Goal: Information Seeking & Learning: Learn about a topic

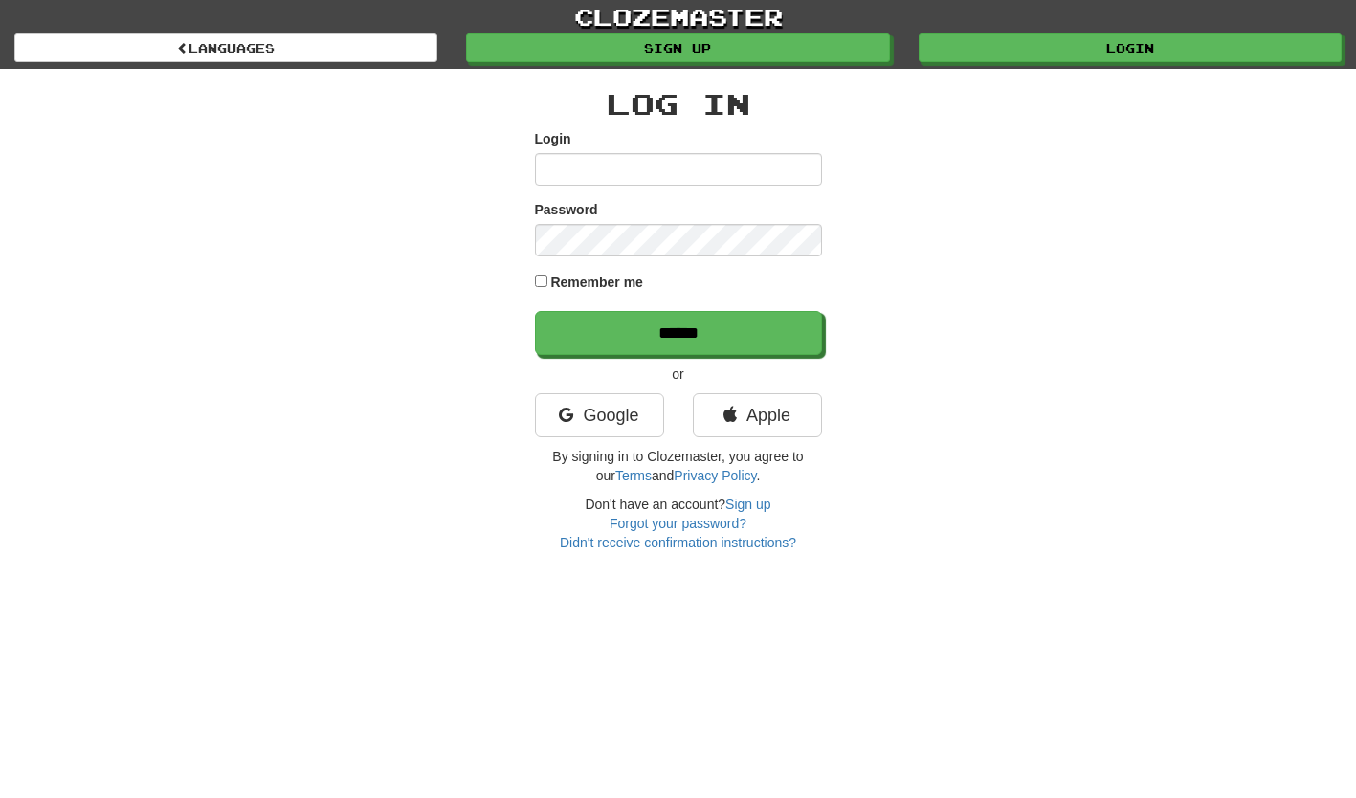
click at [560, 169] on input "Login" at bounding box center [678, 169] width 287 height 33
type input "*********"
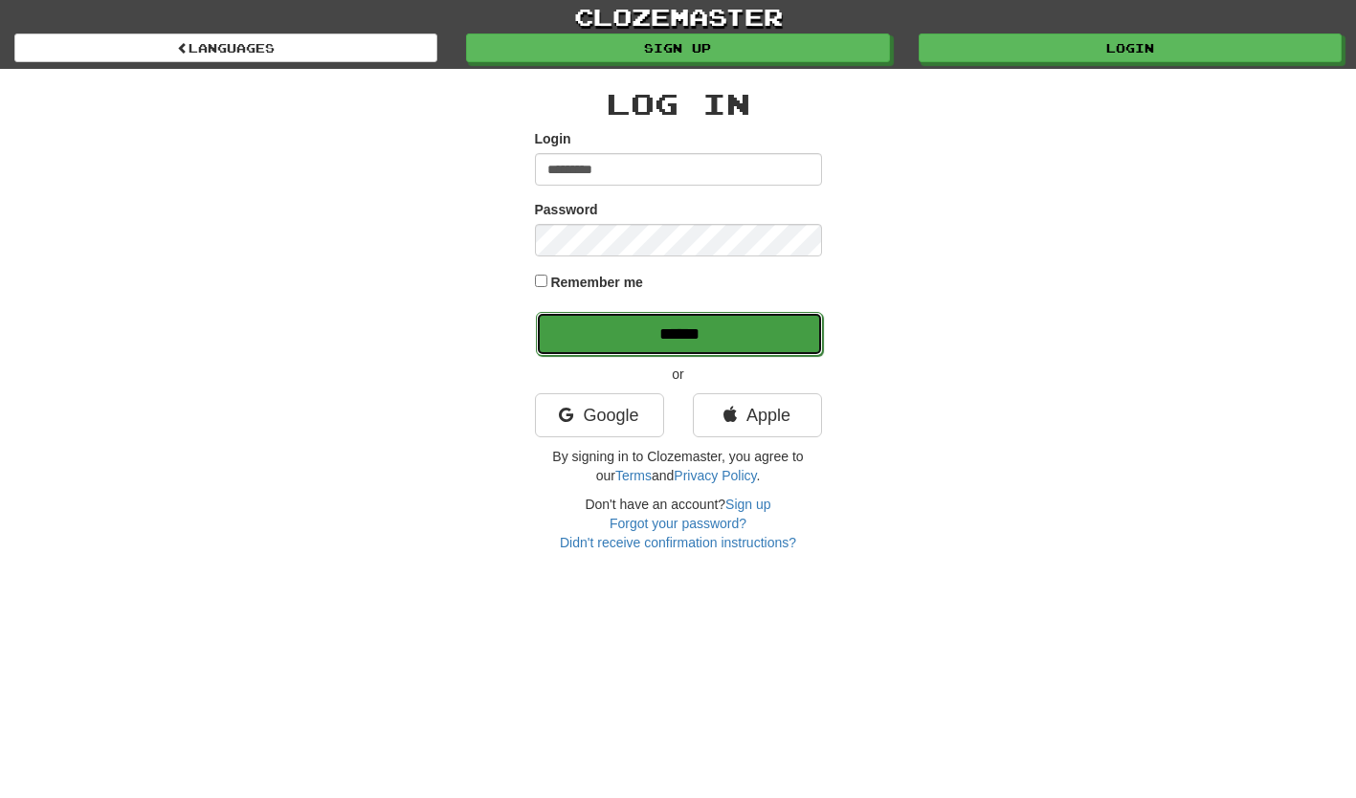
click at [649, 337] on input "******" at bounding box center [679, 334] width 287 height 44
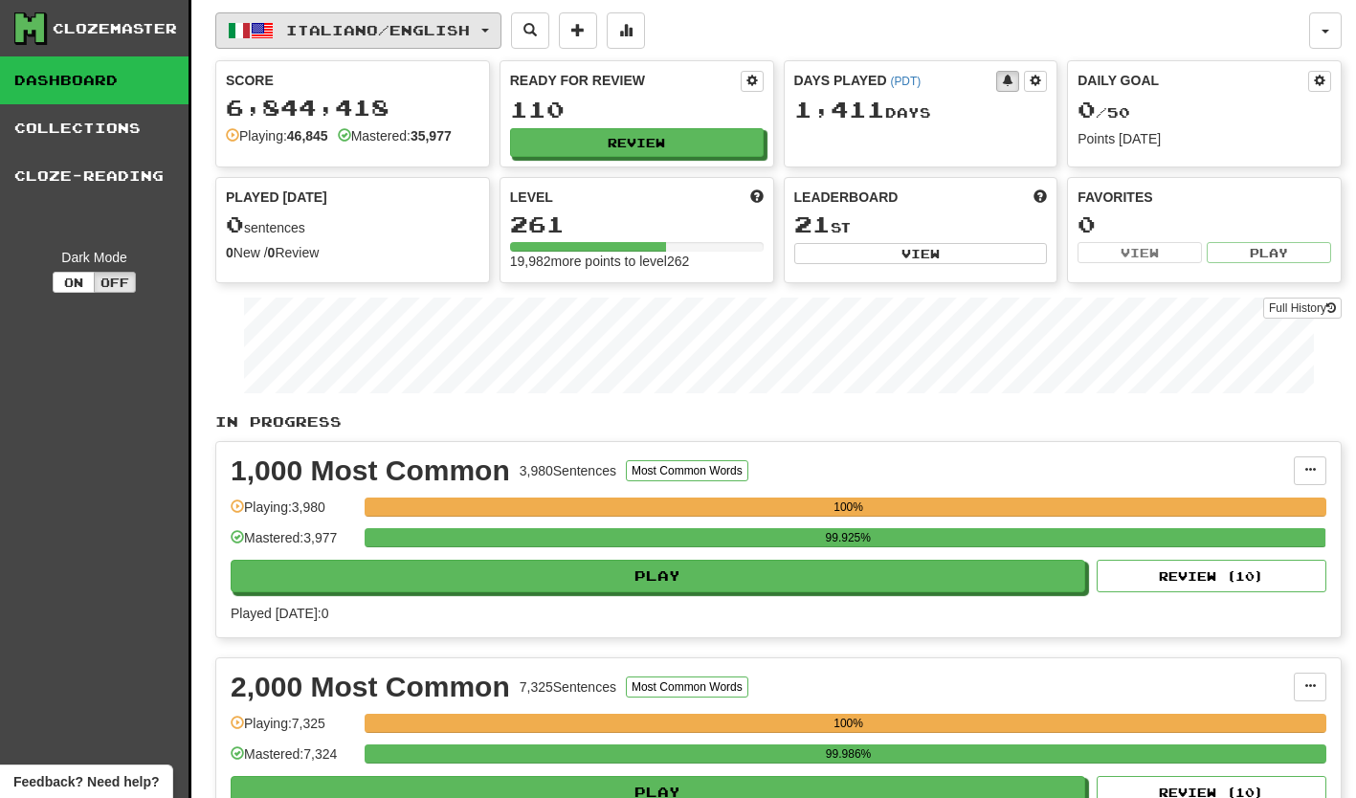
click at [499, 24] on button "Italiano / English" at bounding box center [358, 30] width 286 height 36
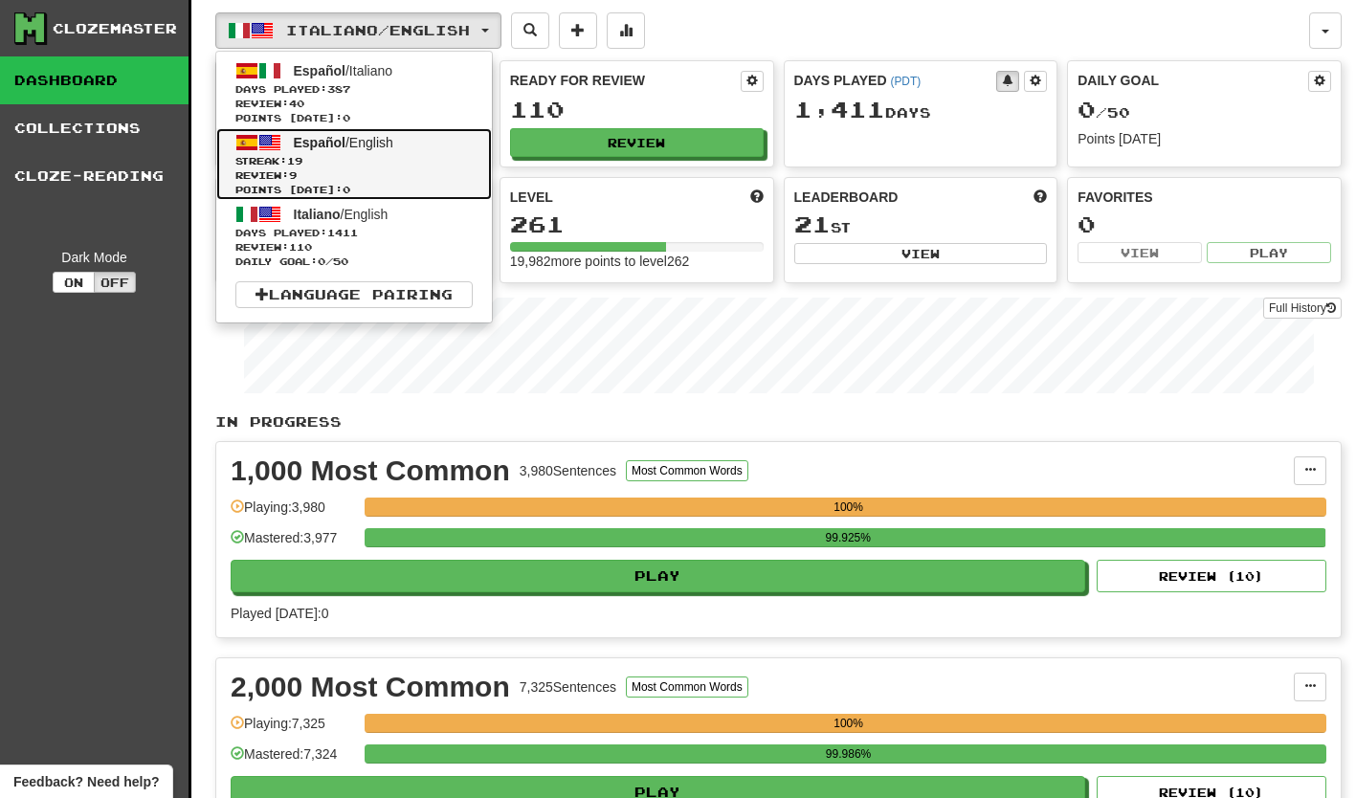
click at [330, 156] on span "Streak: 19" at bounding box center [353, 161] width 237 height 14
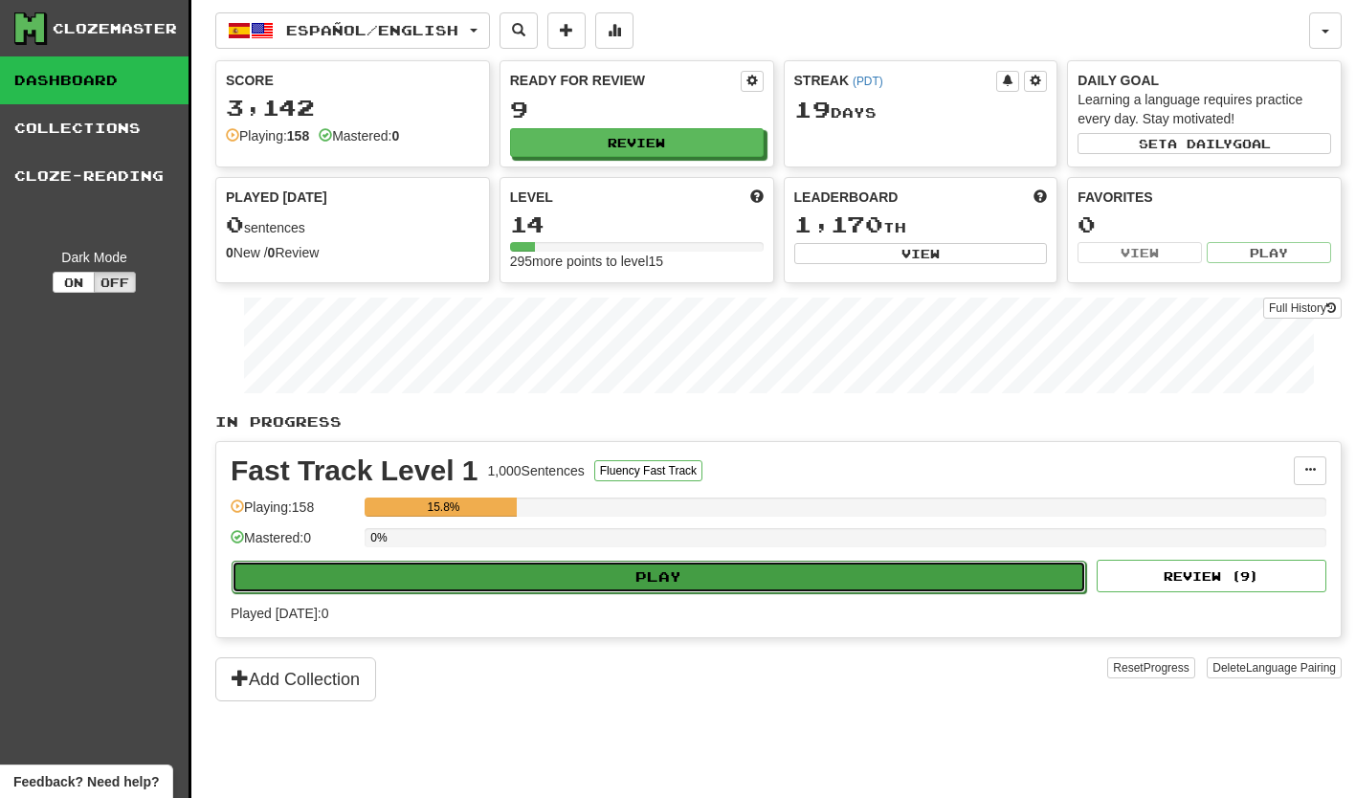
click at [659, 573] on button "Play" at bounding box center [659, 577] width 855 height 33
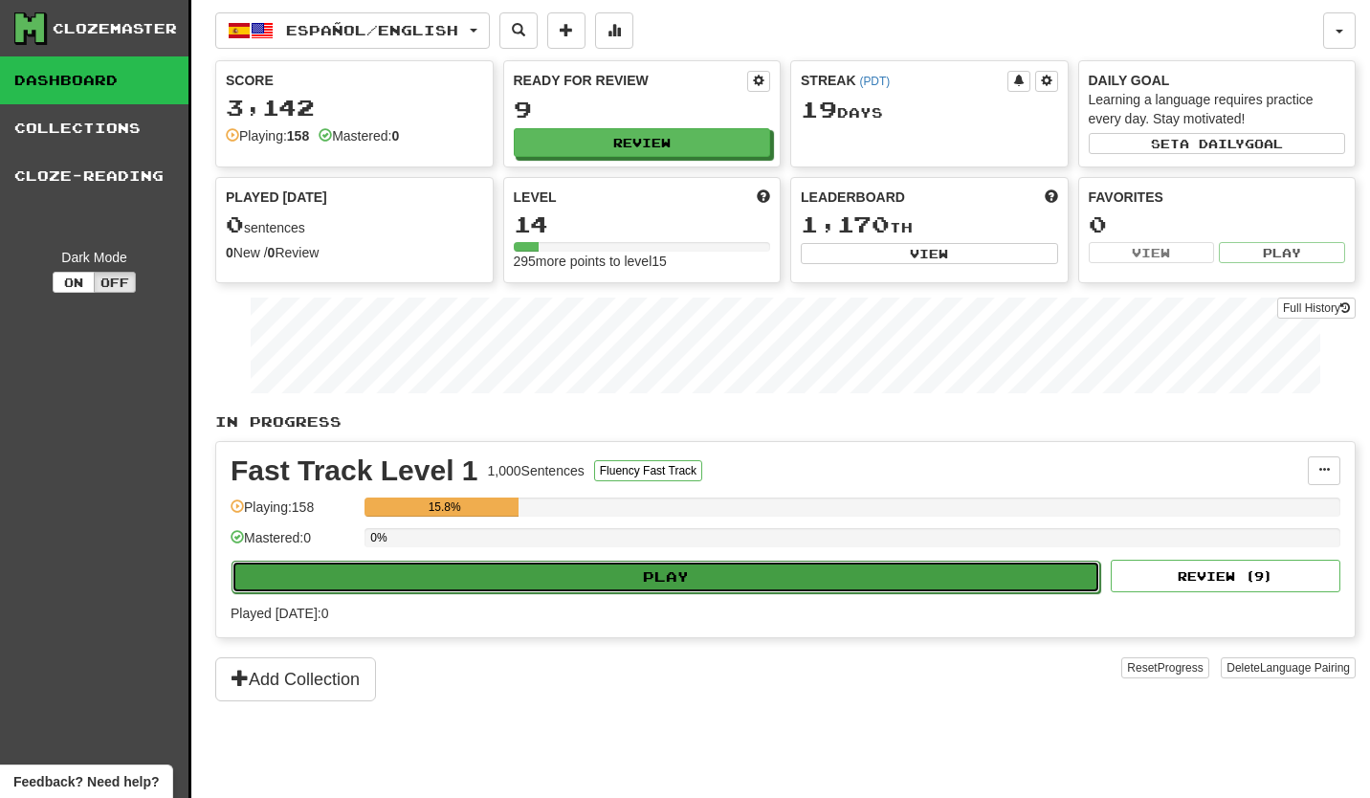
select select "**"
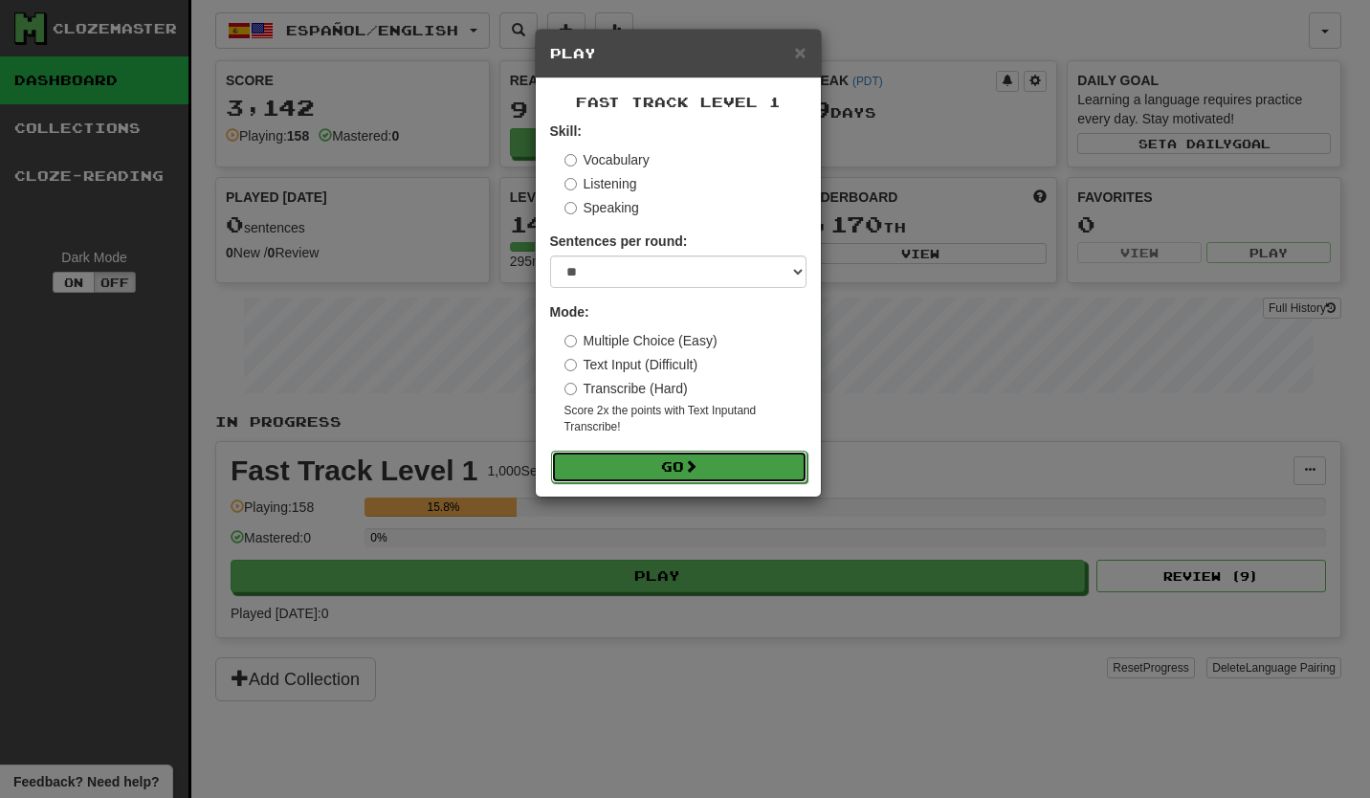
click at [664, 462] on button "Go" at bounding box center [679, 467] width 256 height 33
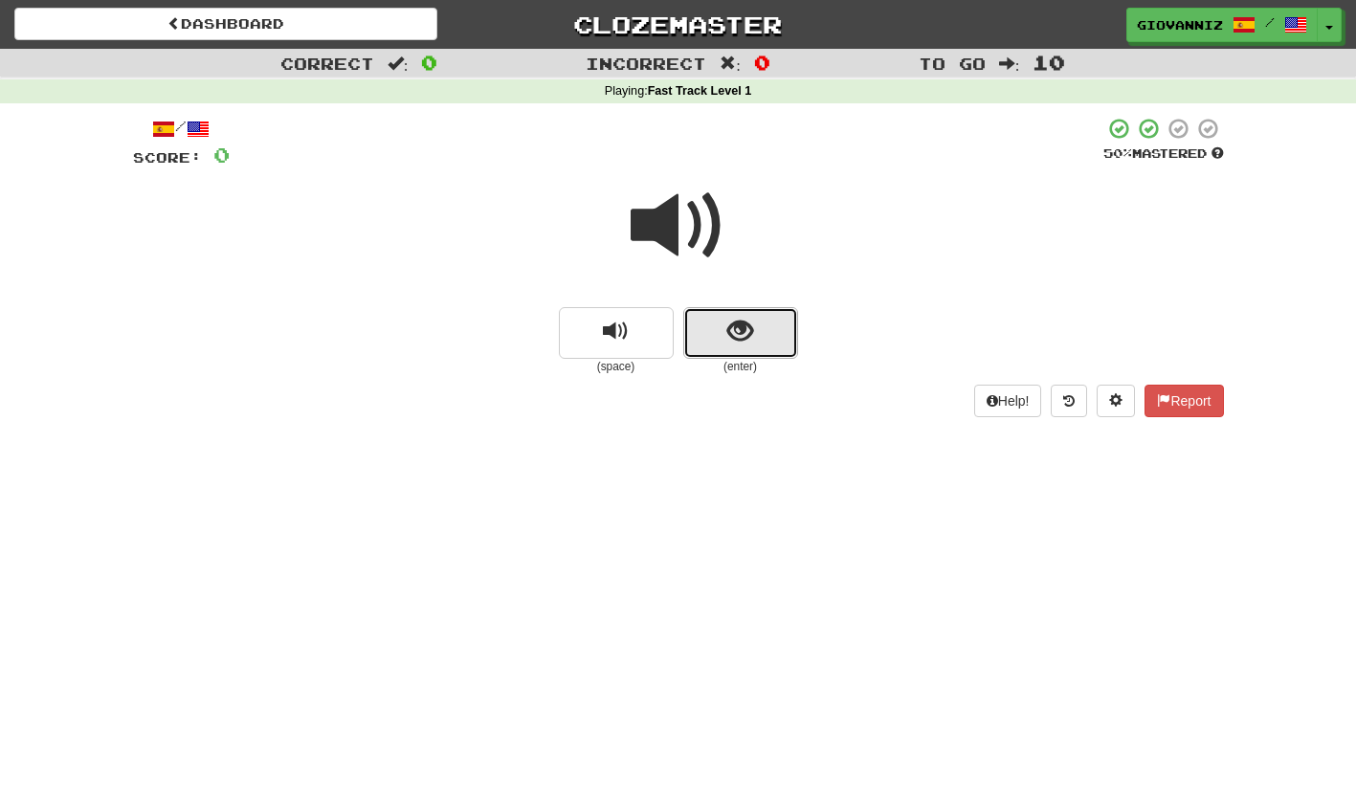
drag, startPoint x: 775, startPoint y: 334, endPoint x: 767, endPoint y: 342, distance: 11.5
click at [767, 342] on button "show sentence" at bounding box center [740, 333] width 115 height 52
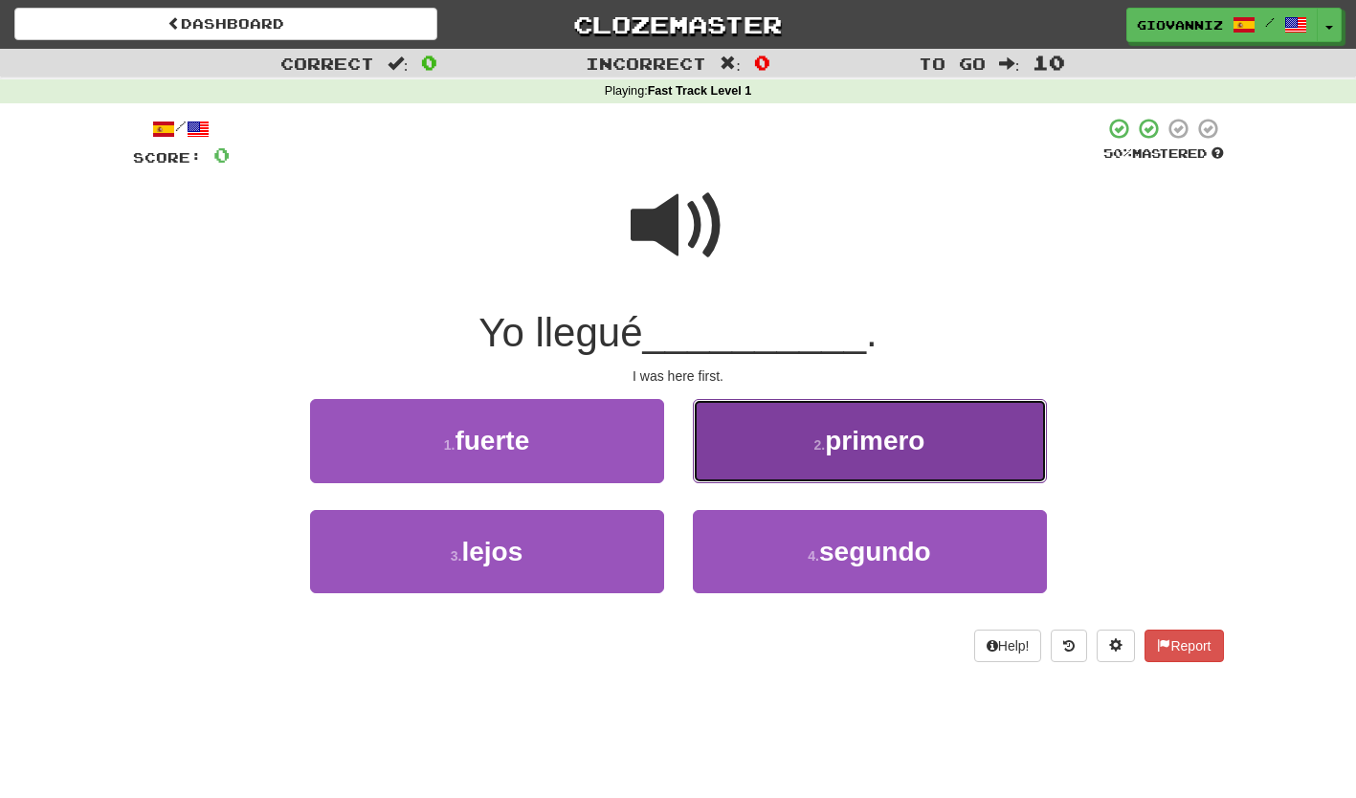
click at [804, 463] on button "2 . primero" at bounding box center [870, 440] width 354 height 83
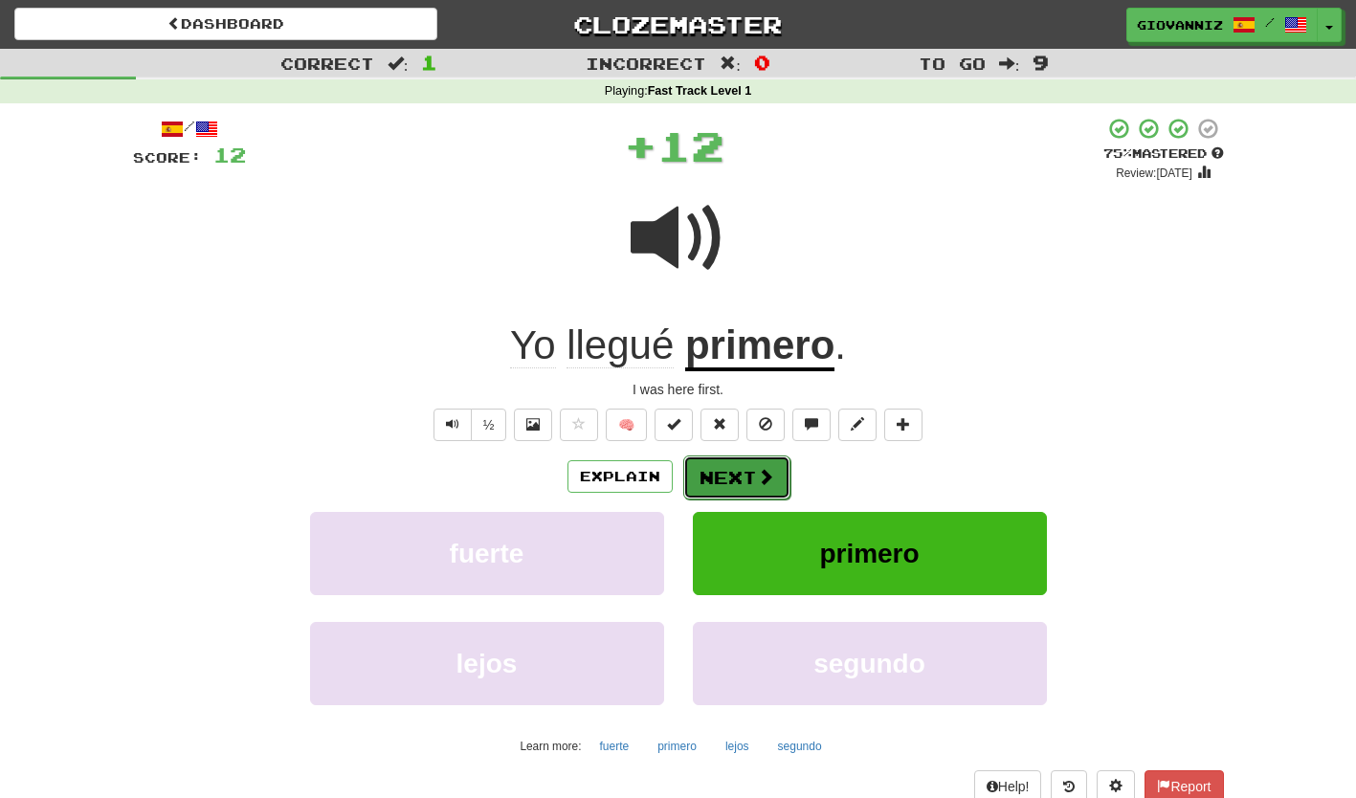
click at [724, 476] on button "Next" at bounding box center [736, 478] width 107 height 44
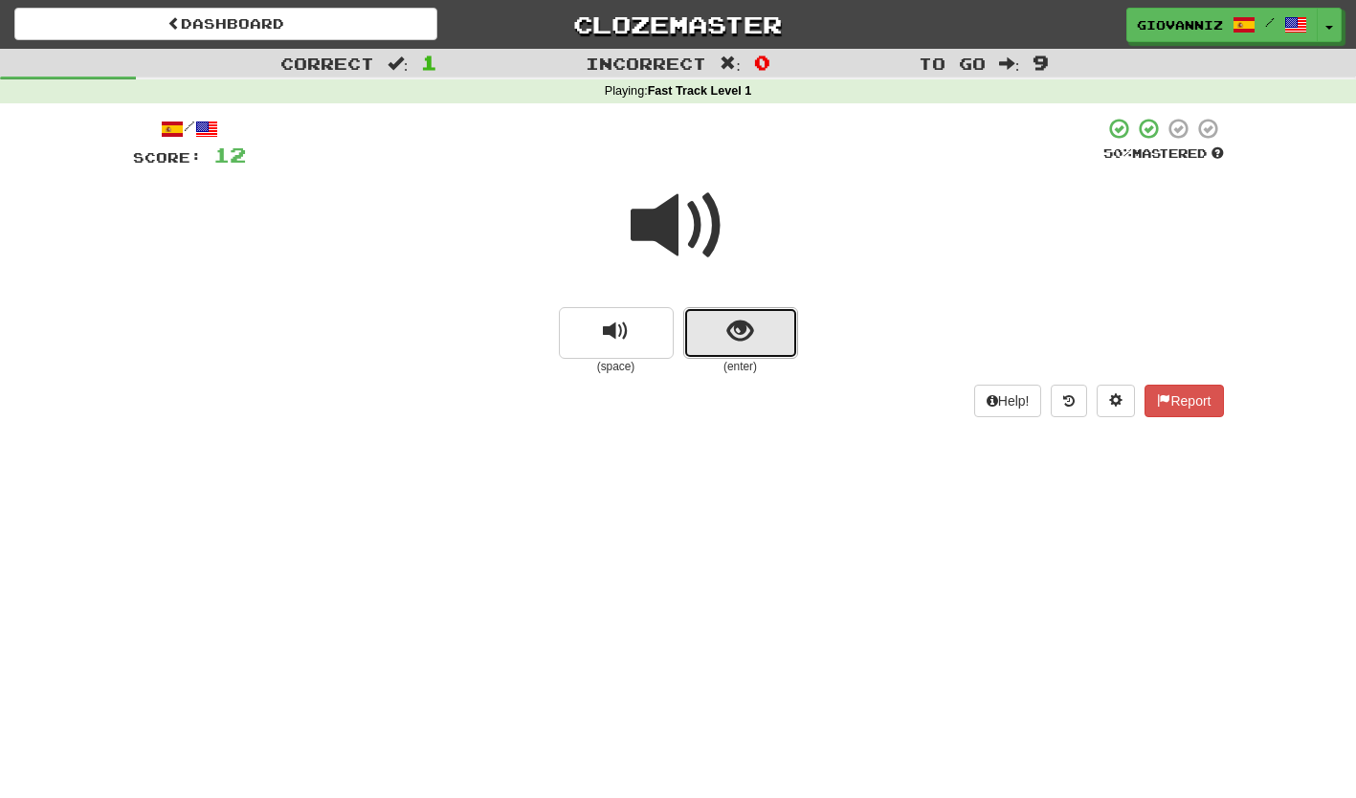
click at [724, 345] on button "show sentence" at bounding box center [740, 333] width 115 height 52
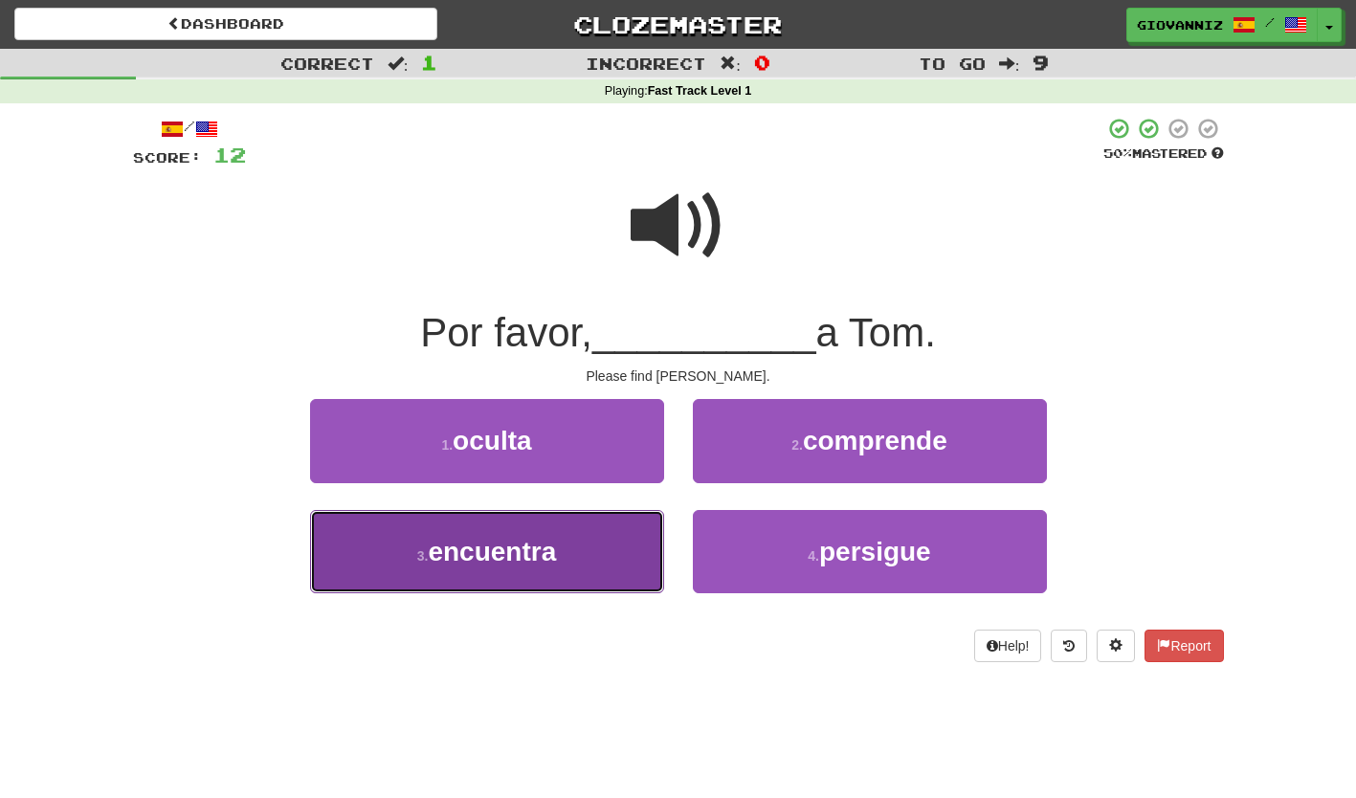
click at [572, 548] on button "3 . encuentra" at bounding box center [487, 551] width 354 height 83
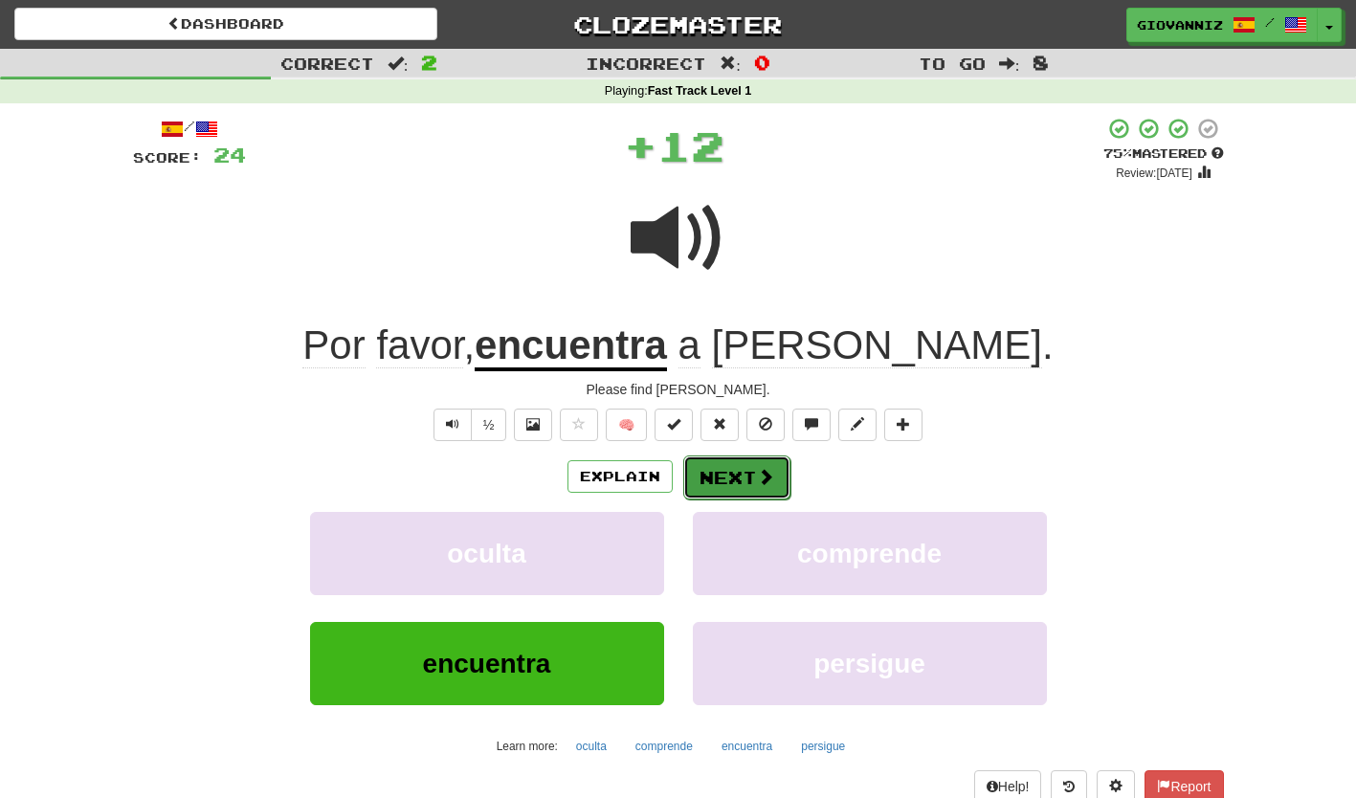
click at [723, 477] on button "Next" at bounding box center [736, 478] width 107 height 44
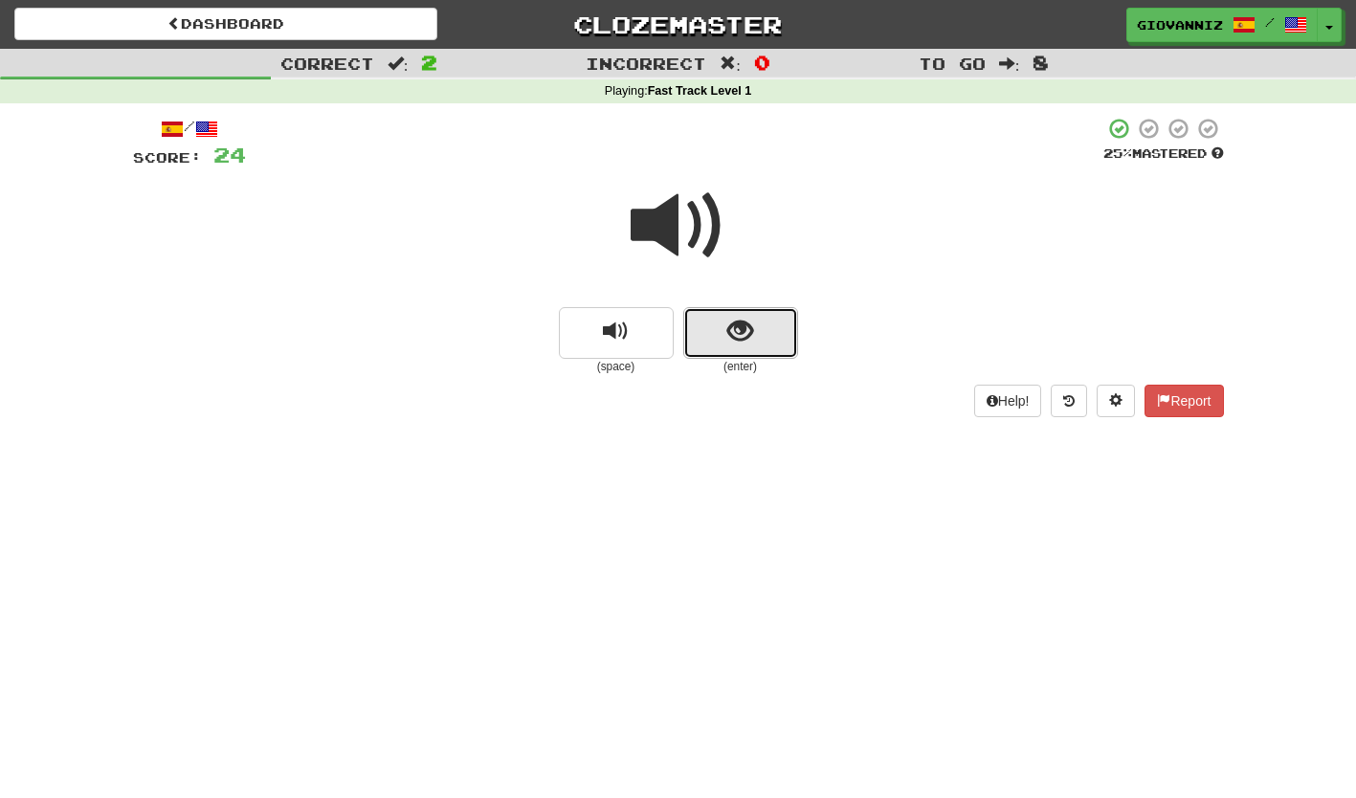
click at [724, 343] on button "show sentence" at bounding box center [740, 333] width 115 height 52
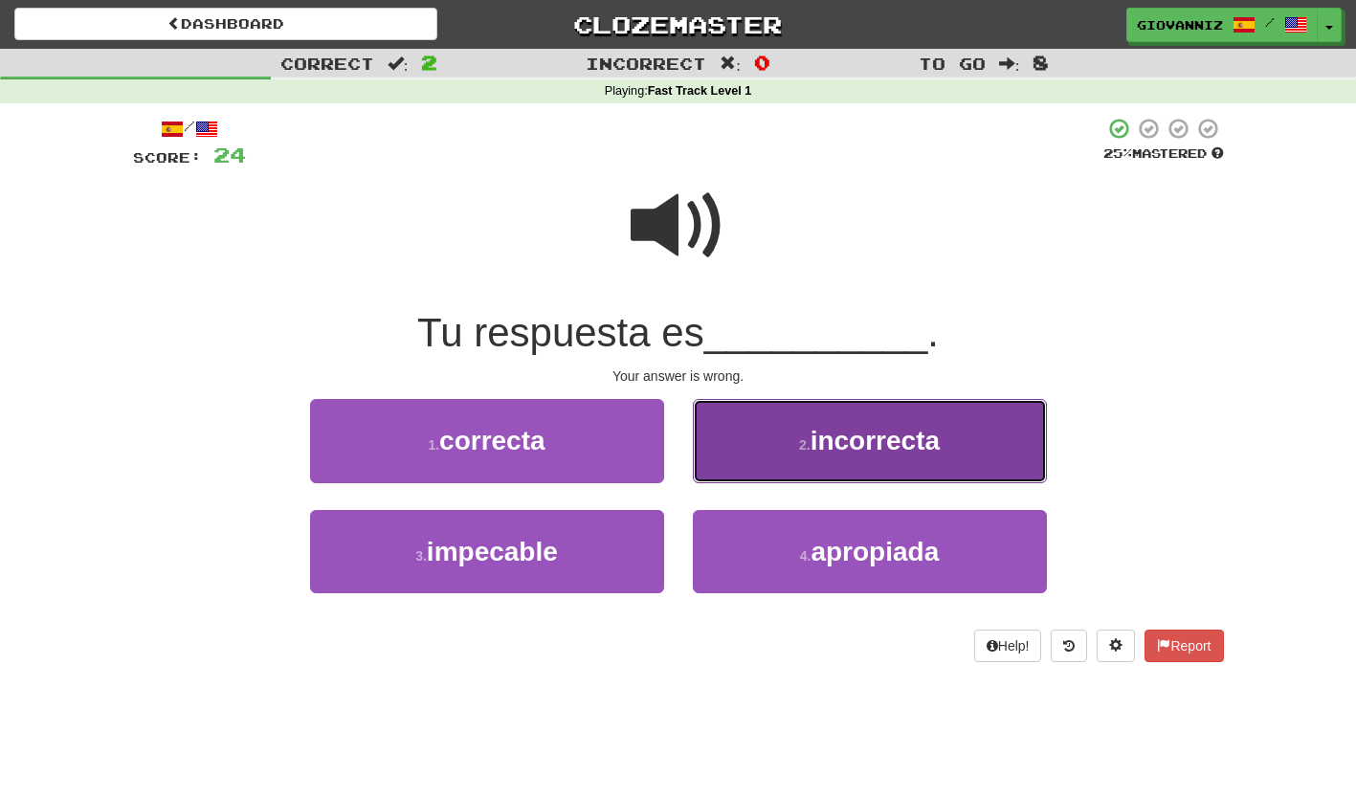
click at [751, 454] on button "2 . incorrecta" at bounding box center [870, 440] width 354 height 83
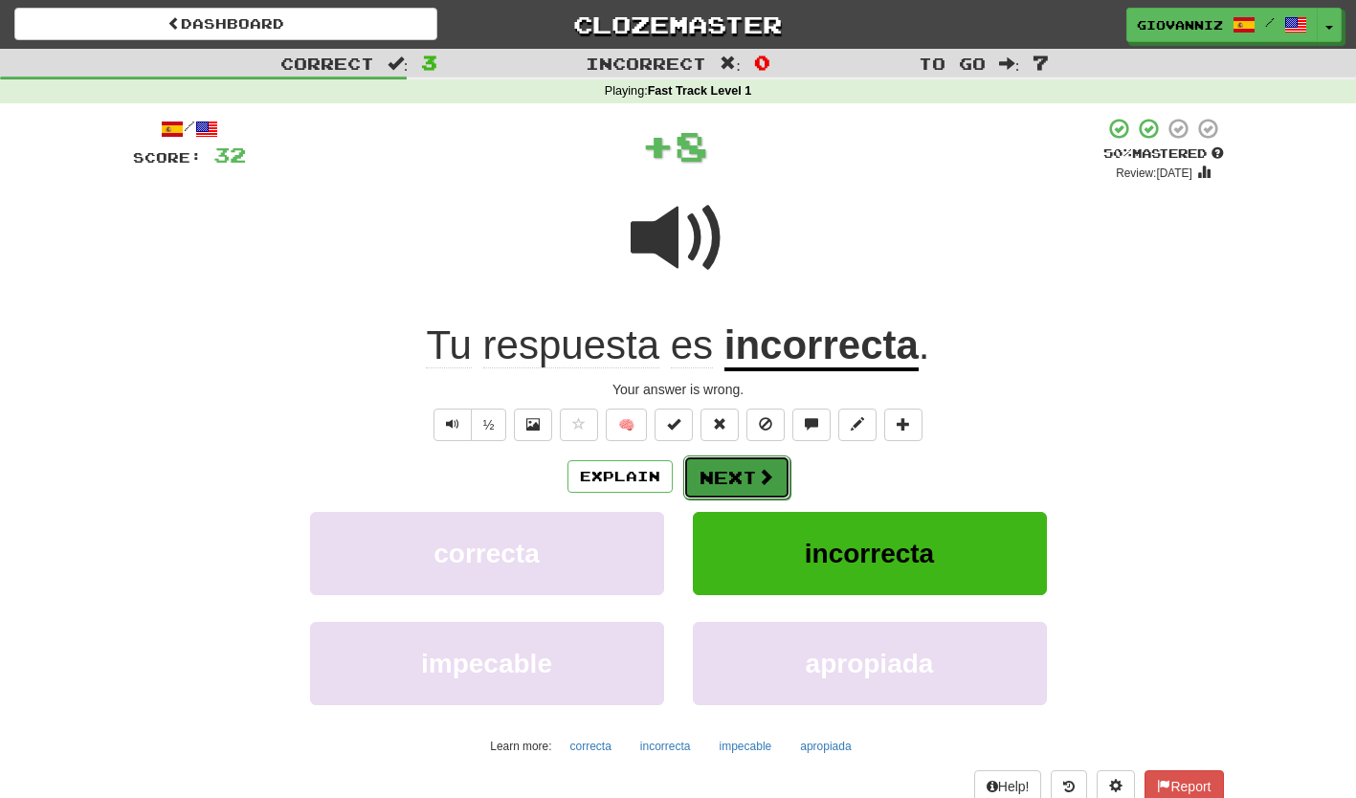
click at [725, 477] on button "Next" at bounding box center [736, 478] width 107 height 44
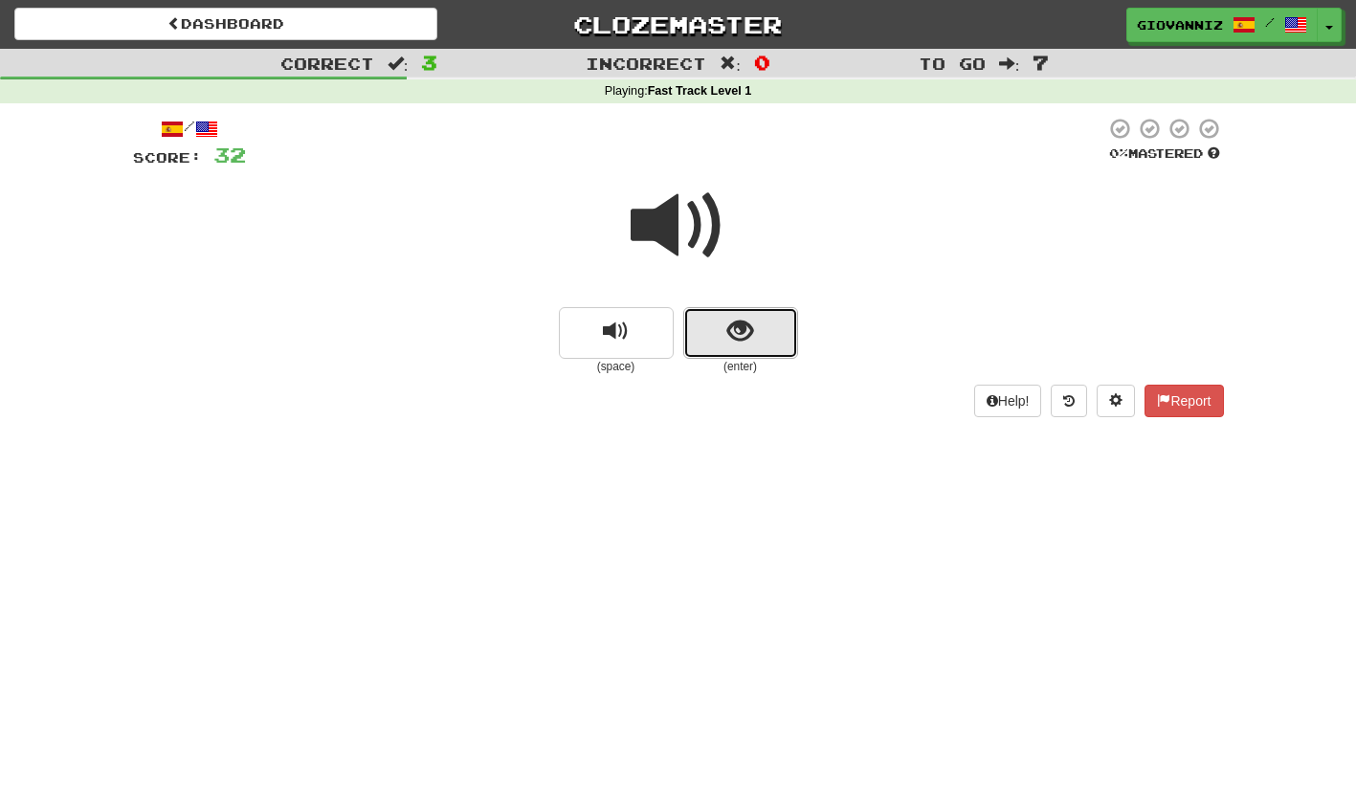
click at [727, 343] on span "show sentence" at bounding box center [740, 332] width 26 height 26
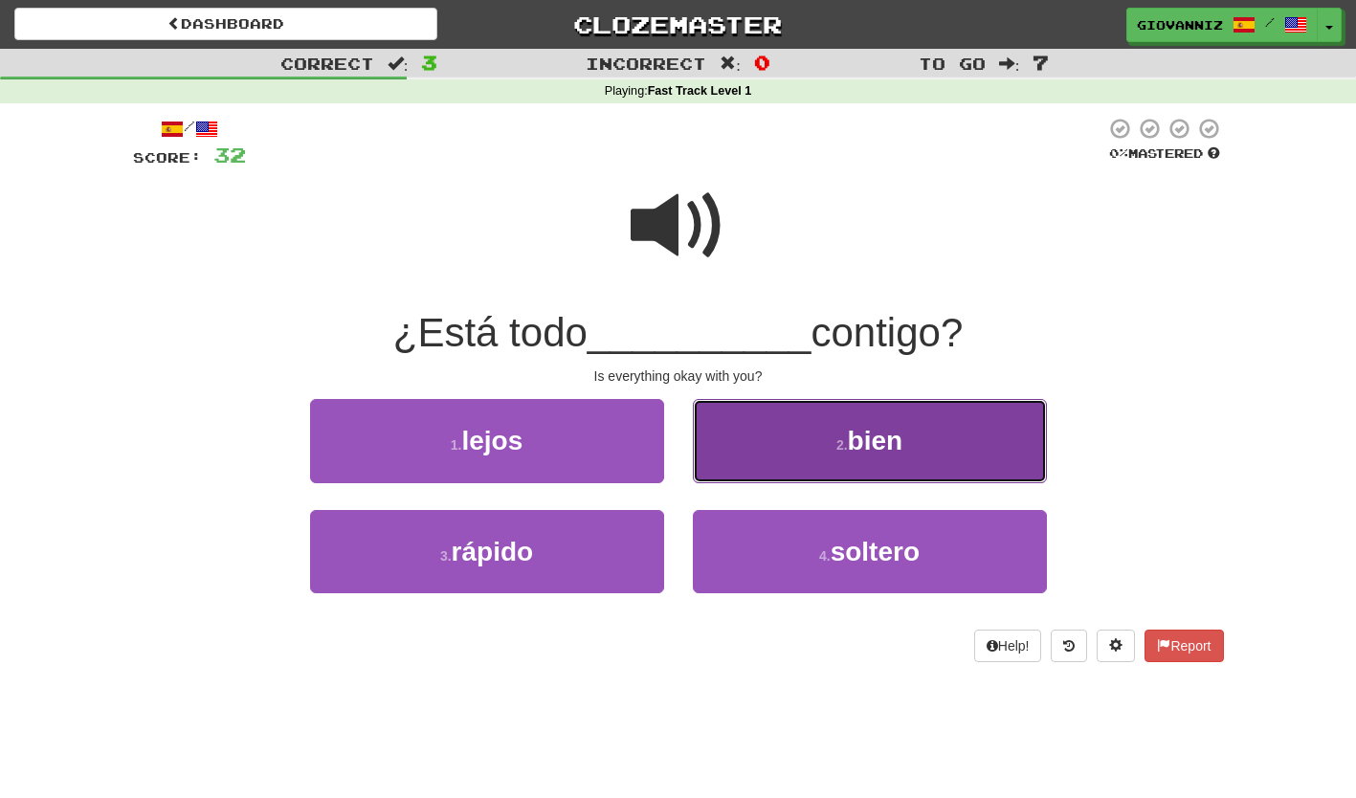
click at [750, 451] on button "2 . bien" at bounding box center [870, 440] width 354 height 83
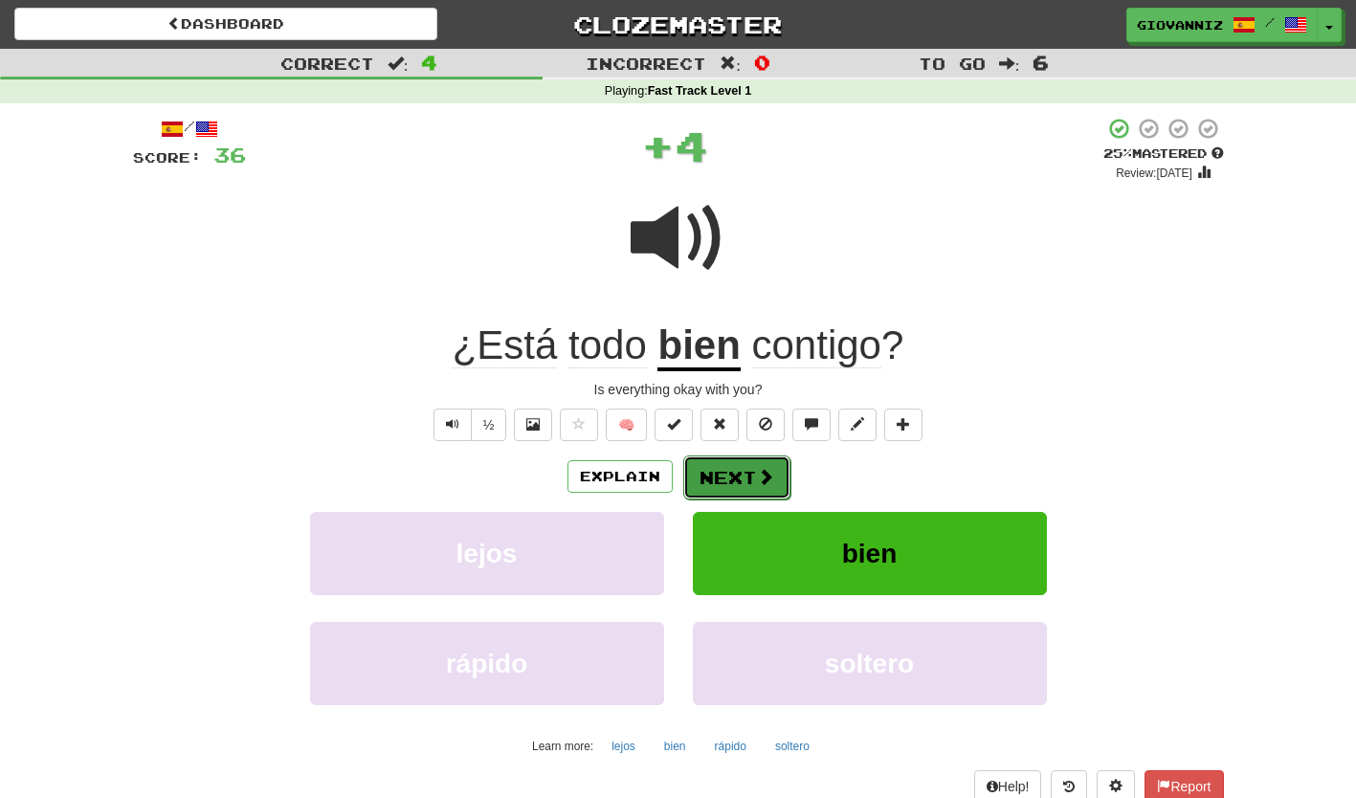
click at [723, 480] on button "Next" at bounding box center [736, 478] width 107 height 44
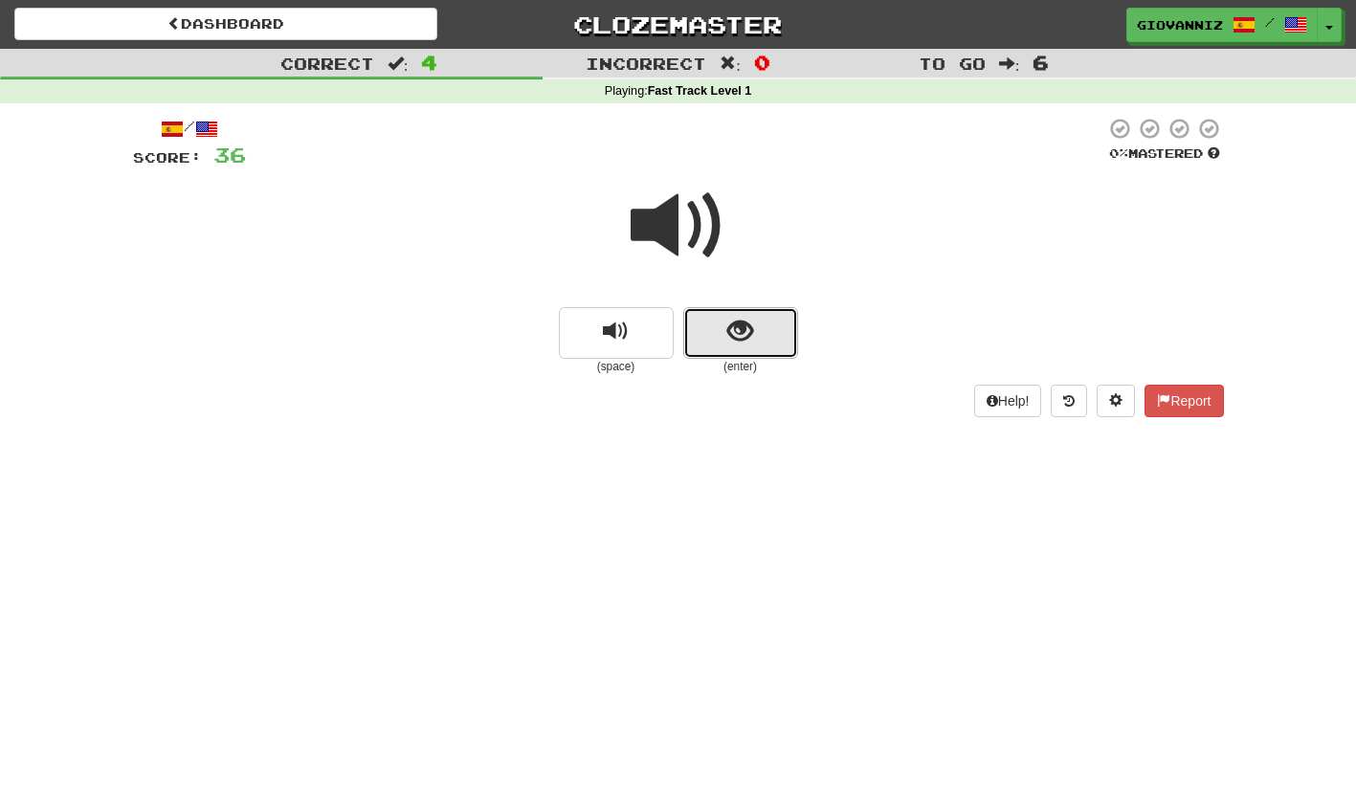
click at [720, 347] on button "show sentence" at bounding box center [740, 333] width 115 height 52
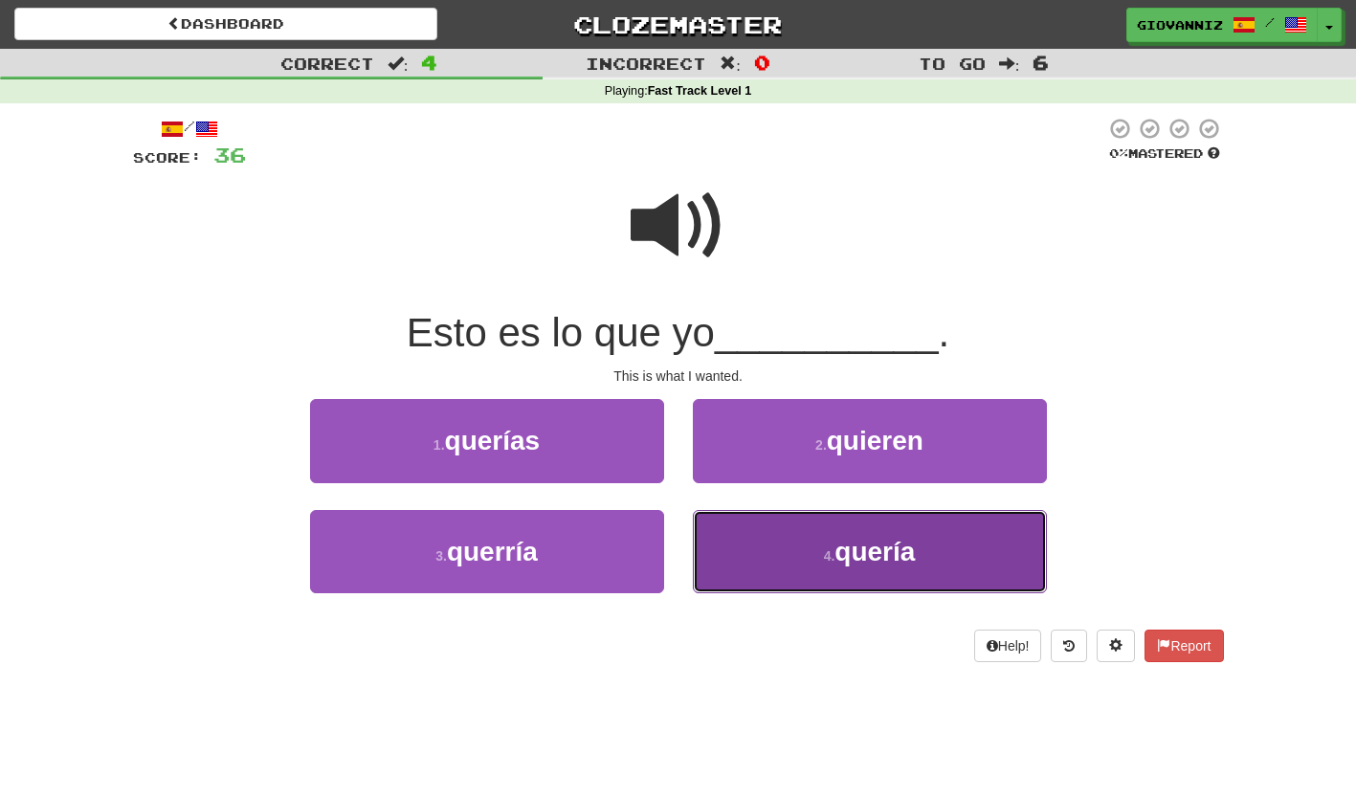
click at [754, 546] on button "4 . quería" at bounding box center [870, 551] width 354 height 83
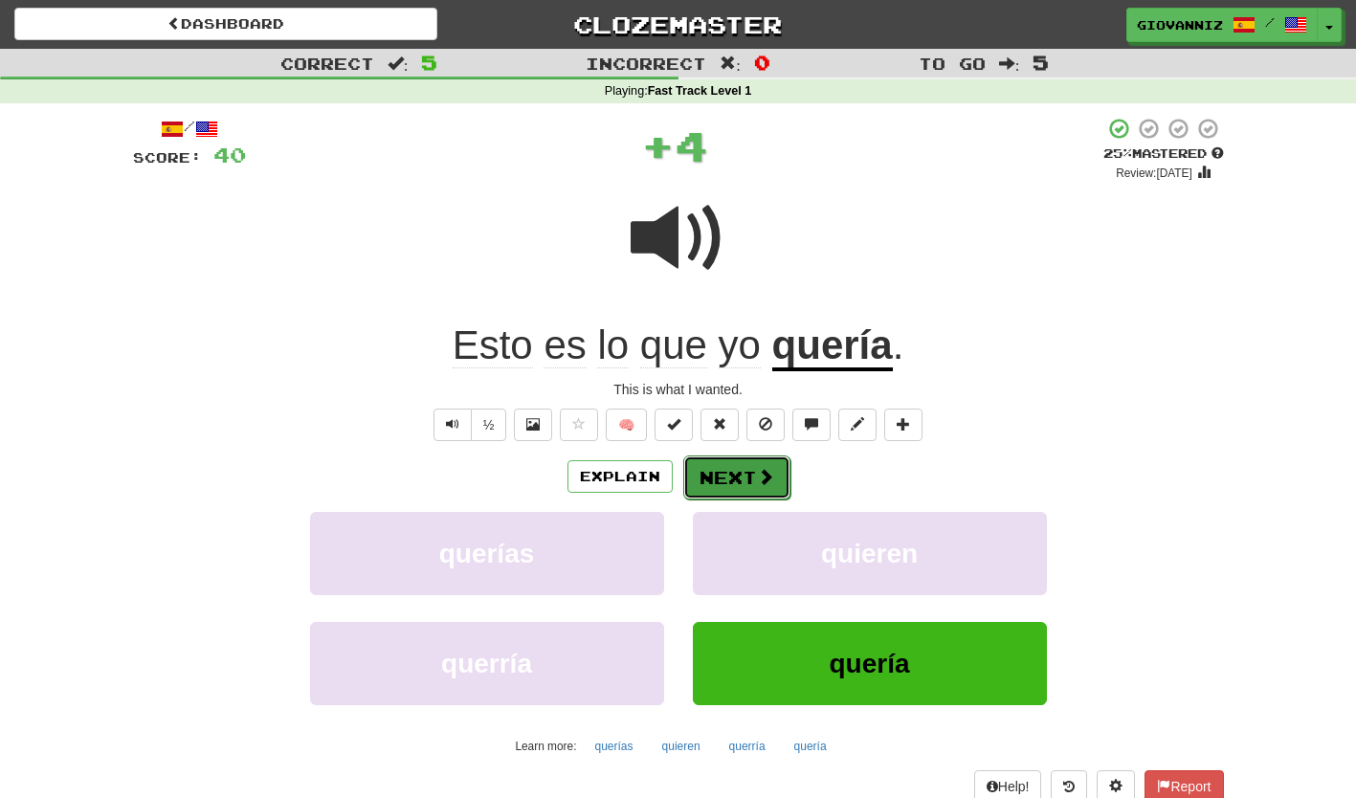
click at [721, 475] on button "Next" at bounding box center [736, 478] width 107 height 44
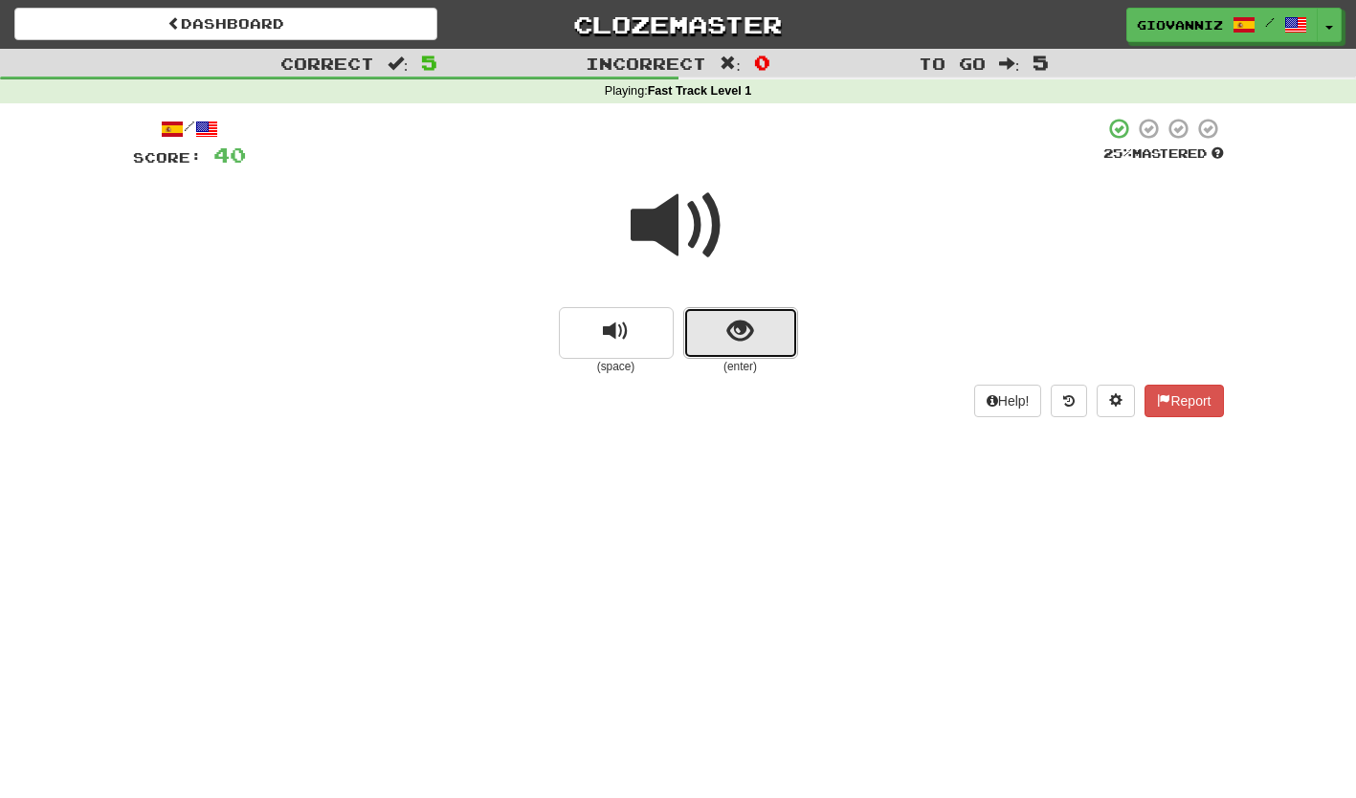
click at [717, 345] on button "show sentence" at bounding box center [740, 333] width 115 height 52
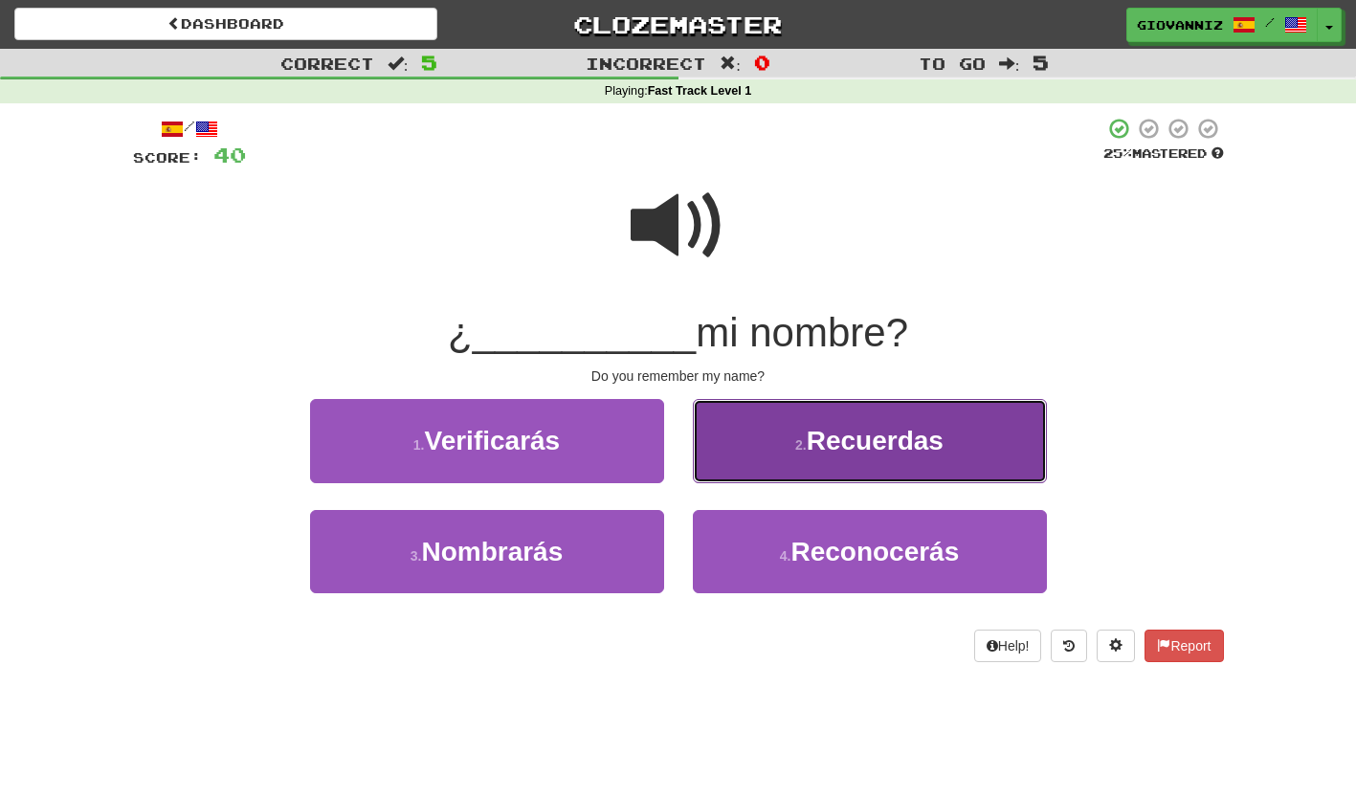
click at [743, 459] on button "2 . Recuerdas" at bounding box center [870, 440] width 354 height 83
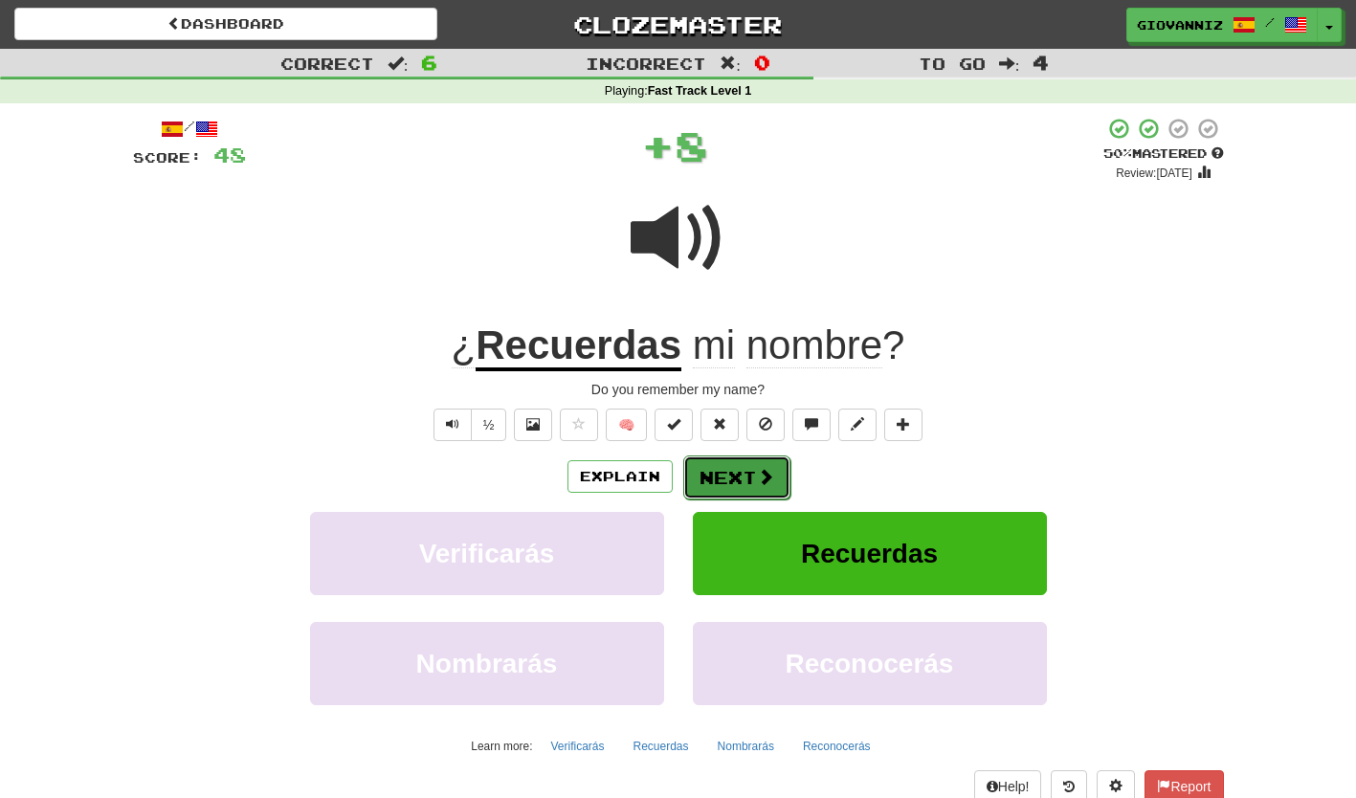
click at [722, 483] on button "Next" at bounding box center [736, 478] width 107 height 44
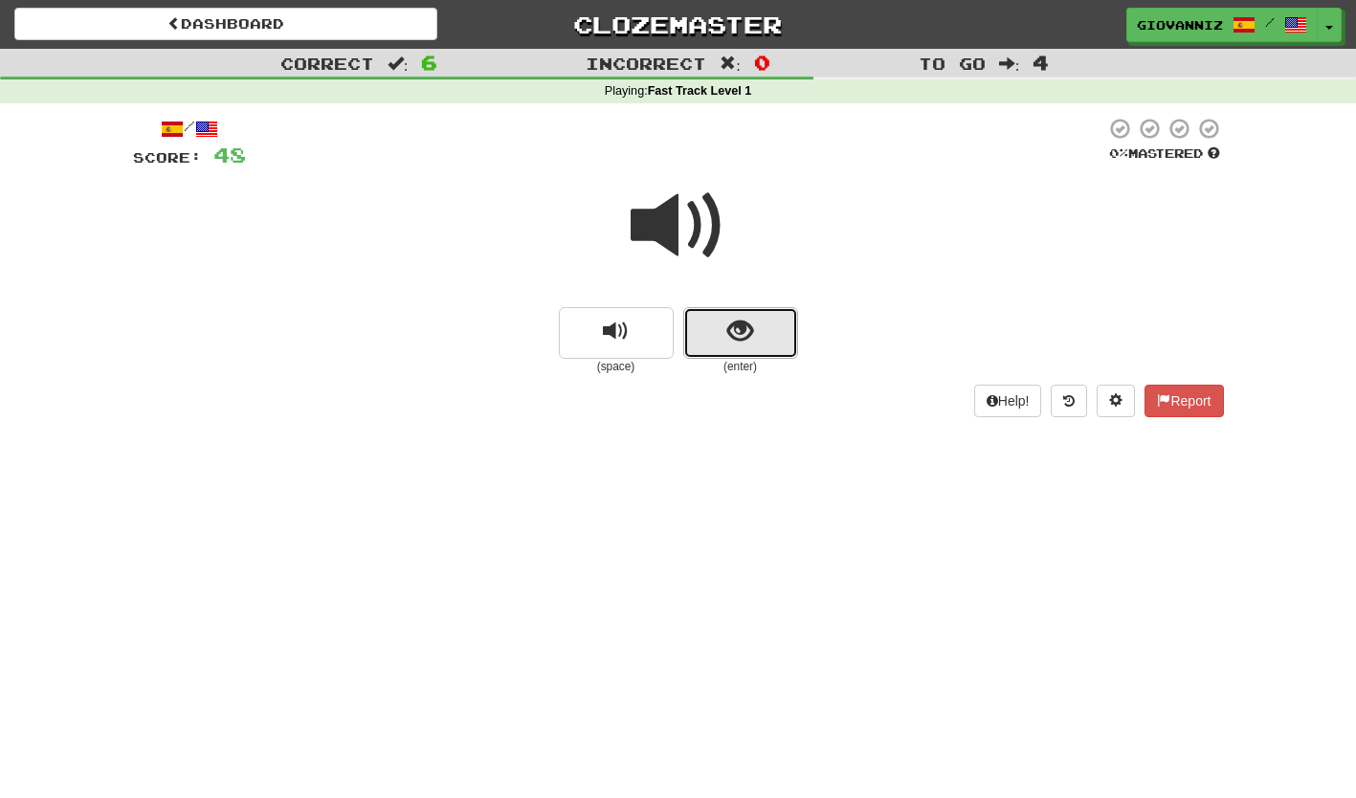
click at [756, 348] on button "show sentence" at bounding box center [740, 333] width 115 height 52
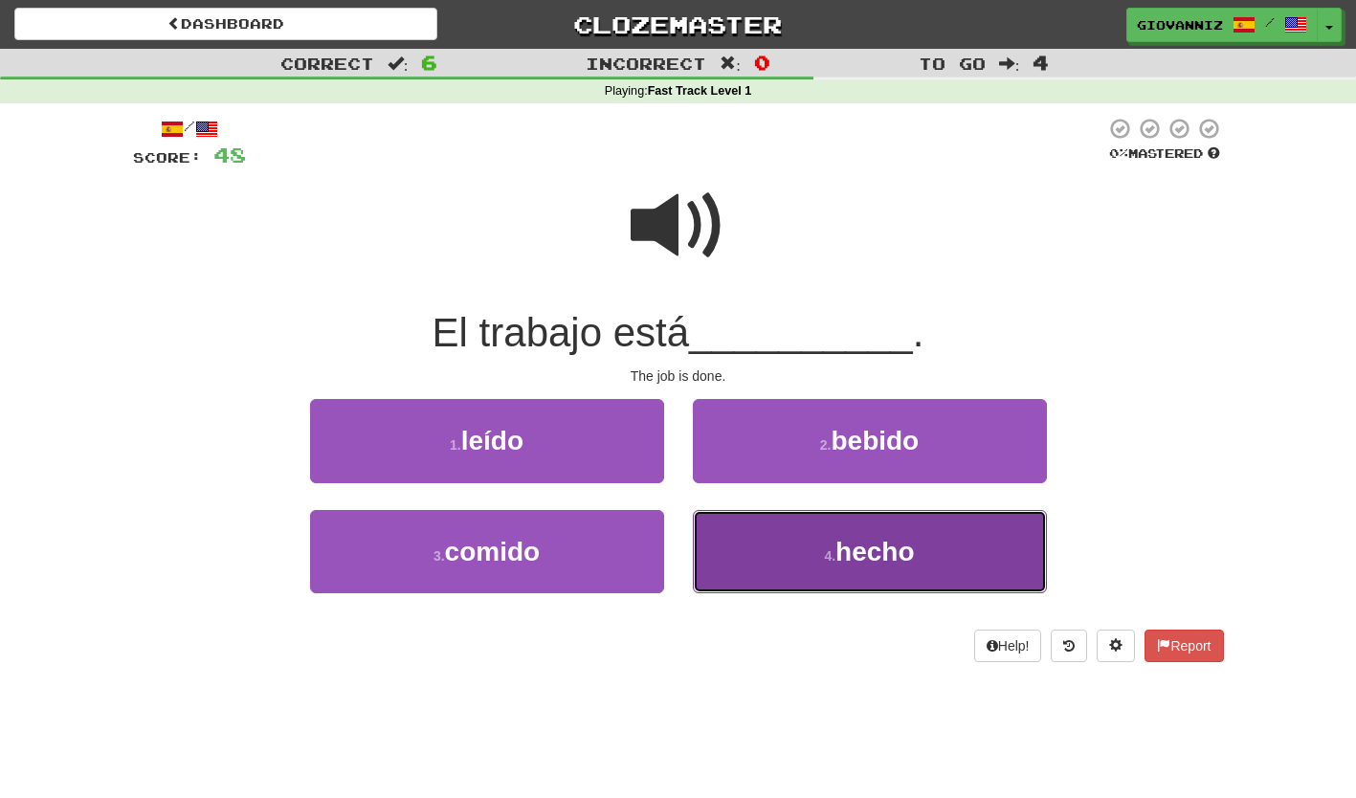
click at [765, 554] on button "4 . hecho" at bounding box center [870, 551] width 354 height 83
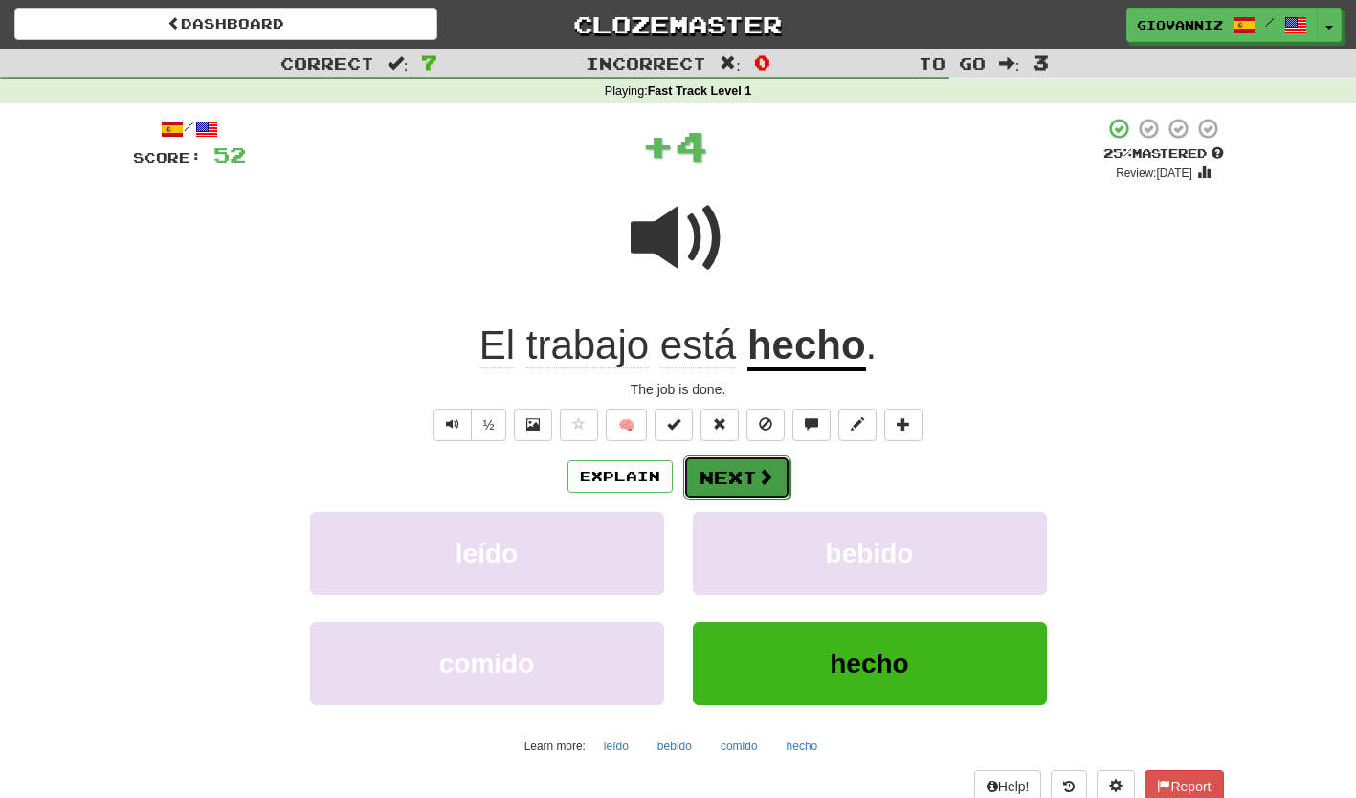
click at [711, 475] on button "Next" at bounding box center [736, 478] width 107 height 44
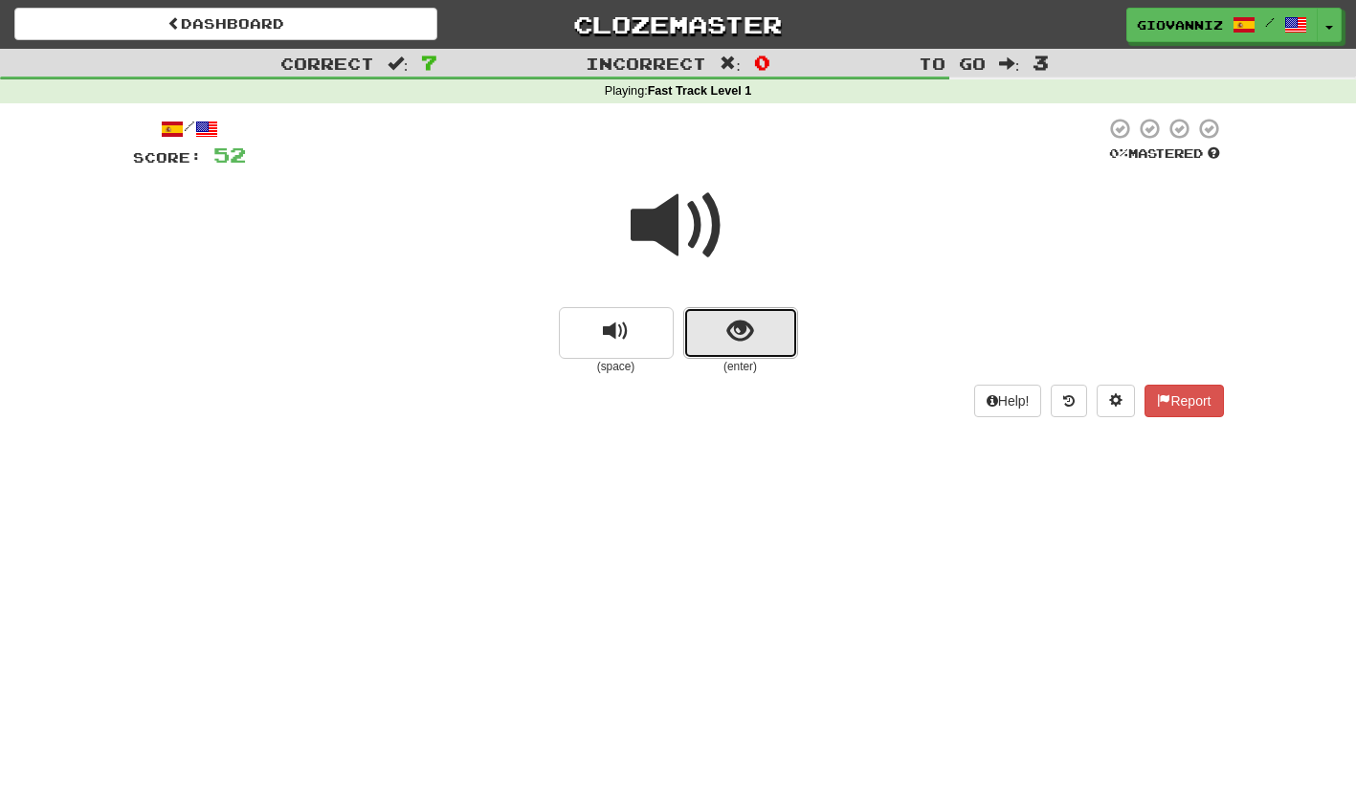
click at [715, 345] on button "show sentence" at bounding box center [740, 333] width 115 height 52
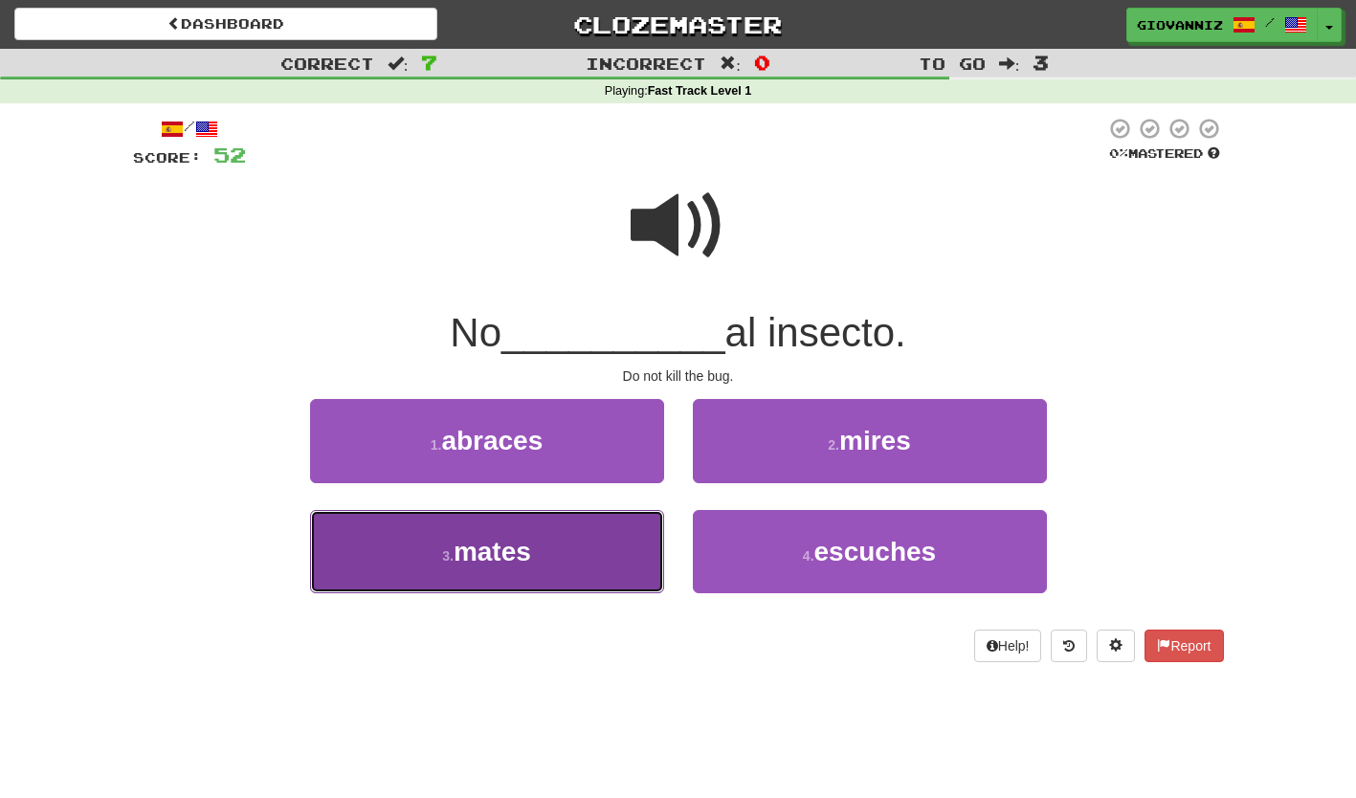
click at [605, 562] on button "3 . mates" at bounding box center [487, 551] width 354 height 83
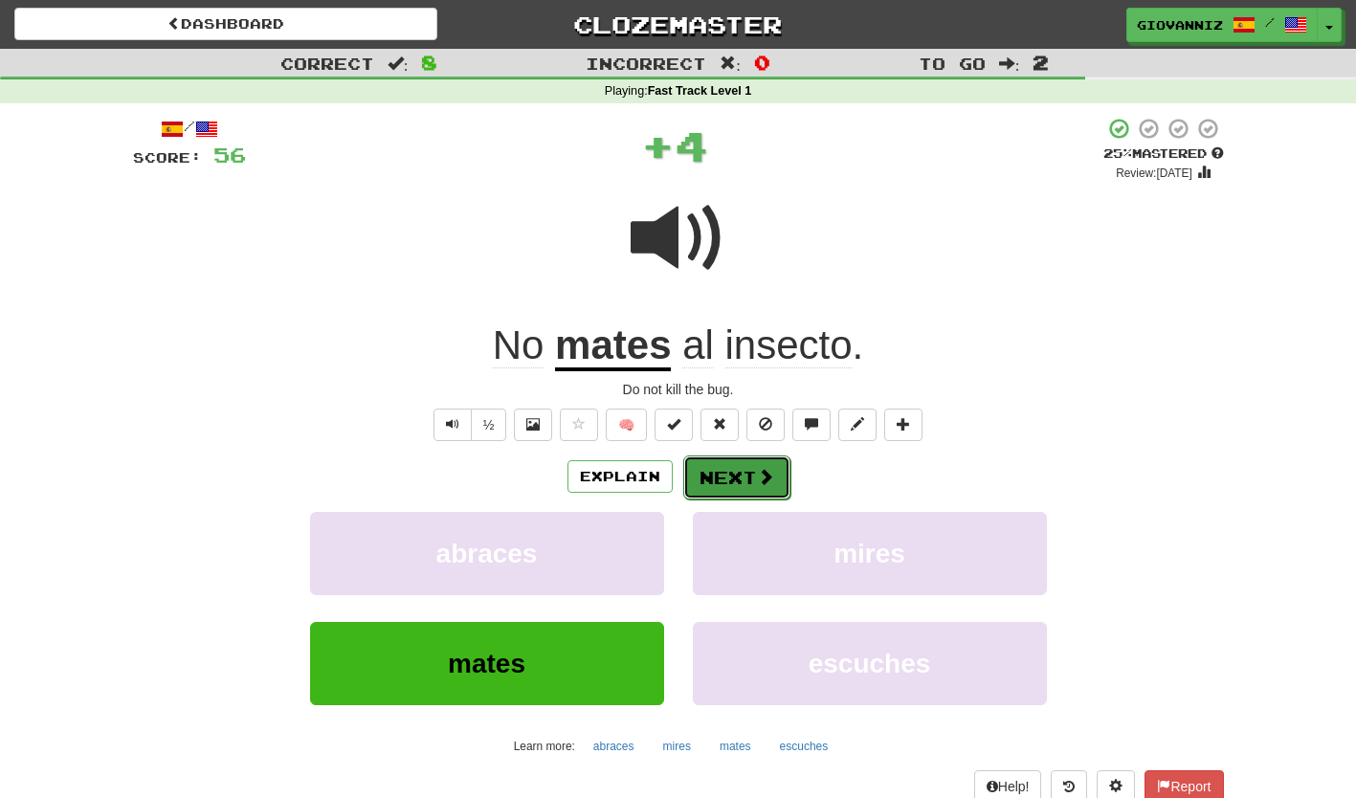
click at [722, 477] on button "Next" at bounding box center [736, 478] width 107 height 44
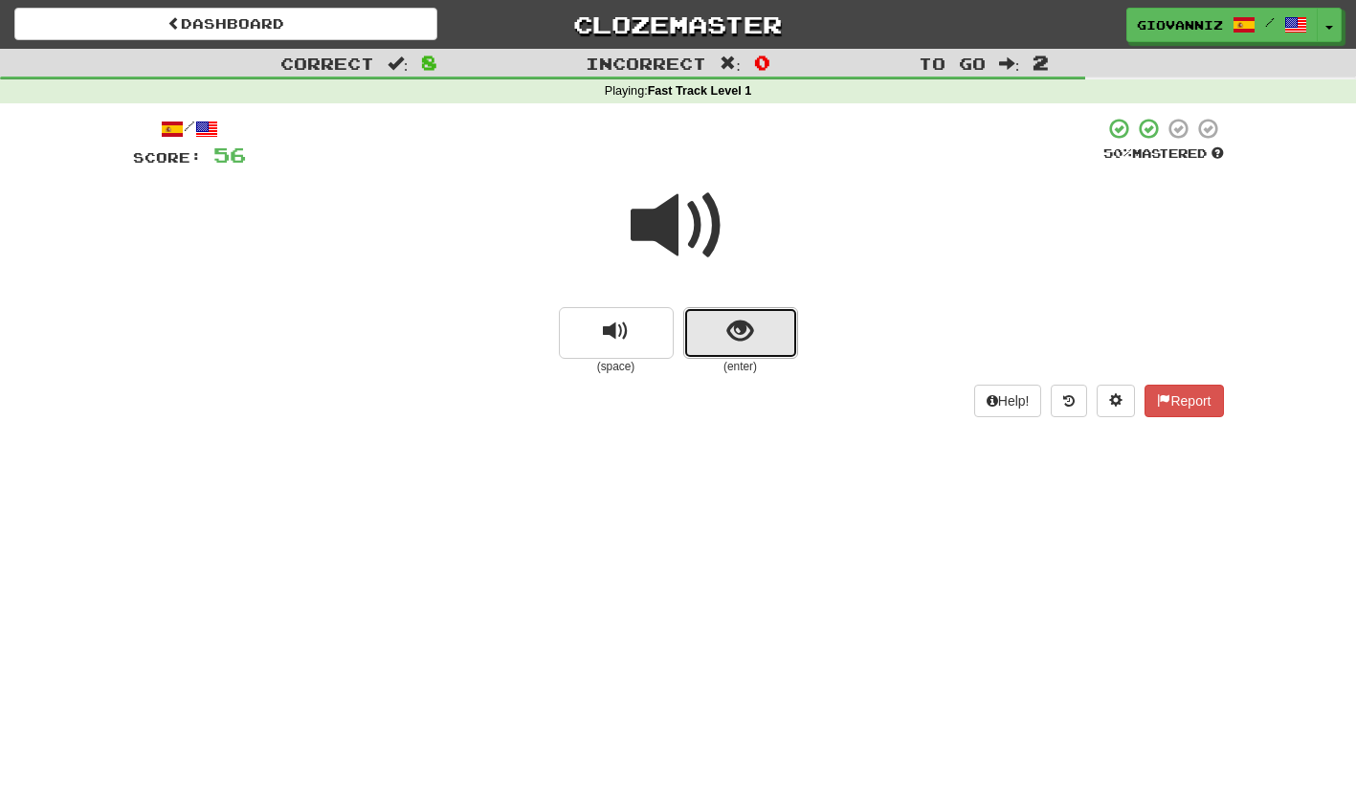
click at [718, 347] on button "show sentence" at bounding box center [740, 333] width 115 height 52
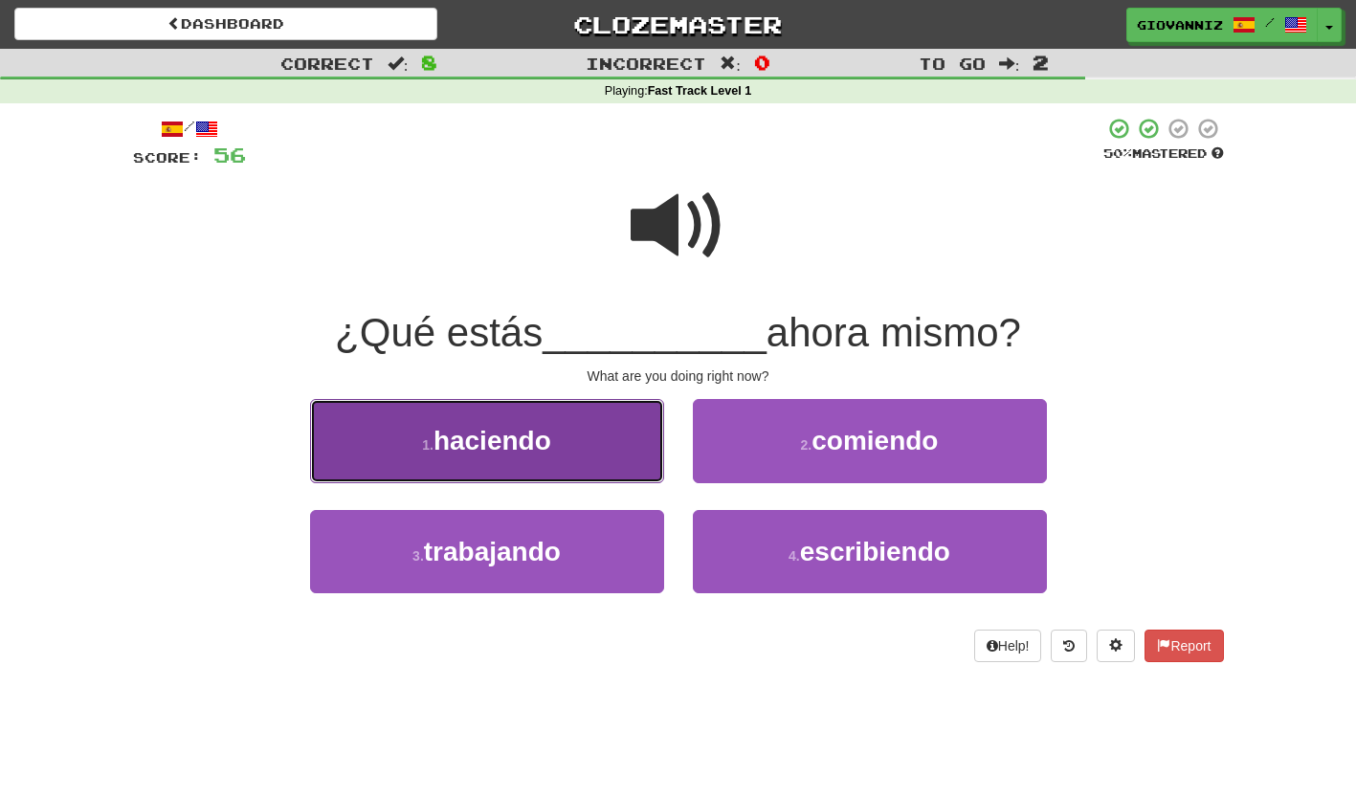
click at [630, 457] on button "1 . haciendo" at bounding box center [487, 440] width 354 height 83
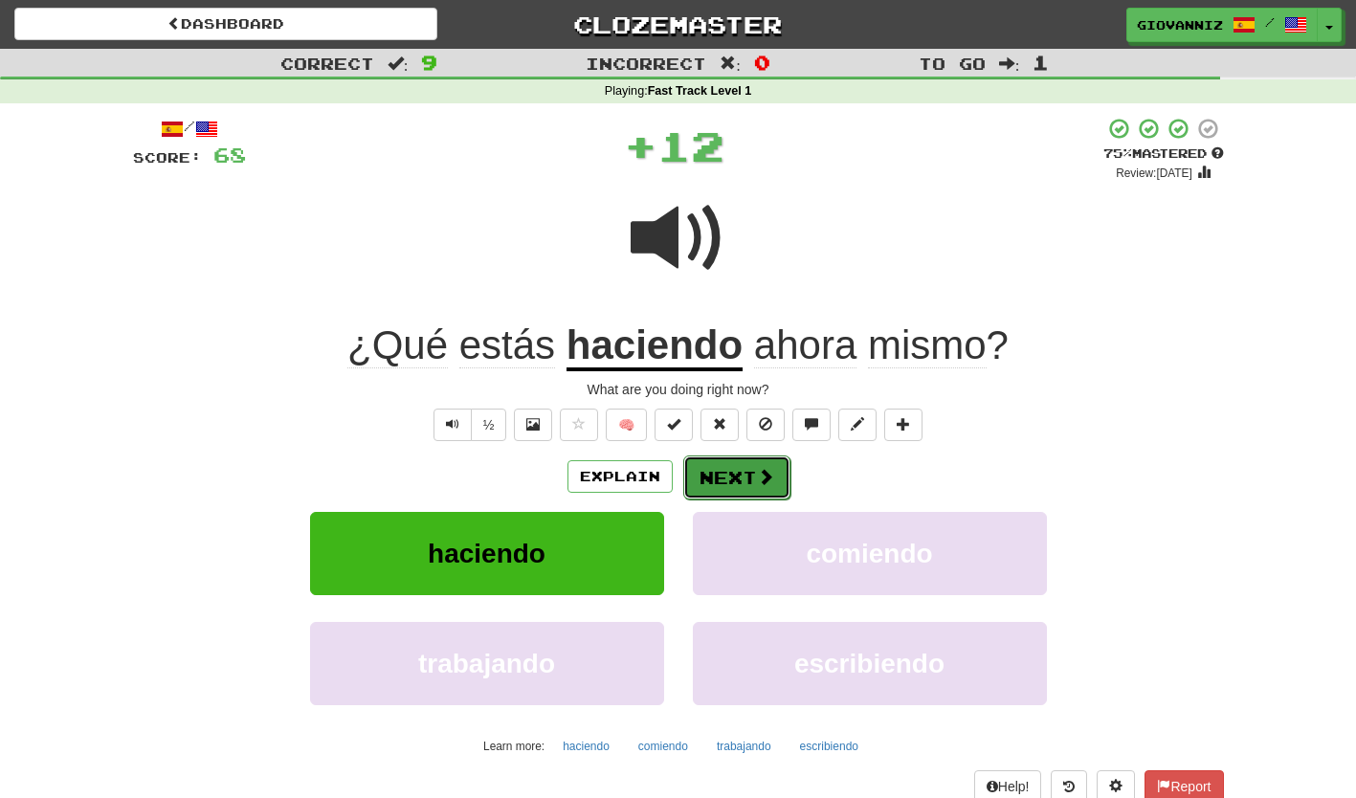
click at [716, 476] on button "Next" at bounding box center [736, 478] width 107 height 44
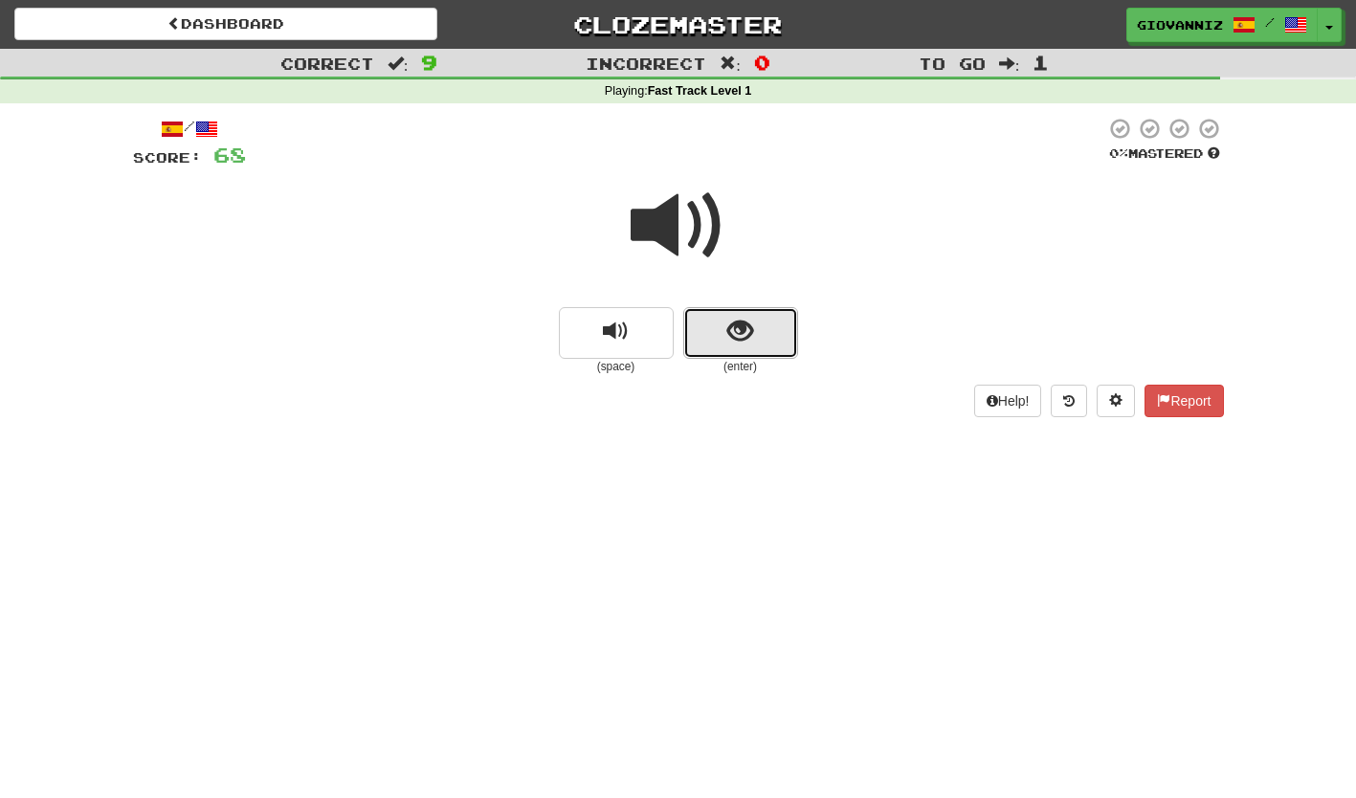
click at [714, 336] on button "show sentence" at bounding box center [740, 333] width 115 height 52
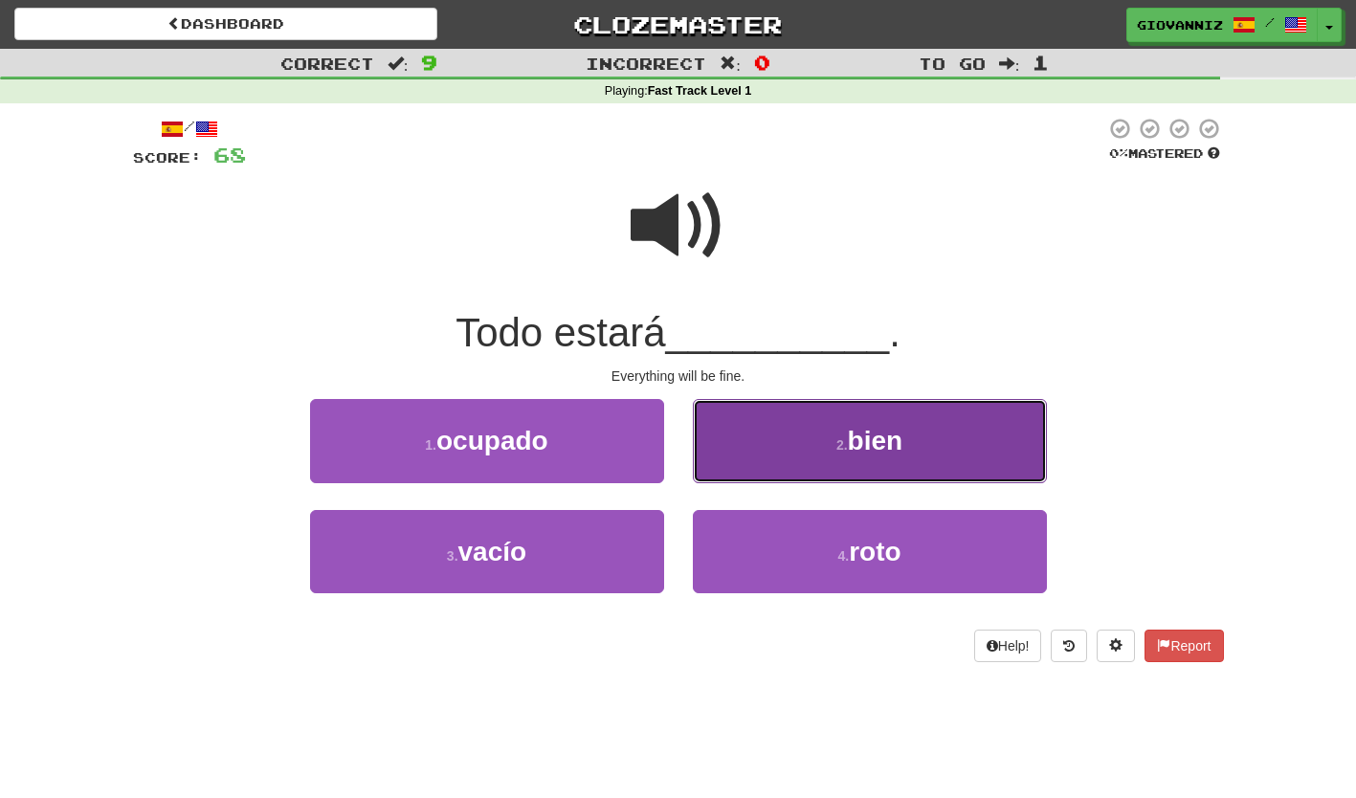
click at [761, 440] on button "2 . bien" at bounding box center [870, 440] width 354 height 83
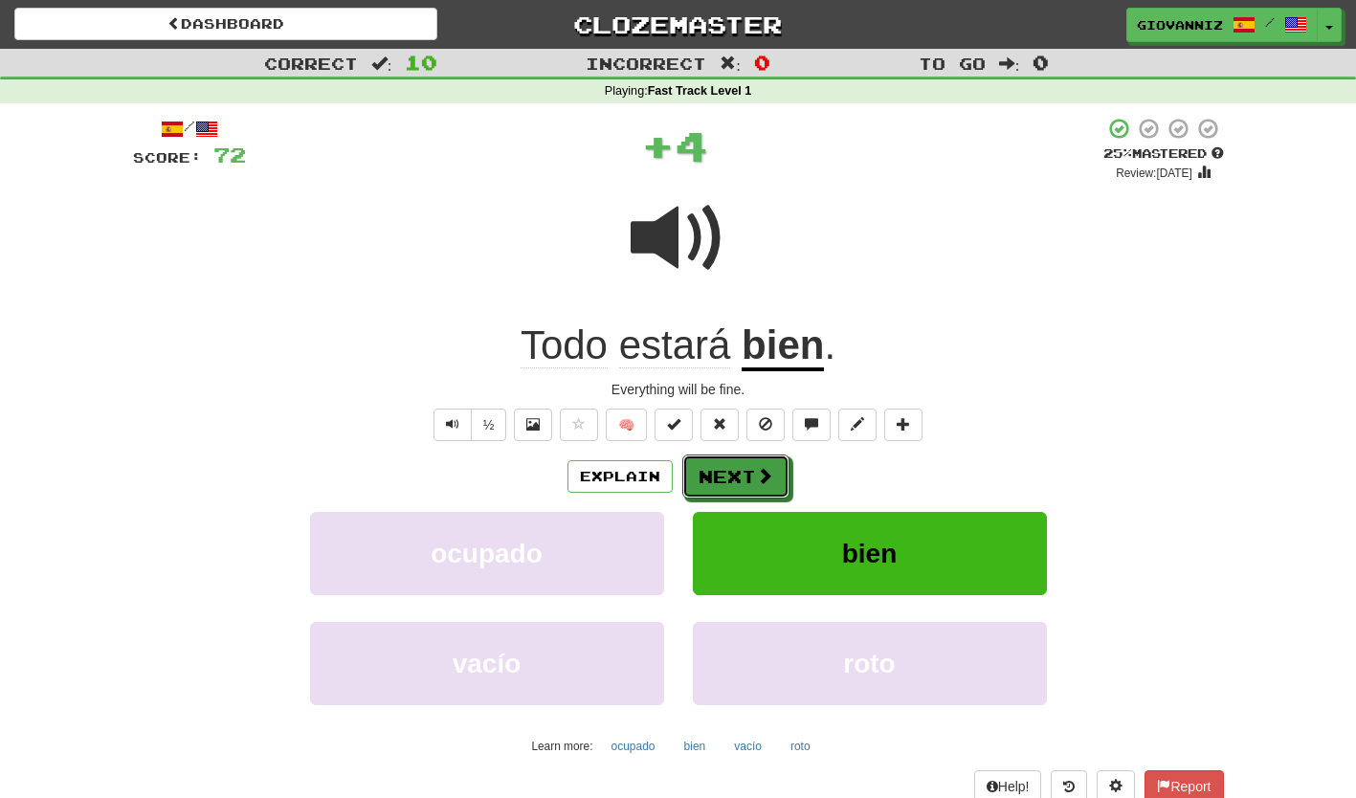
click at [713, 475] on button "Next" at bounding box center [735, 477] width 107 height 44
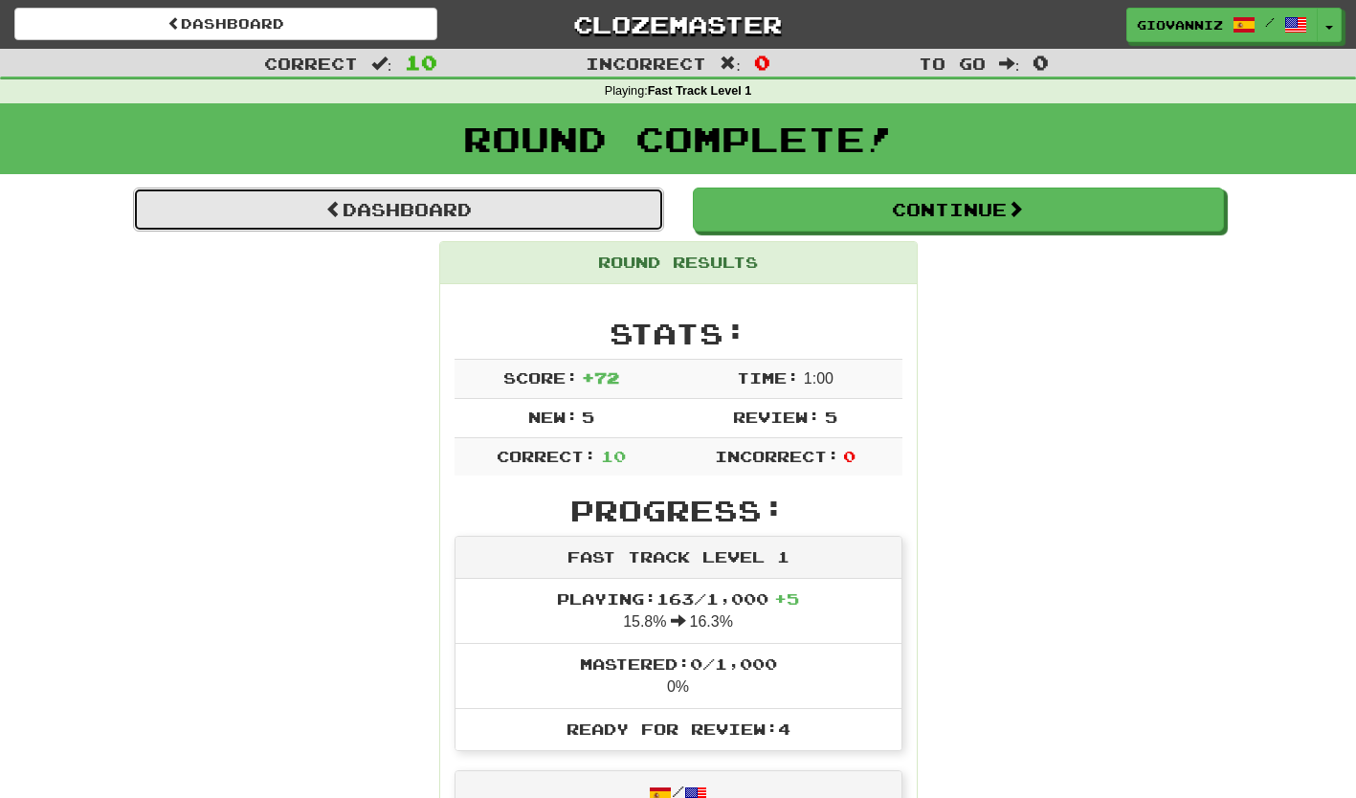
click at [531, 207] on link "Dashboard" at bounding box center [398, 210] width 531 height 44
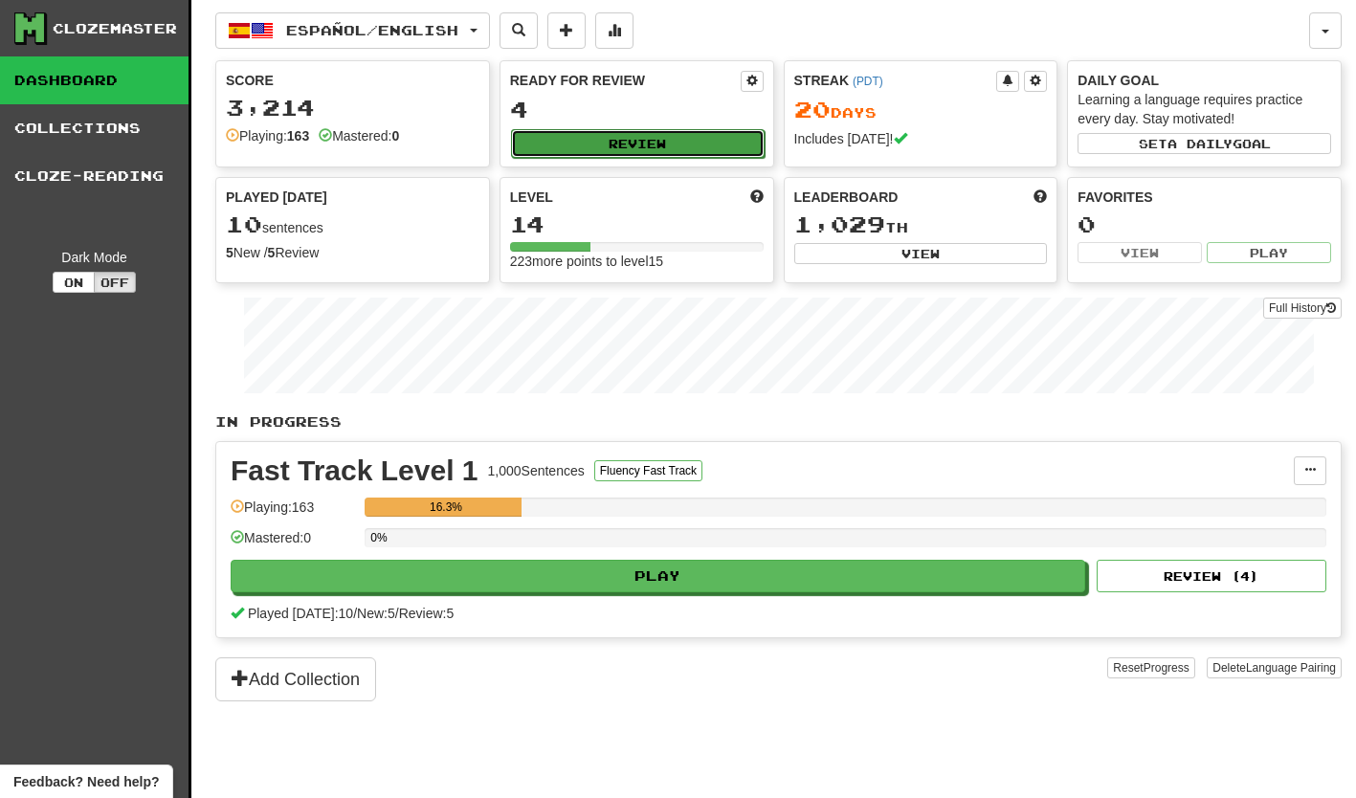
click at [627, 141] on button "Review" at bounding box center [638, 143] width 254 height 29
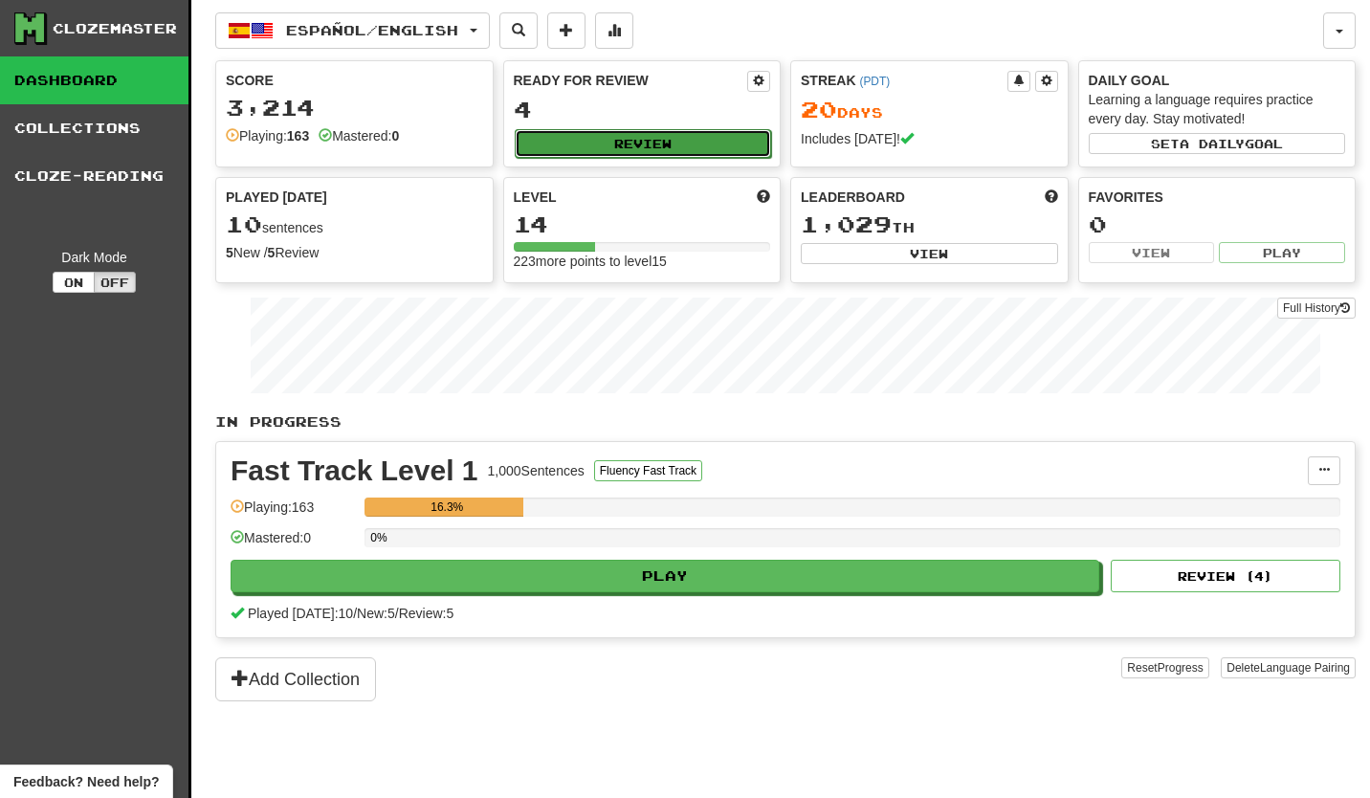
select select "**"
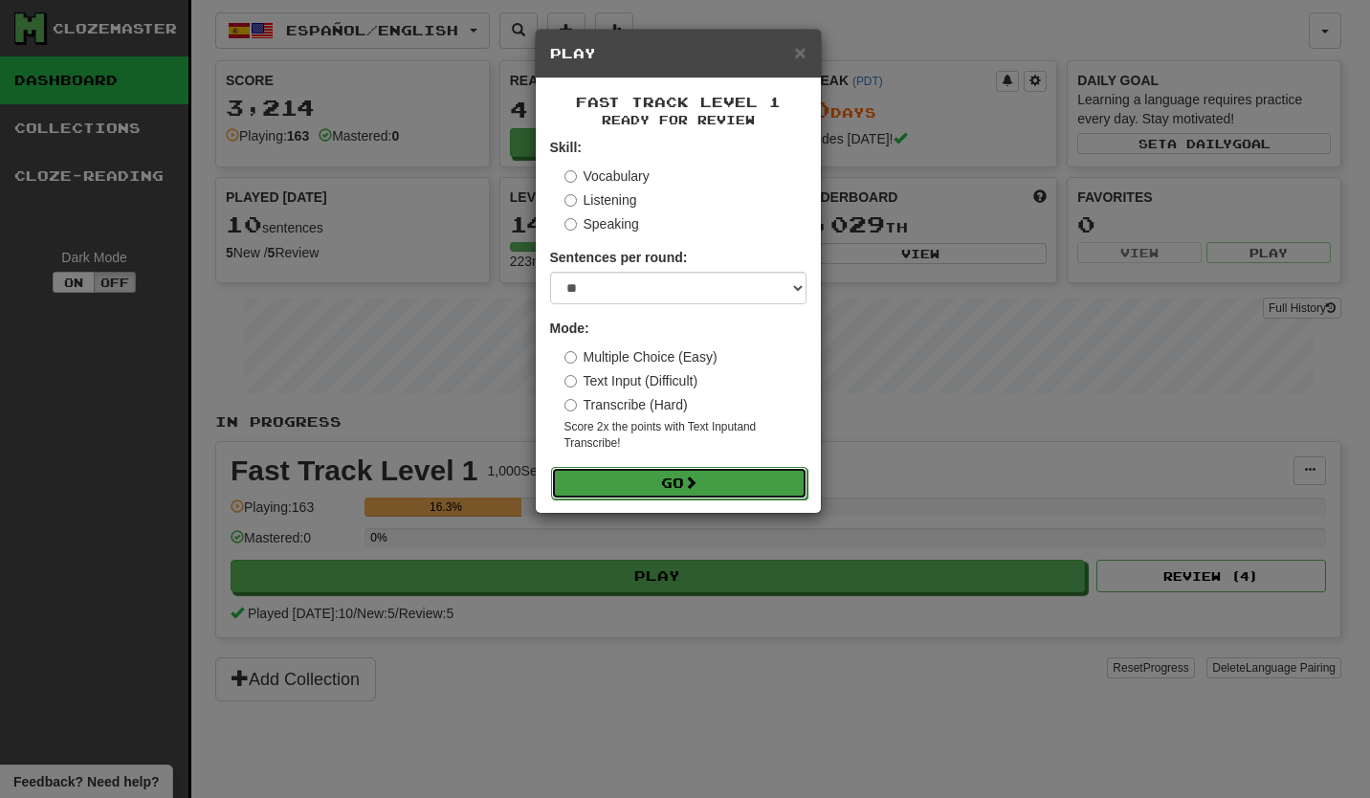
click at [662, 479] on button "Go" at bounding box center [679, 483] width 256 height 33
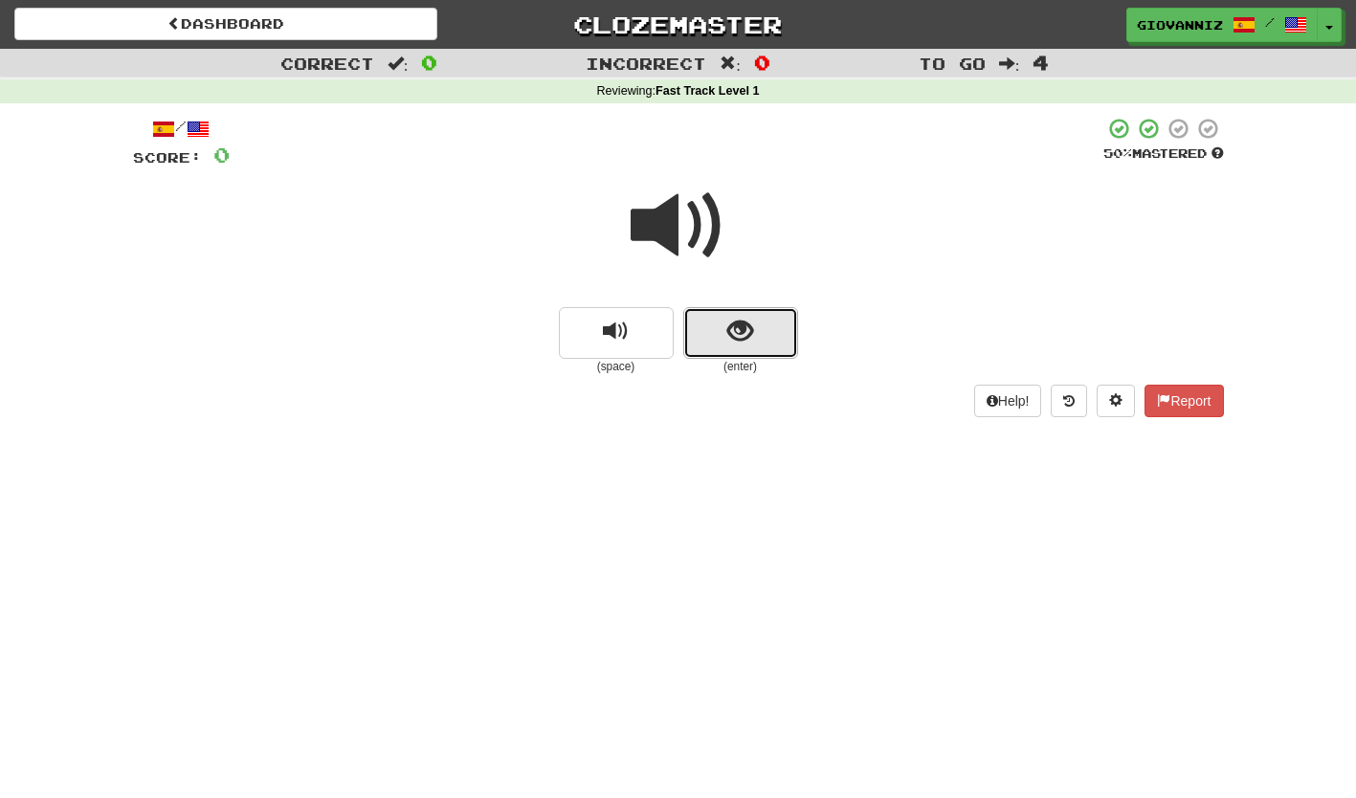
click at [700, 322] on button "show sentence" at bounding box center [740, 333] width 115 height 52
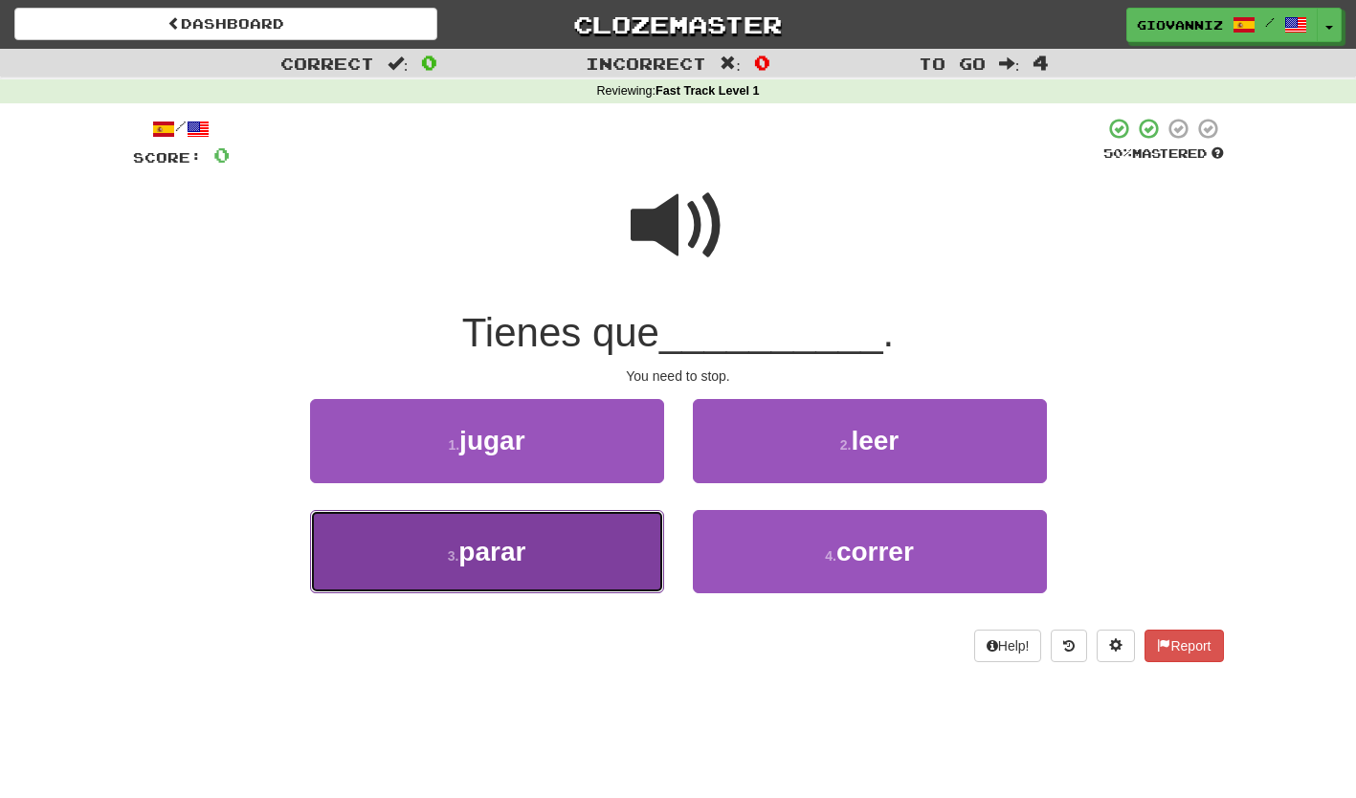
click at [619, 572] on button "3 . parar" at bounding box center [487, 551] width 354 height 83
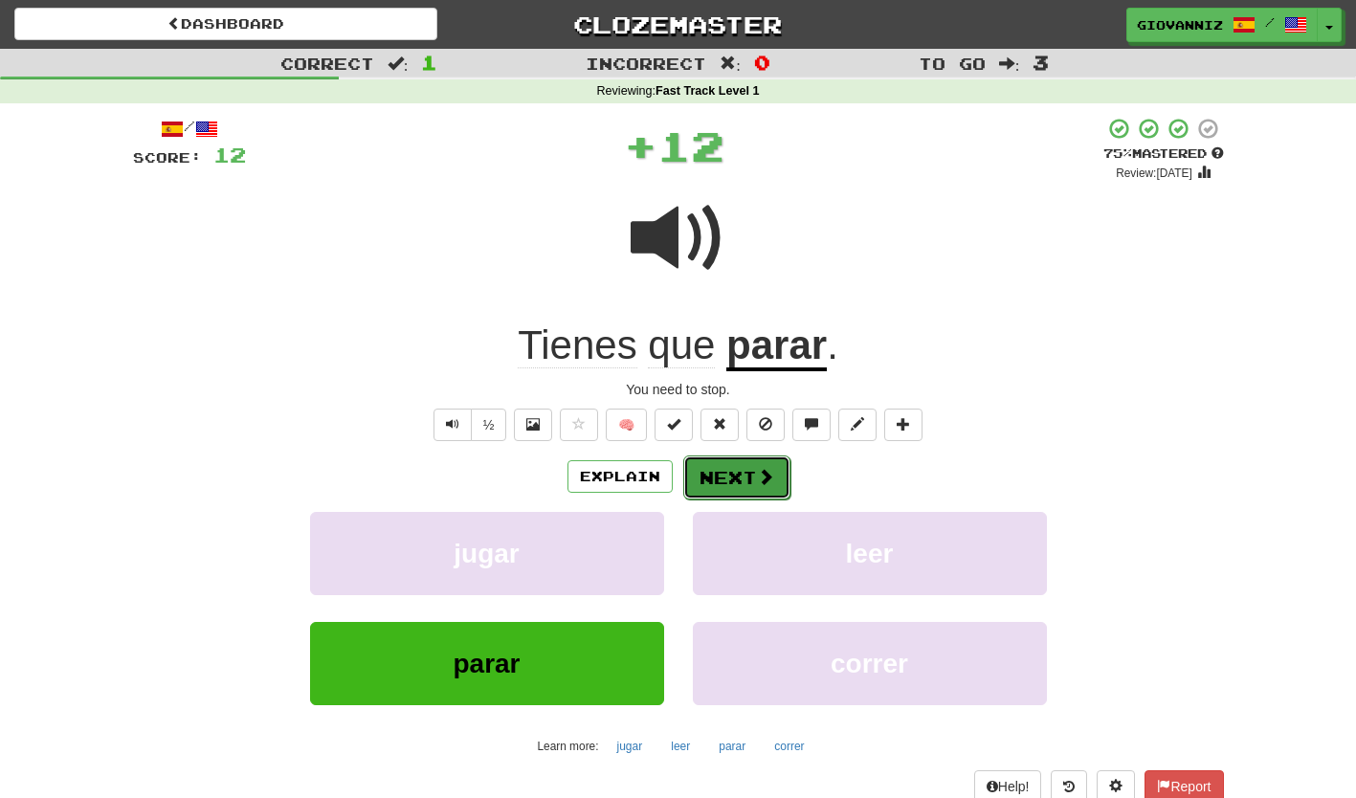
click at [722, 479] on button "Next" at bounding box center [736, 478] width 107 height 44
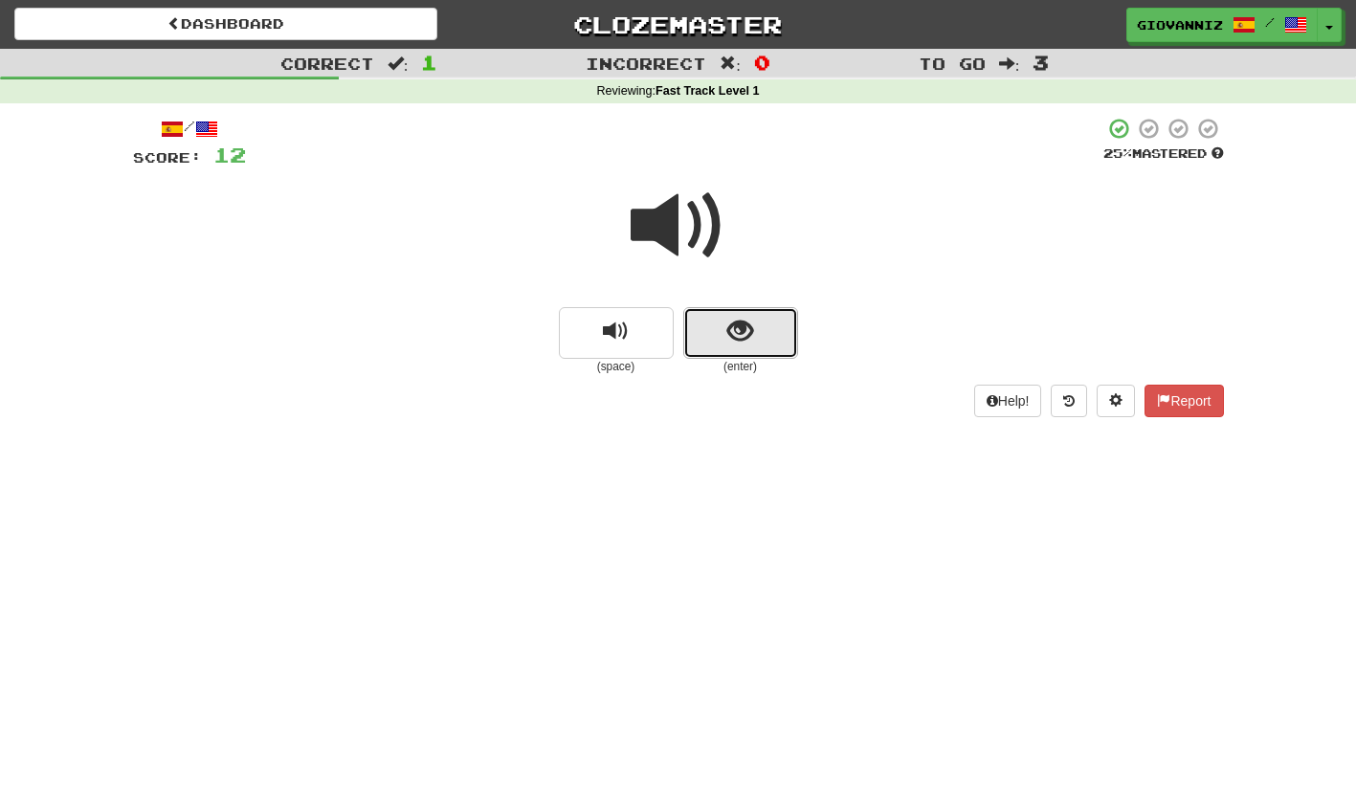
click at [707, 324] on button "show sentence" at bounding box center [740, 333] width 115 height 52
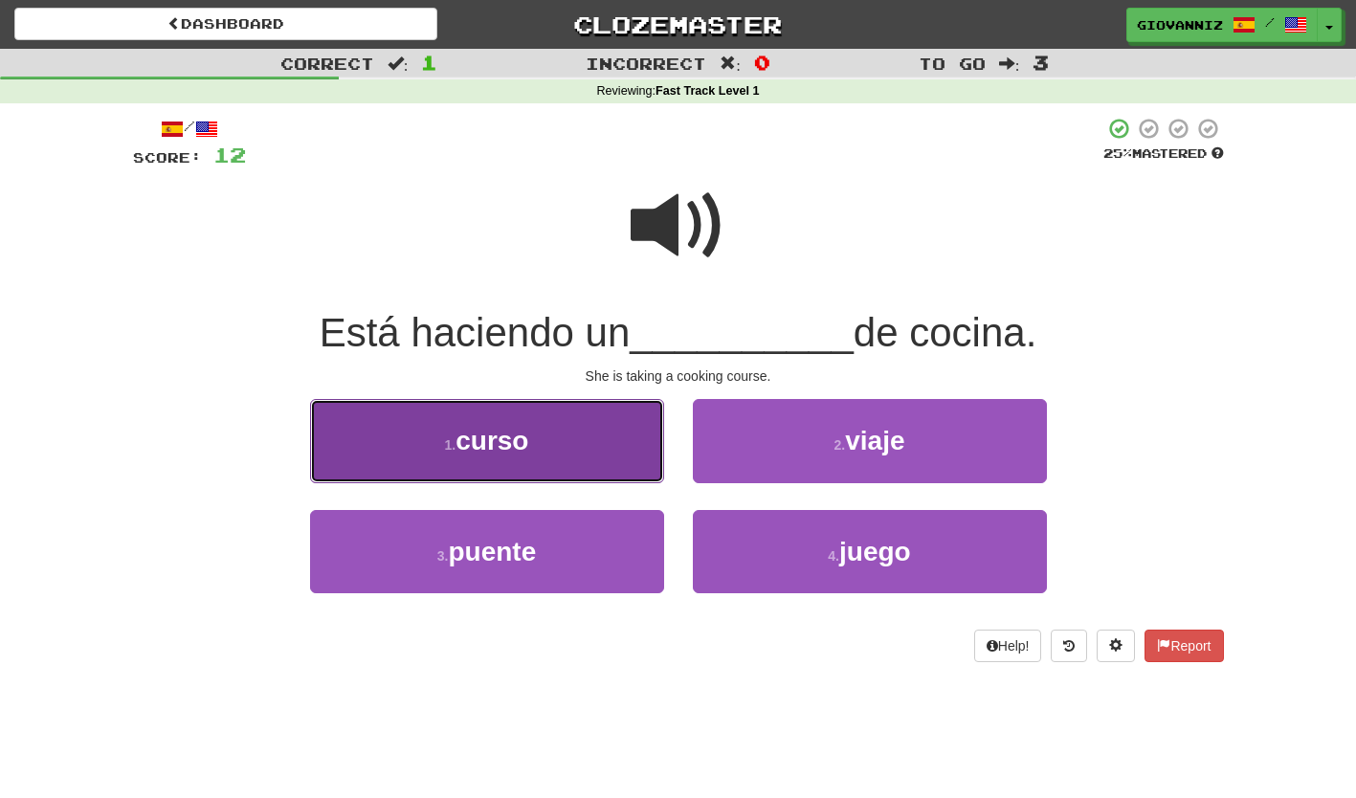
click at [582, 435] on button "1 . curso" at bounding box center [487, 440] width 354 height 83
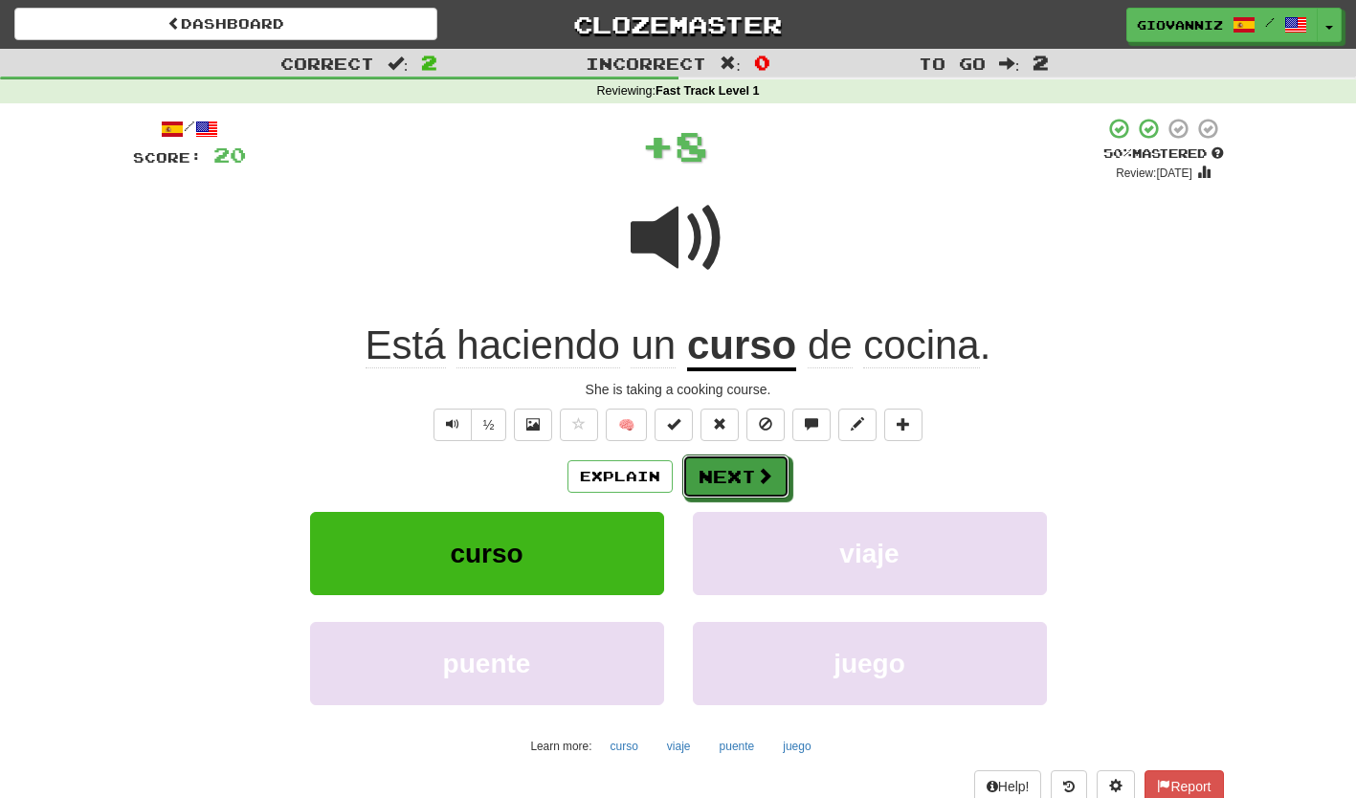
click at [717, 479] on button "Next" at bounding box center [735, 477] width 107 height 44
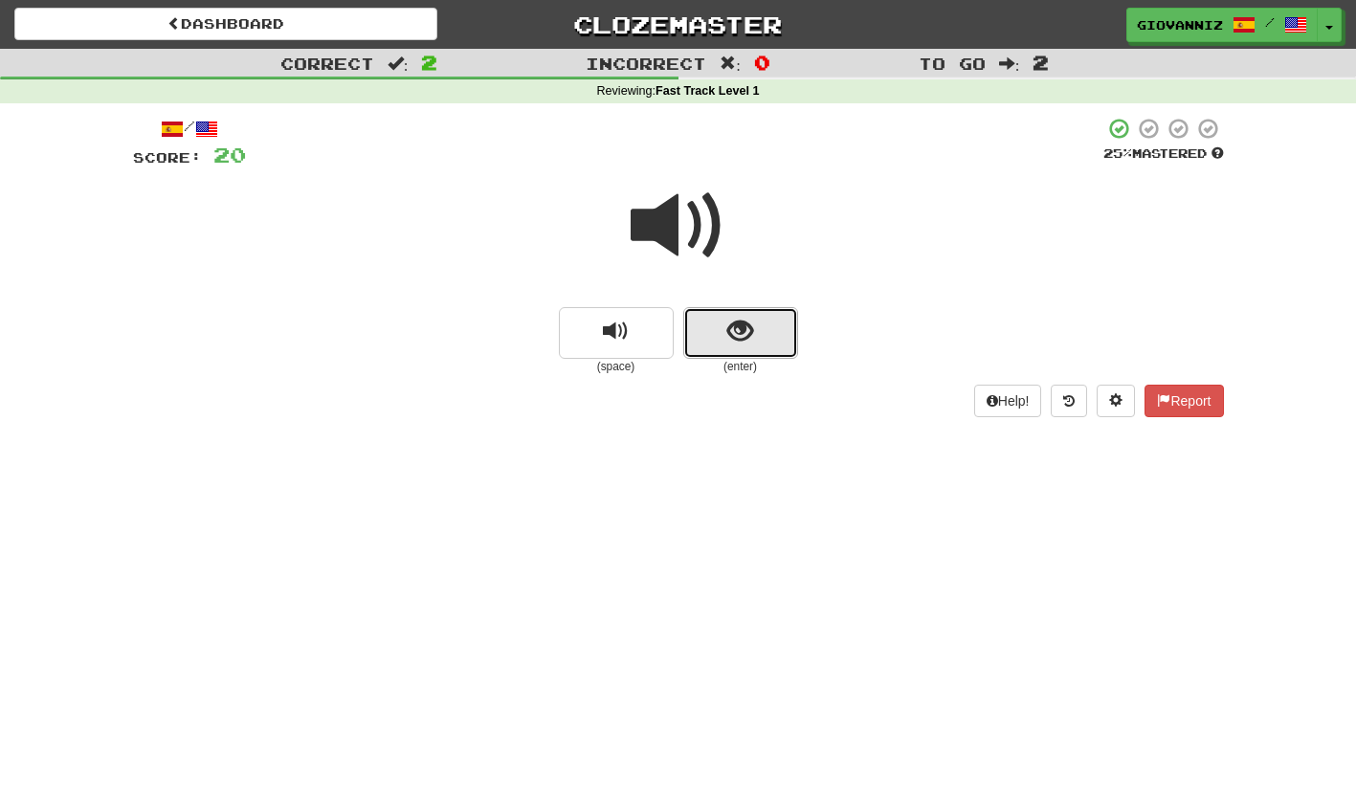
click at [713, 347] on button "show sentence" at bounding box center [740, 333] width 115 height 52
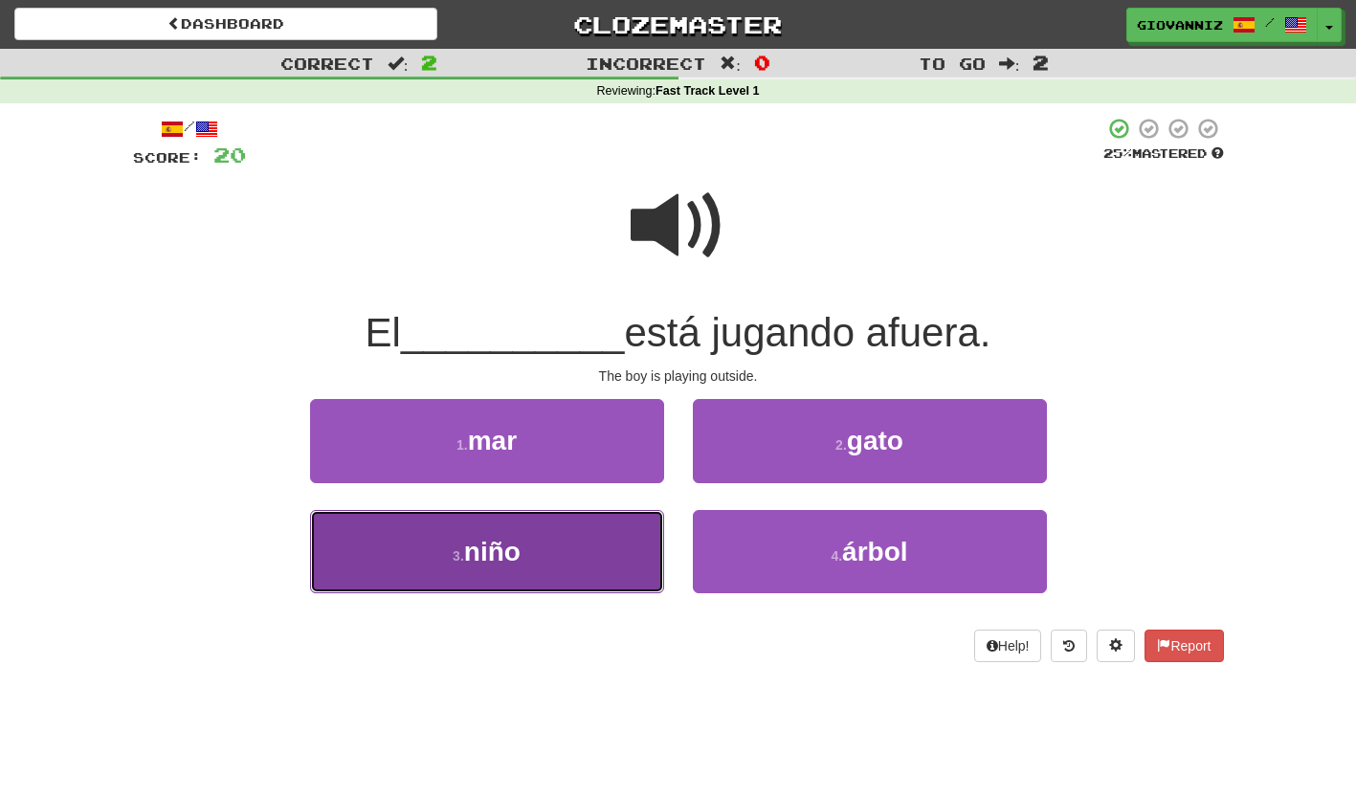
click at [591, 553] on button "3 . niño" at bounding box center [487, 551] width 354 height 83
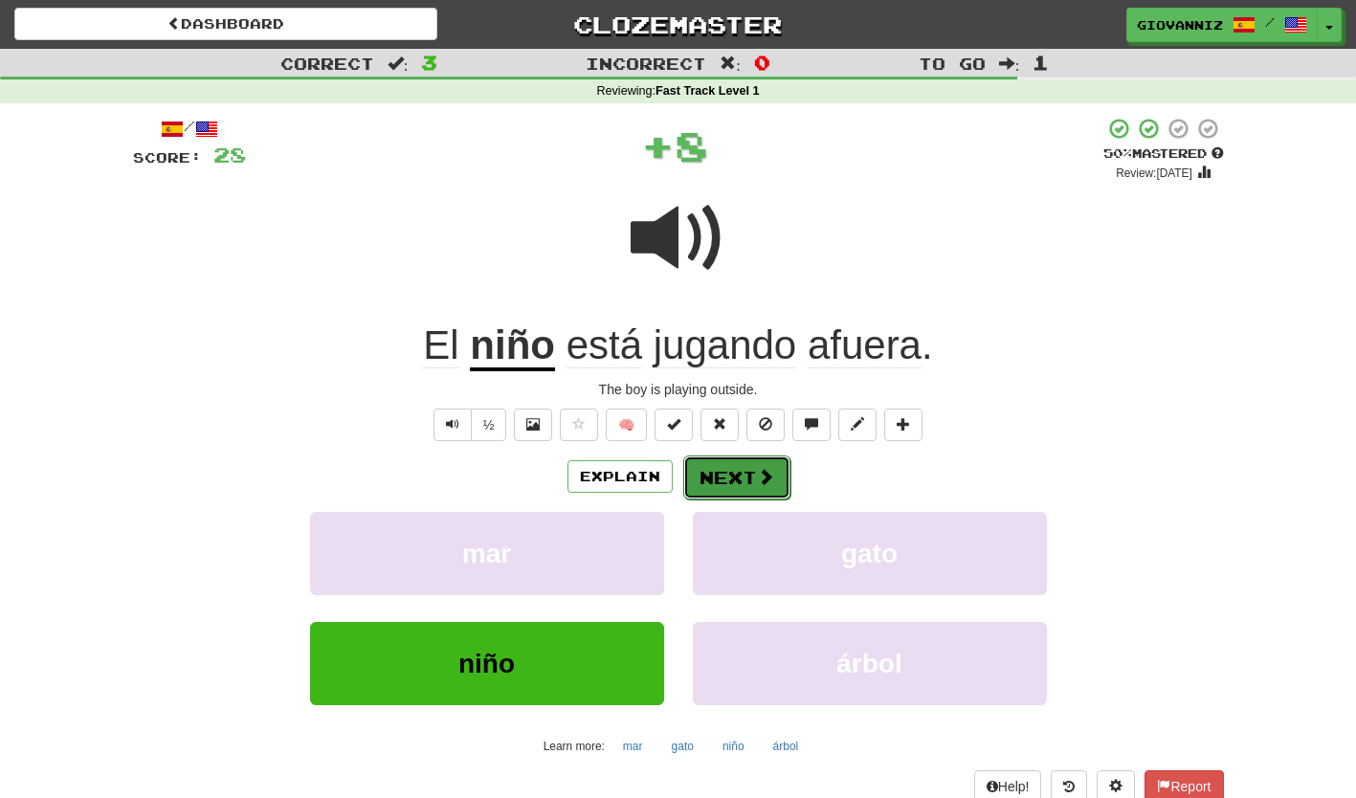
click at [722, 483] on button "Next" at bounding box center [736, 478] width 107 height 44
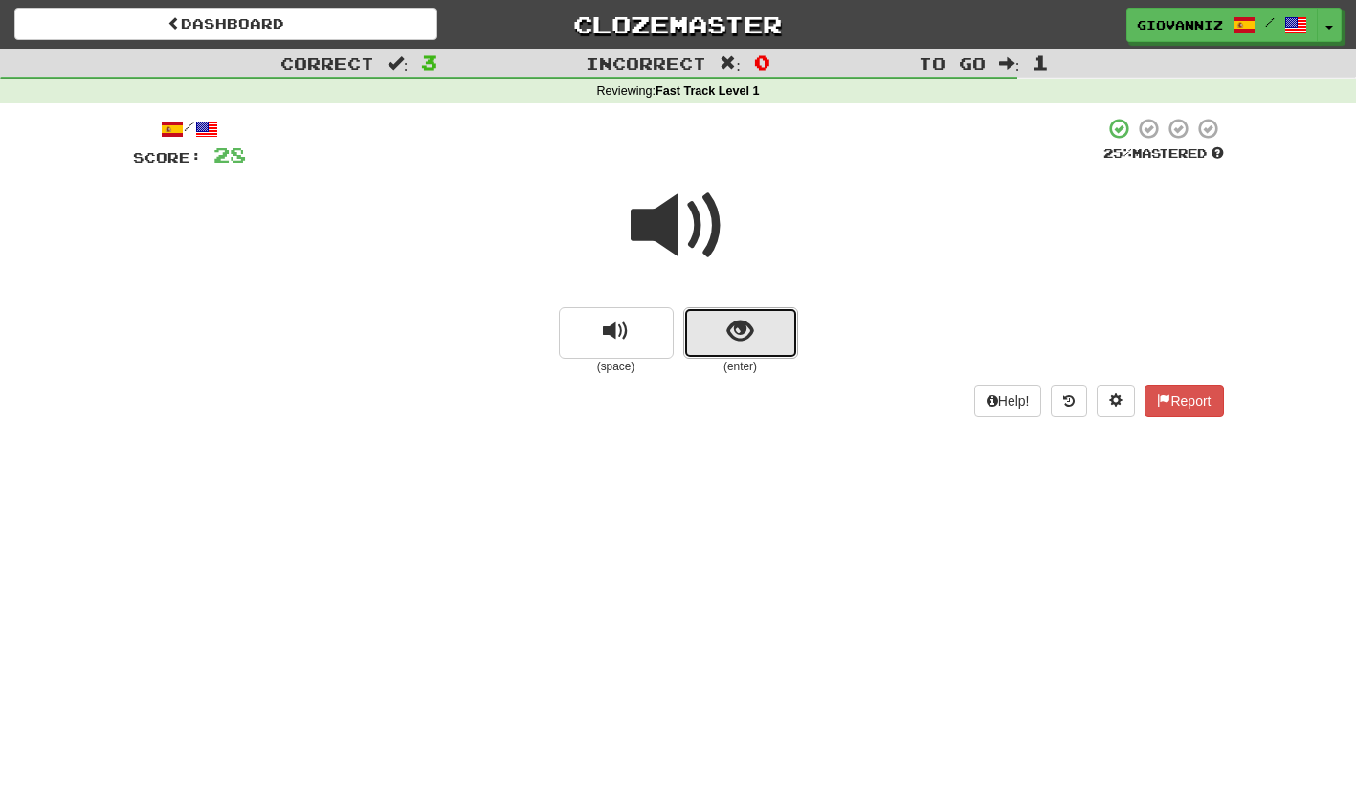
click at [709, 337] on button "show sentence" at bounding box center [740, 333] width 115 height 52
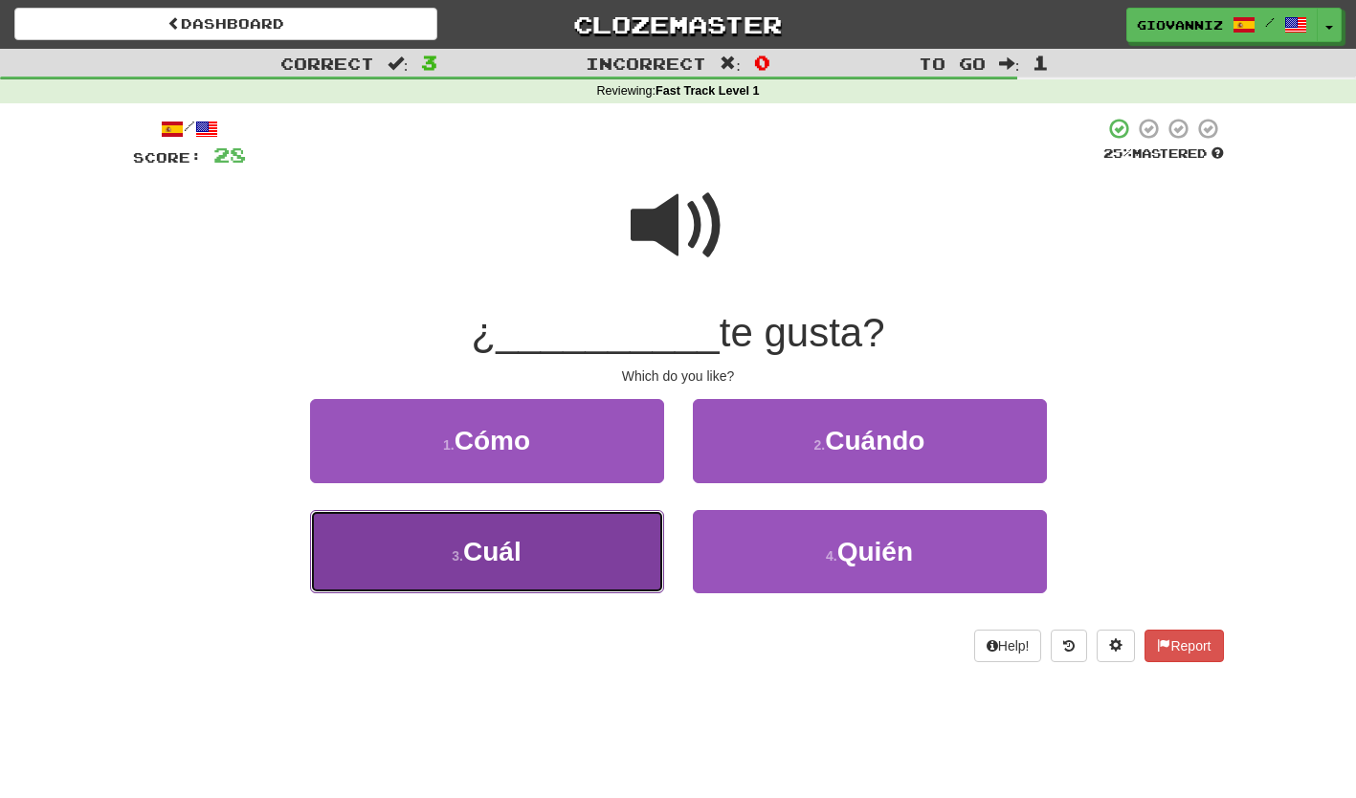
click at [606, 555] on button "3 . Cuál" at bounding box center [487, 551] width 354 height 83
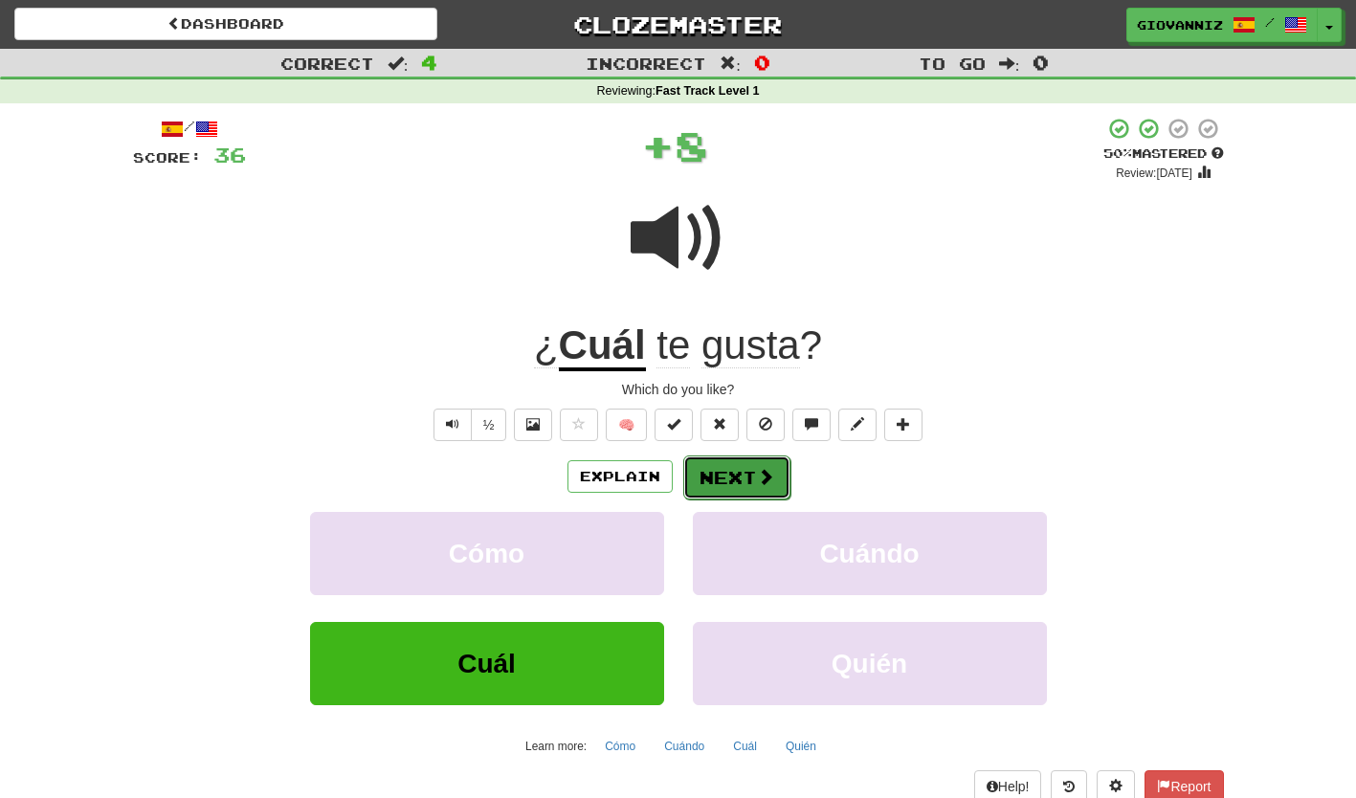
click at [720, 473] on button "Next" at bounding box center [736, 478] width 107 height 44
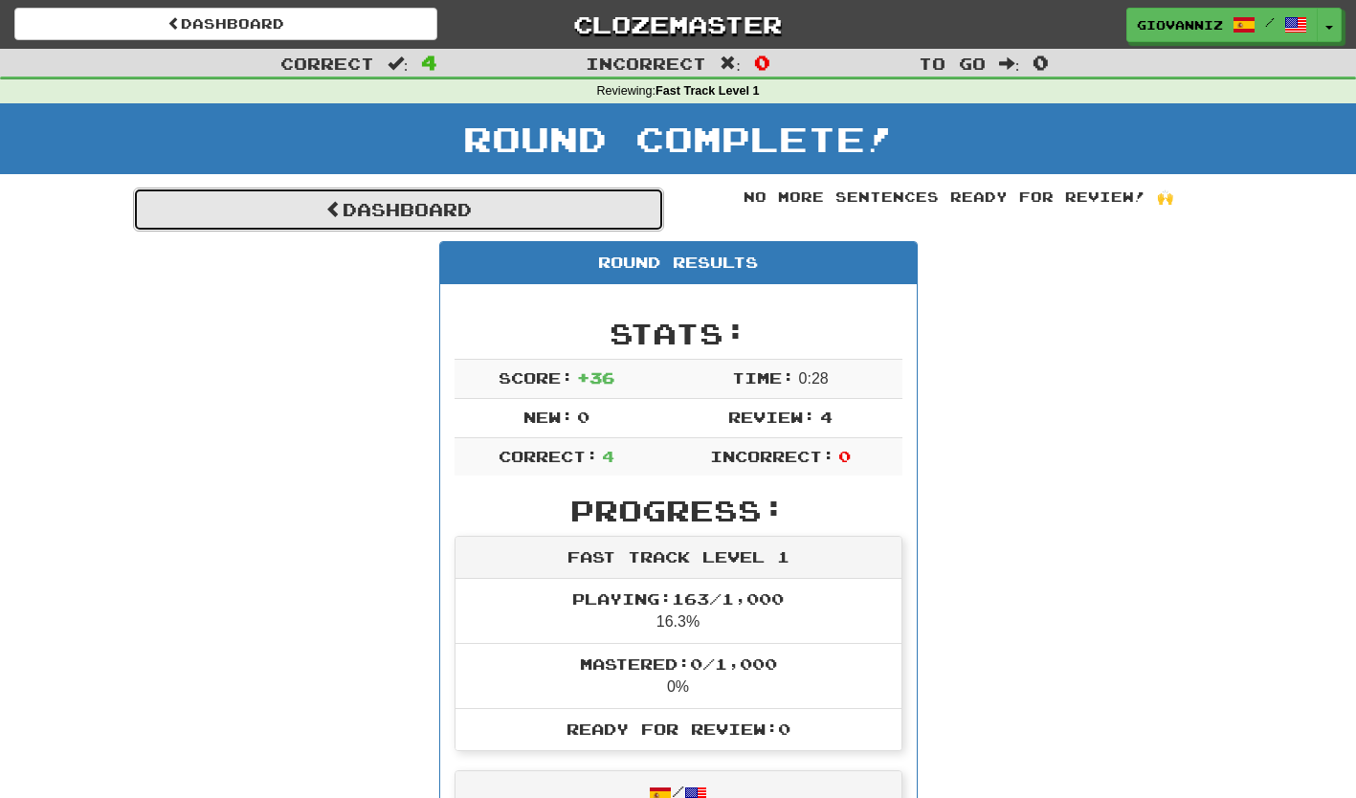
click at [401, 216] on link "Dashboard" at bounding box center [398, 210] width 531 height 44
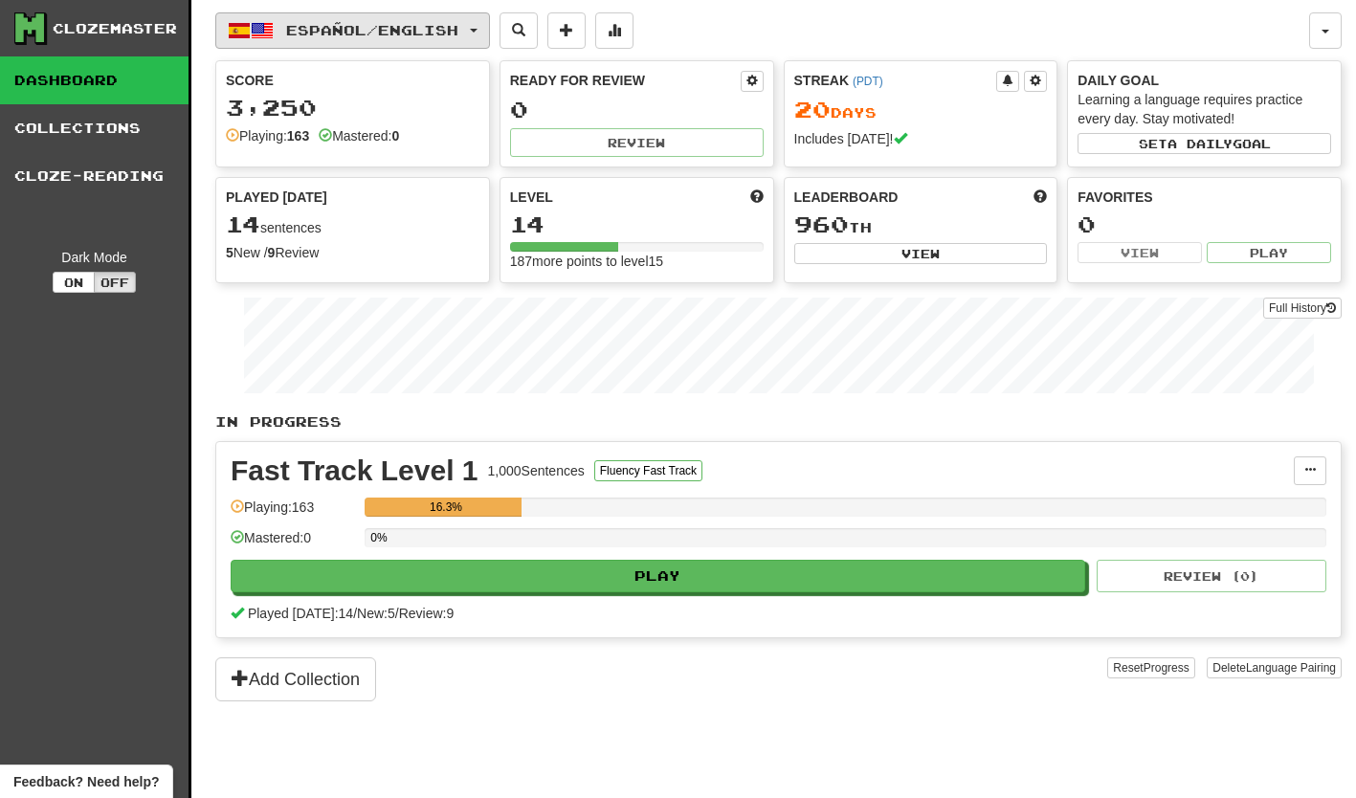
click at [488, 23] on button "Español / English" at bounding box center [352, 30] width 275 height 36
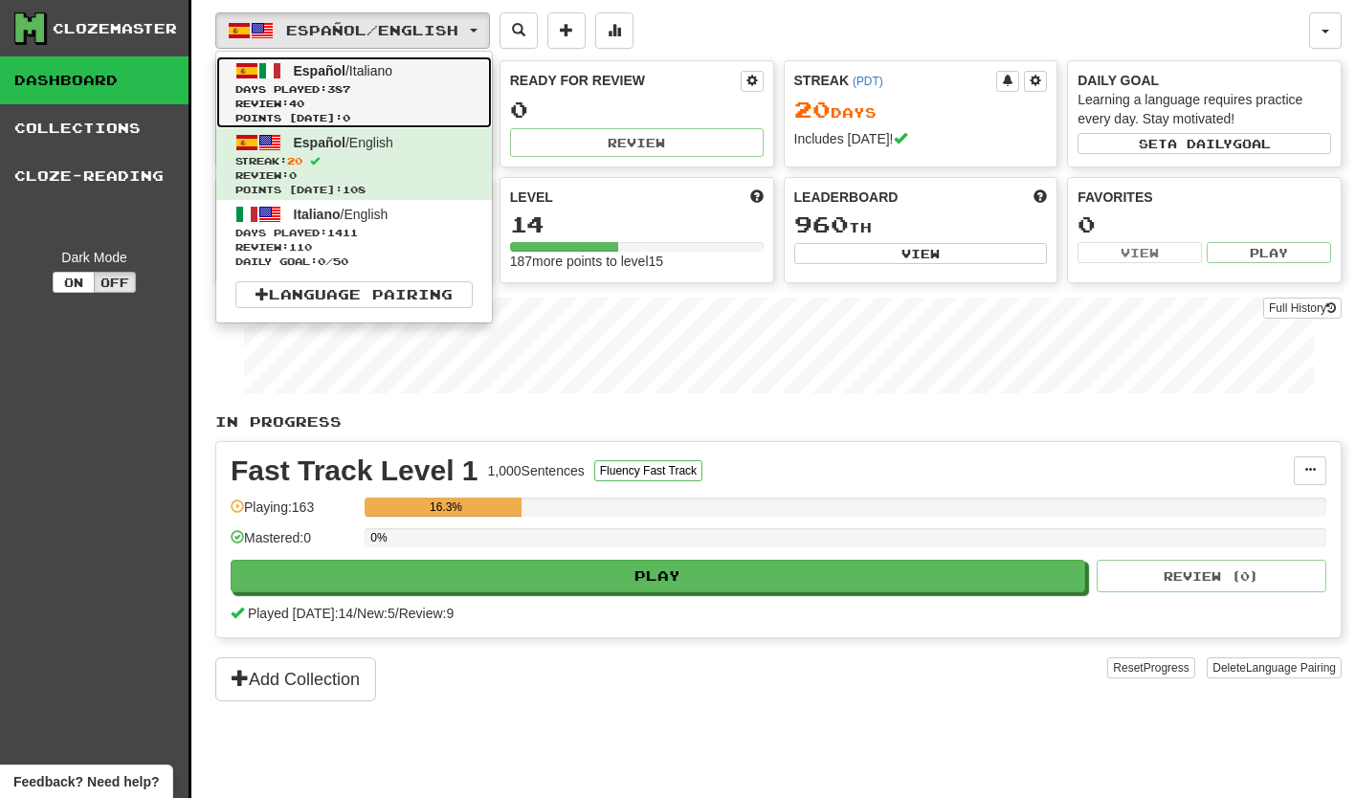
click at [350, 76] on span "Español / Italiano" at bounding box center [344, 70] width 100 height 15
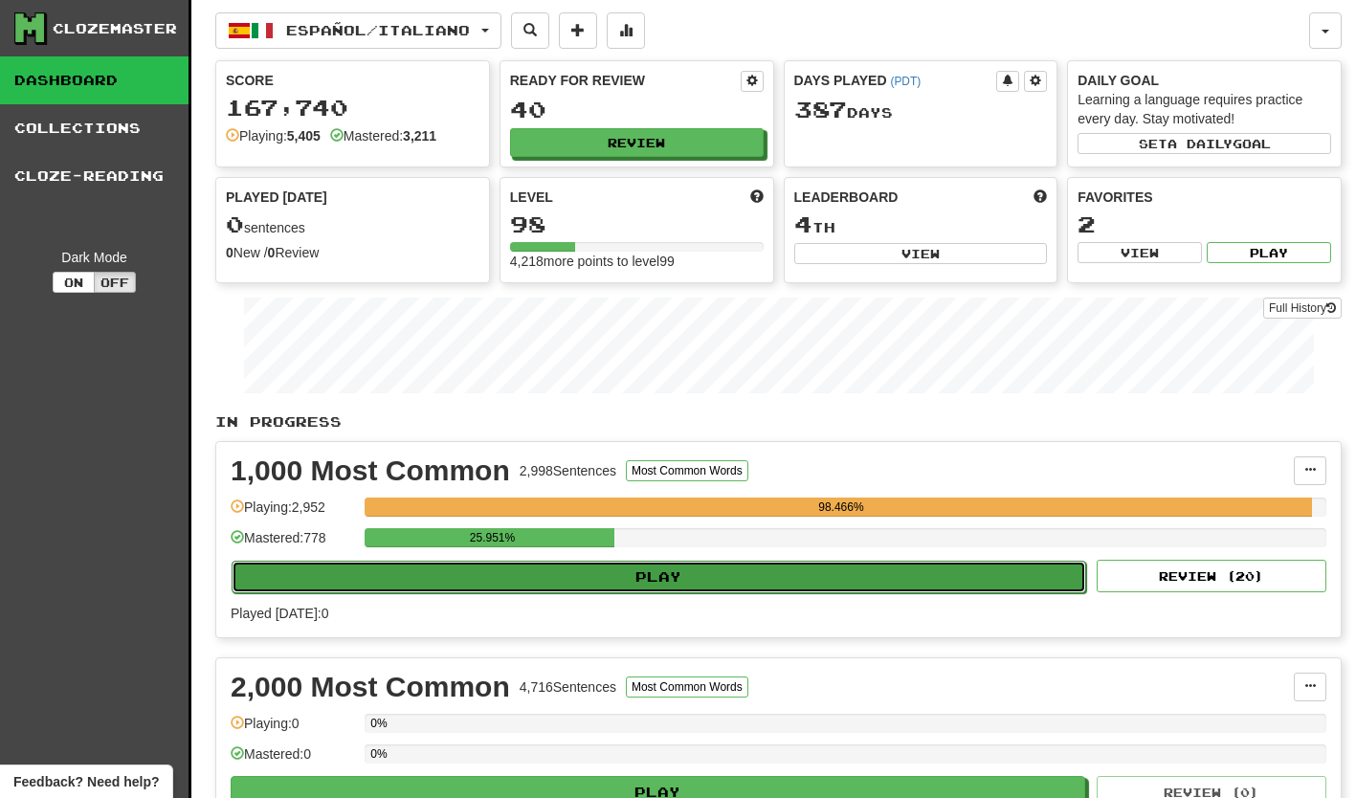
click at [677, 578] on button "Play" at bounding box center [659, 577] width 855 height 33
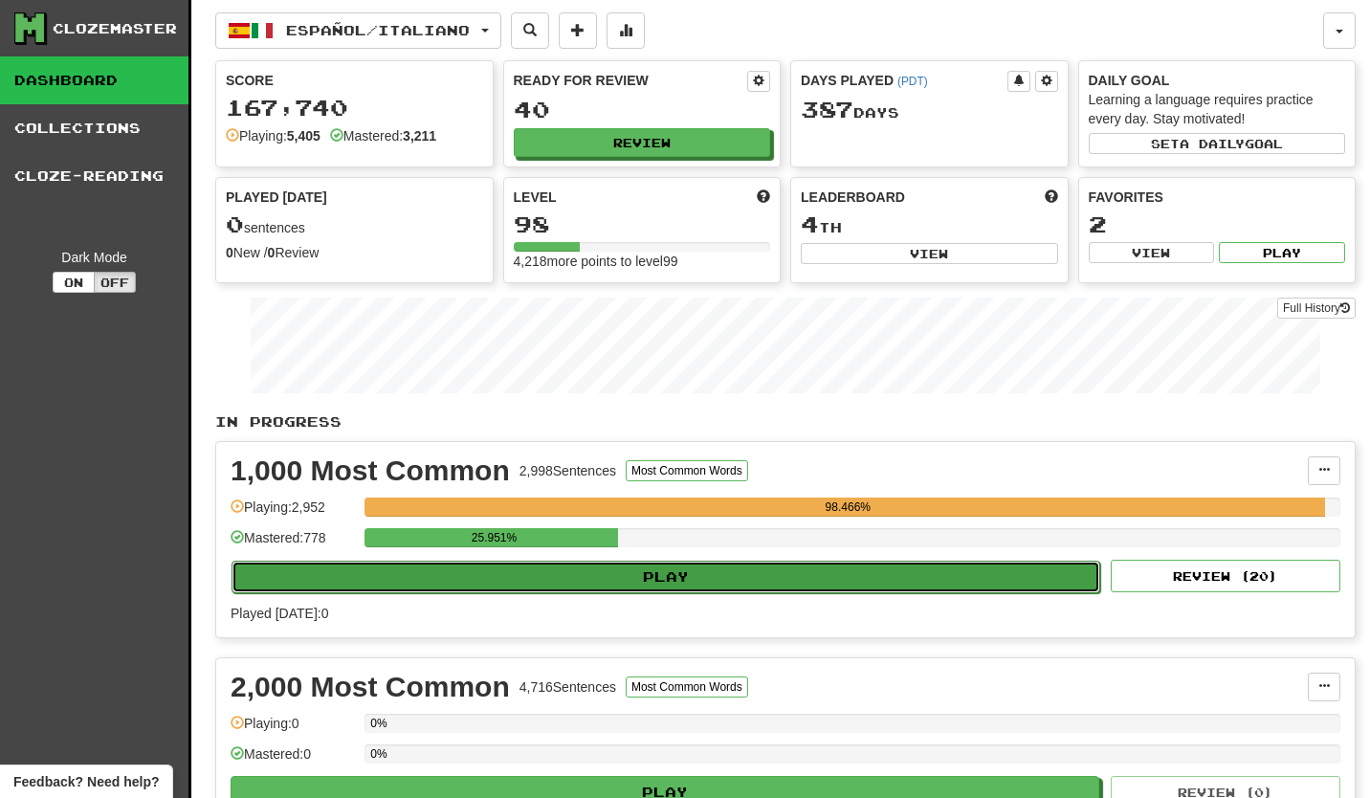
select select "**"
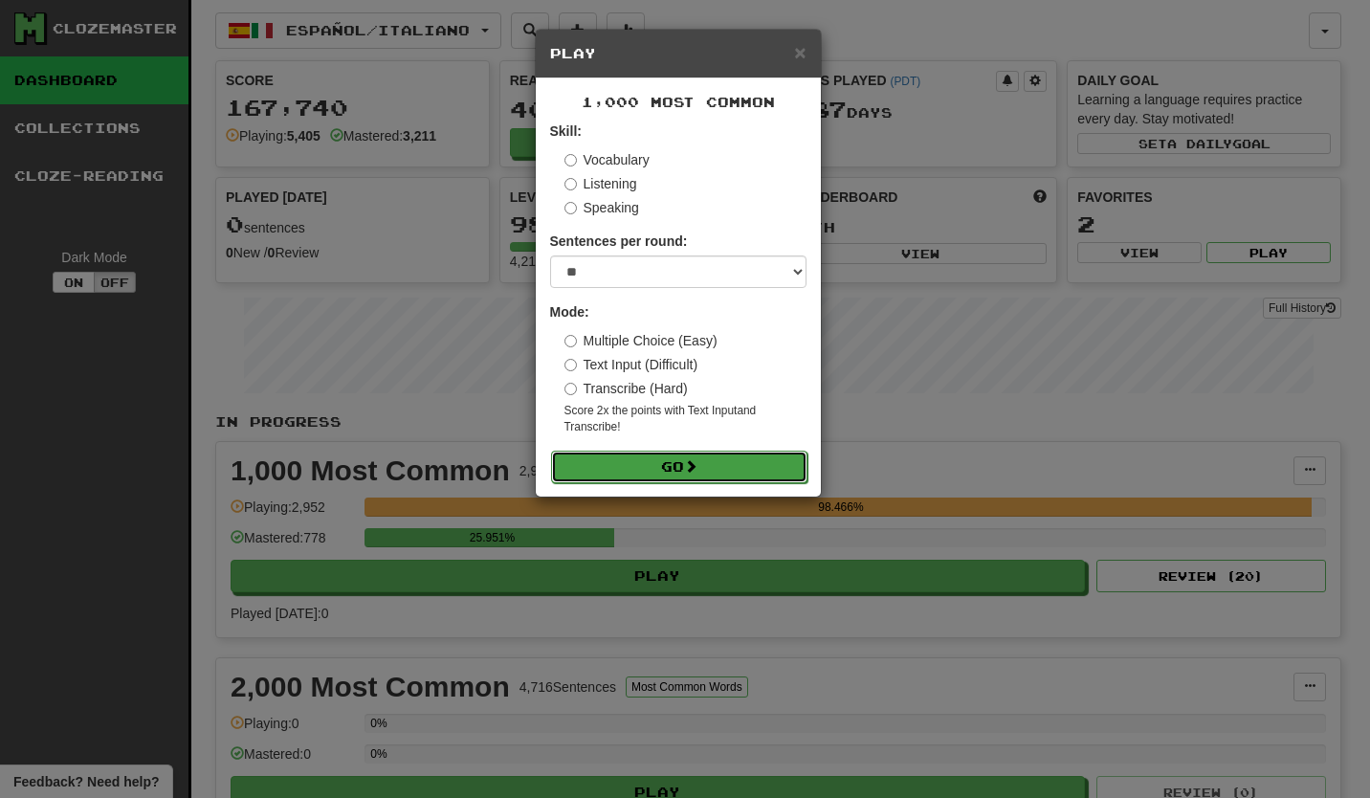
click at [661, 466] on button "Go" at bounding box center [679, 467] width 256 height 33
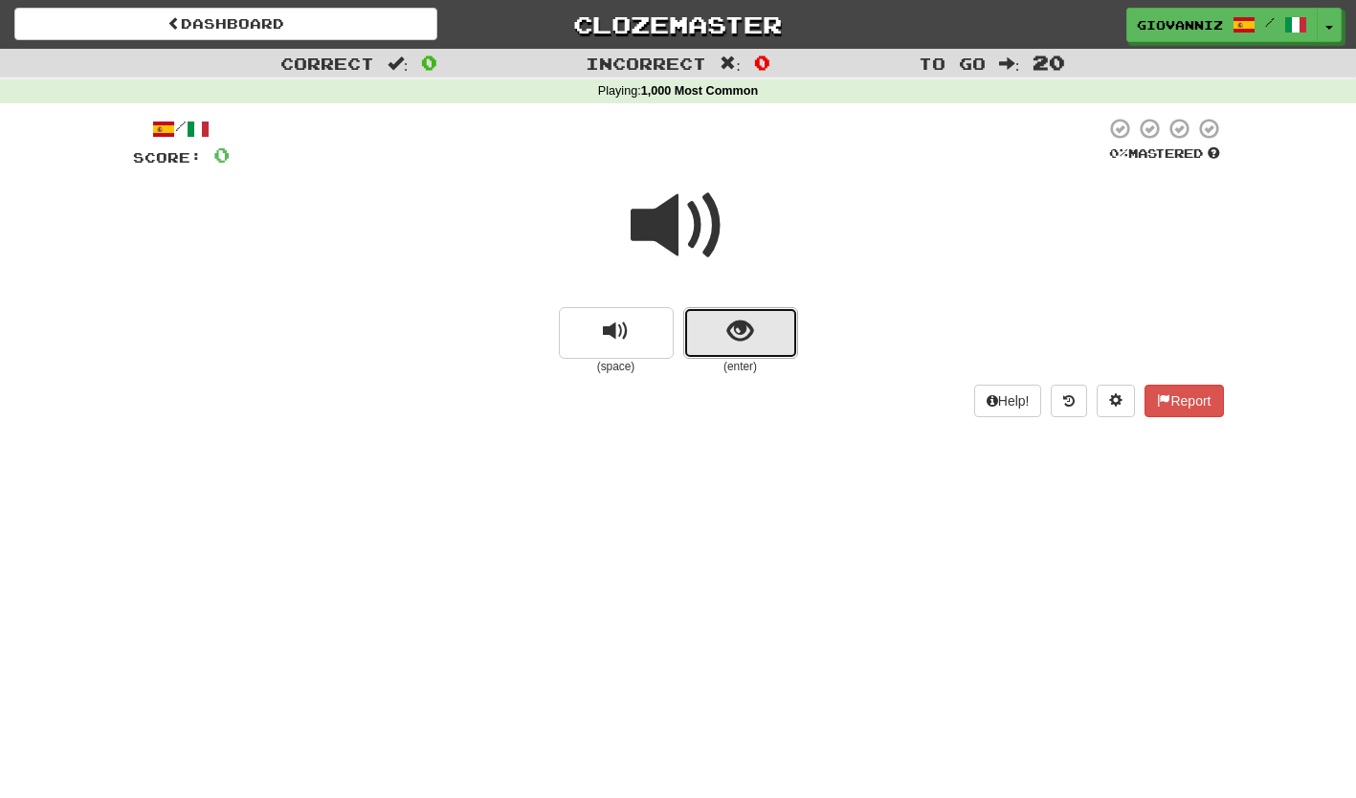
click at [774, 335] on button "show sentence" at bounding box center [740, 333] width 115 height 52
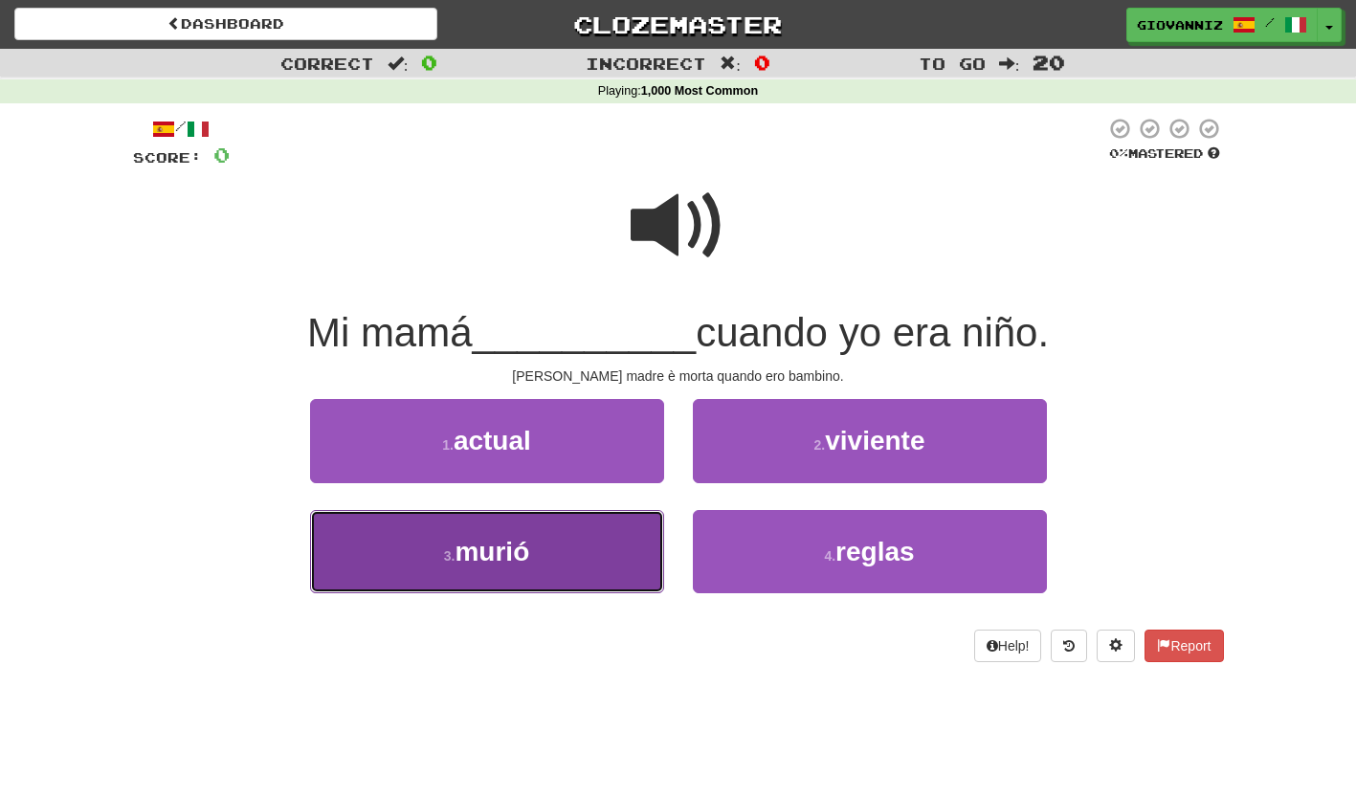
click at [608, 553] on button "3 . murió" at bounding box center [487, 551] width 354 height 83
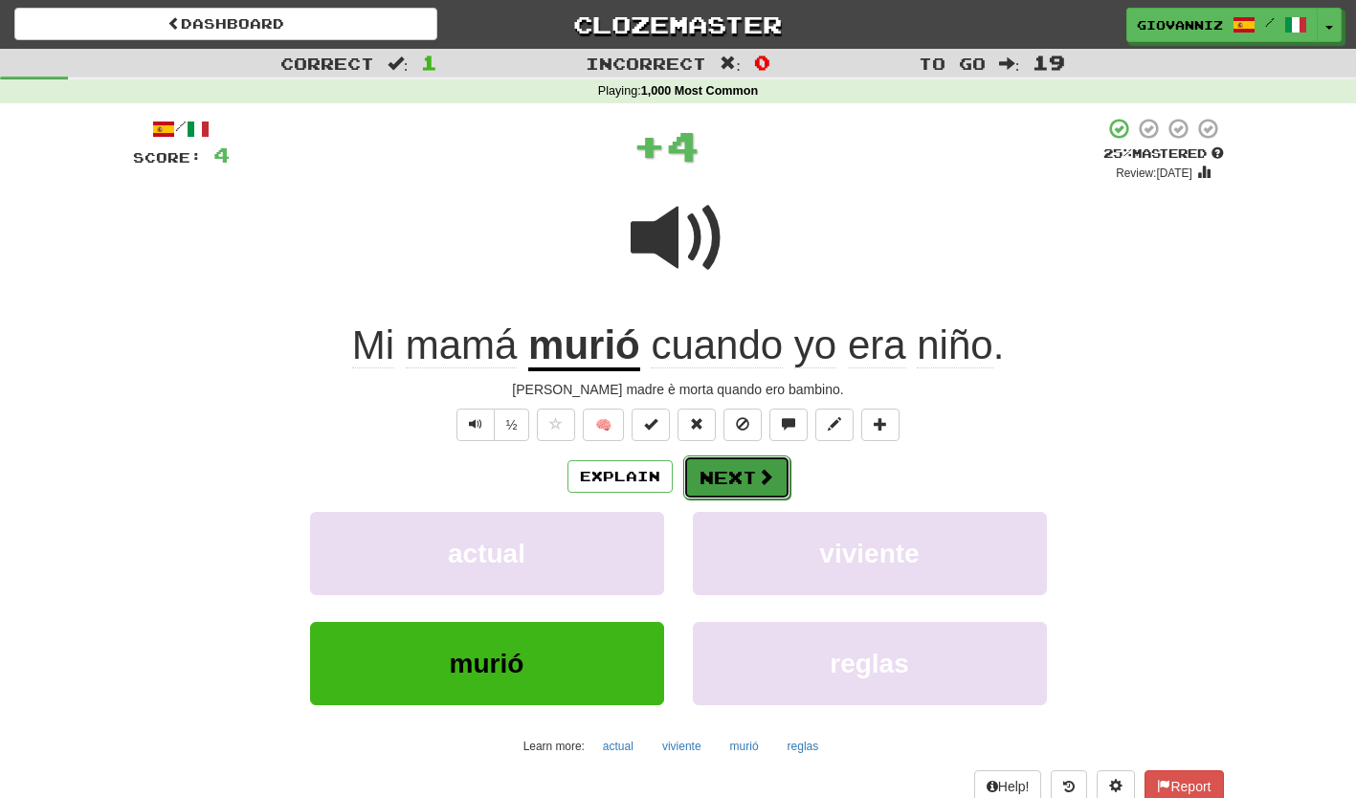
click at [723, 474] on button "Next" at bounding box center [736, 478] width 107 height 44
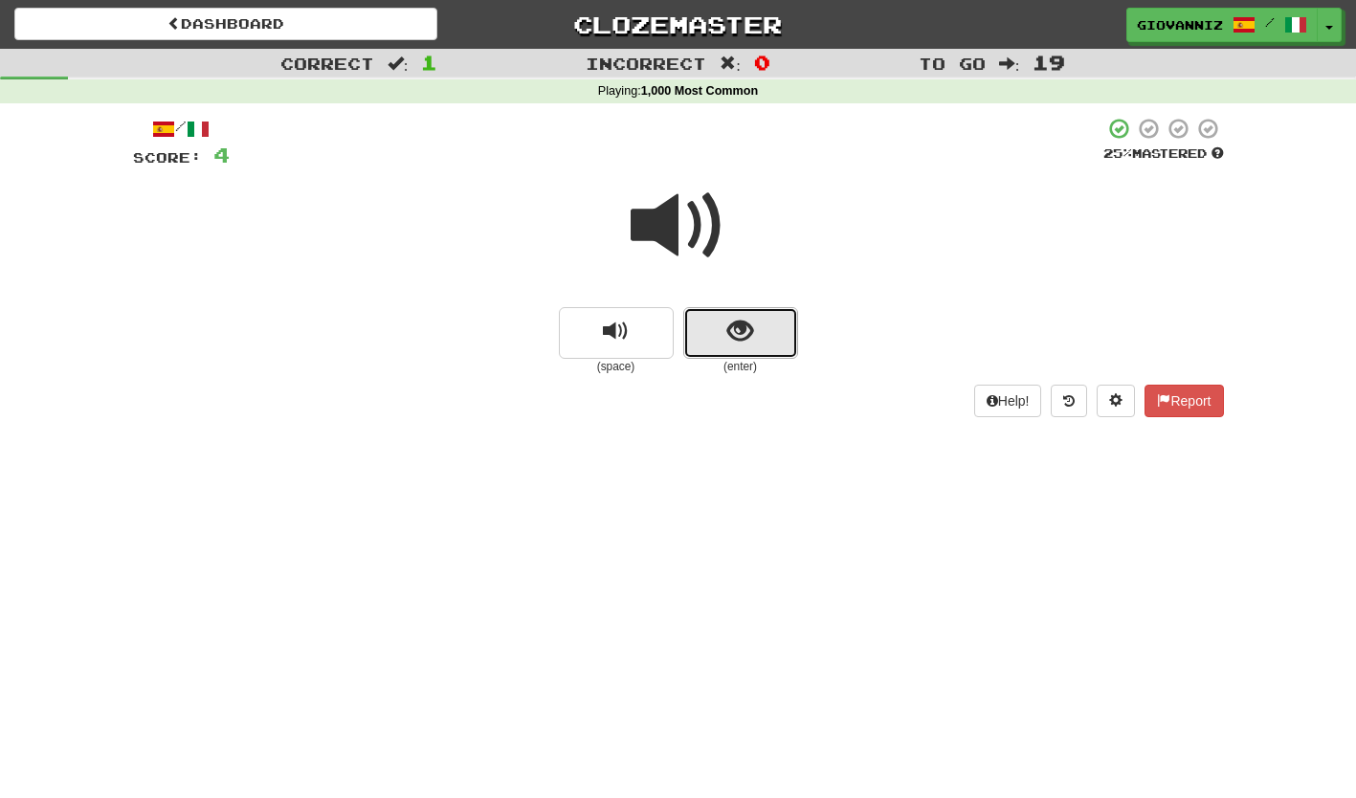
click at [715, 320] on button "show sentence" at bounding box center [740, 333] width 115 height 52
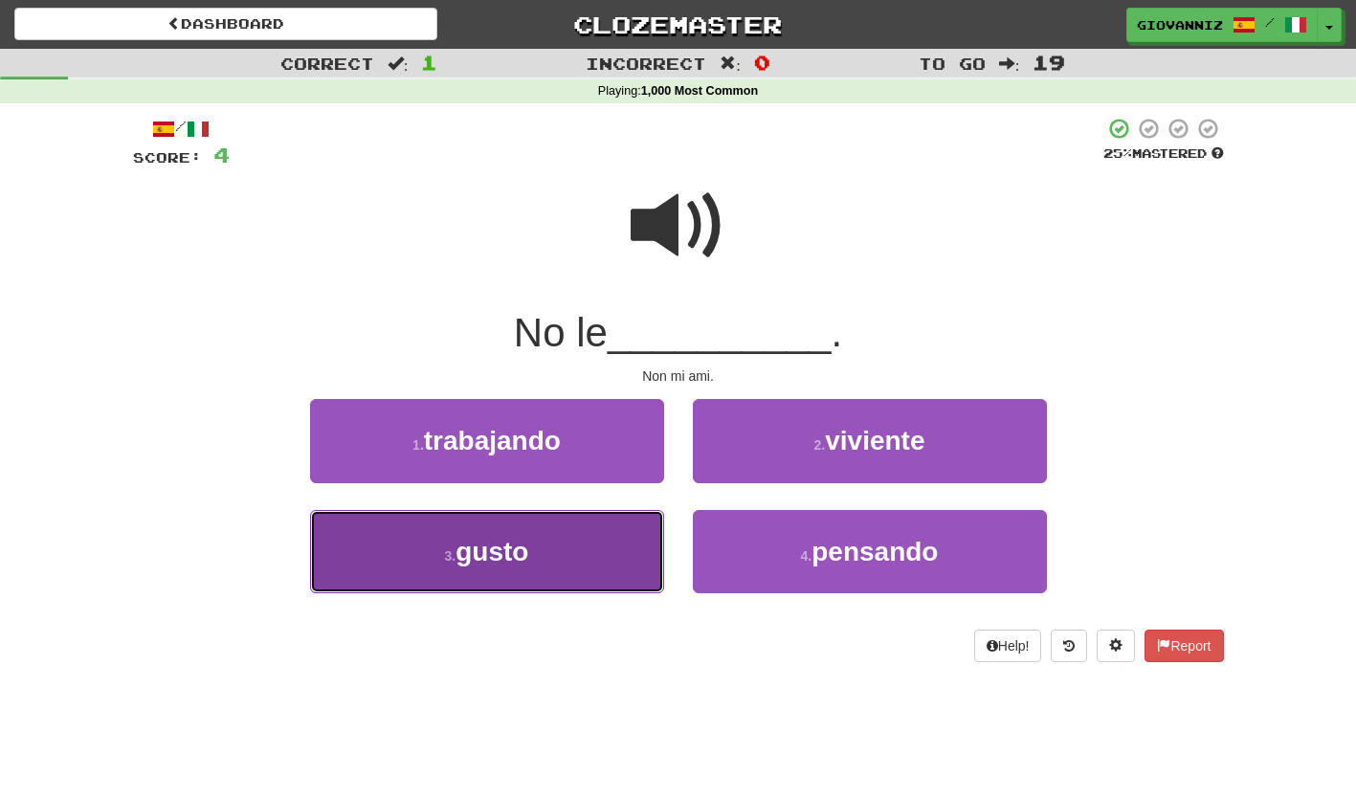
click at [613, 541] on button "3 . gusto" at bounding box center [487, 551] width 354 height 83
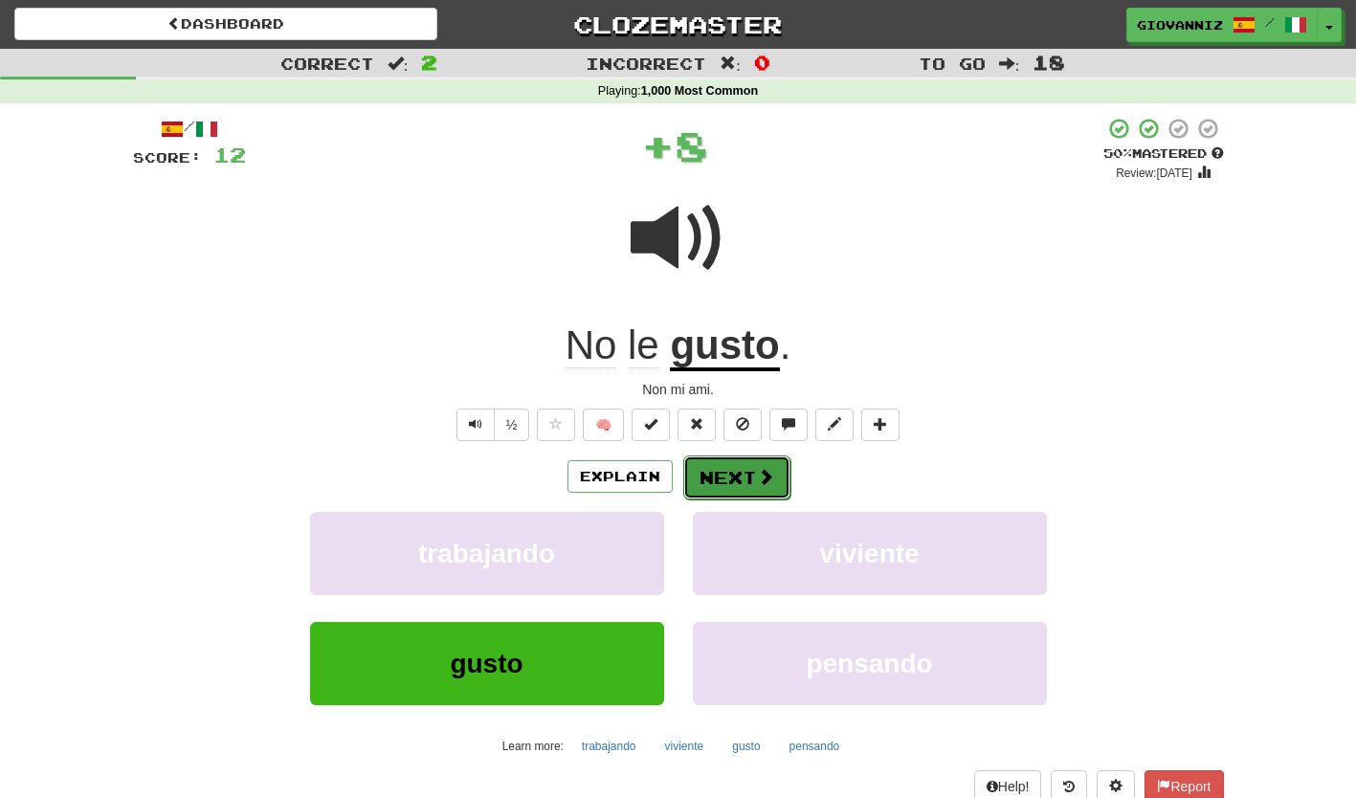
click at [732, 471] on button "Next" at bounding box center [736, 478] width 107 height 44
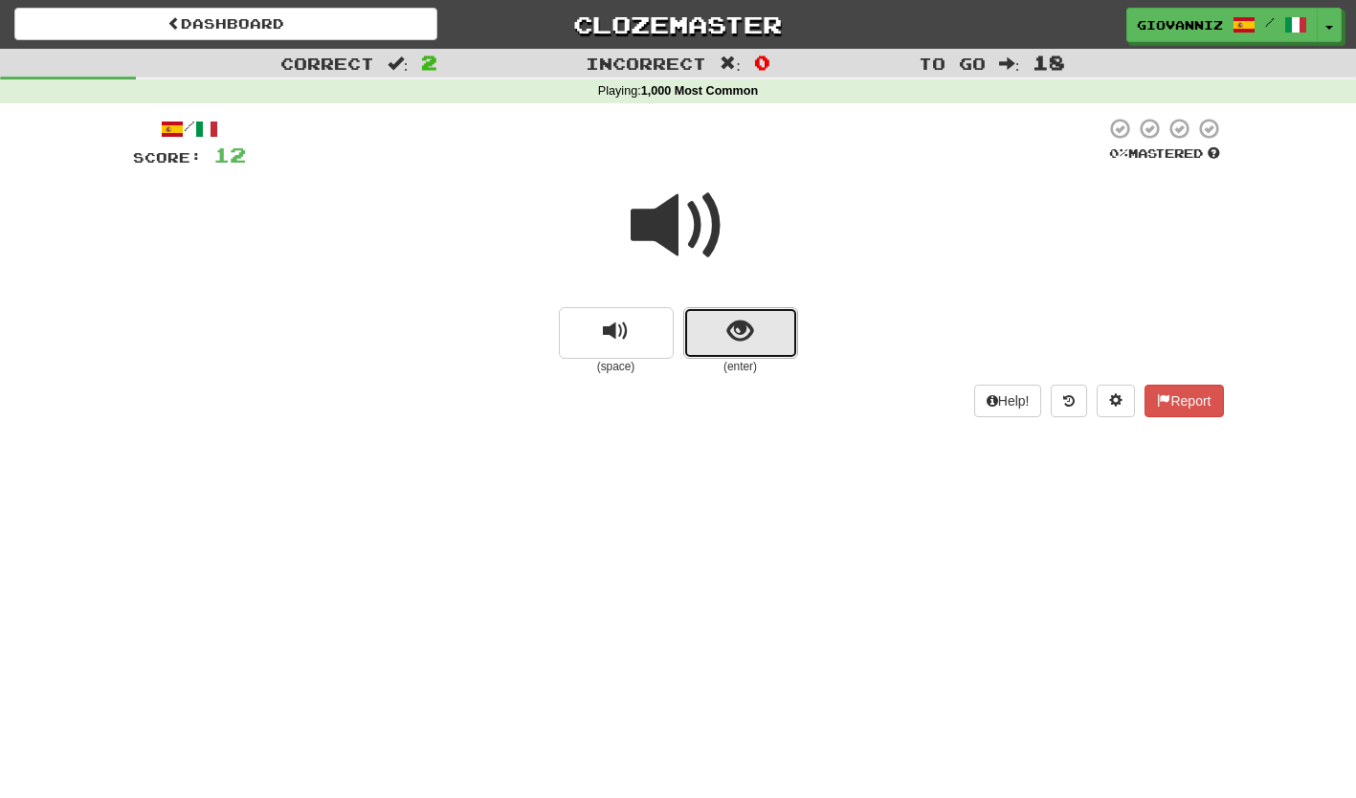
click at [702, 324] on button "show sentence" at bounding box center [740, 333] width 115 height 52
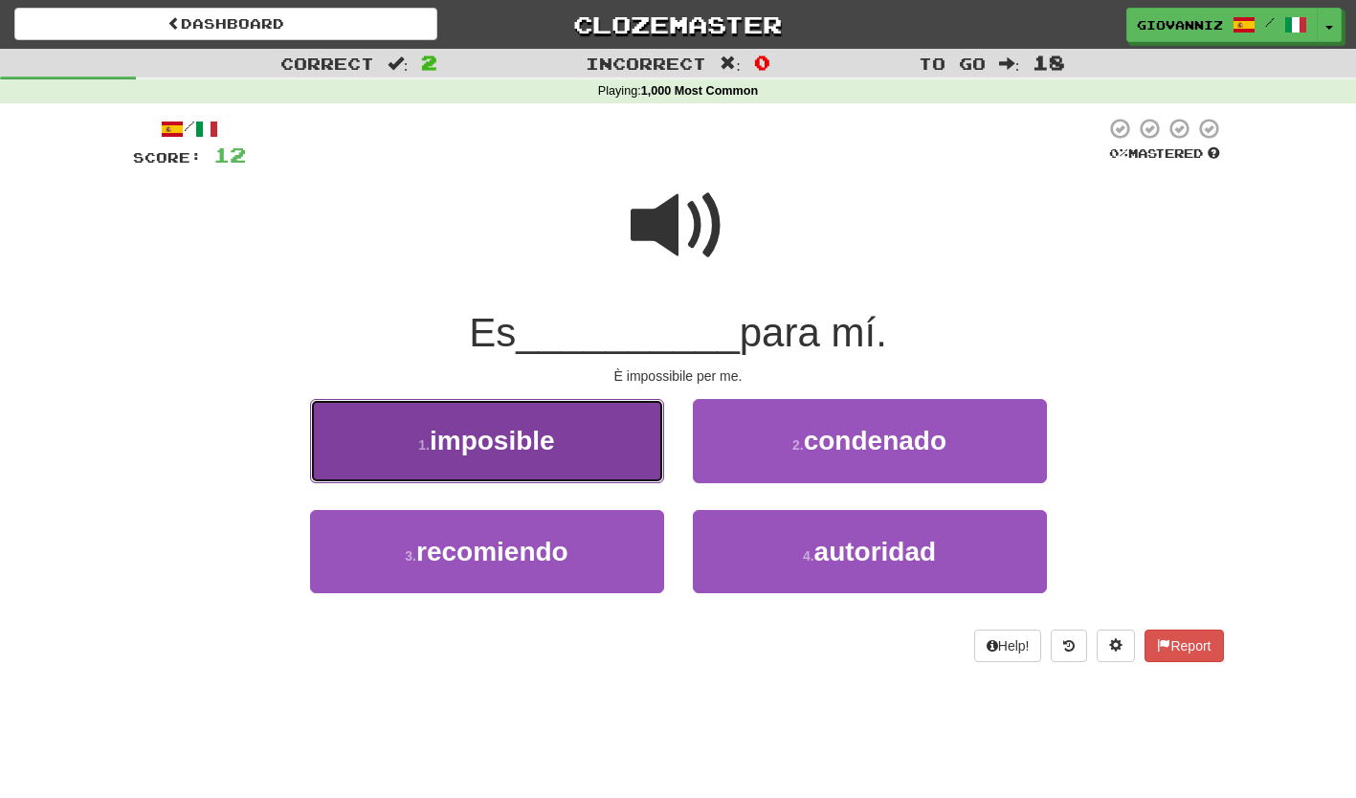
click at [598, 434] on button "1 . imposible" at bounding box center [487, 440] width 354 height 83
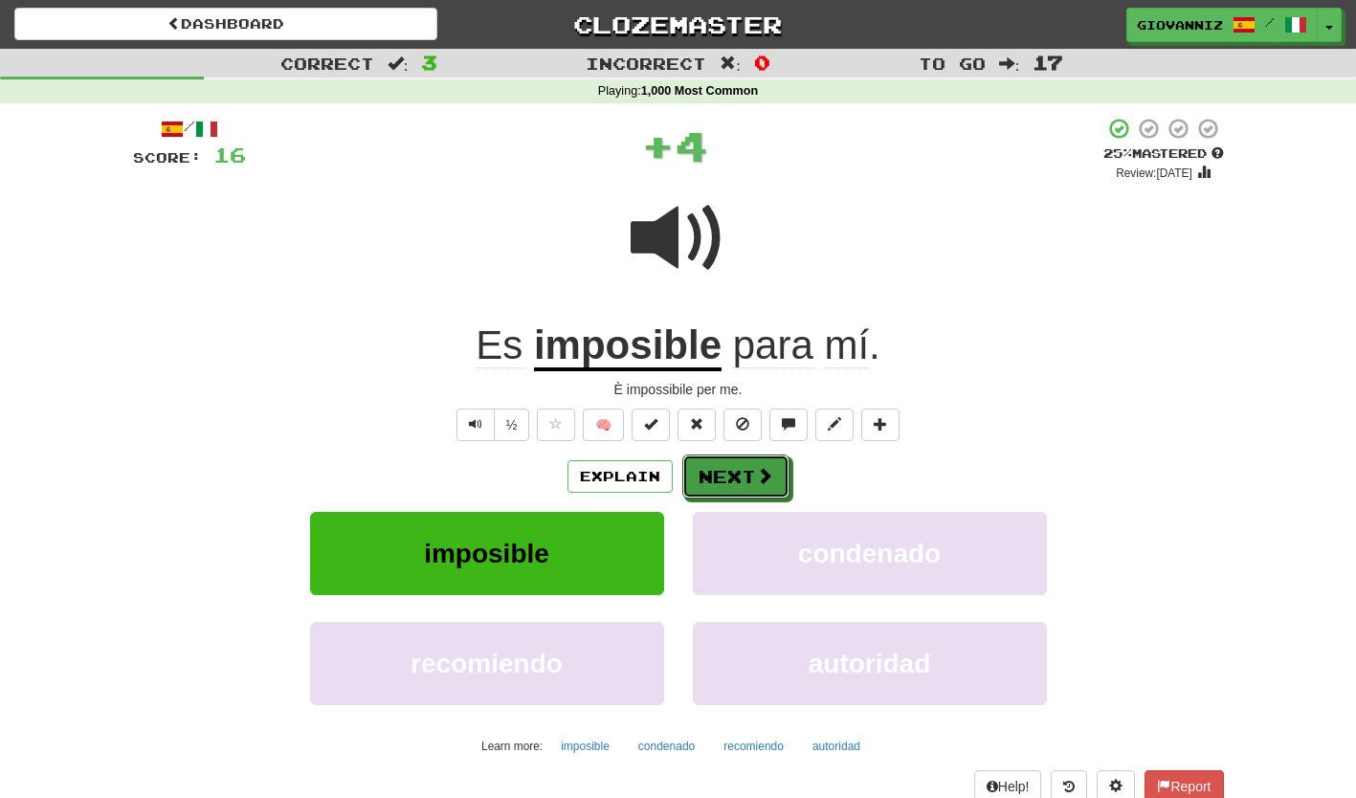
click at [709, 473] on button "Next" at bounding box center [735, 477] width 107 height 44
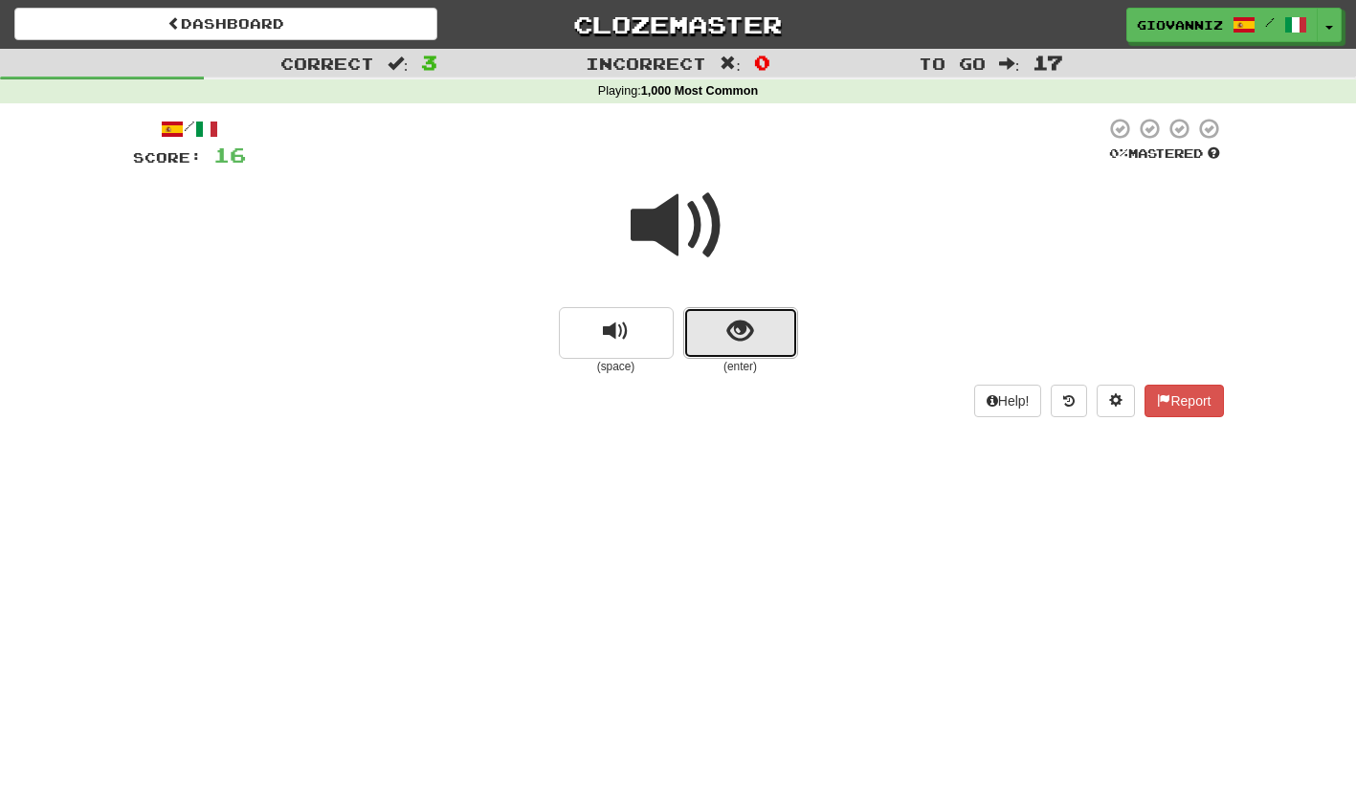
click at [715, 339] on button "show sentence" at bounding box center [740, 333] width 115 height 52
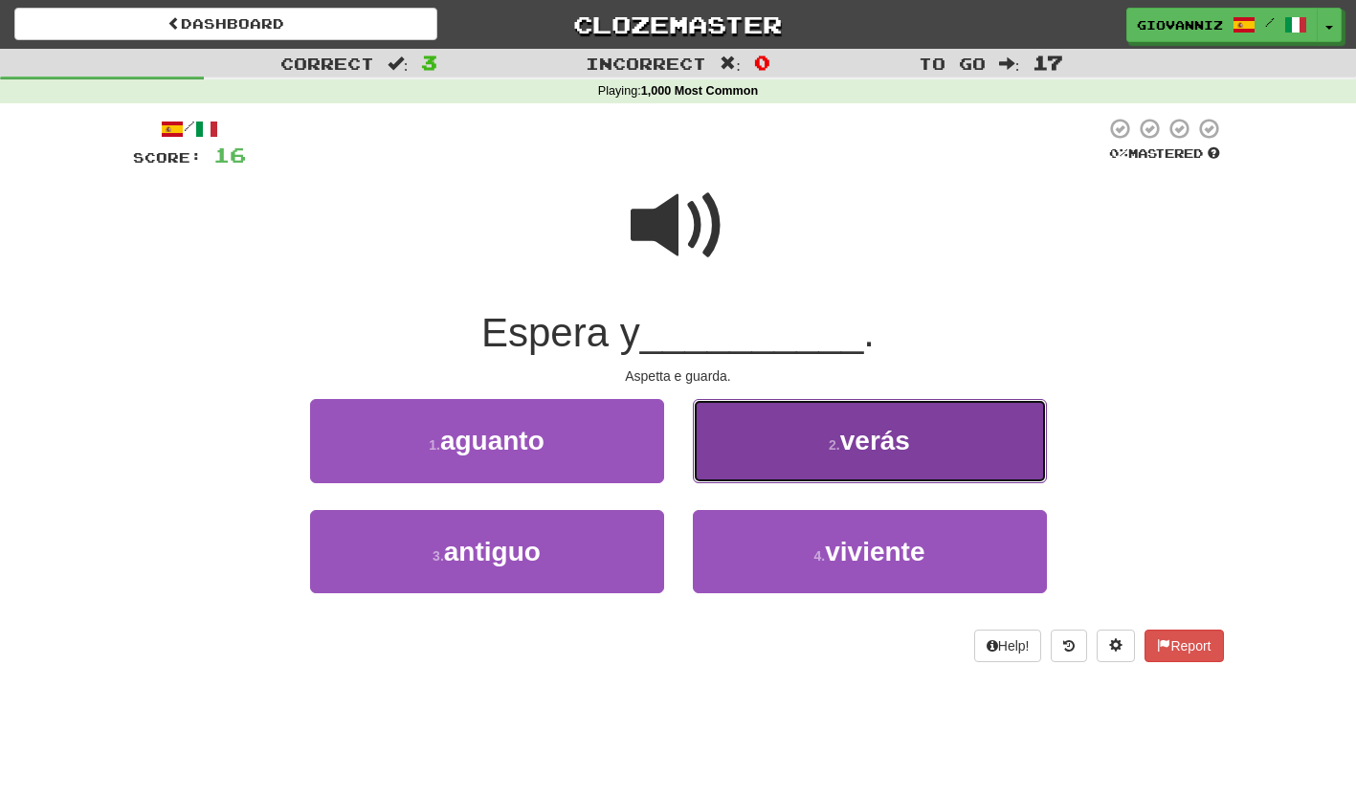
click at [746, 449] on button "2 . verás" at bounding box center [870, 440] width 354 height 83
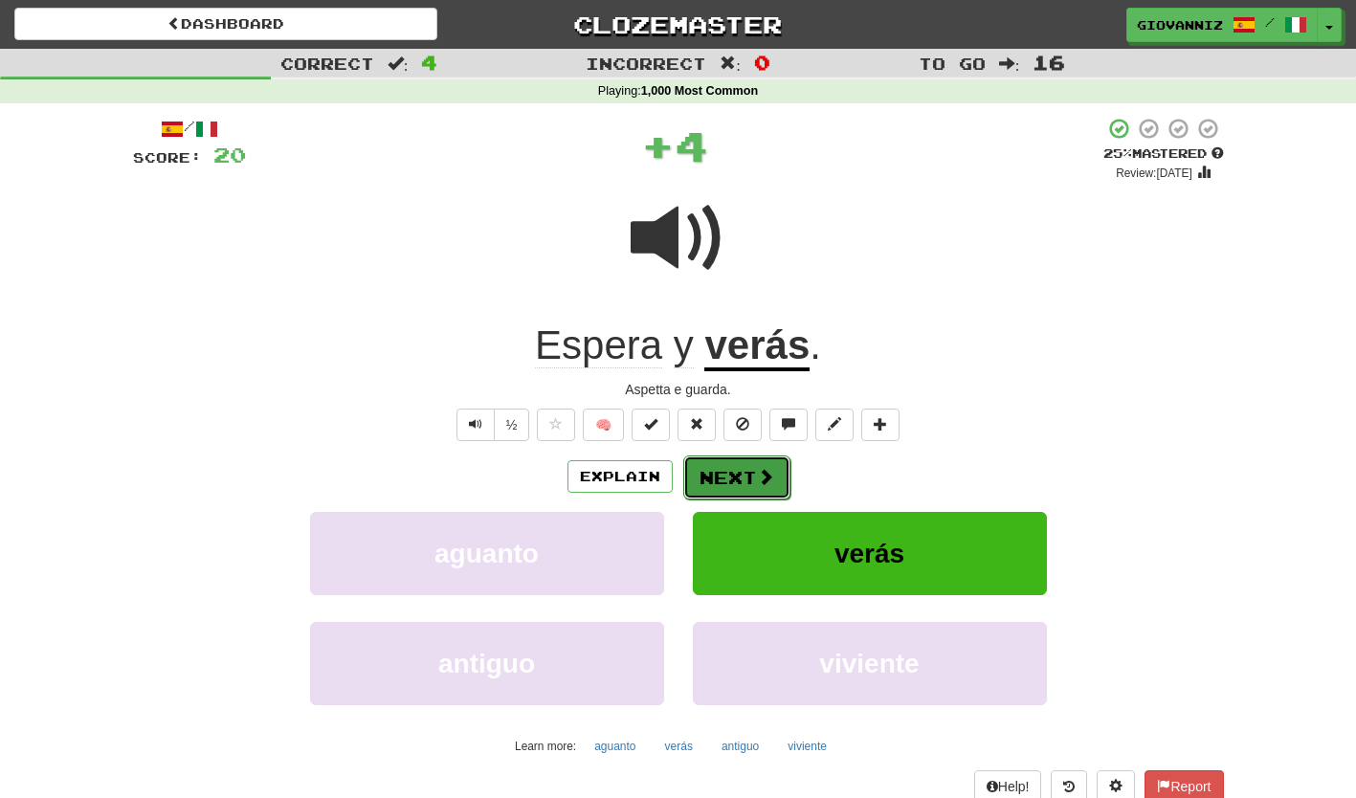
click at [724, 469] on button "Next" at bounding box center [736, 478] width 107 height 44
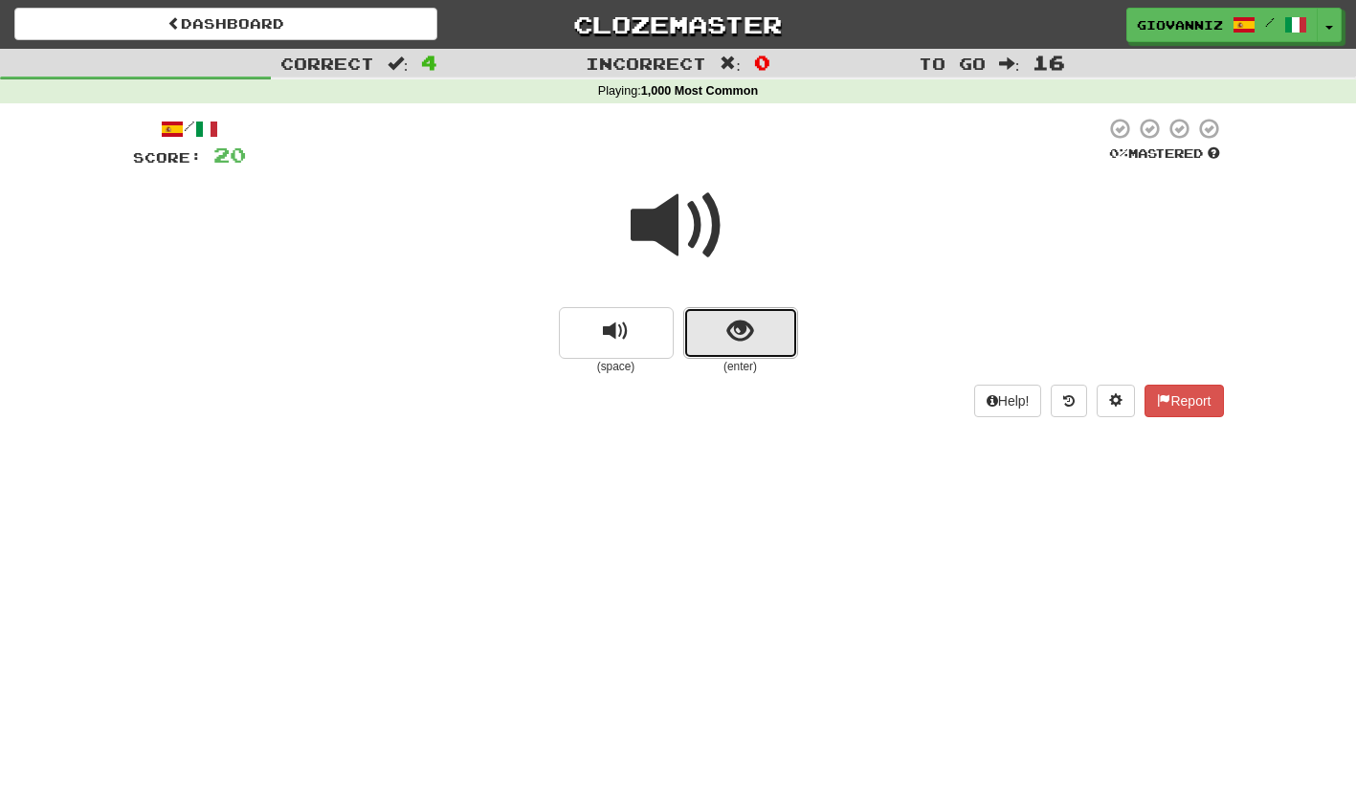
click at [699, 323] on button "show sentence" at bounding box center [740, 333] width 115 height 52
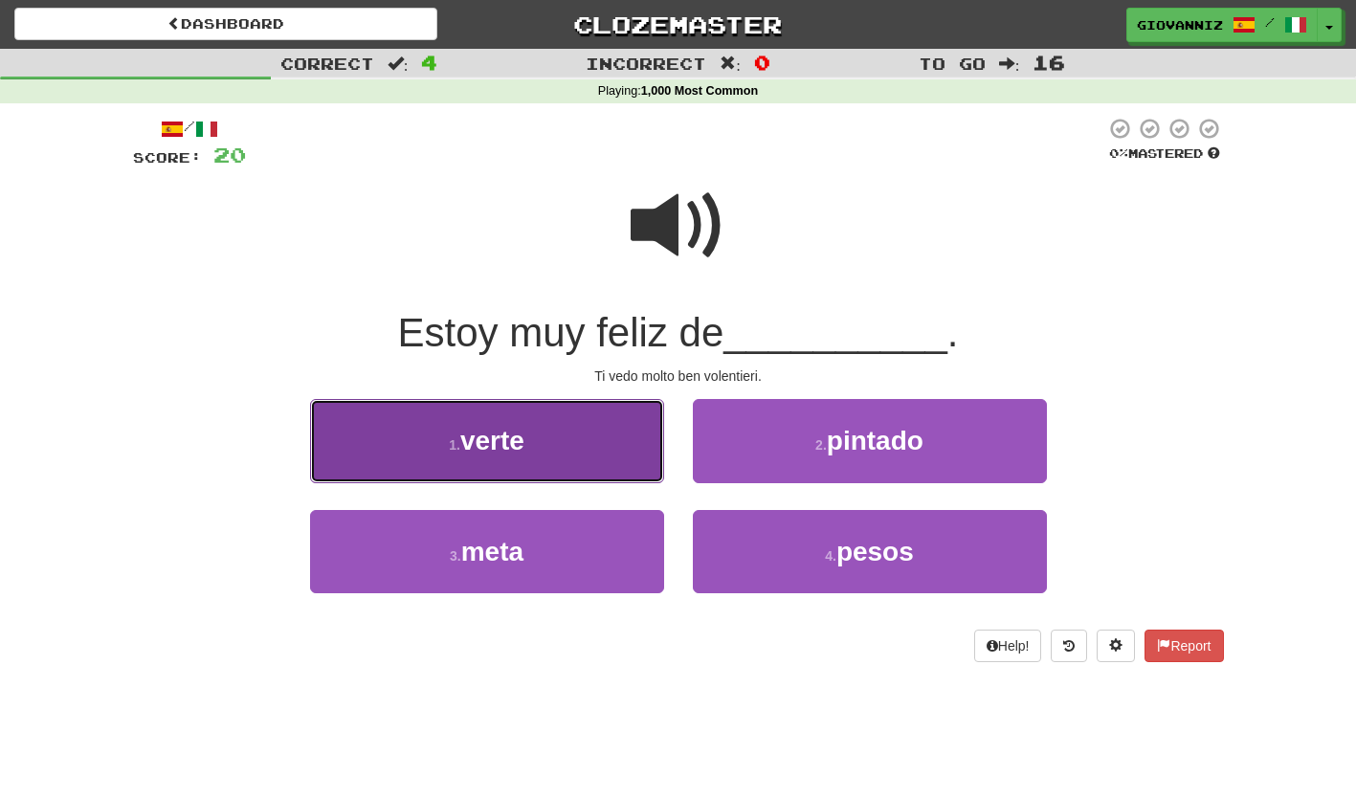
click at [604, 456] on button "1 . verte" at bounding box center [487, 440] width 354 height 83
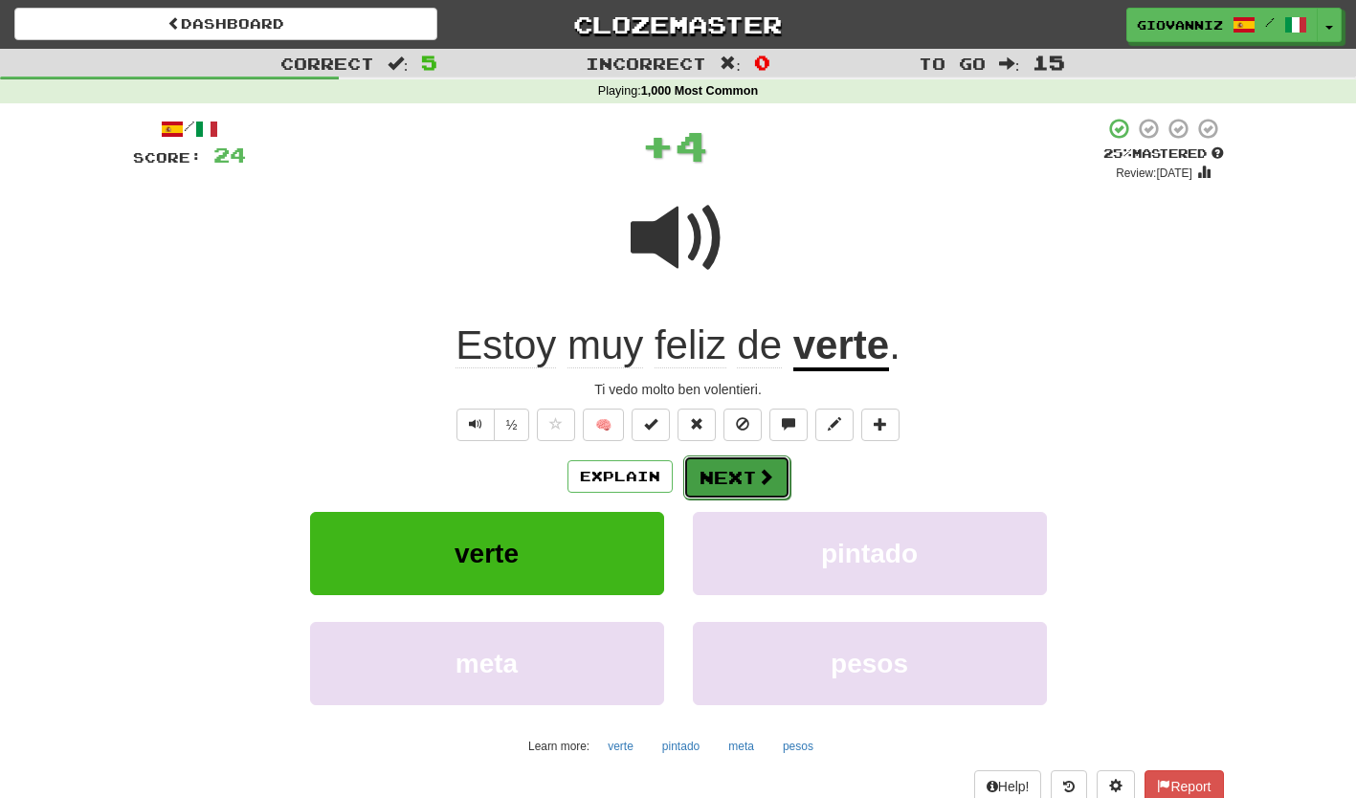
click at [720, 474] on button "Next" at bounding box center [736, 478] width 107 height 44
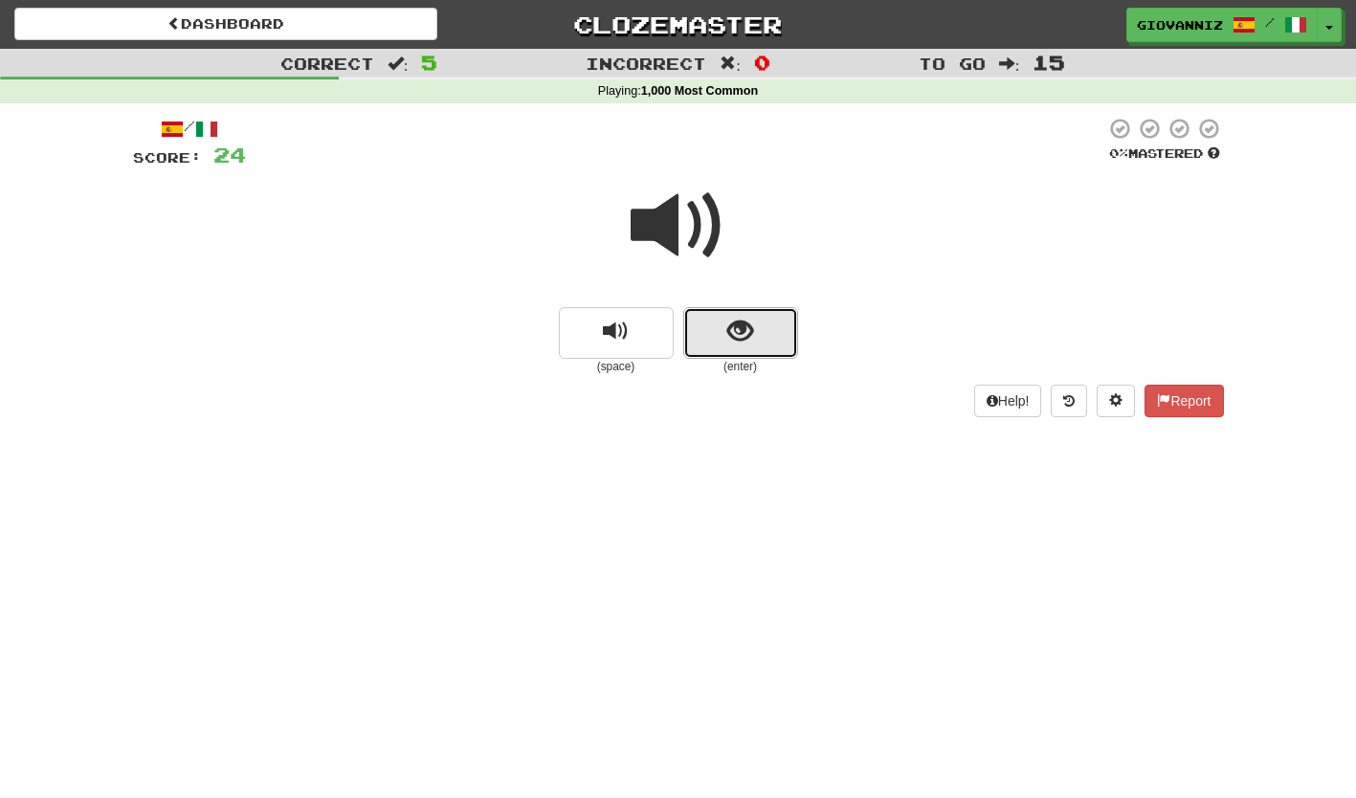
click at [704, 337] on button "show sentence" at bounding box center [740, 333] width 115 height 52
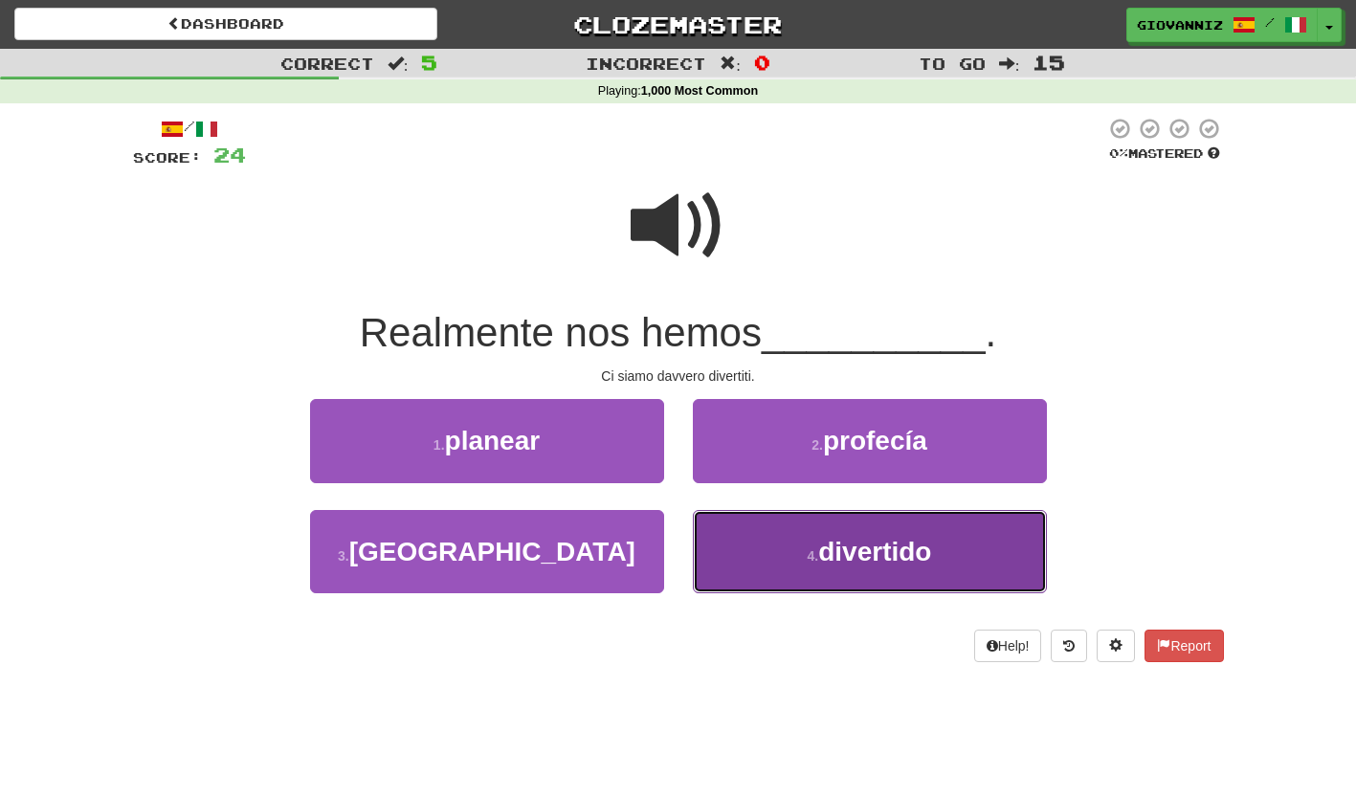
click at [740, 552] on button "4 . divertido" at bounding box center [870, 551] width 354 height 83
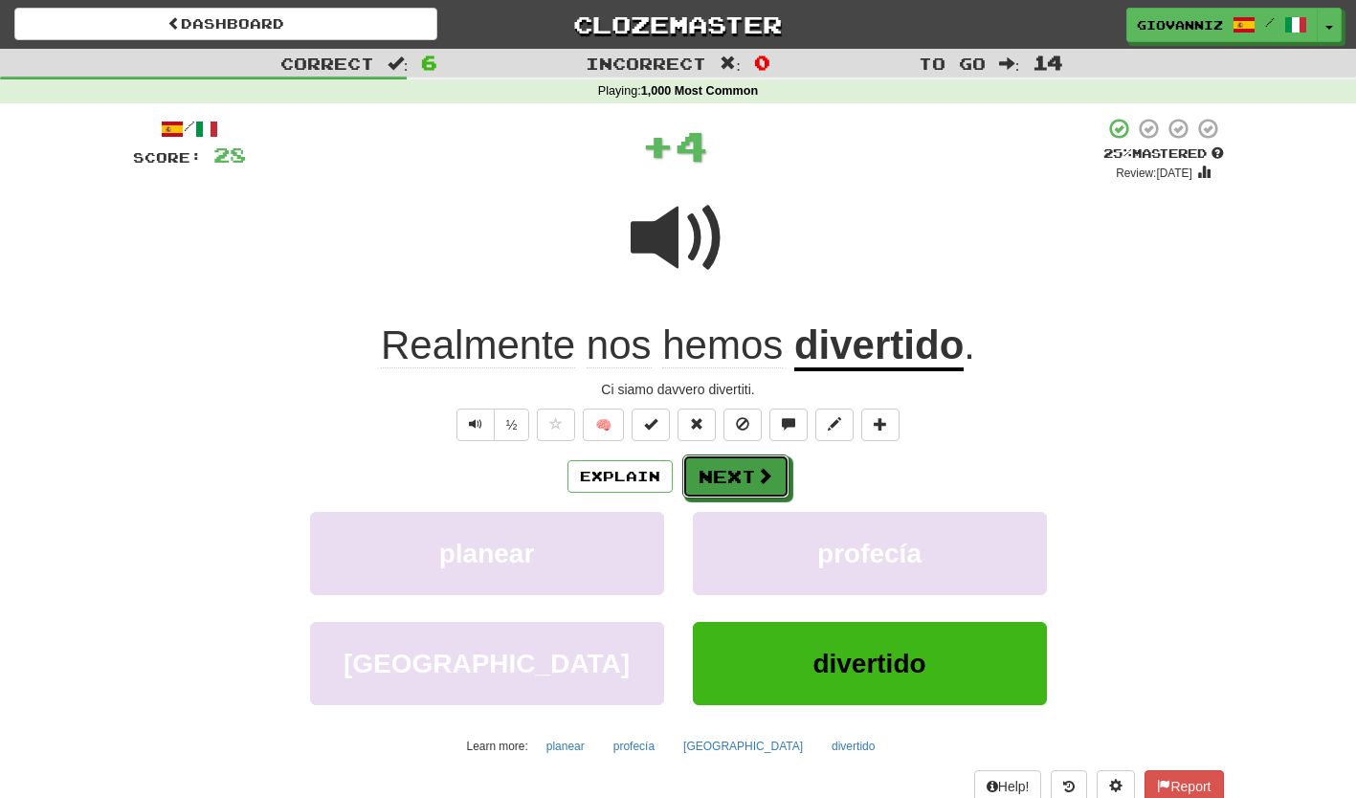
click at [720, 476] on button "Next" at bounding box center [735, 477] width 107 height 44
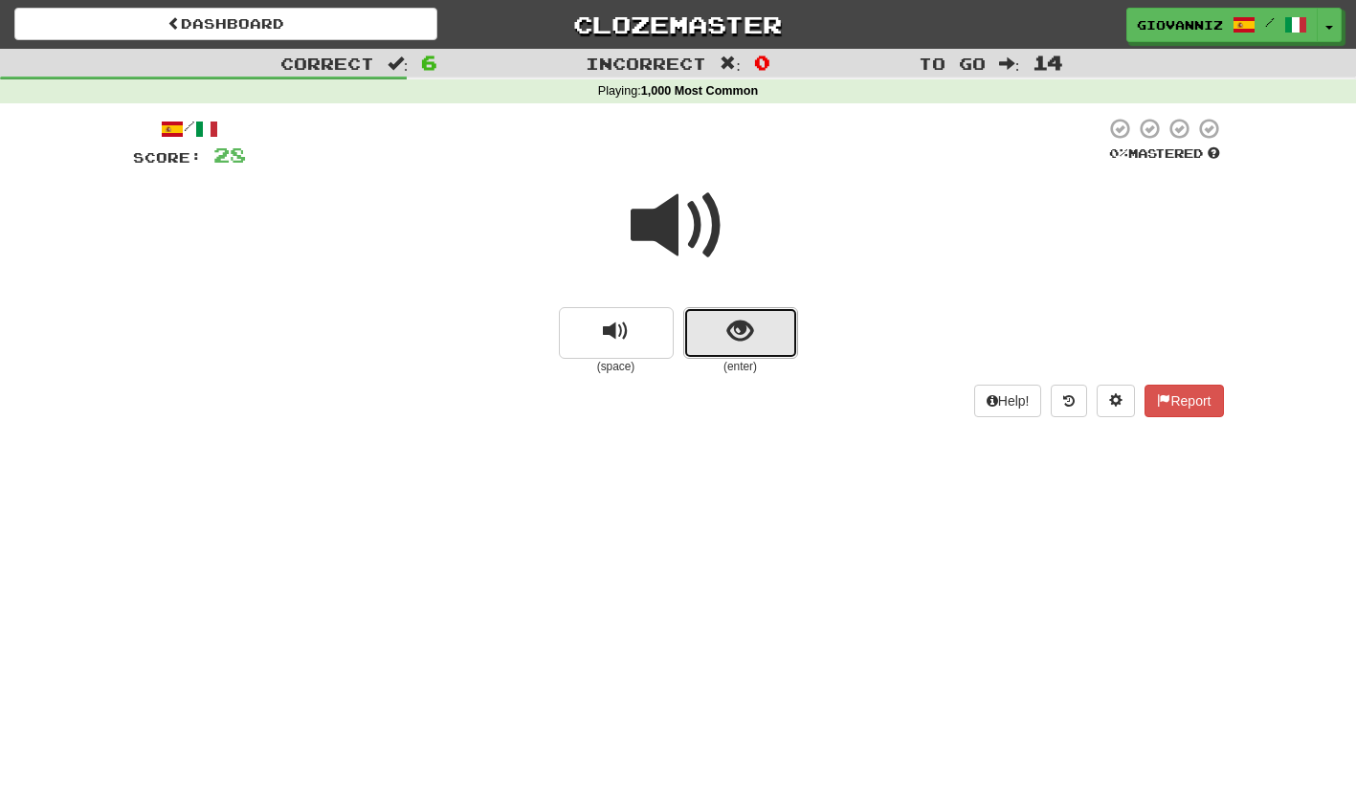
click at [703, 326] on button "show sentence" at bounding box center [740, 333] width 115 height 52
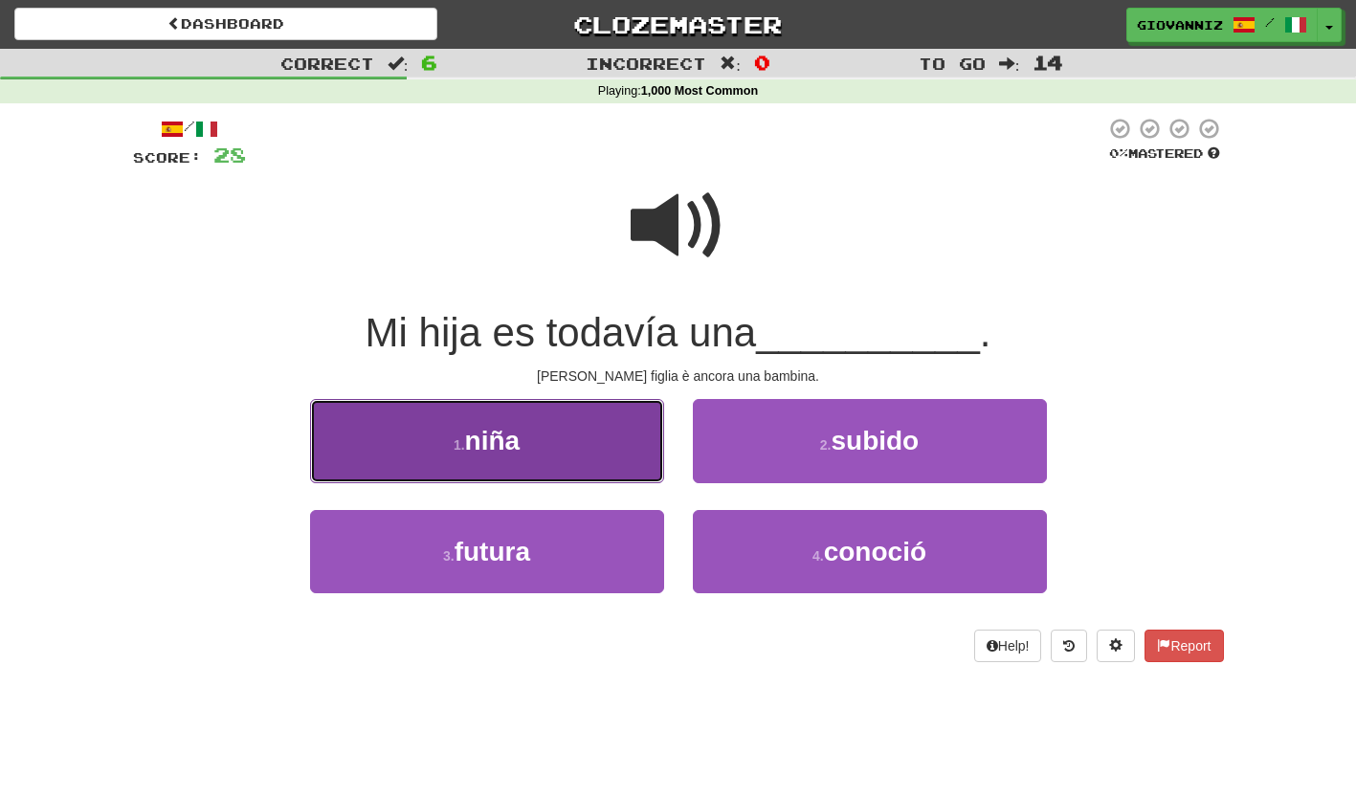
click at [599, 456] on button "1 . niña" at bounding box center [487, 440] width 354 height 83
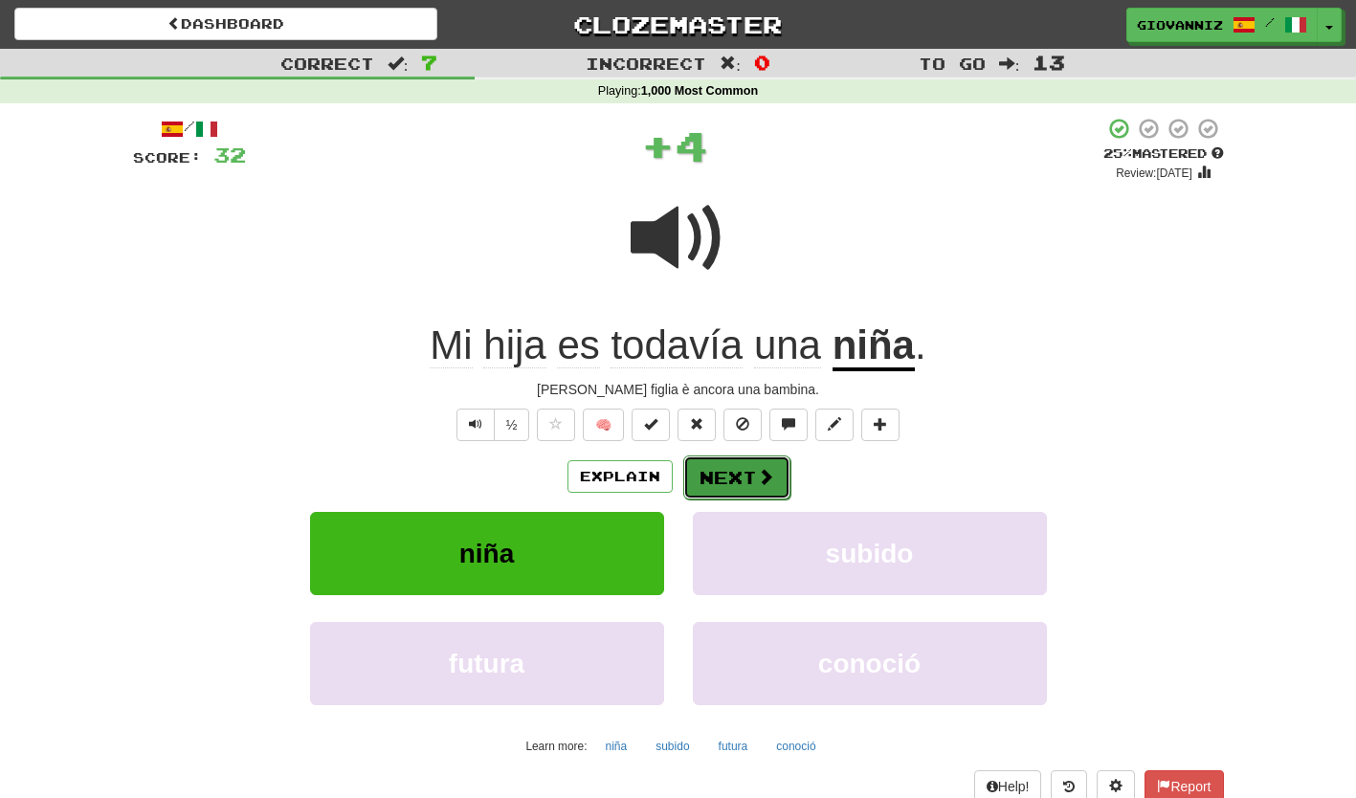
click at [716, 473] on button "Next" at bounding box center [736, 478] width 107 height 44
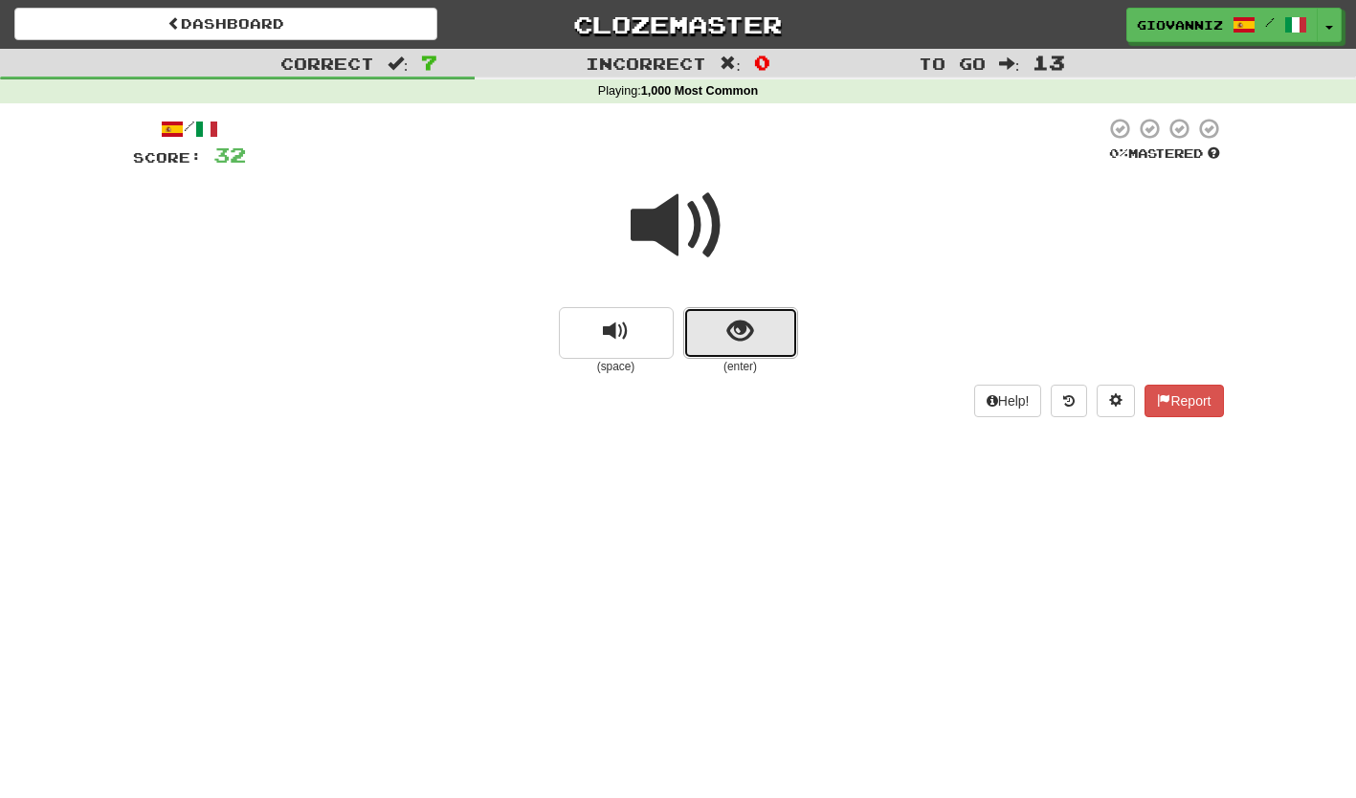
click at [701, 338] on button "show sentence" at bounding box center [740, 333] width 115 height 52
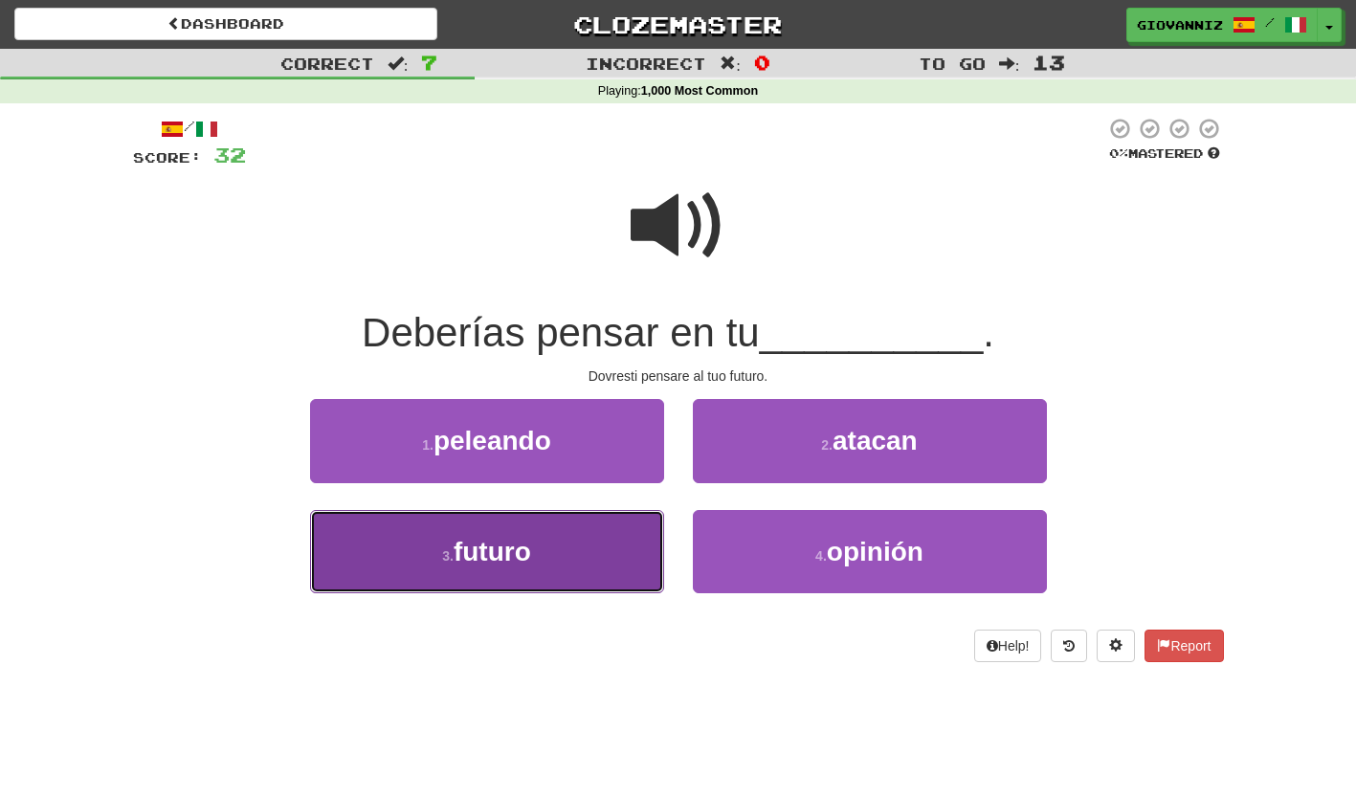
click at [575, 539] on button "3 . futuro" at bounding box center [487, 551] width 354 height 83
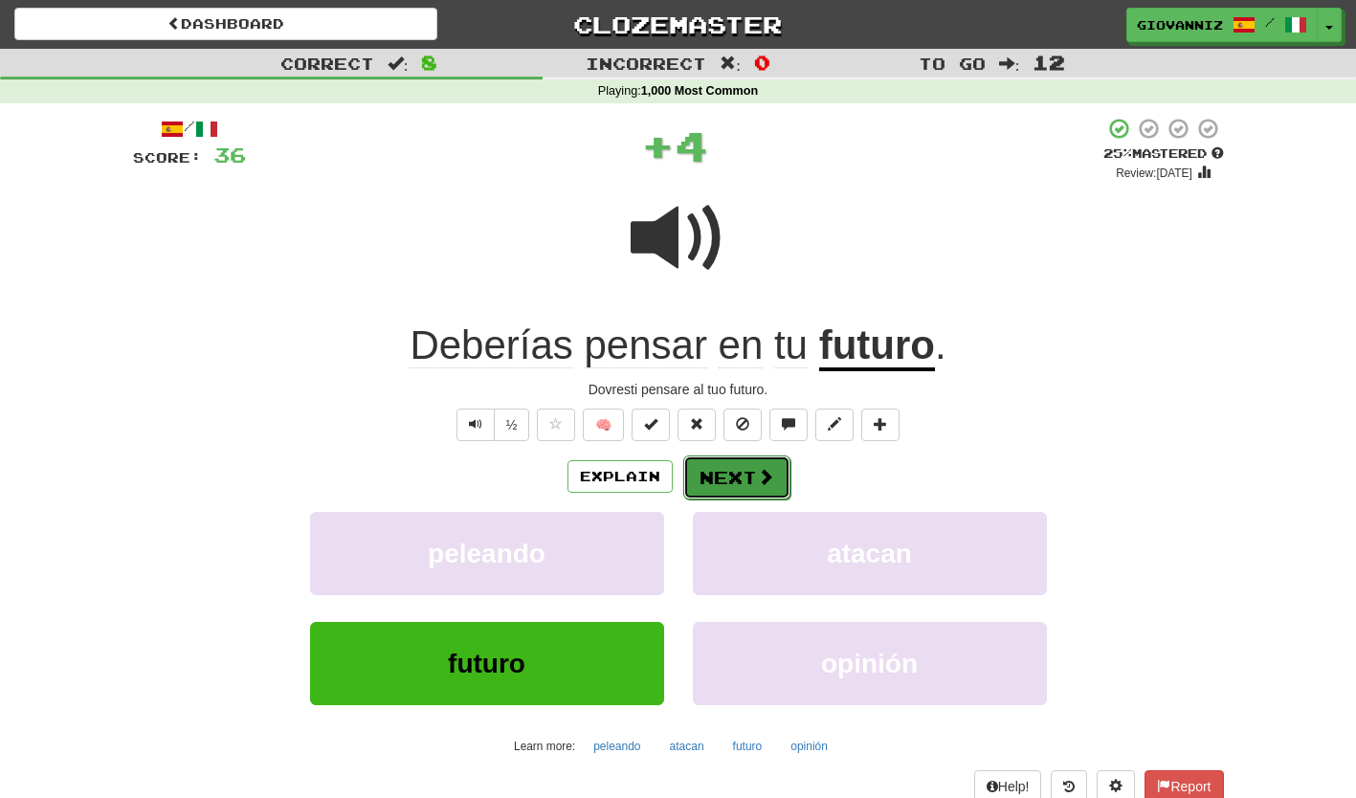
click at [713, 472] on button "Next" at bounding box center [736, 478] width 107 height 44
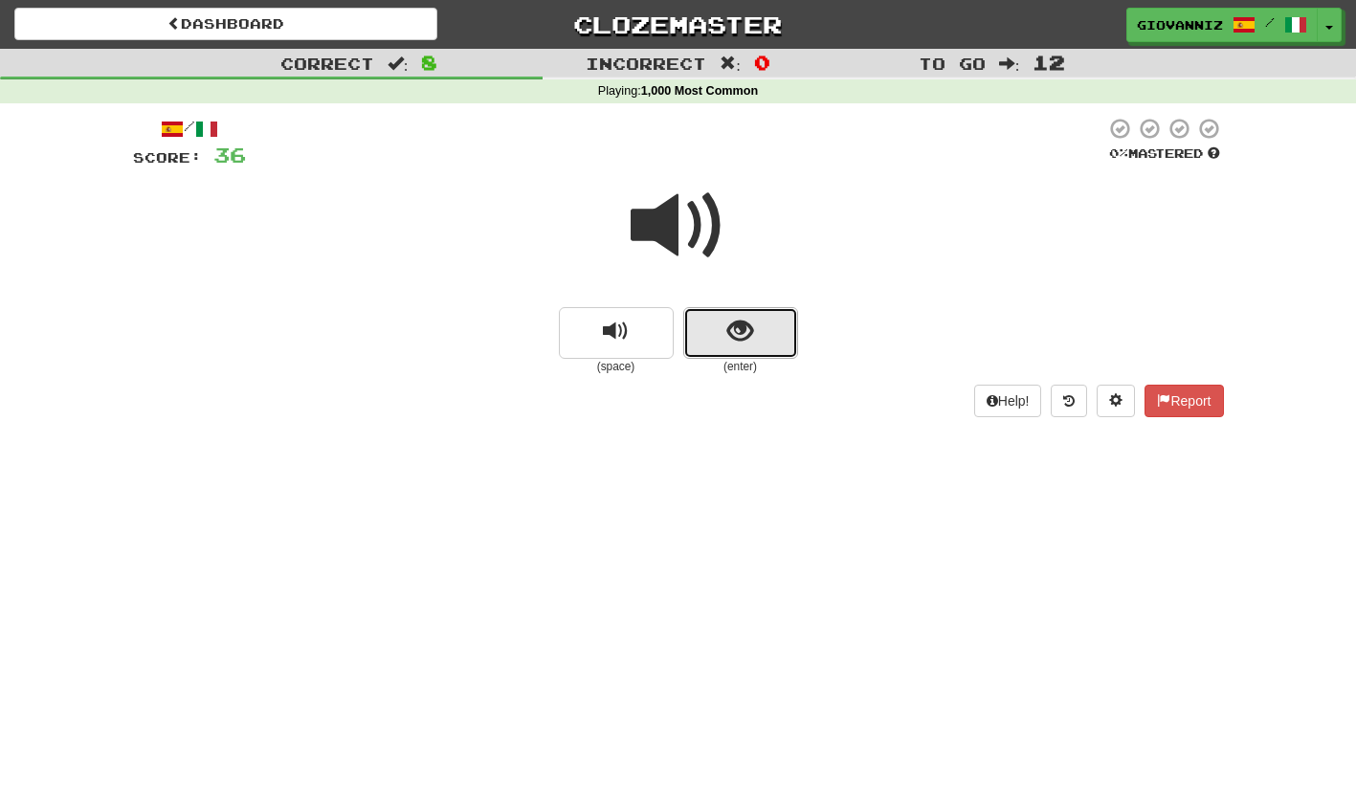
click at [699, 336] on button "show sentence" at bounding box center [740, 333] width 115 height 52
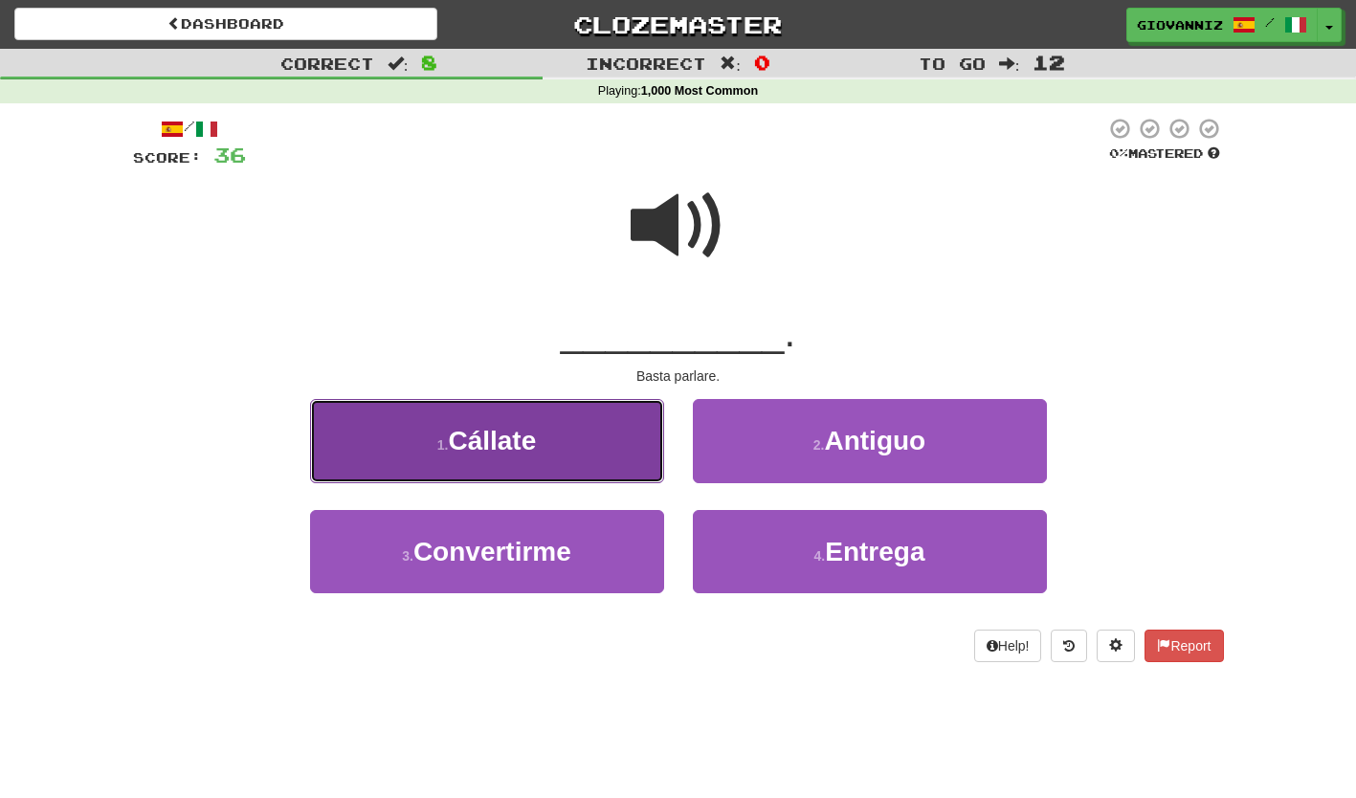
click at [592, 456] on button "1 . Cállate" at bounding box center [487, 440] width 354 height 83
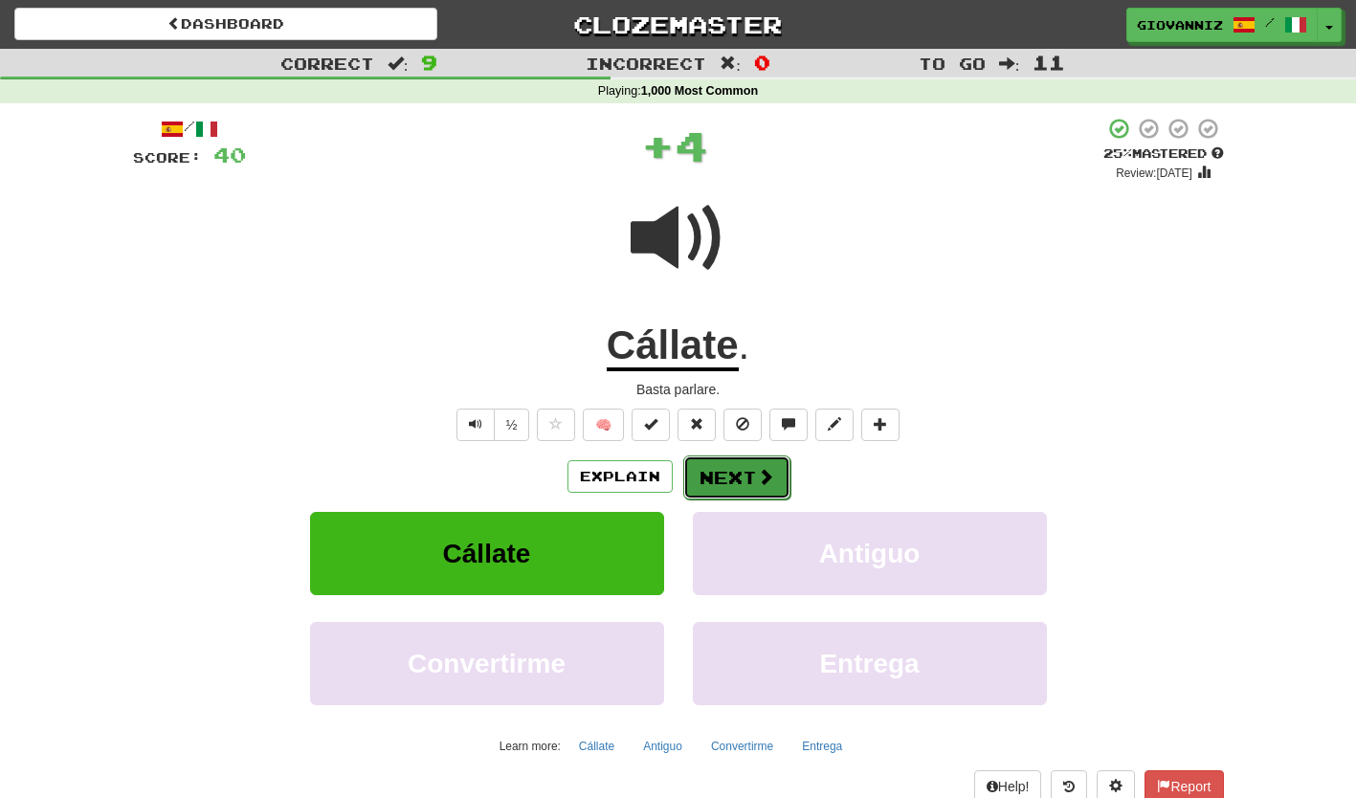
click at [724, 470] on button "Next" at bounding box center [736, 478] width 107 height 44
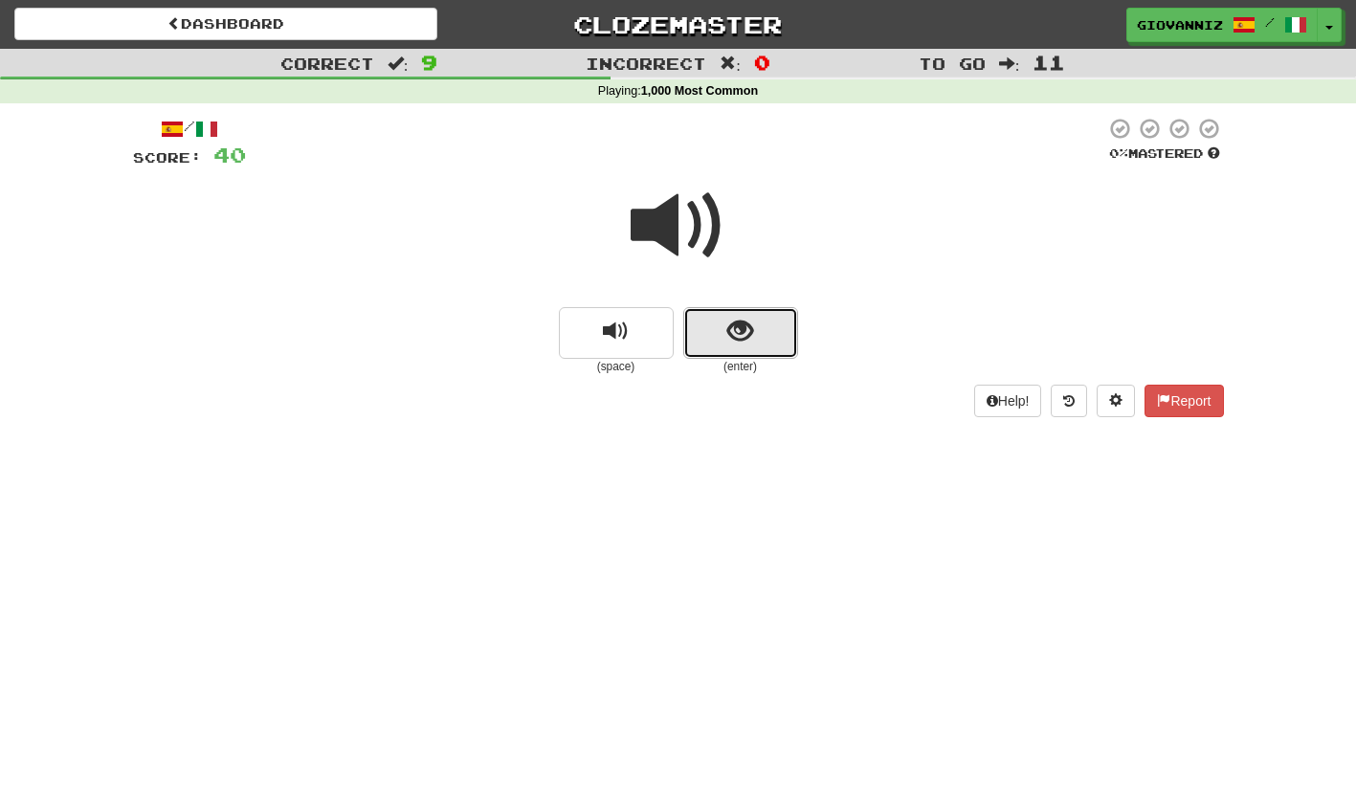
click at [714, 345] on button "show sentence" at bounding box center [740, 333] width 115 height 52
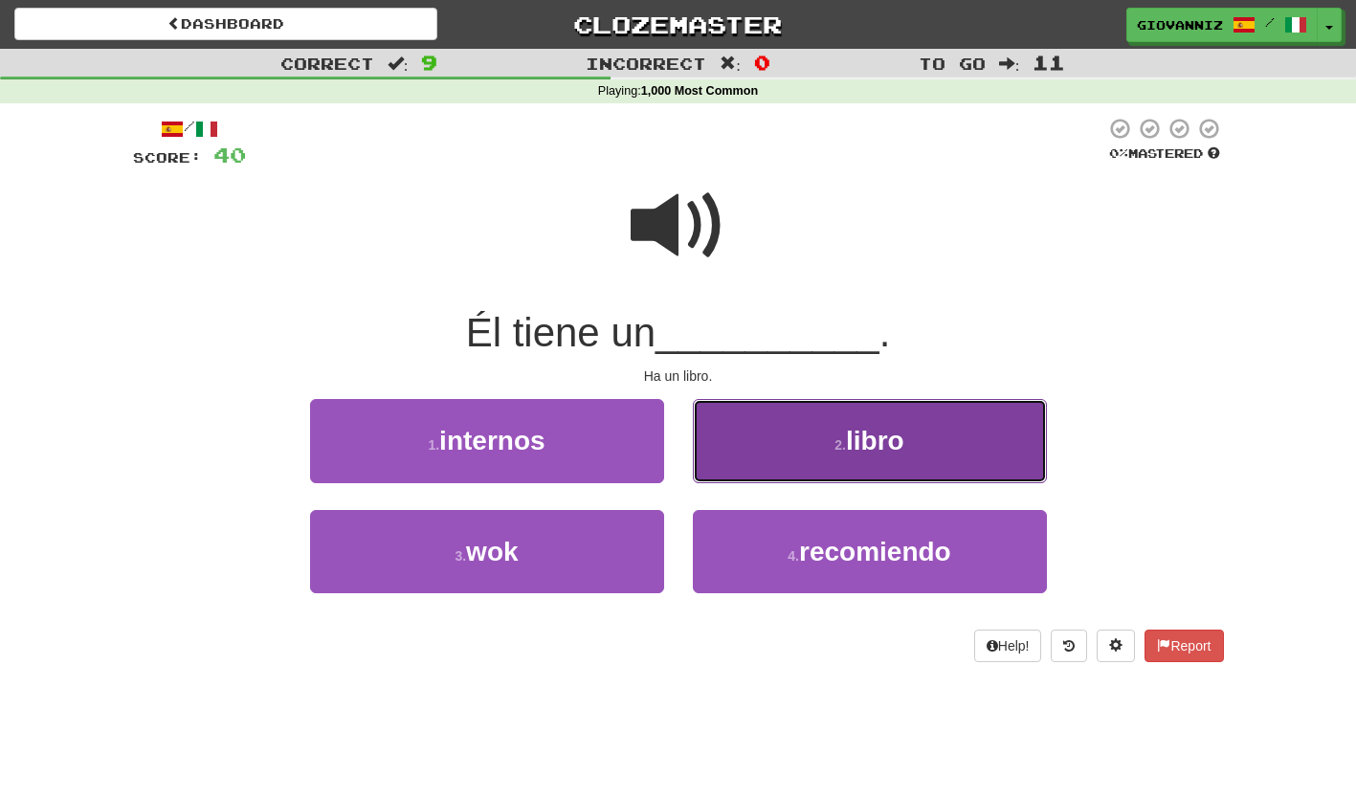
click at [754, 449] on button "2 . libro" at bounding box center [870, 440] width 354 height 83
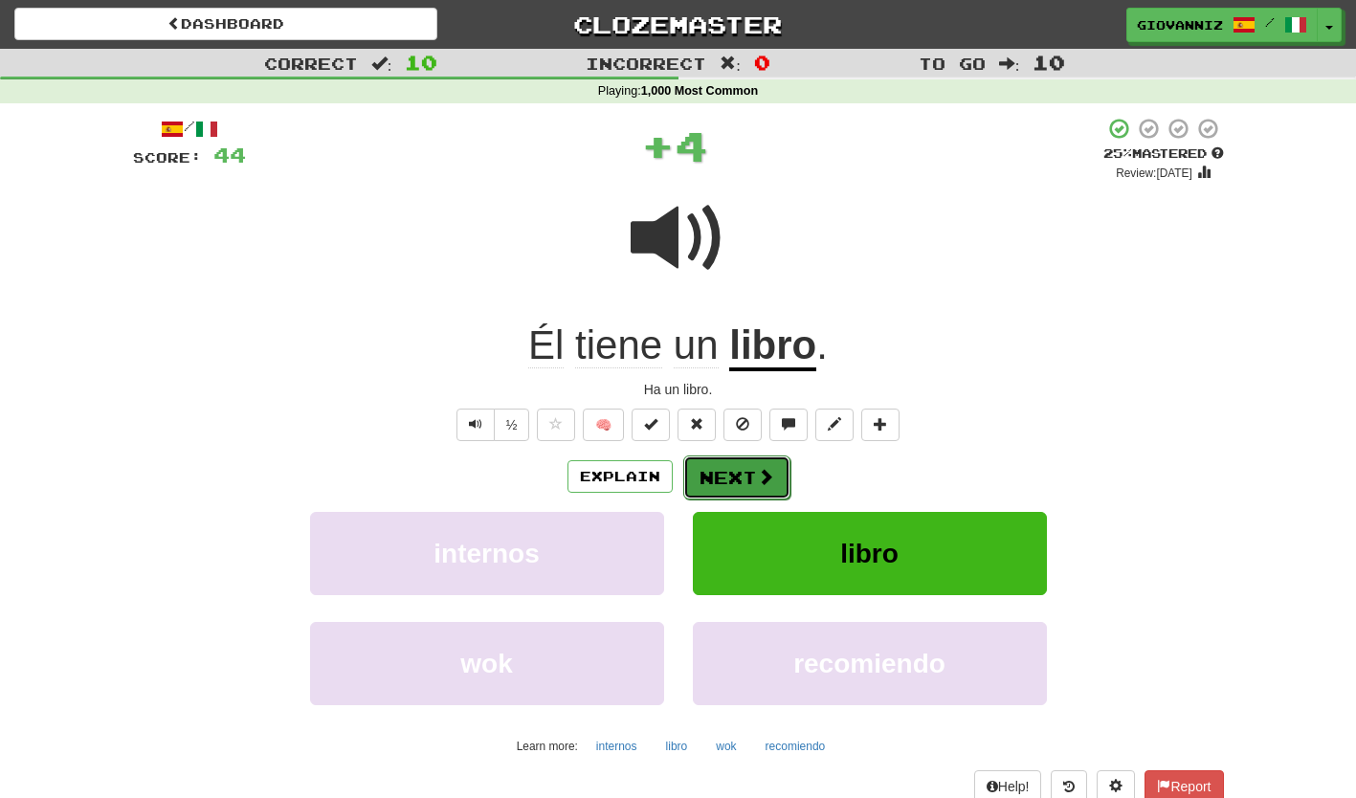
click at [707, 470] on button "Next" at bounding box center [736, 478] width 107 height 44
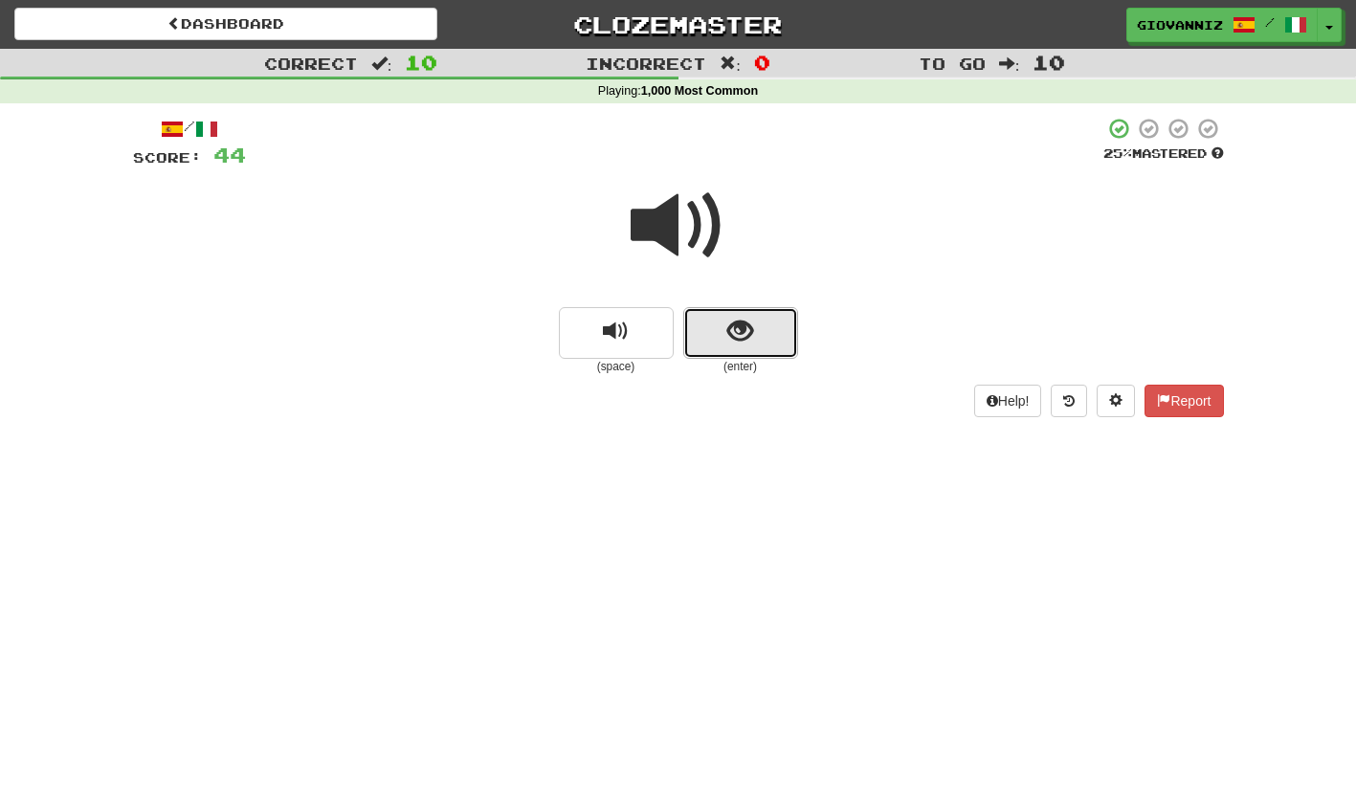
click at [701, 345] on button "show sentence" at bounding box center [740, 333] width 115 height 52
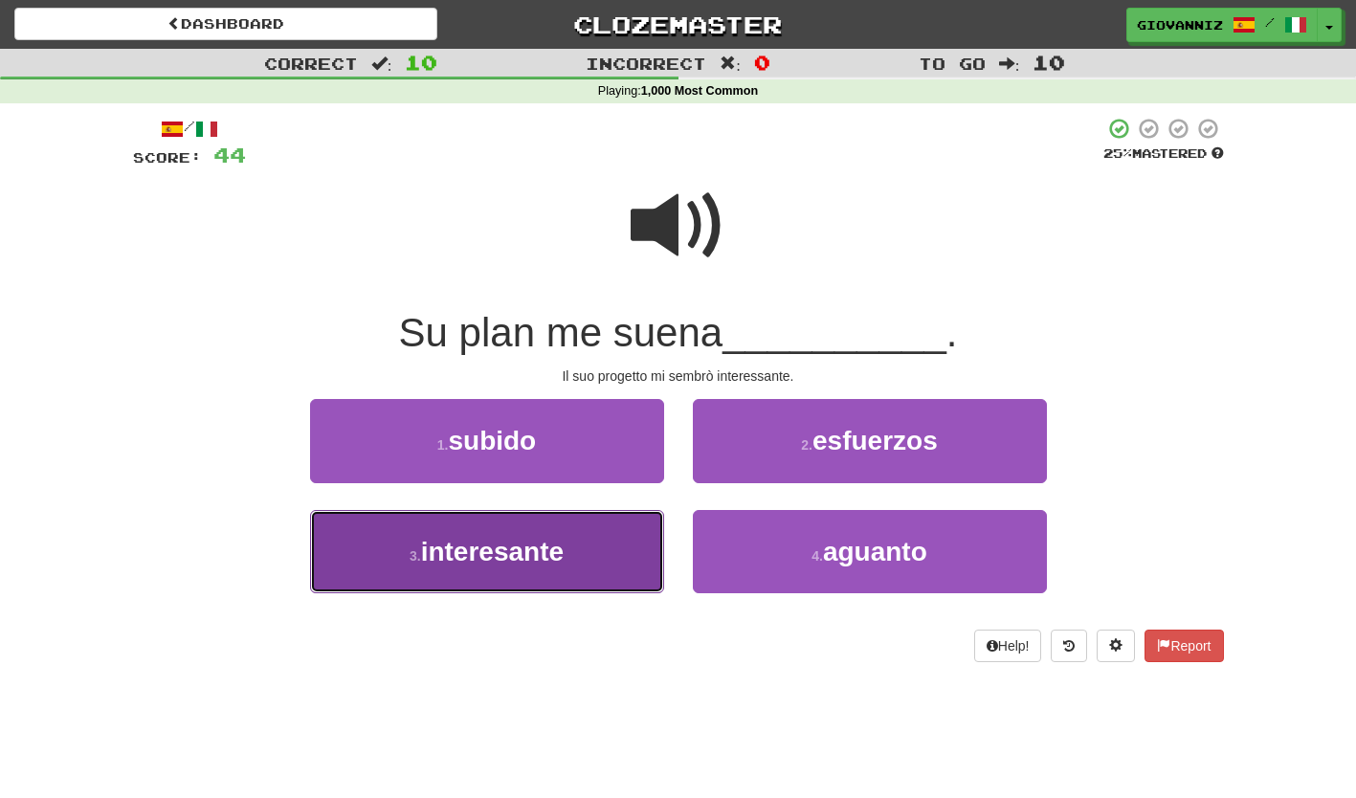
click at [603, 548] on button "3 . interesante" at bounding box center [487, 551] width 354 height 83
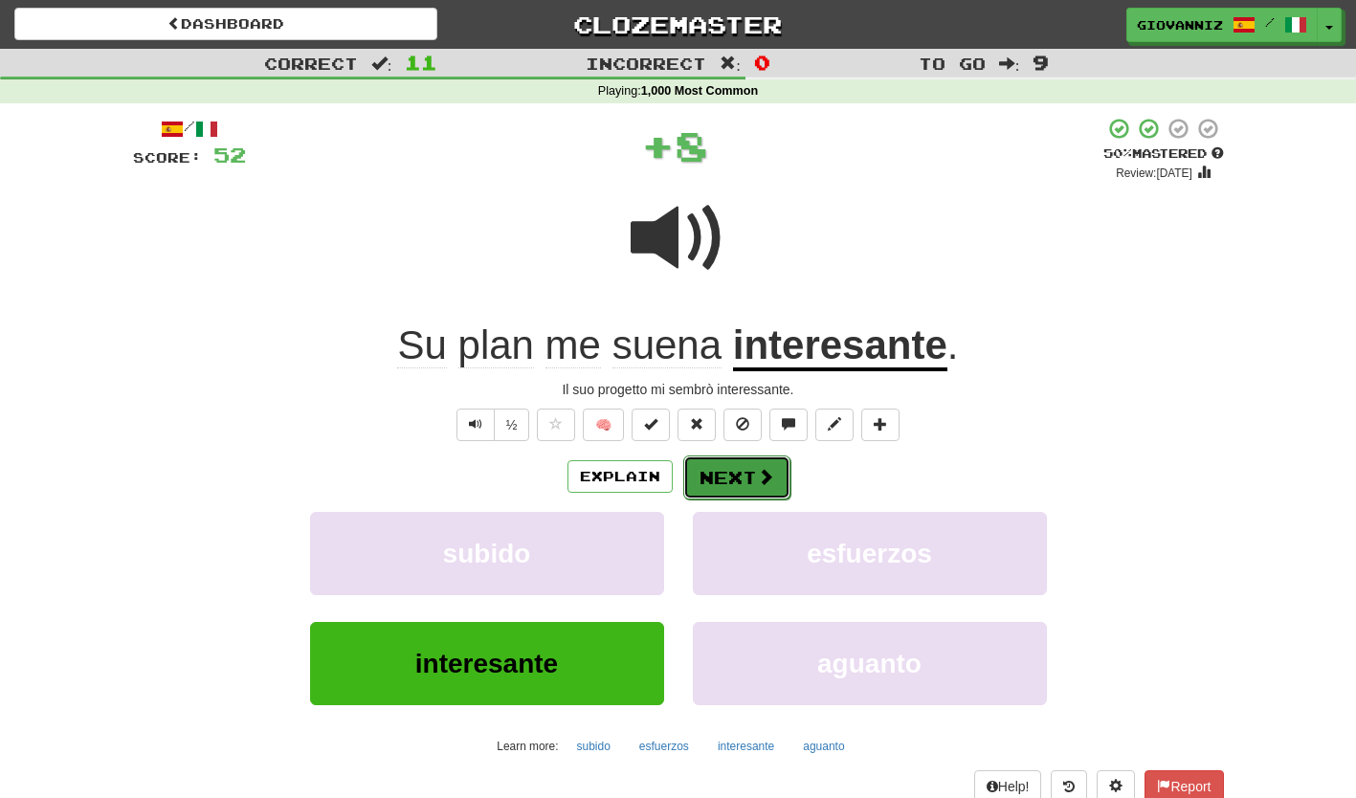
click at [728, 478] on button "Next" at bounding box center [736, 478] width 107 height 44
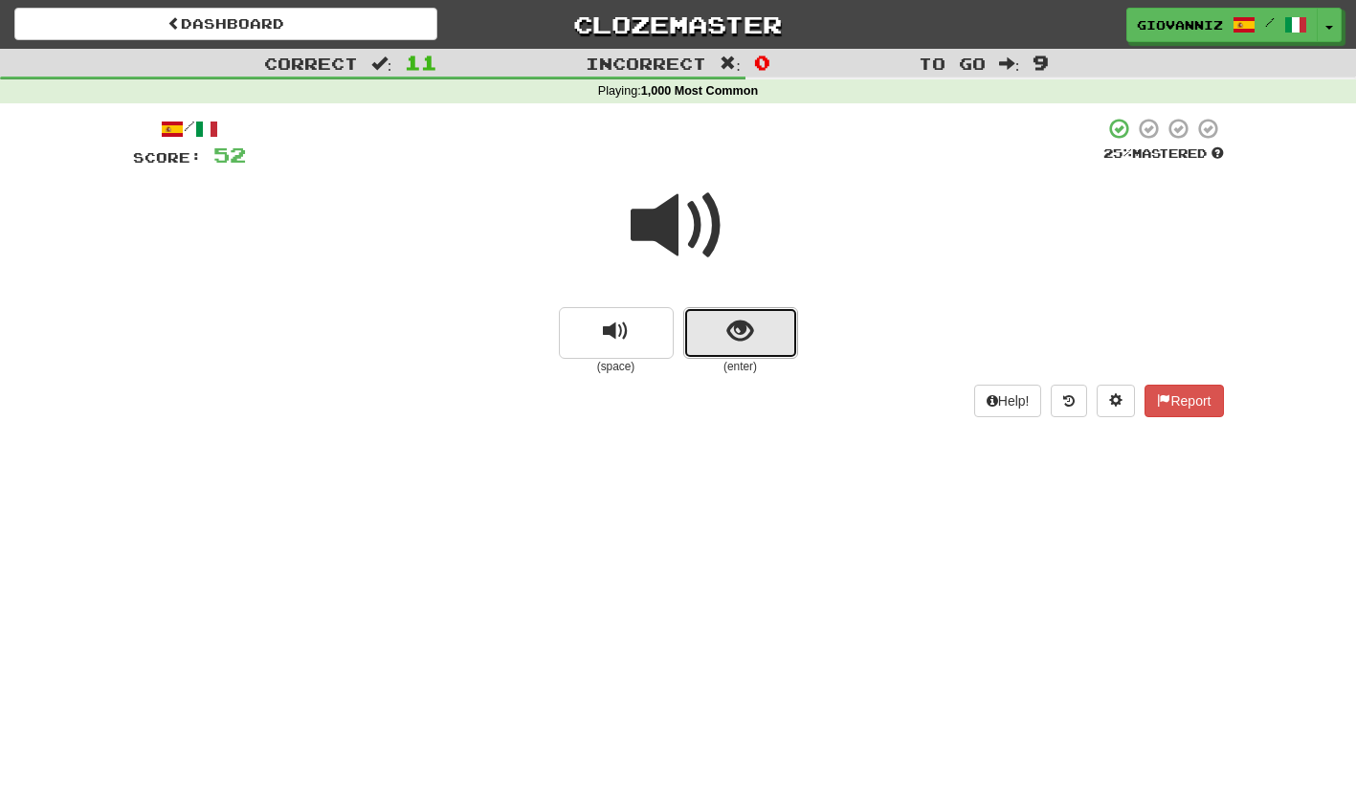
click at [709, 335] on button "show sentence" at bounding box center [740, 333] width 115 height 52
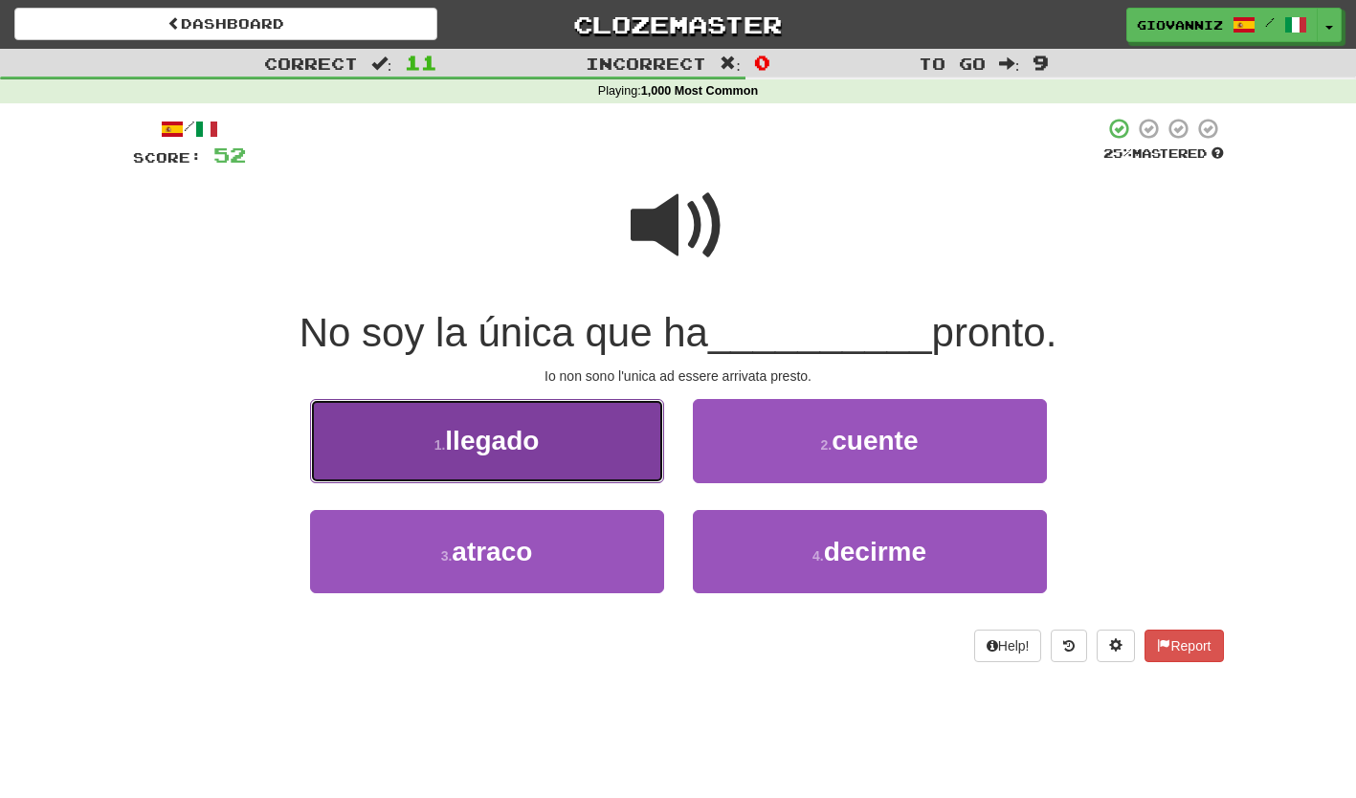
click at [622, 451] on button "1 . llegado" at bounding box center [487, 440] width 354 height 83
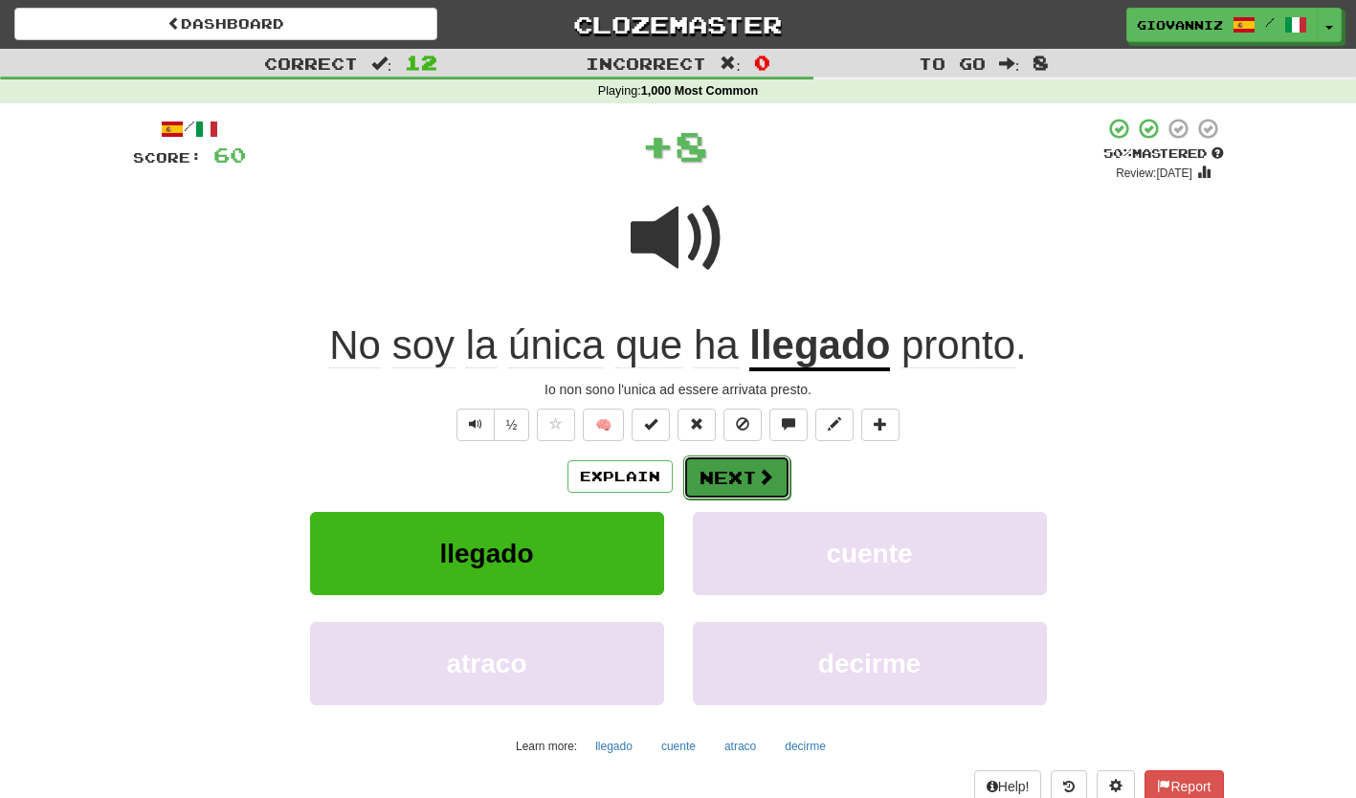
click at [712, 477] on button "Next" at bounding box center [736, 478] width 107 height 44
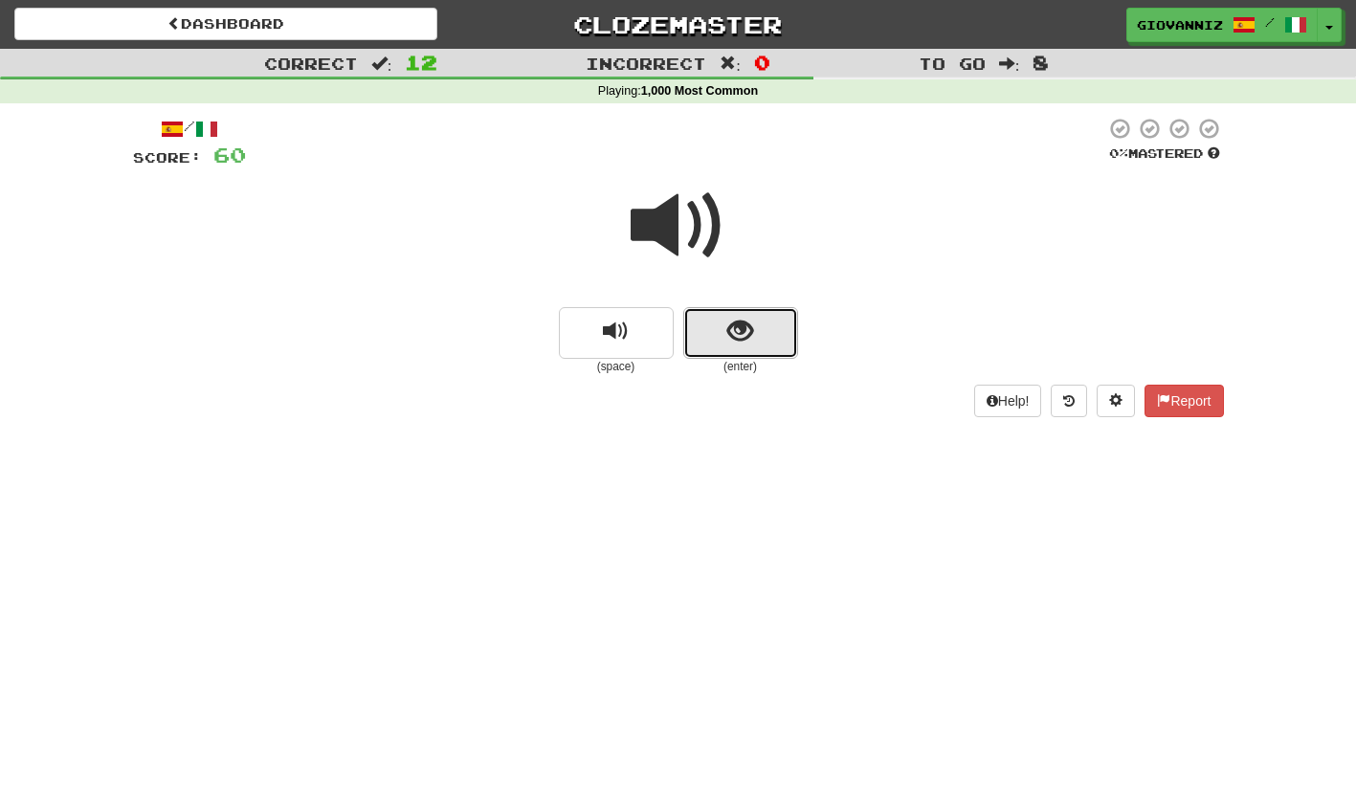
click at [710, 345] on button "show sentence" at bounding box center [740, 333] width 115 height 52
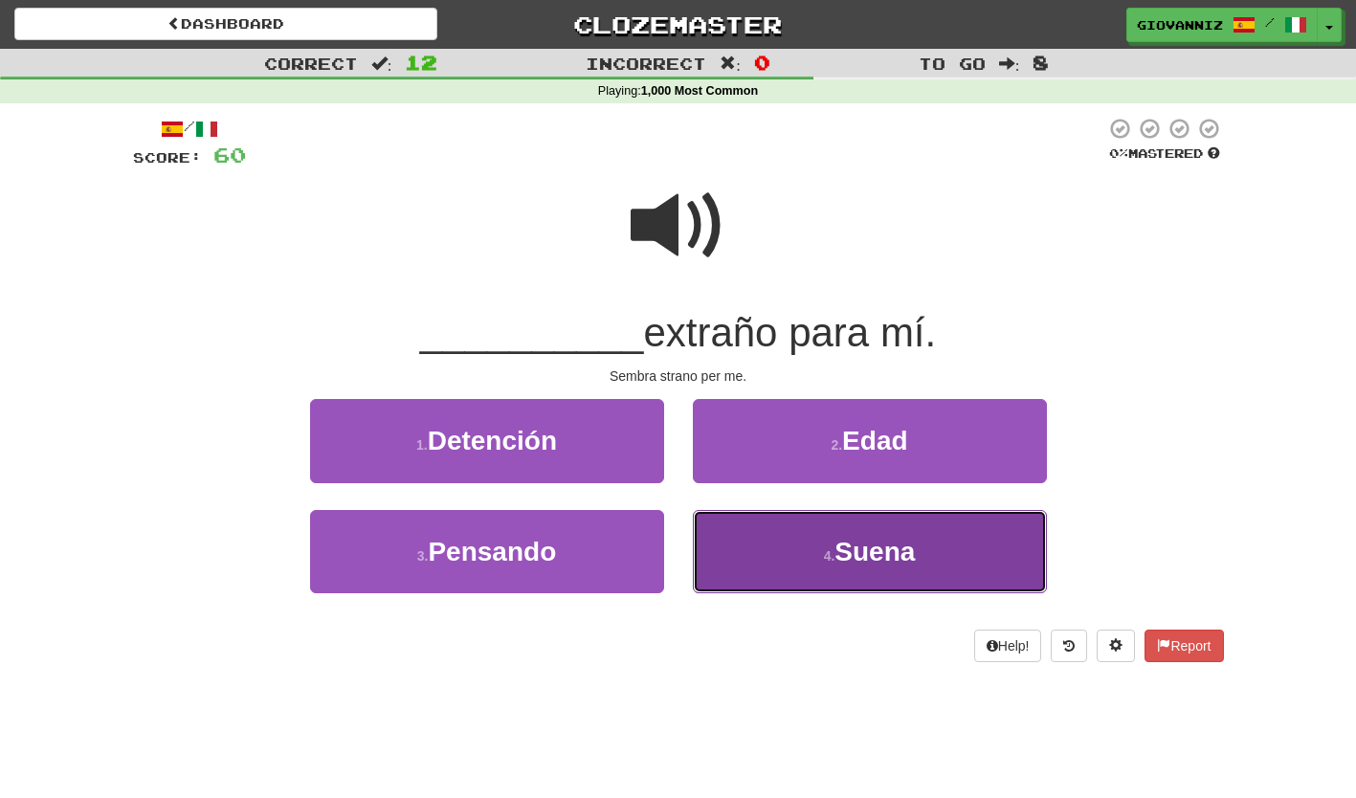
click at [744, 543] on button "4 . Suena" at bounding box center [870, 551] width 354 height 83
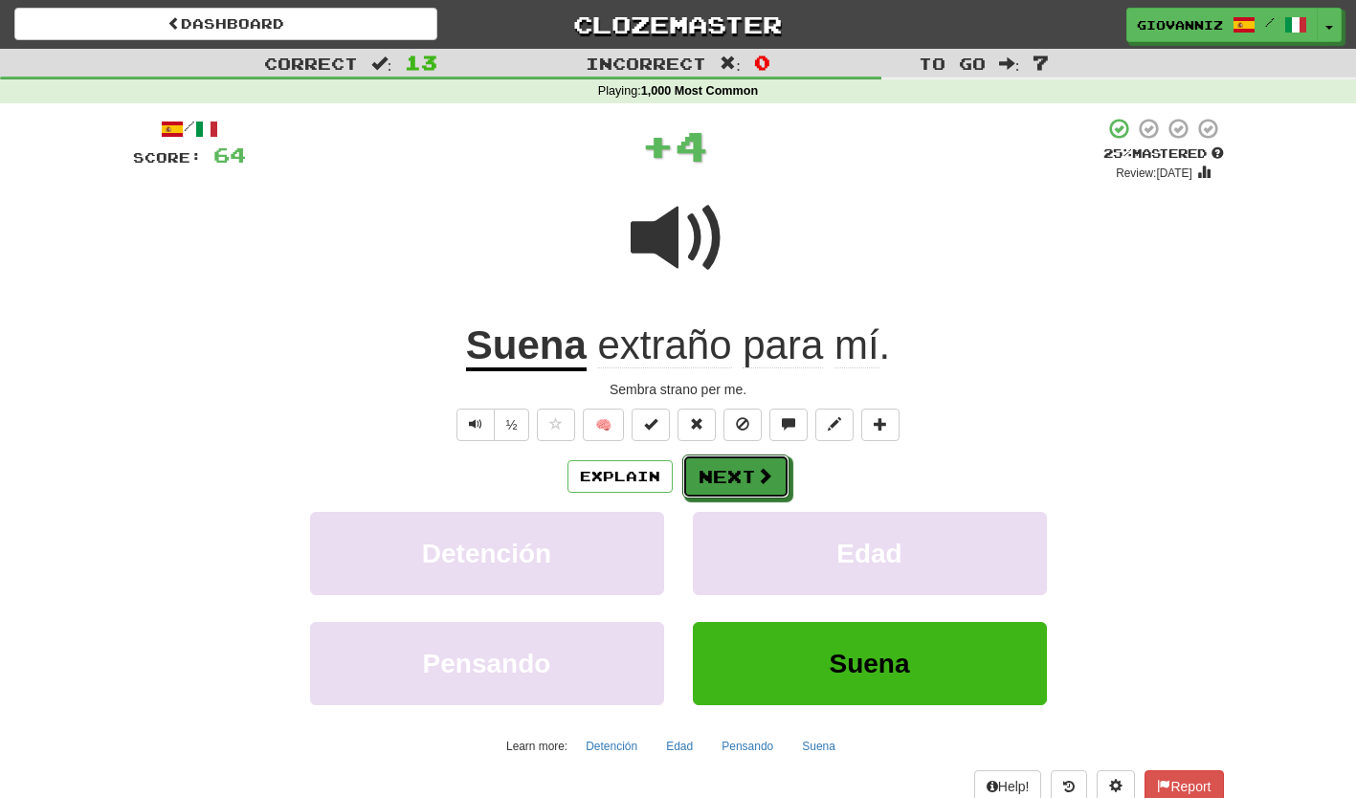
click at [706, 474] on button "Next" at bounding box center [735, 477] width 107 height 44
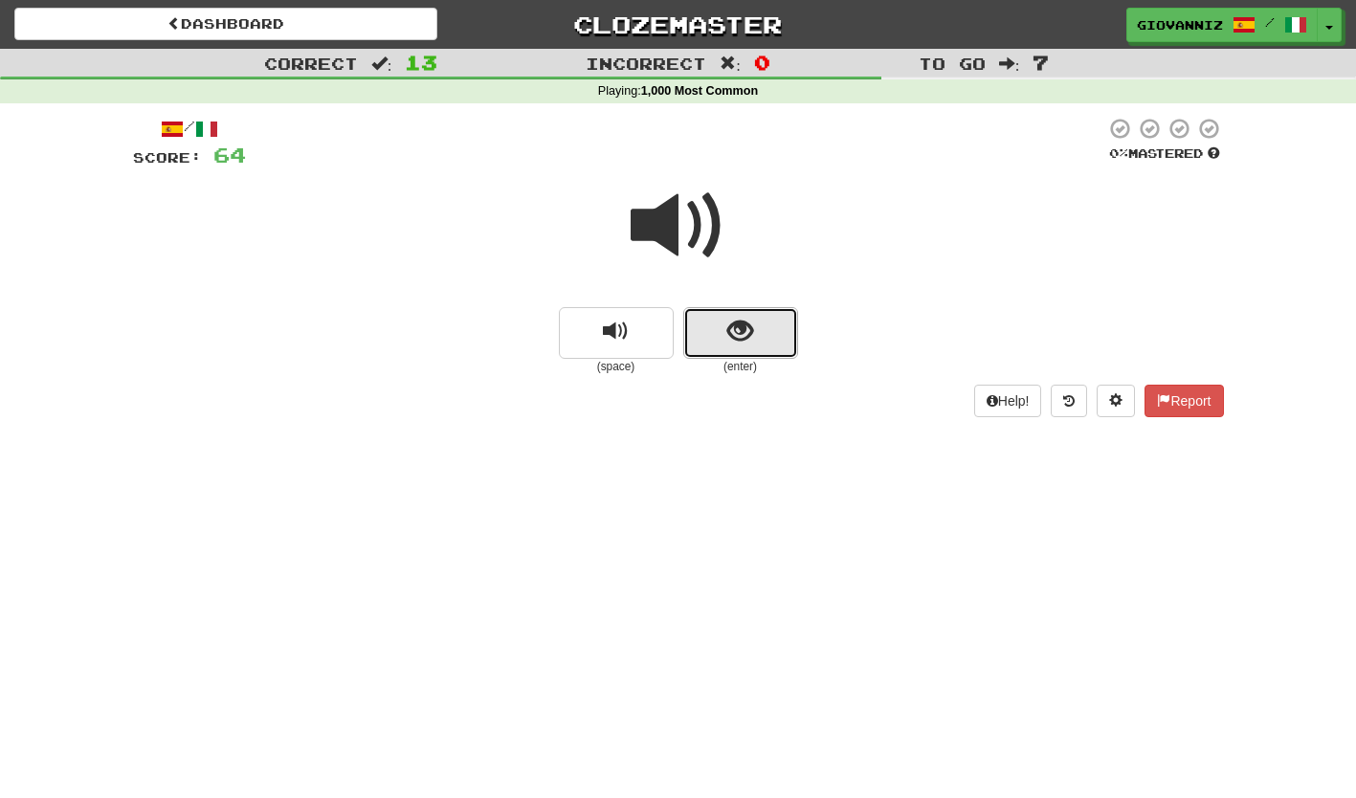
click at [704, 342] on button "show sentence" at bounding box center [740, 333] width 115 height 52
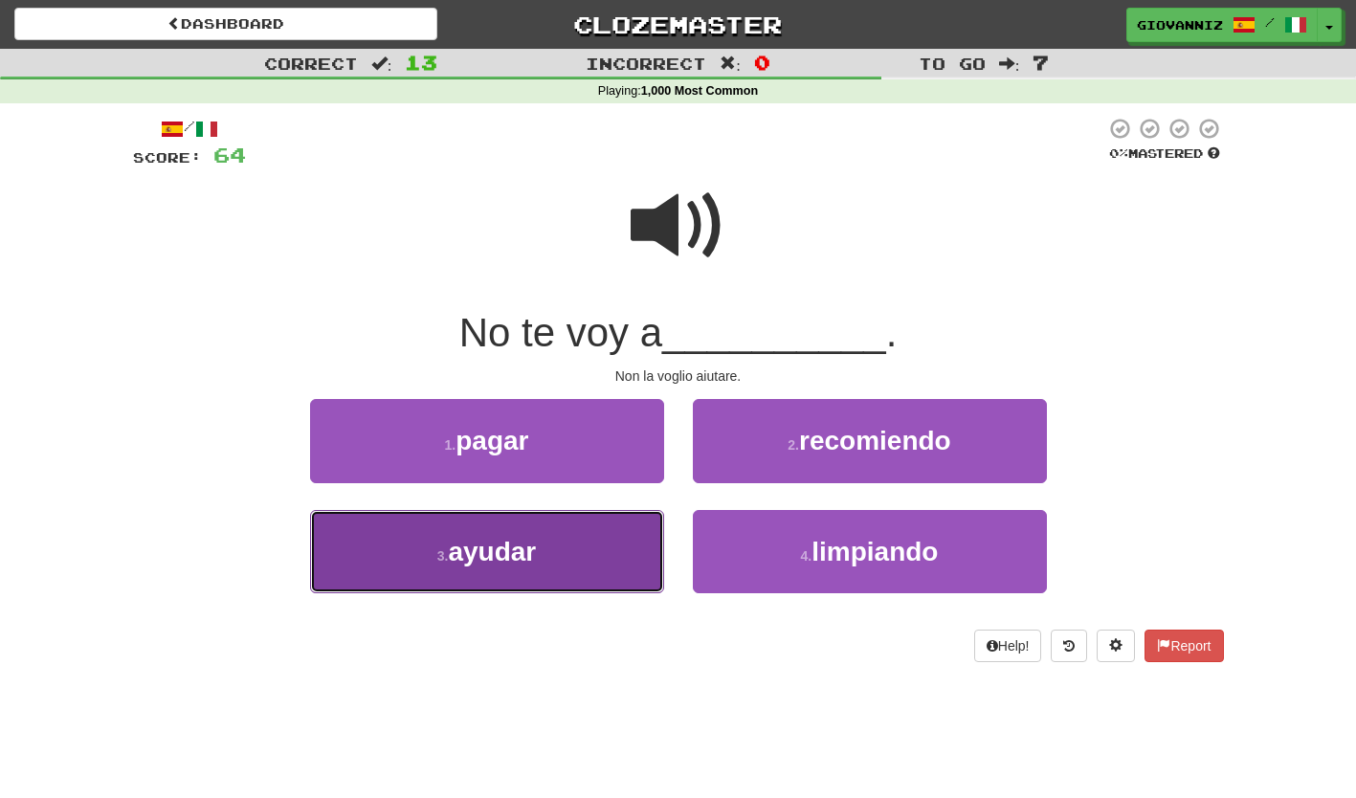
click at [588, 535] on button "3 . ayudar" at bounding box center [487, 551] width 354 height 83
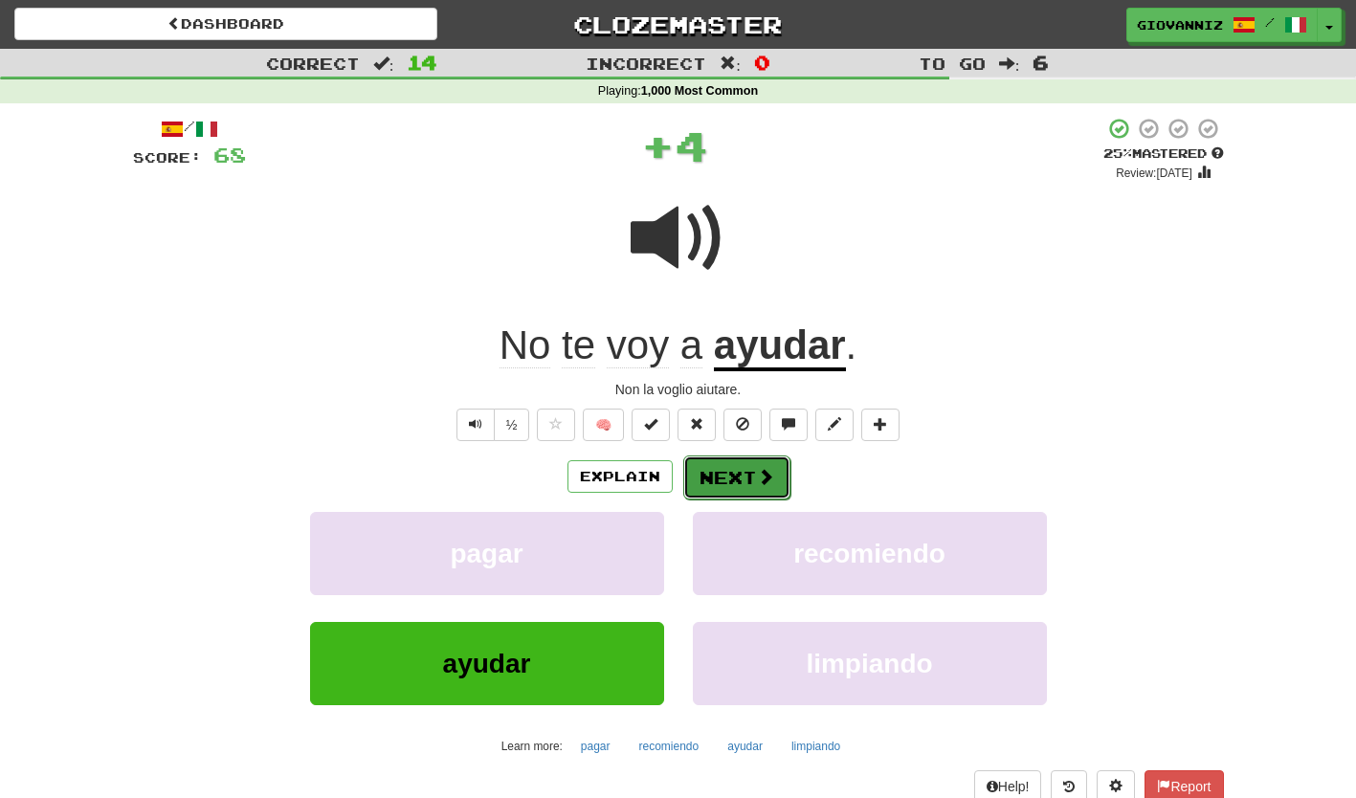
click at [713, 477] on button "Next" at bounding box center [736, 478] width 107 height 44
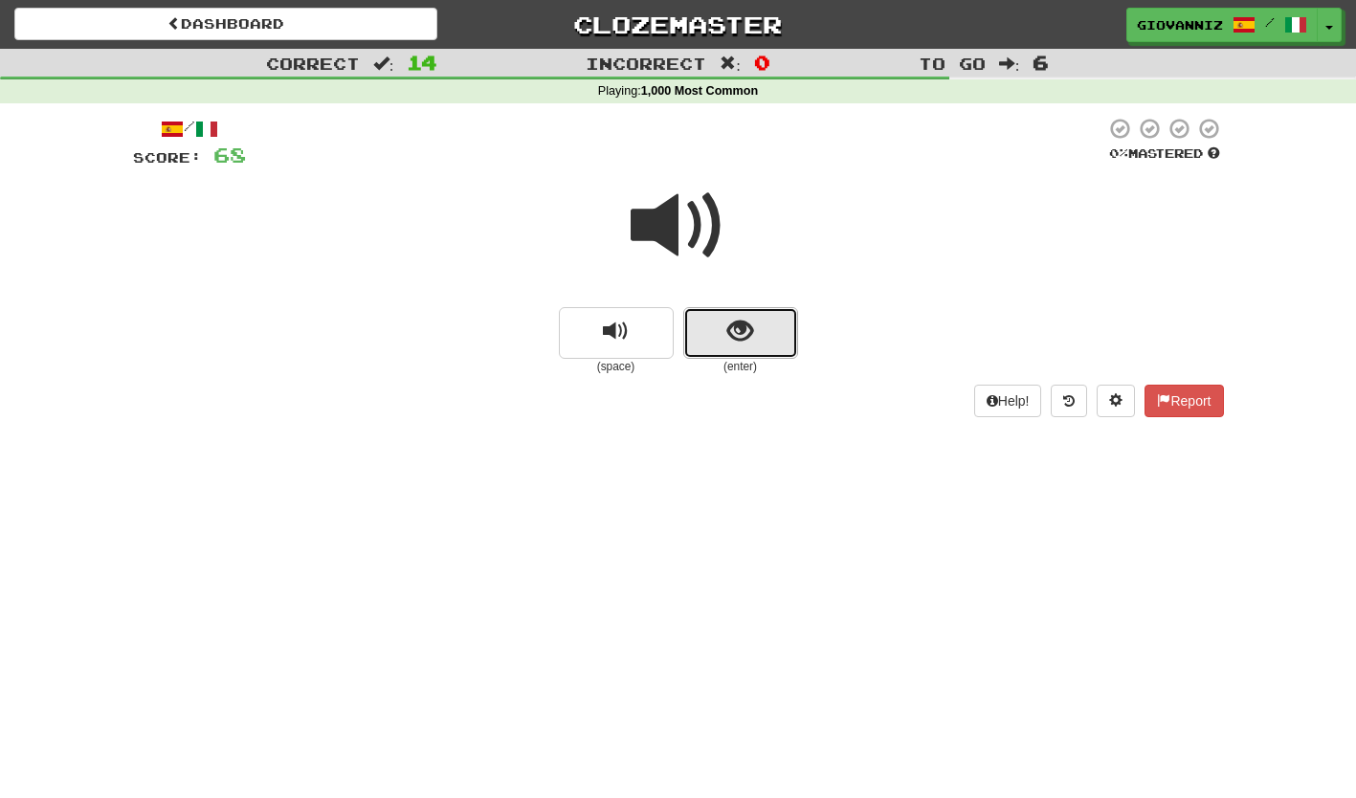
click at [721, 335] on button "show sentence" at bounding box center [740, 333] width 115 height 52
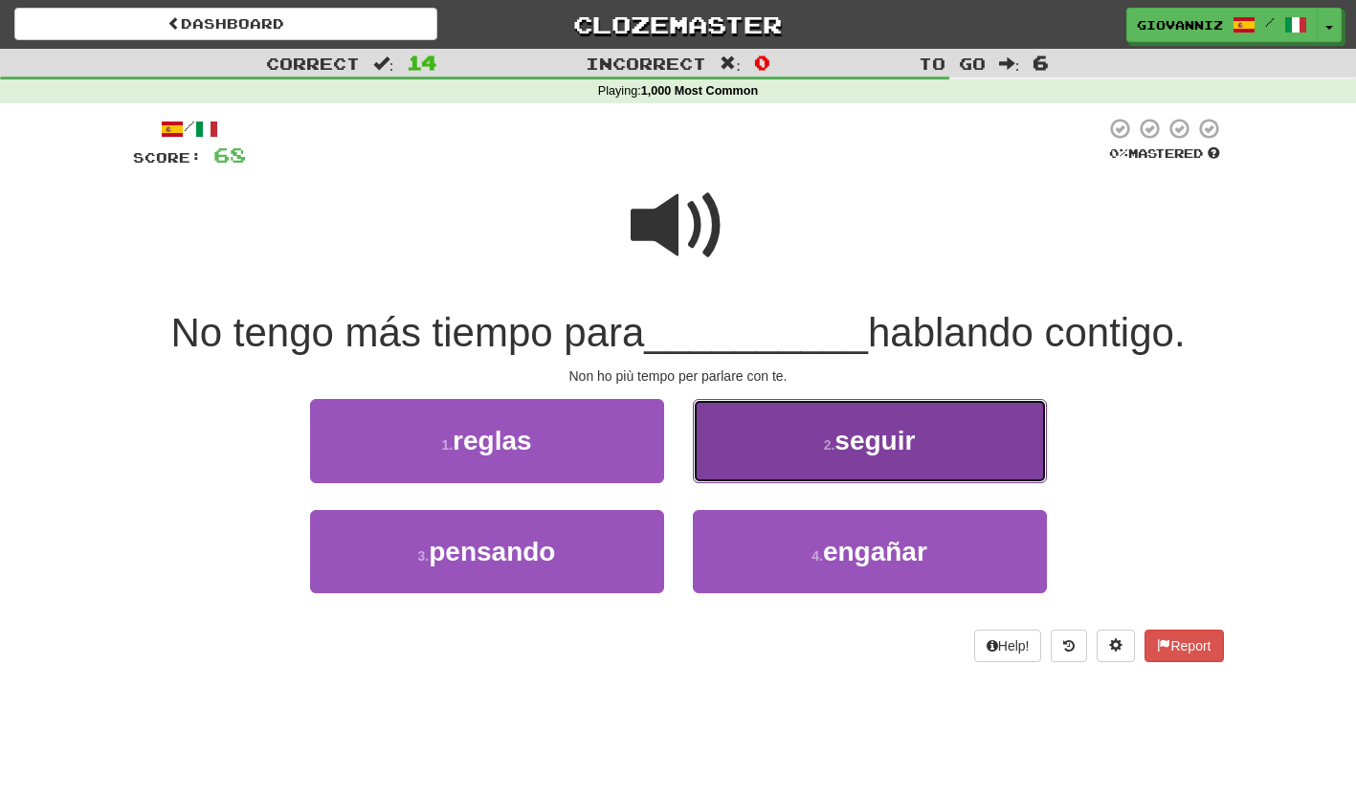
click at [764, 436] on button "2 . seguir" at bounding box center [870, 440] width 354 height 83
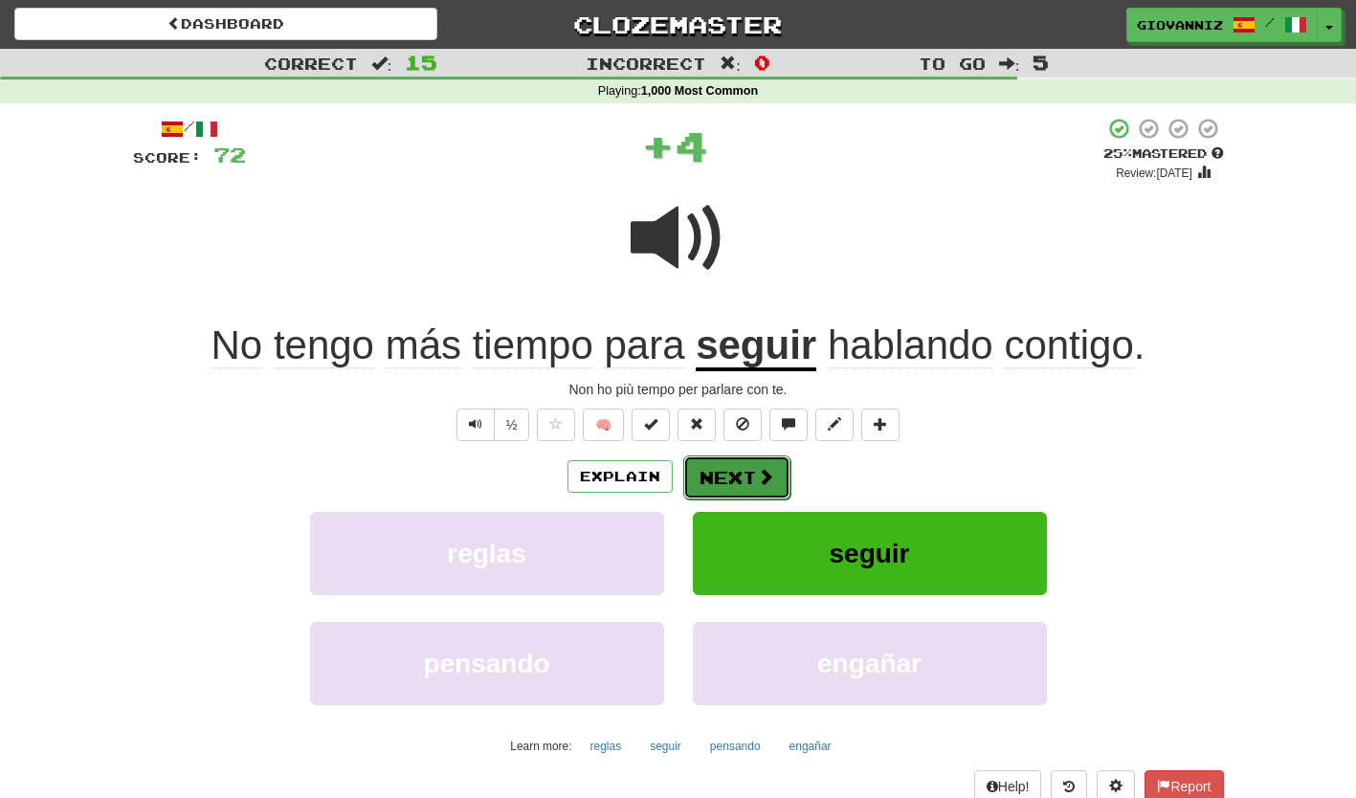
click at [701, 466] on button "Next" at bounding box center [736, 478] width 107 height 44
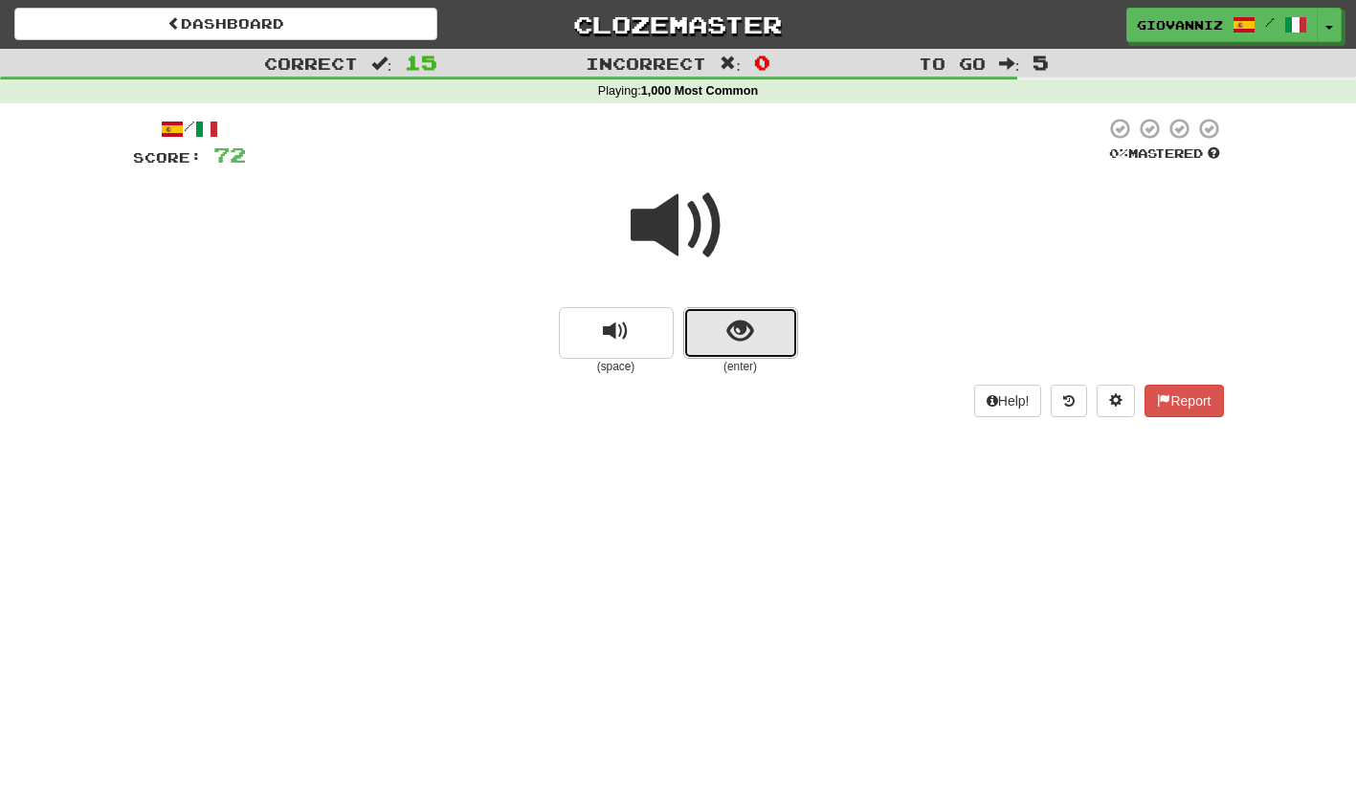
click at [699, 314] on button "show sentence" at bounding box center [740, 333] width 115 height 52
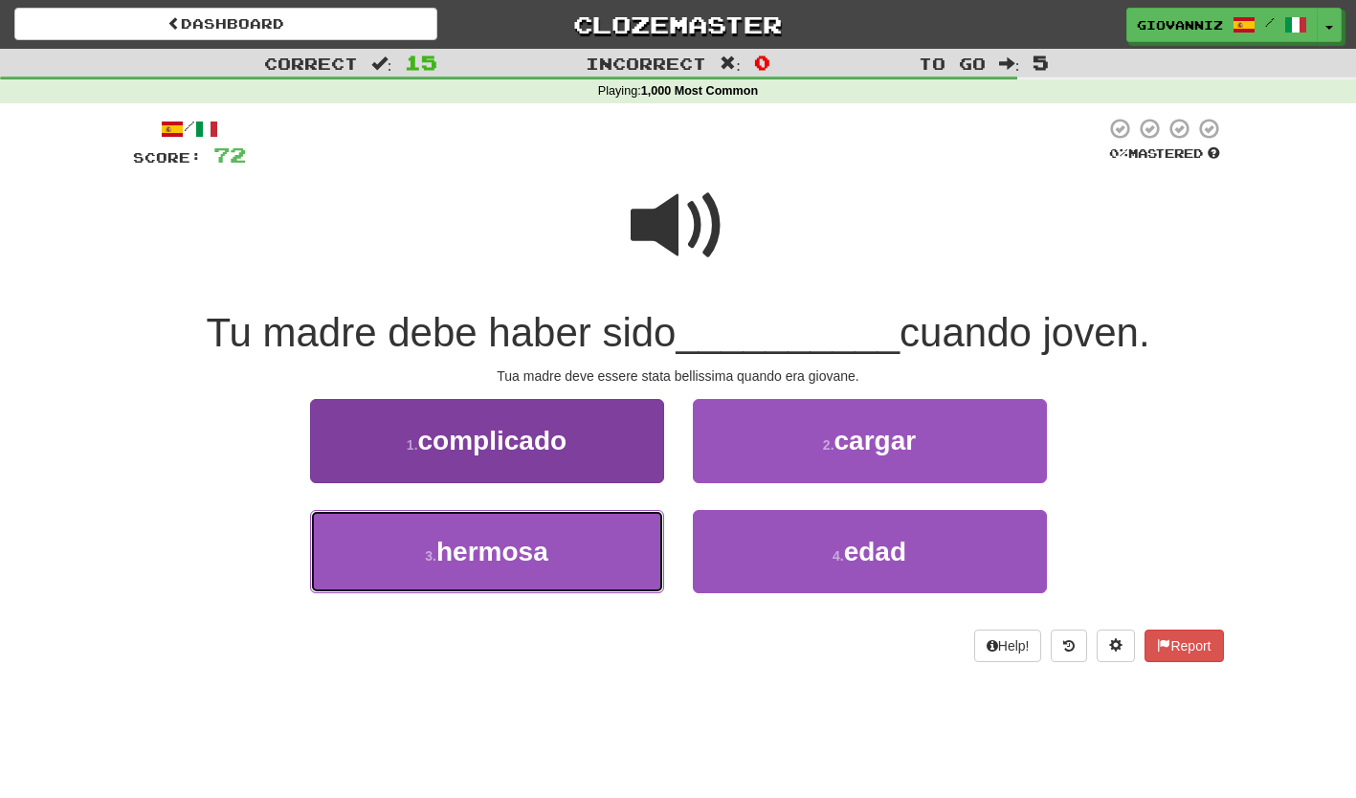
click at [595, 555] on button "3 . hermosa" at bounding box center [487, 551] width 354 height 83
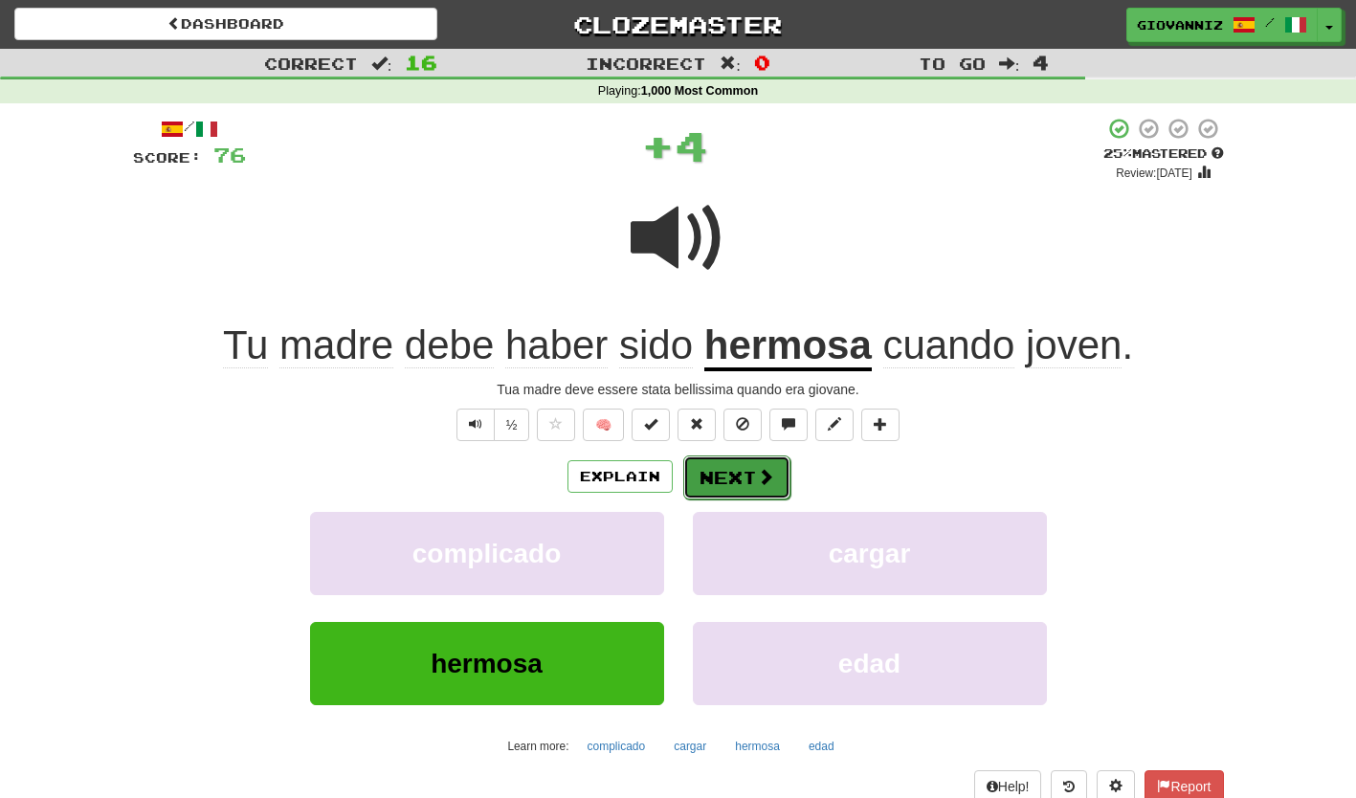
click at [715, 478] on button "Next" at bounding box center [736, 478] width 107 height 44
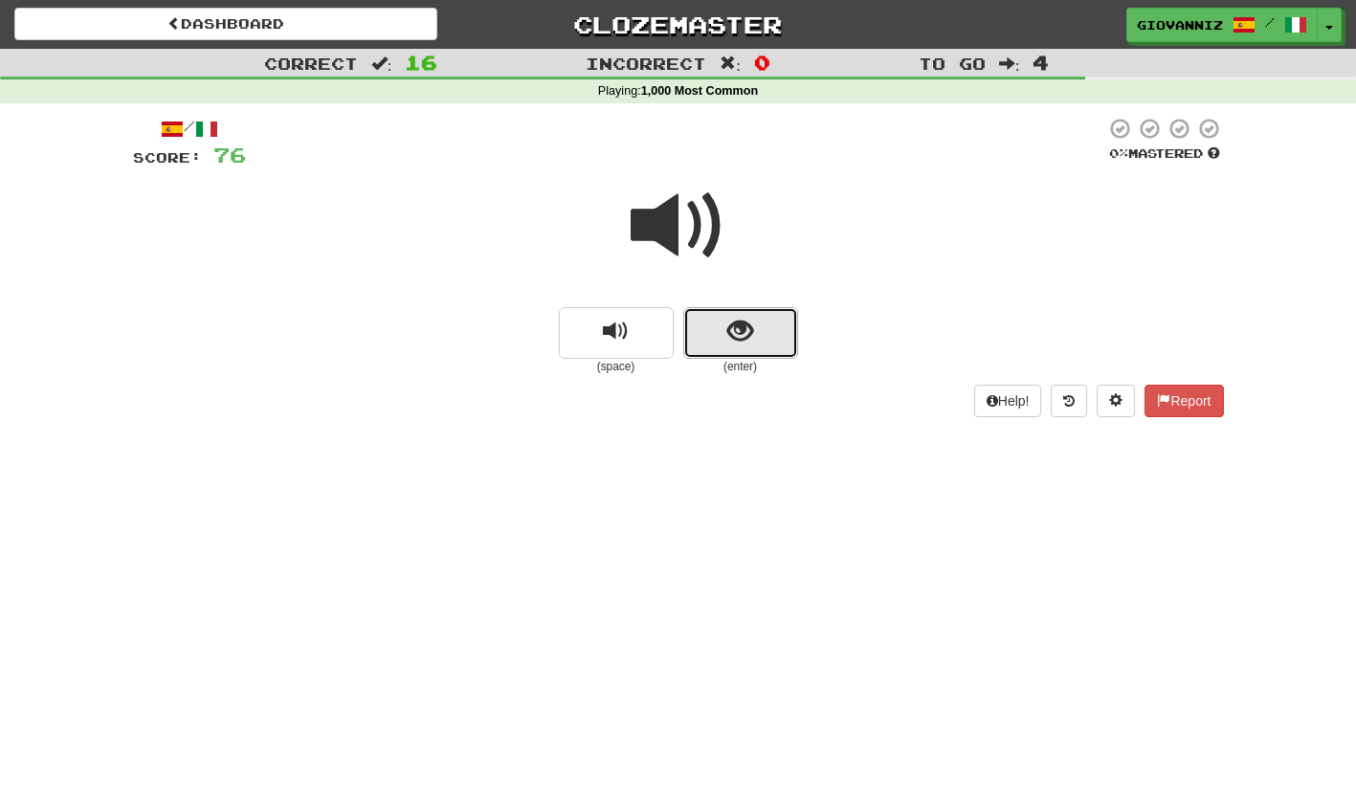
click at [708, 340] on button "show sentence" at bounding box center [740, 333] width 115 height 52
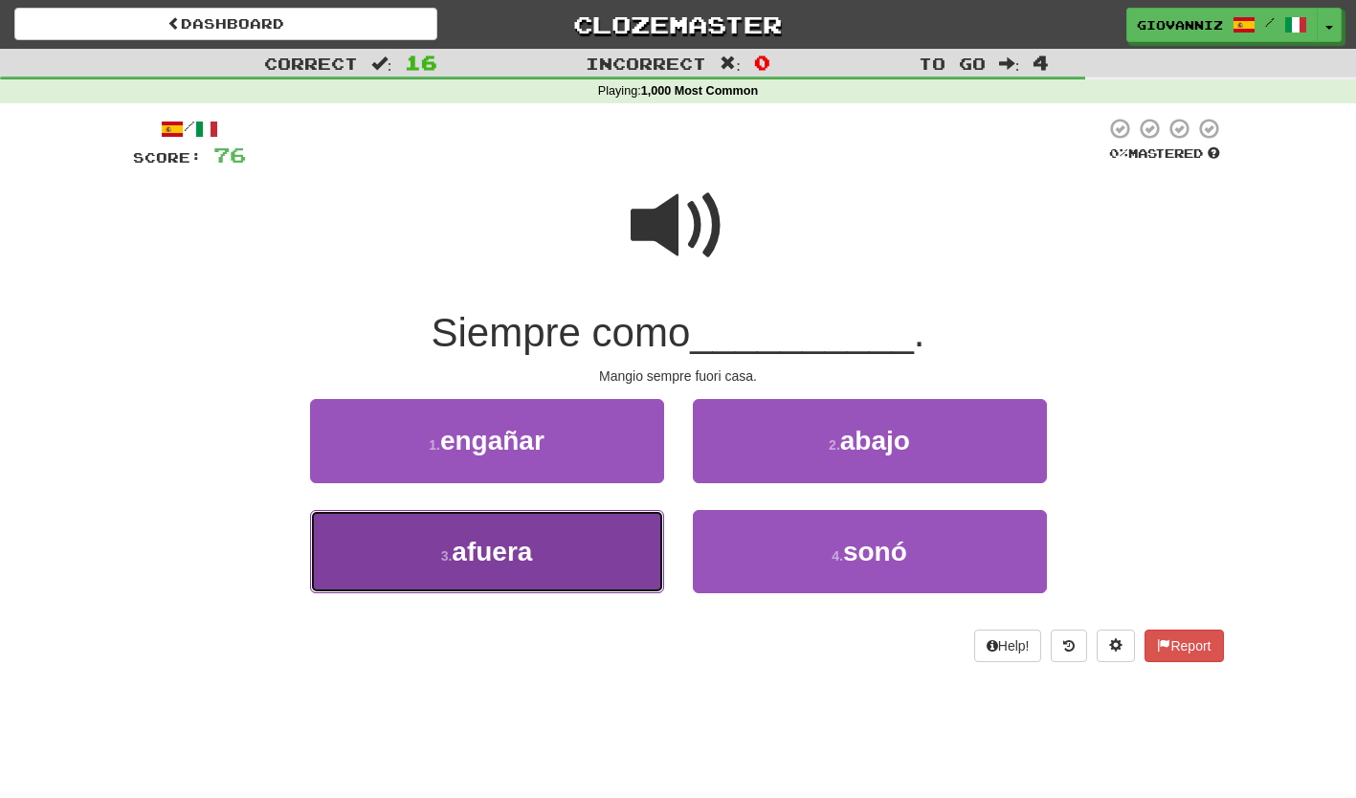
click at [612, 533] on button "3 . afuera" at bounding box center [487, 551] width 354 height 83
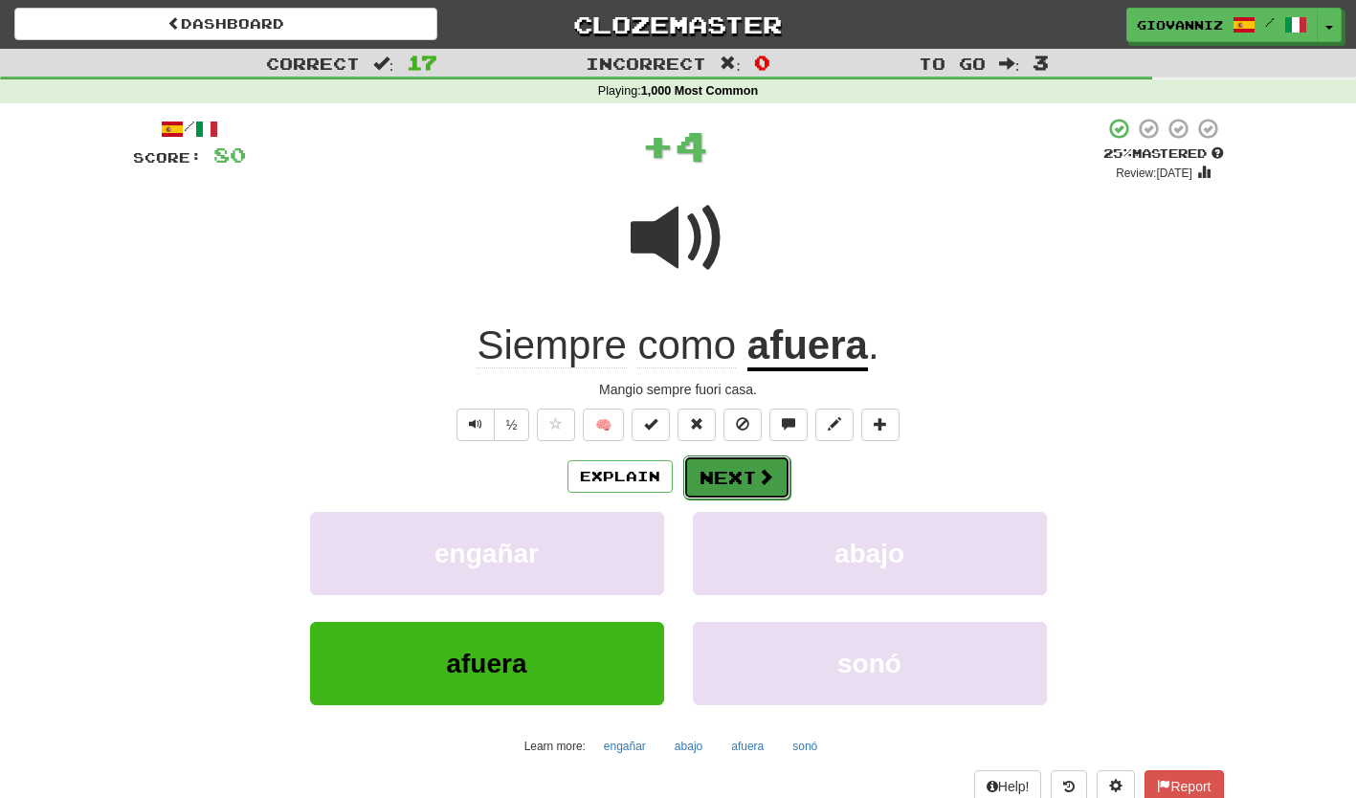
click at [716, 473] on button "Next" at bounding box center [736, 478] width 107 height 44
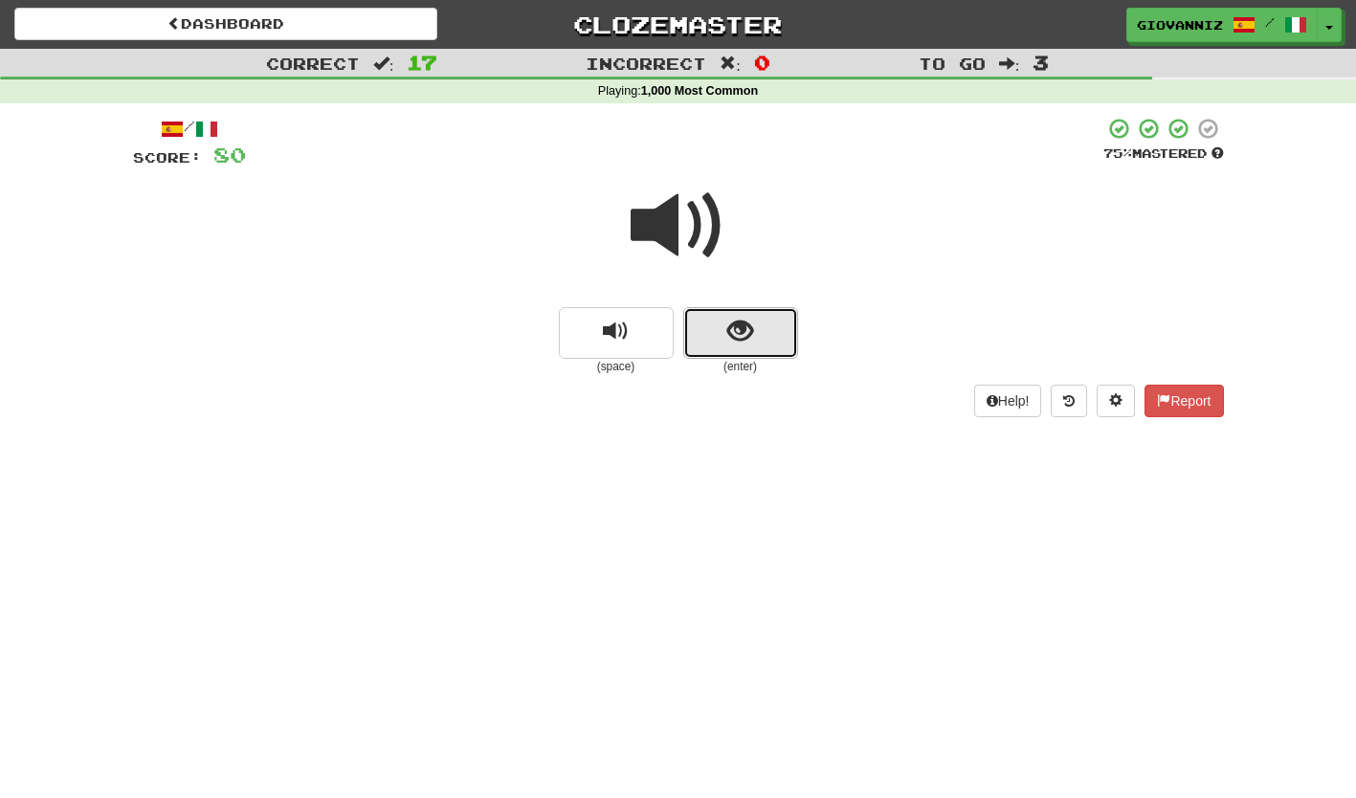
click at [697, 334] on button "show sentence" at bounding box center [740, 333] width 115 height 52
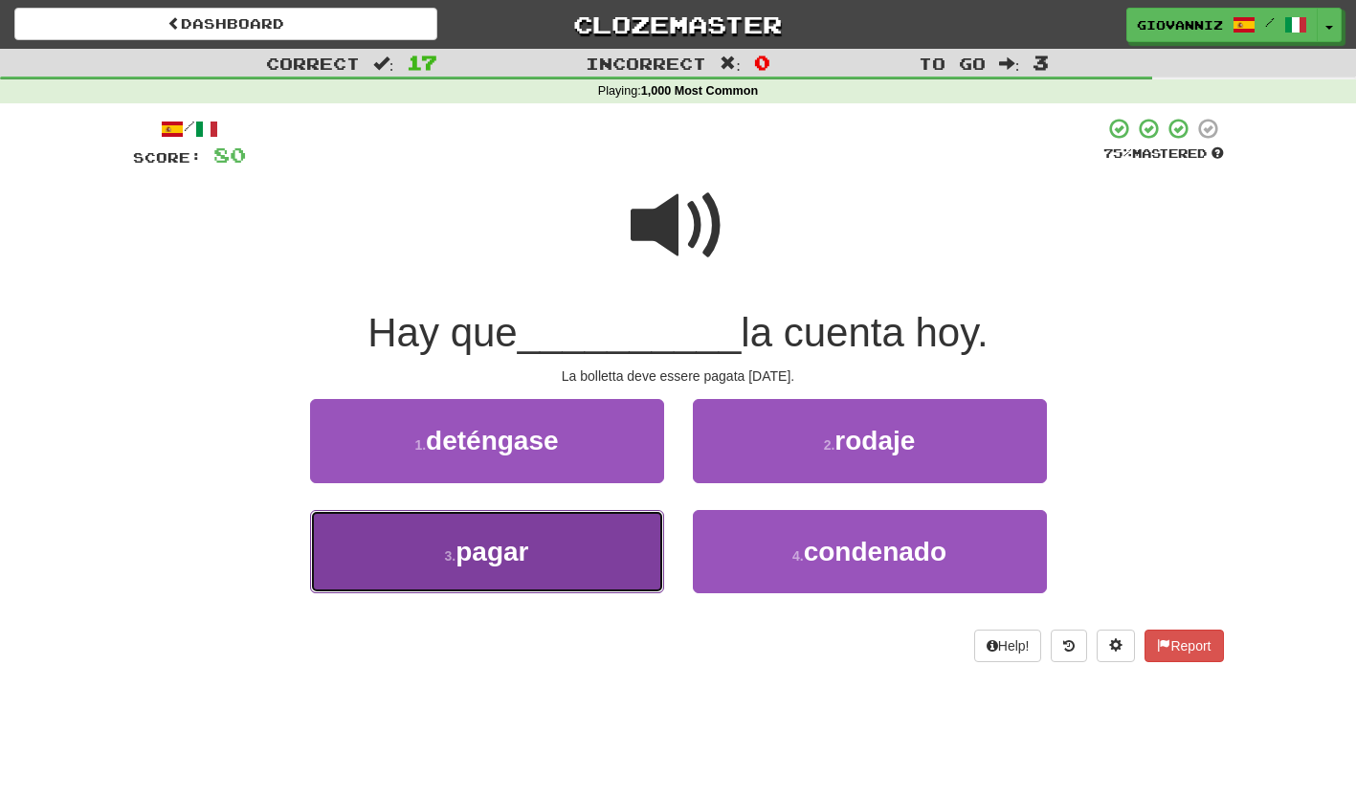
click at [590, 564] on button "3 . pagar" at bounding box center [487, 551] width 354 height 83
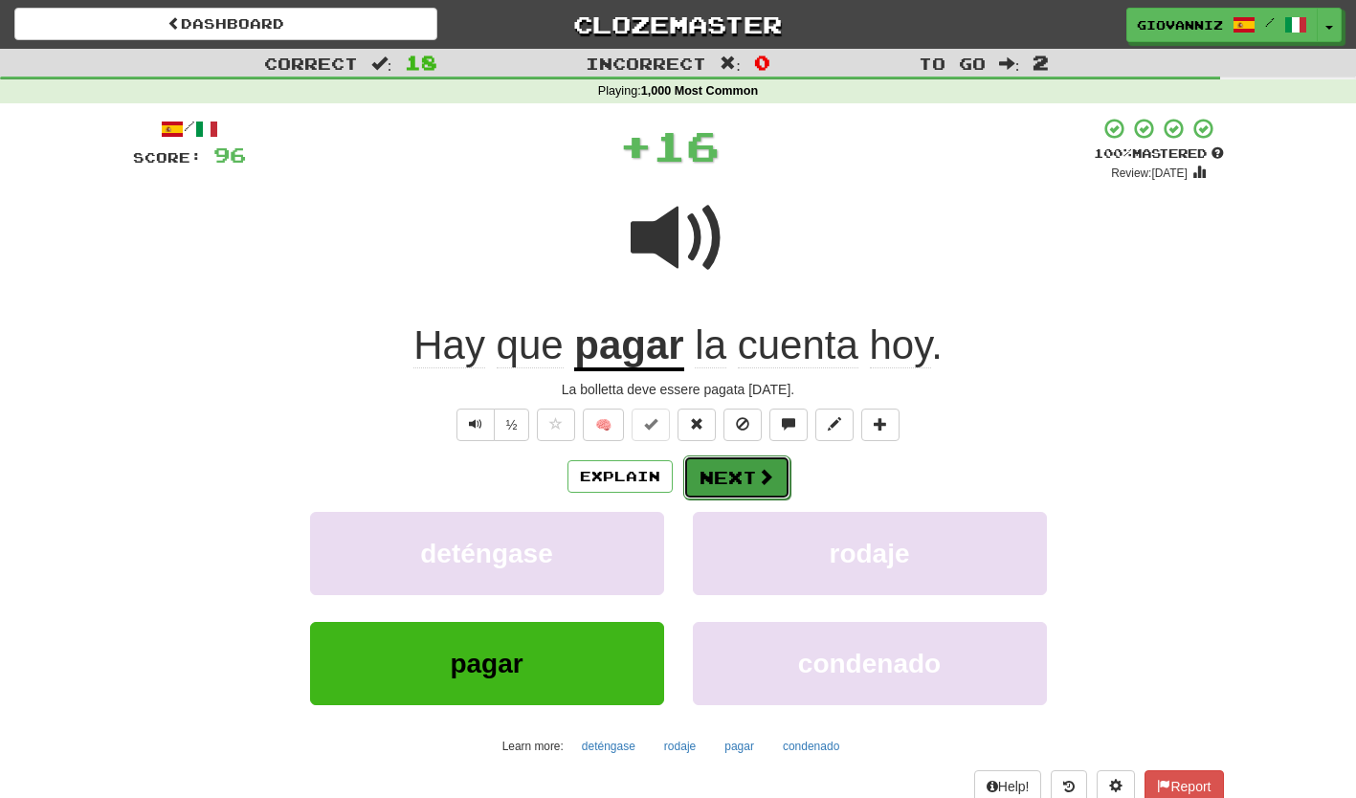
click at [715, 479] on button "Next" at bounding box center [736, 478] width 107 height 44
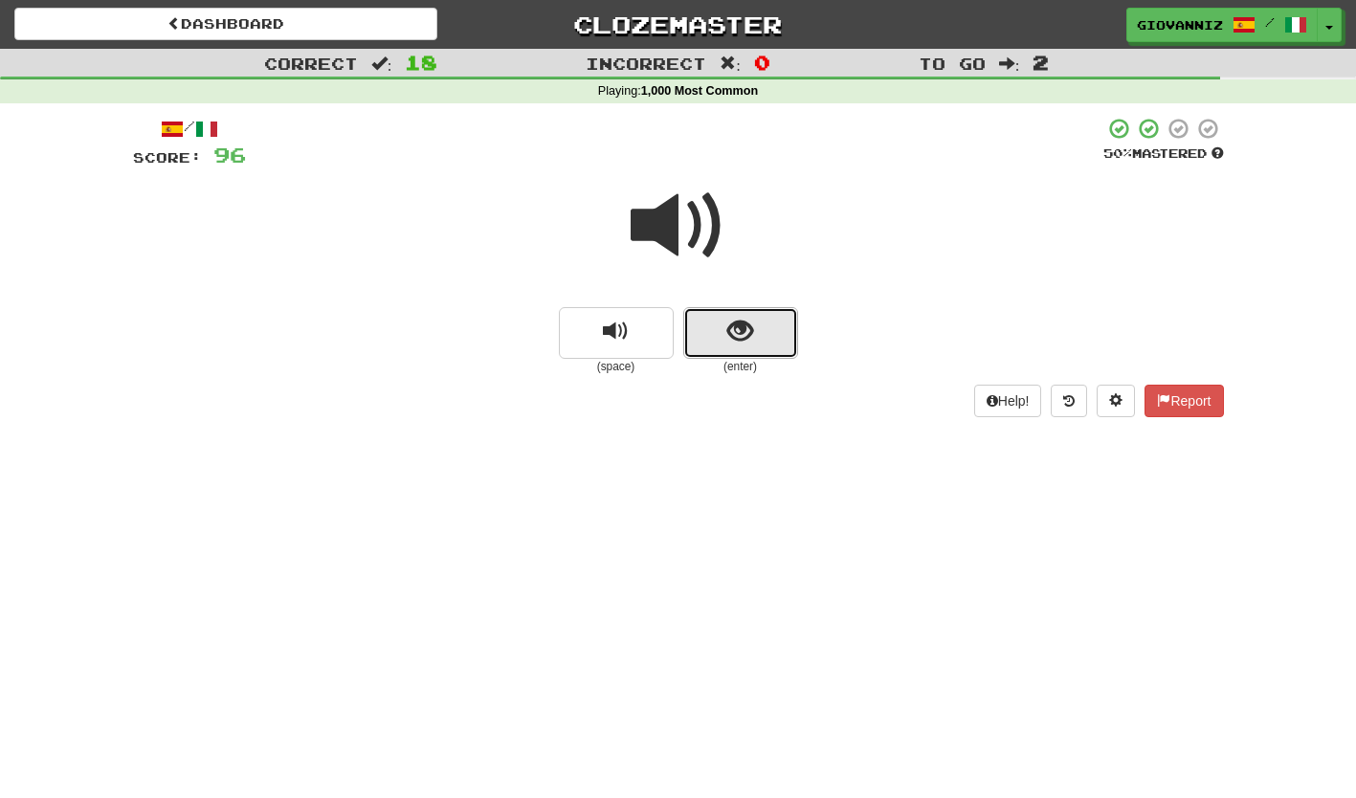
click at [713, 321] on button "show sentence" at bounding box center [740, 333] width 115 height 52
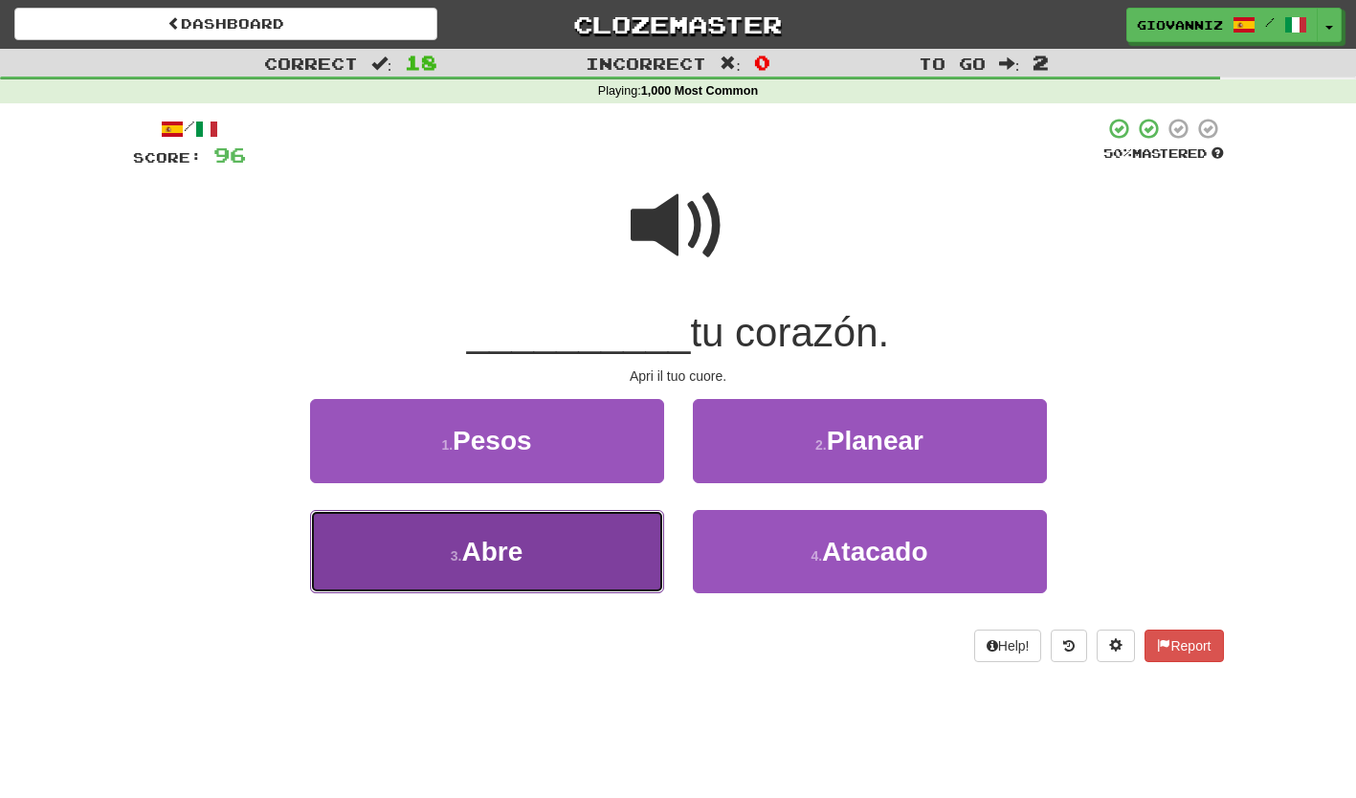
click at [620, 548] on button "3 . Abre" at bounding box center [487, 551] width 354 height 83
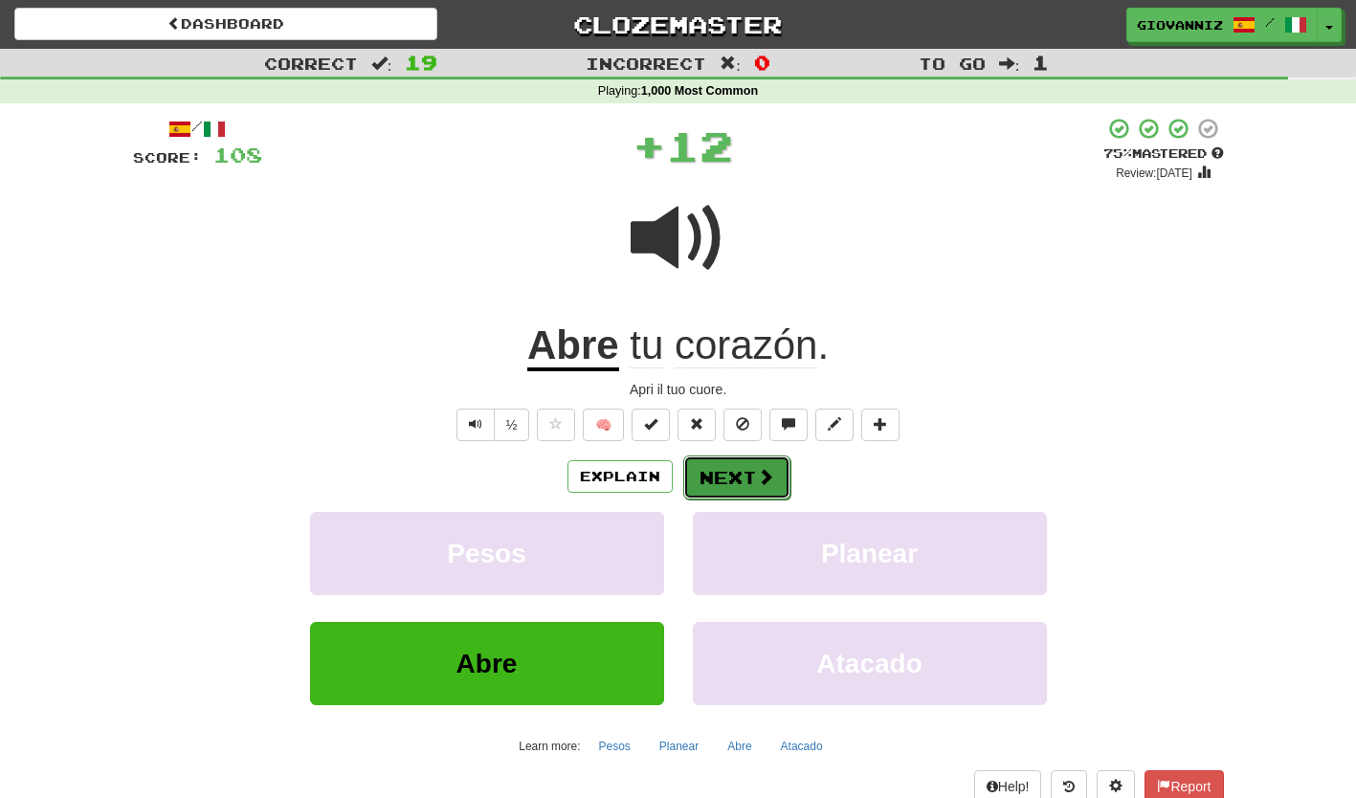
click at [717, 478] on button "Next" at bounding box center [736, 478] width 107 height 44
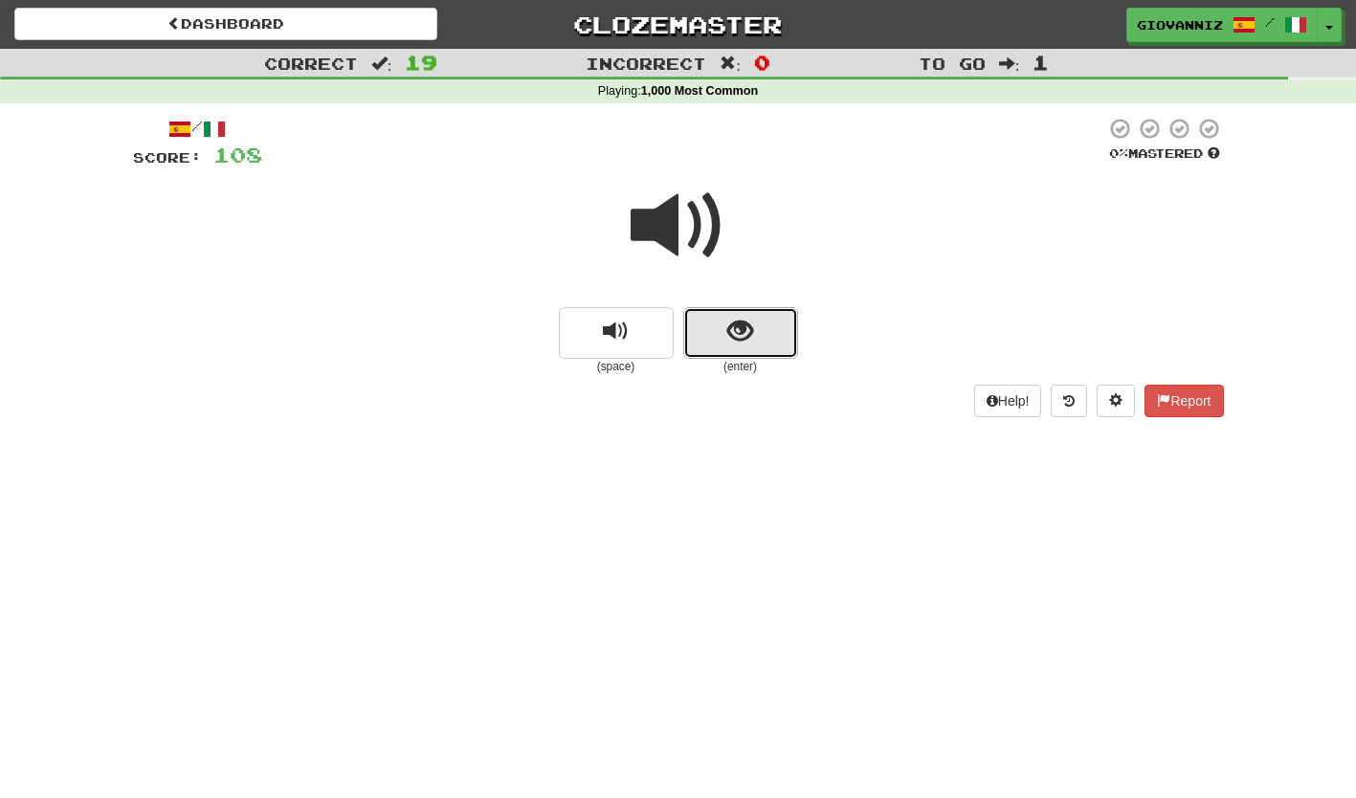
click at [709, 348] on button "show sentence" at bounding box center [740, 333] width 115 height 52
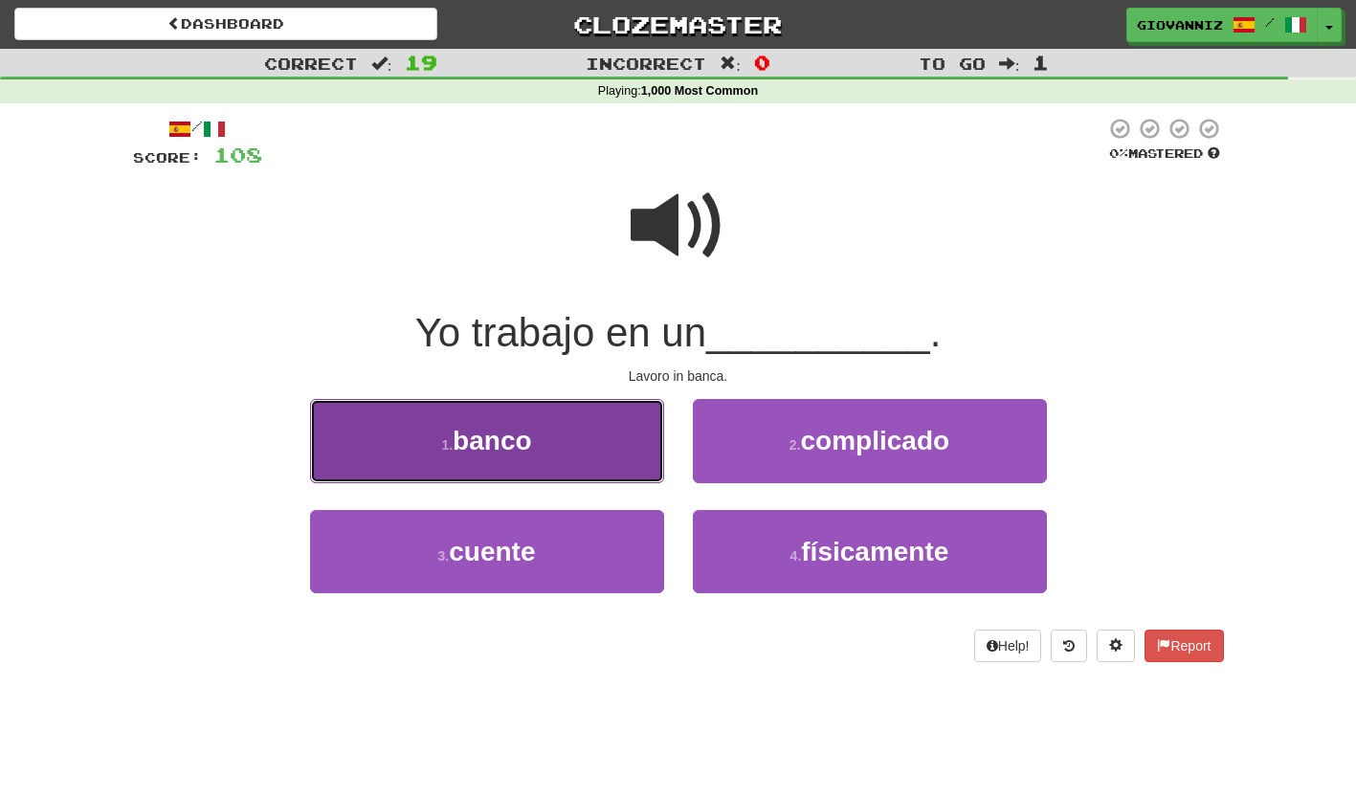
click at [560, 449] on button "1 . banco" at bounding box center [487, 440] width 354 height 83
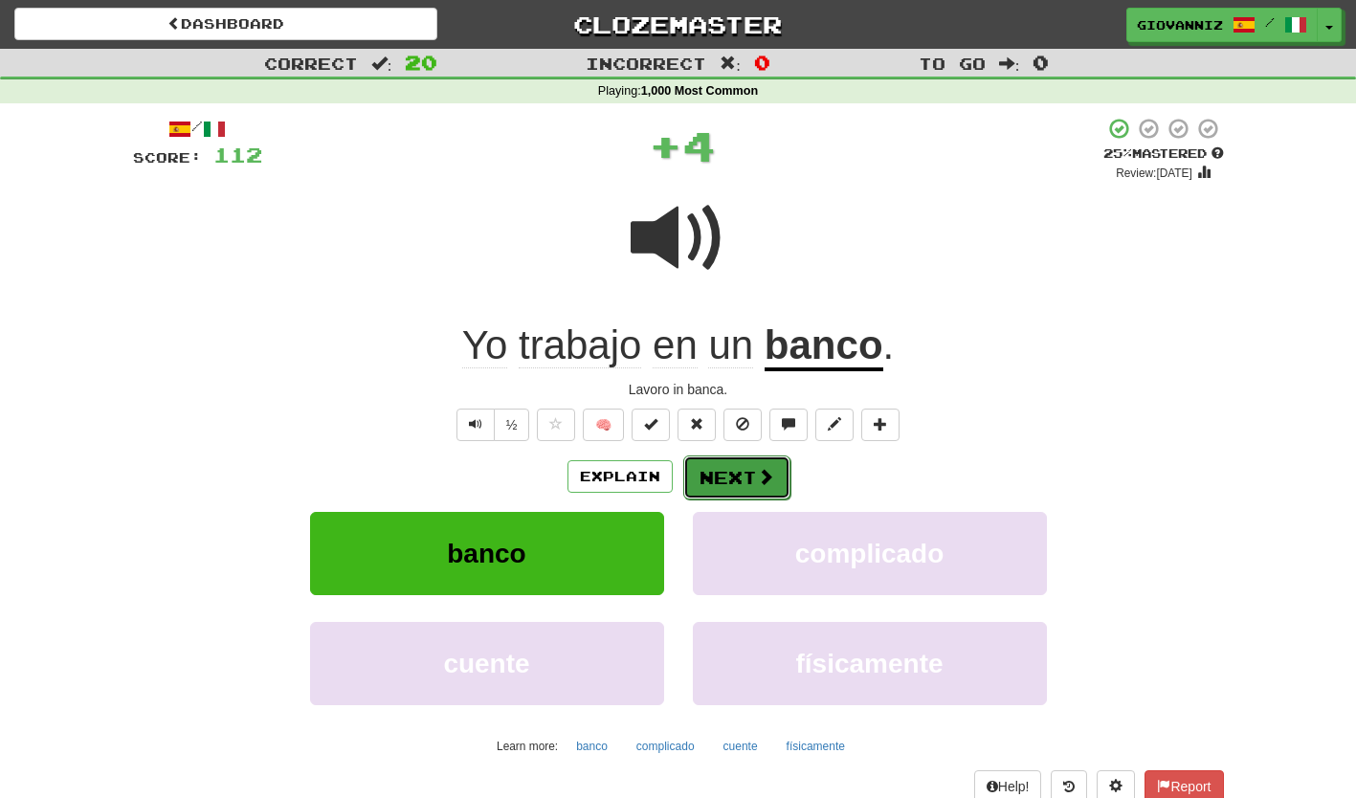
click at [714, 477] on button "Next" at bounding box center [736, 478] width 107 height 44
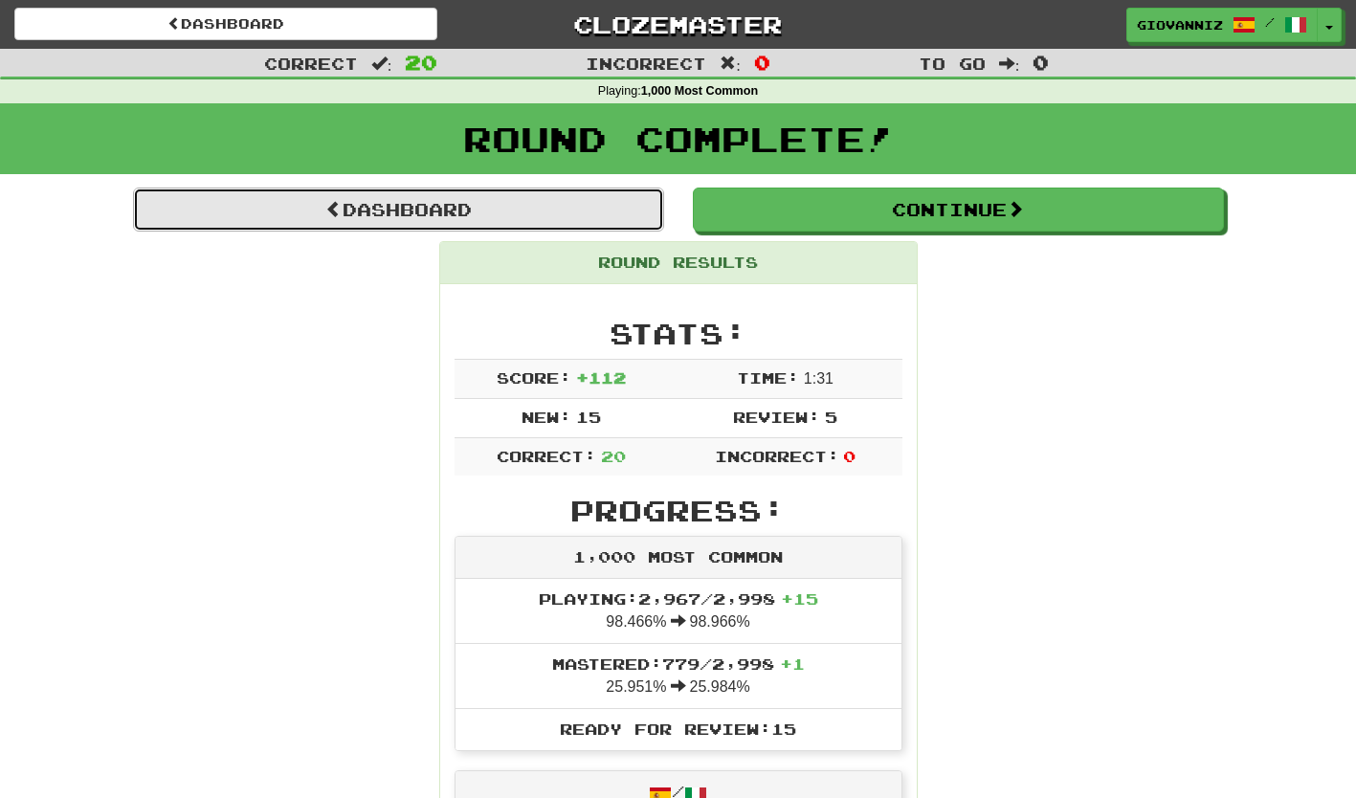
click at [477, 199] on link "Dashboard" at bounding box center [398, 210] width 531 height 44
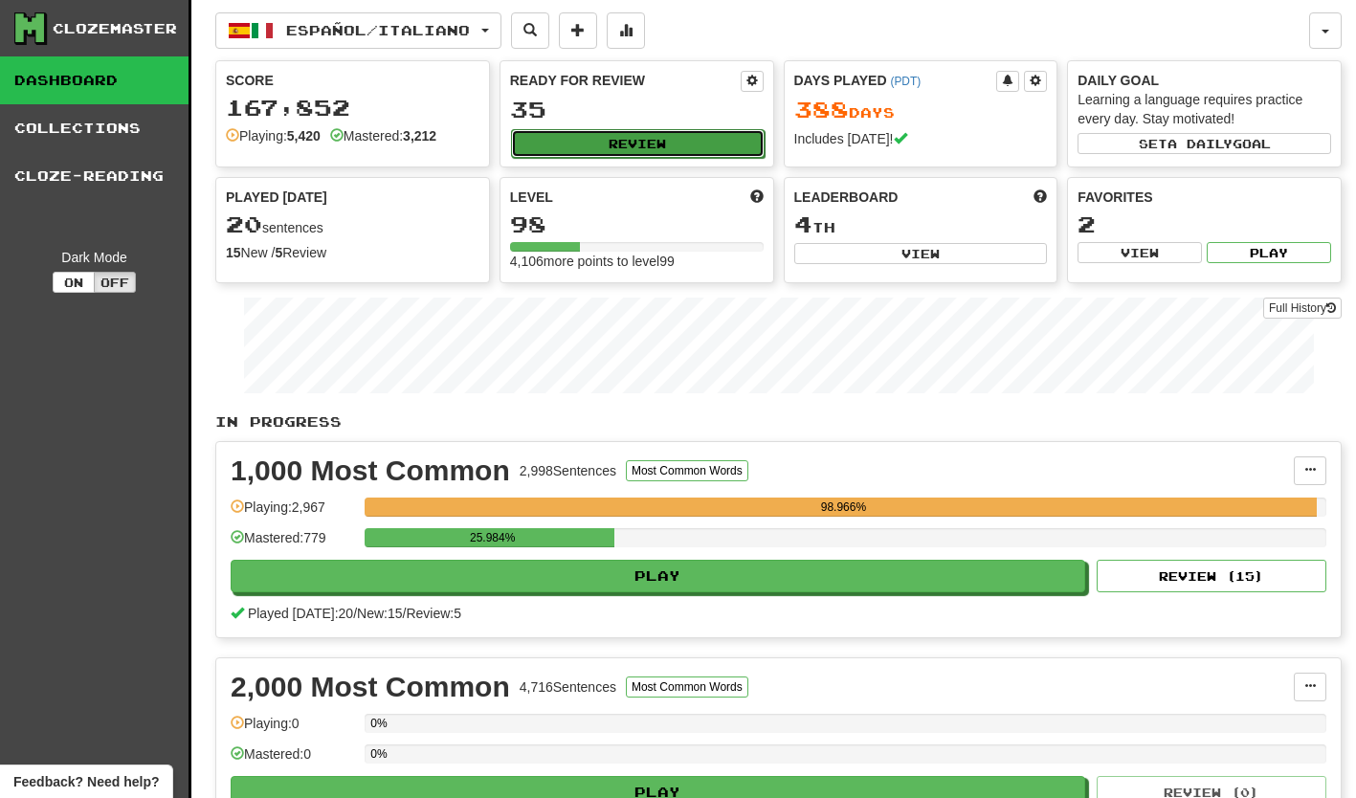
click at [622, 134] on button "Review" at bounding box center [638, 143] width 254 height 29
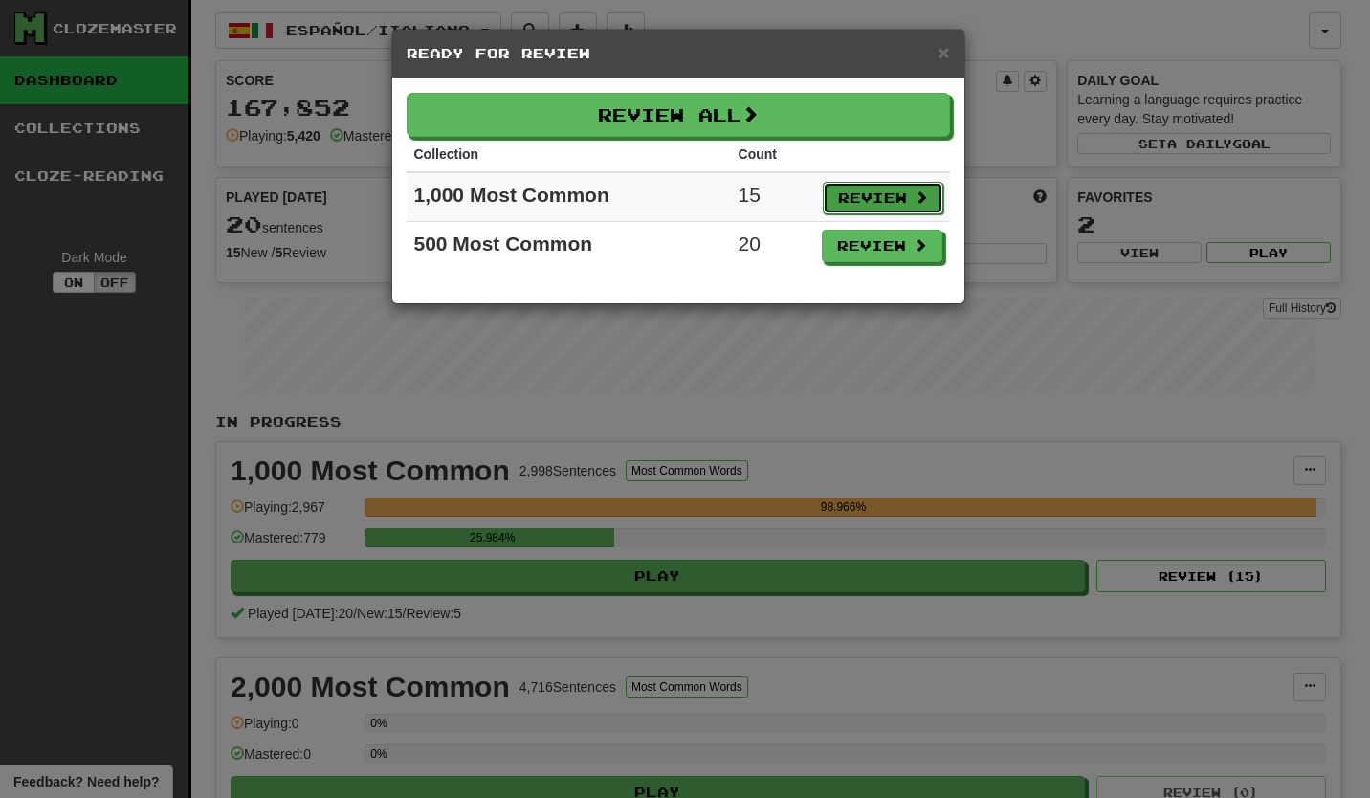
click at [870, 198] on button "Review" at bounding box center [883, 198] width 121 height 33
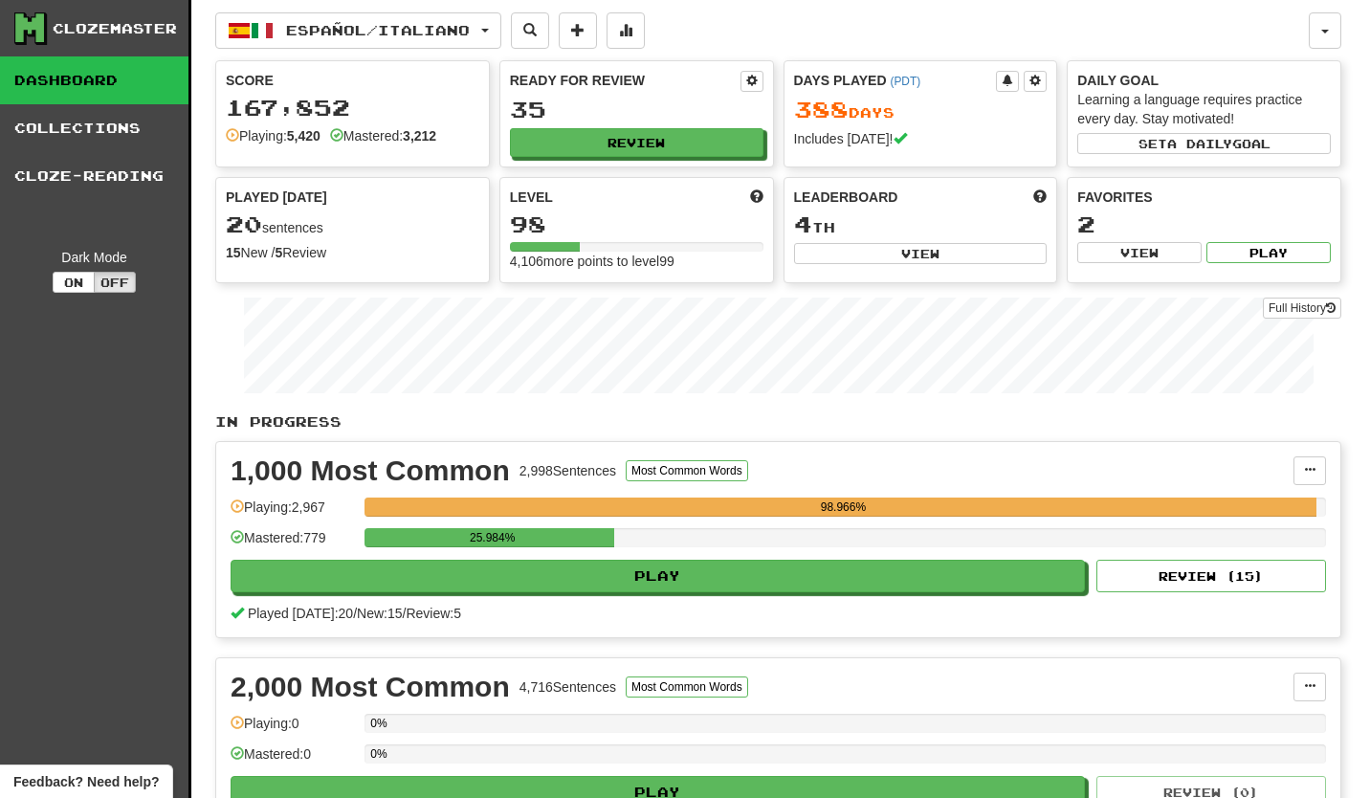
select select "**"
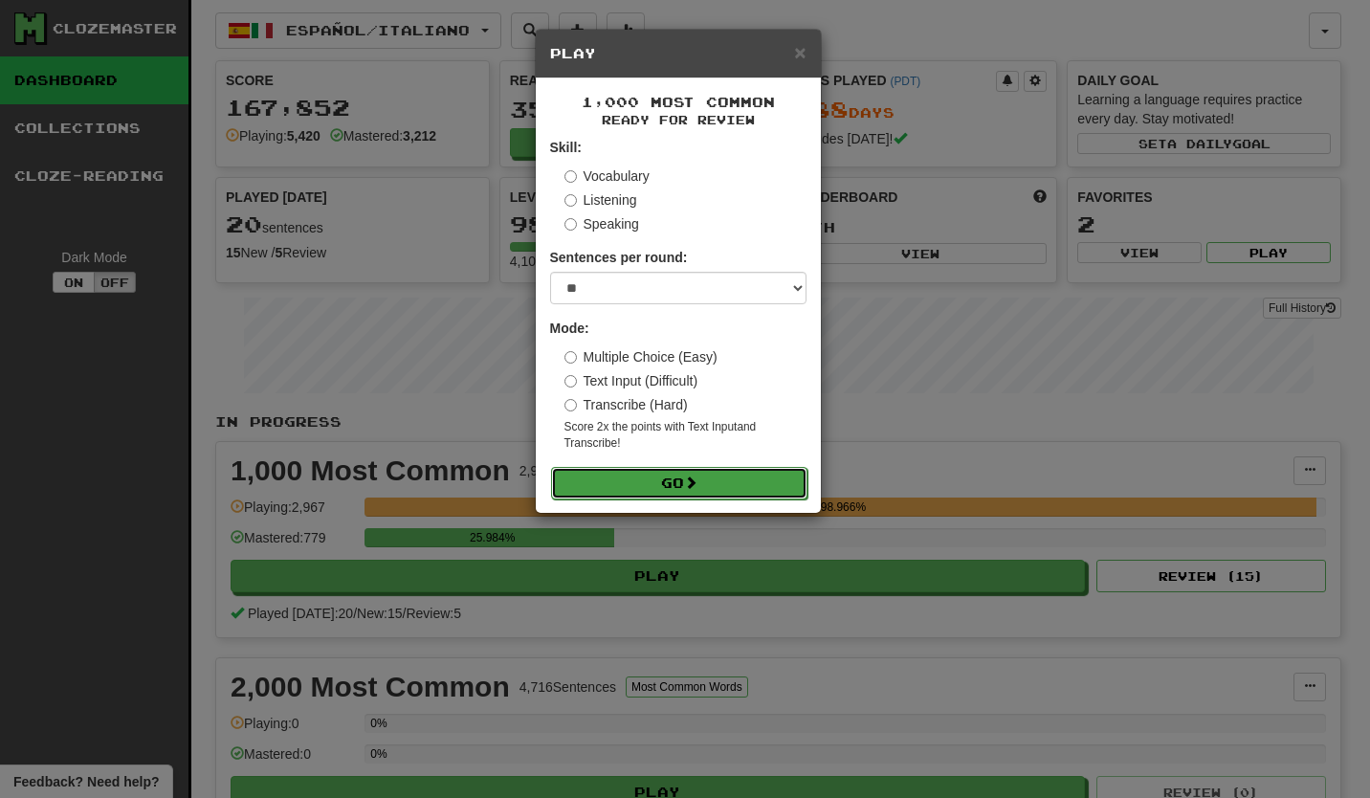
click at [655, 482] on button "Go" at bounding box center [679, 483] width 256 height 33
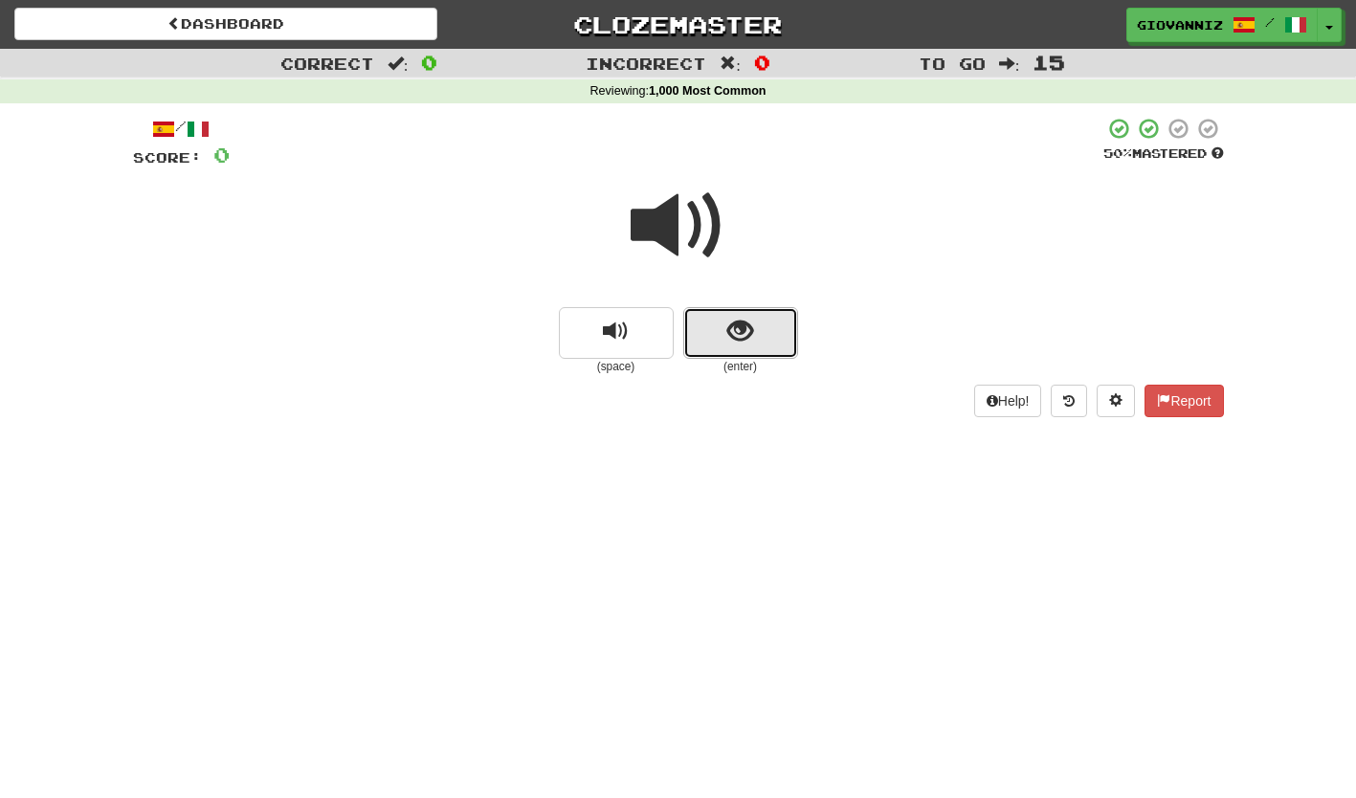
click at [772, 328] on button "show sentence" at bounding box center [740, 333] width 115 height 52
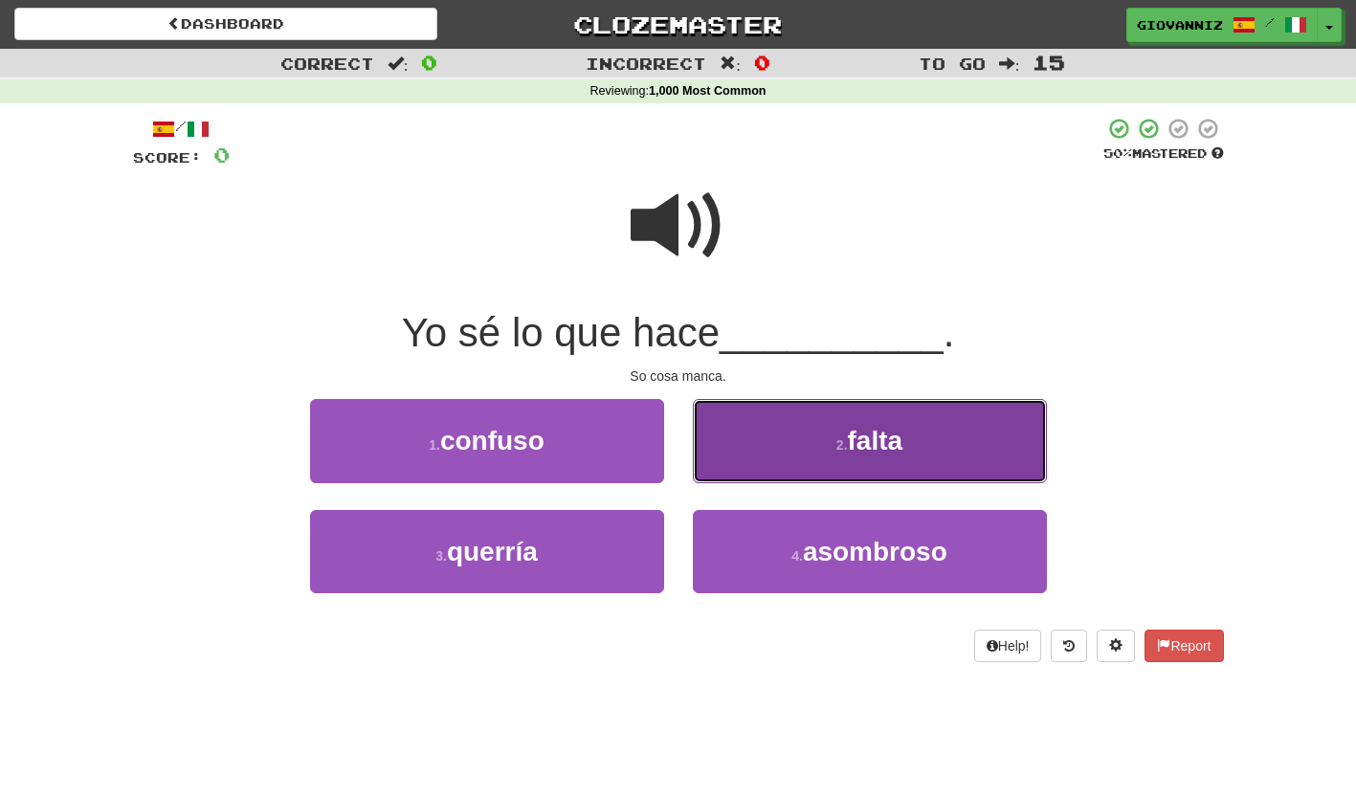
click at [790, 443] on button "2 . falta" at bounding box center [870, 440] width 354 height 83
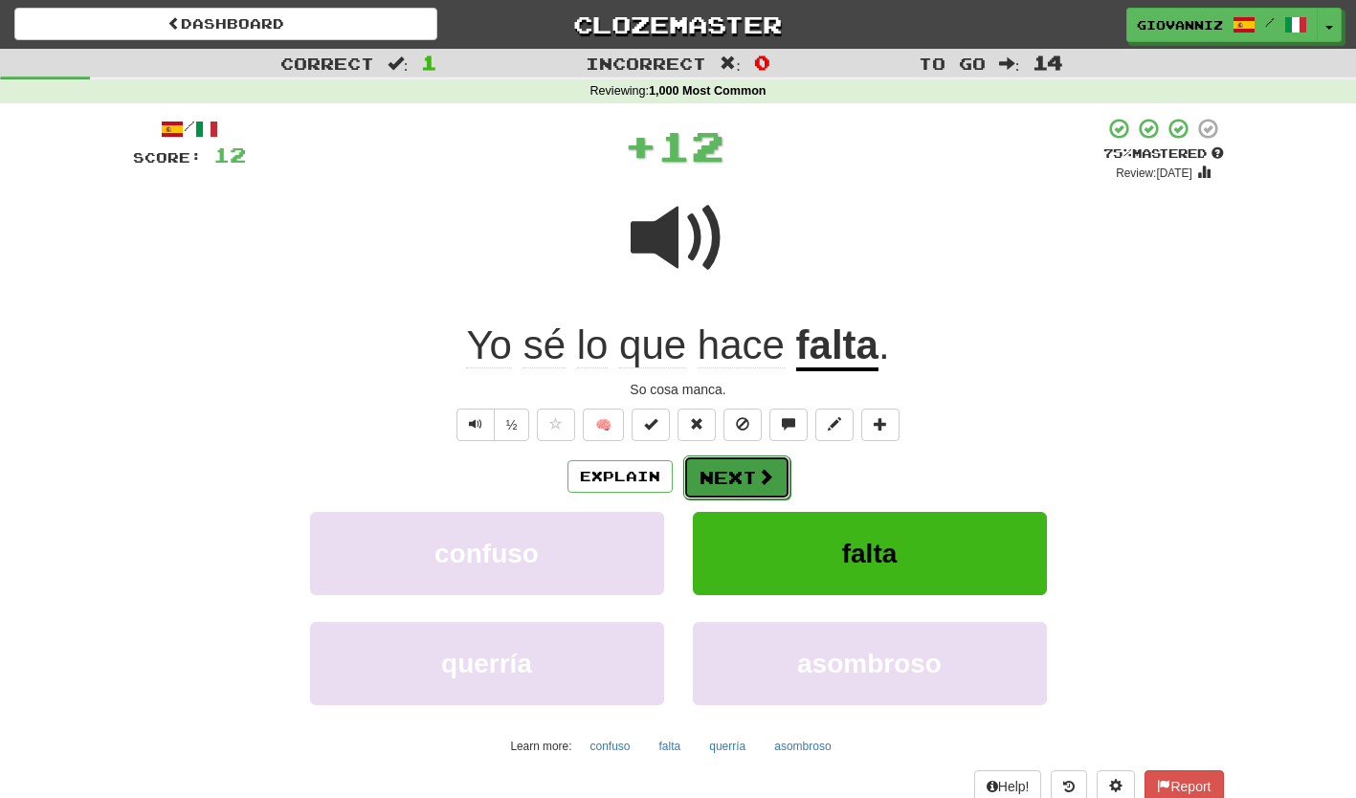
click at [725, 472] on button "Next" at bounding box center [736, 478] width 107 height 44
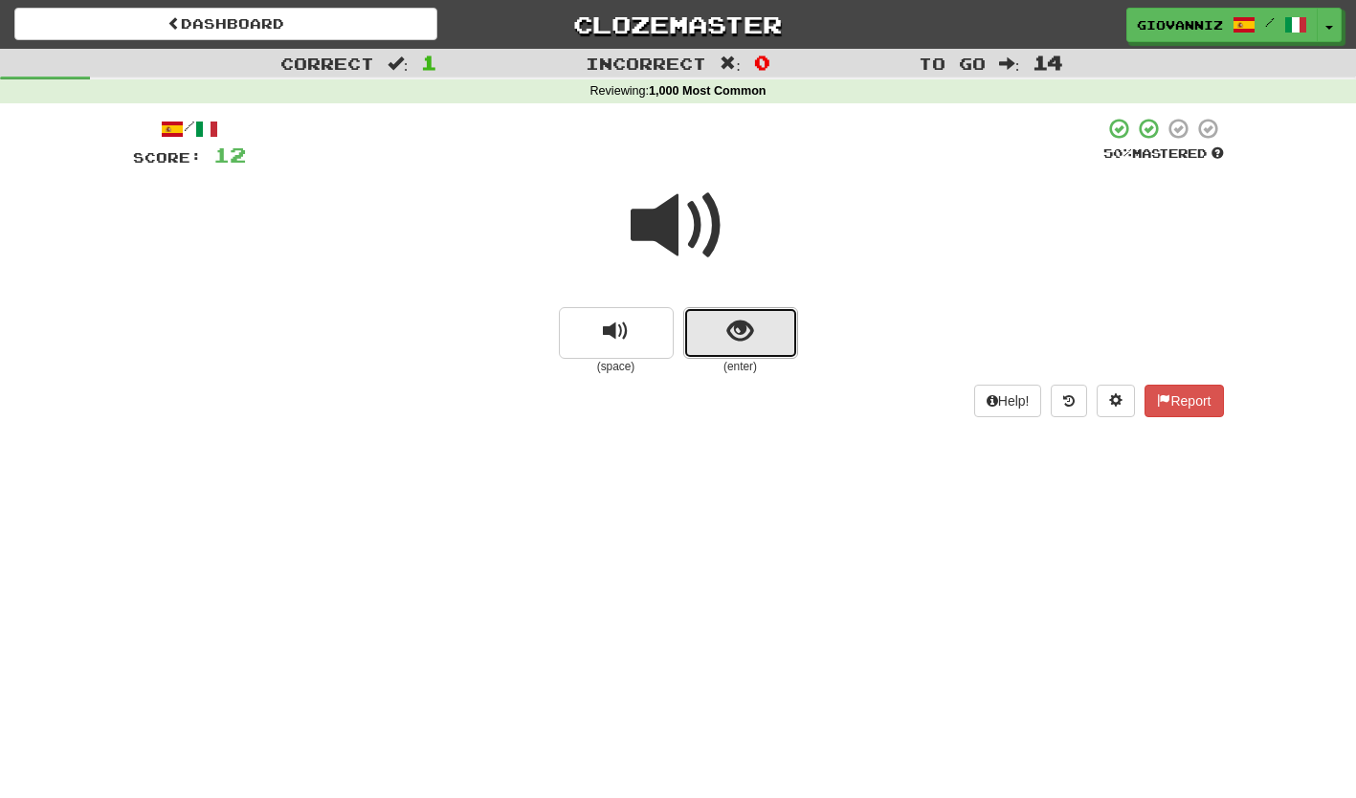
click at [707, 325] on button "show sentence" at bounding box center [740, 333] width 115 height 52
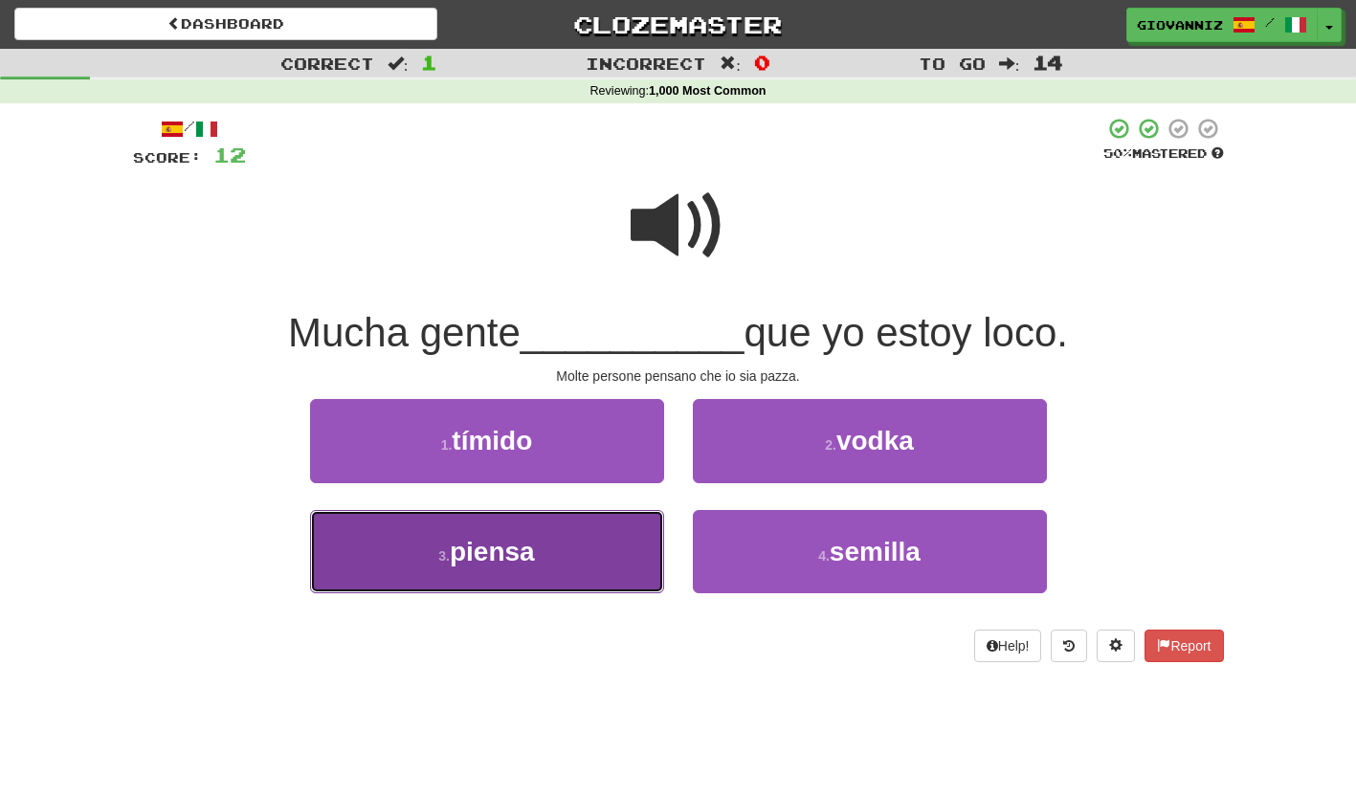
click at [579, 550] on button "3 . piensa" at bounding box center [487, 551] width 354 height 83
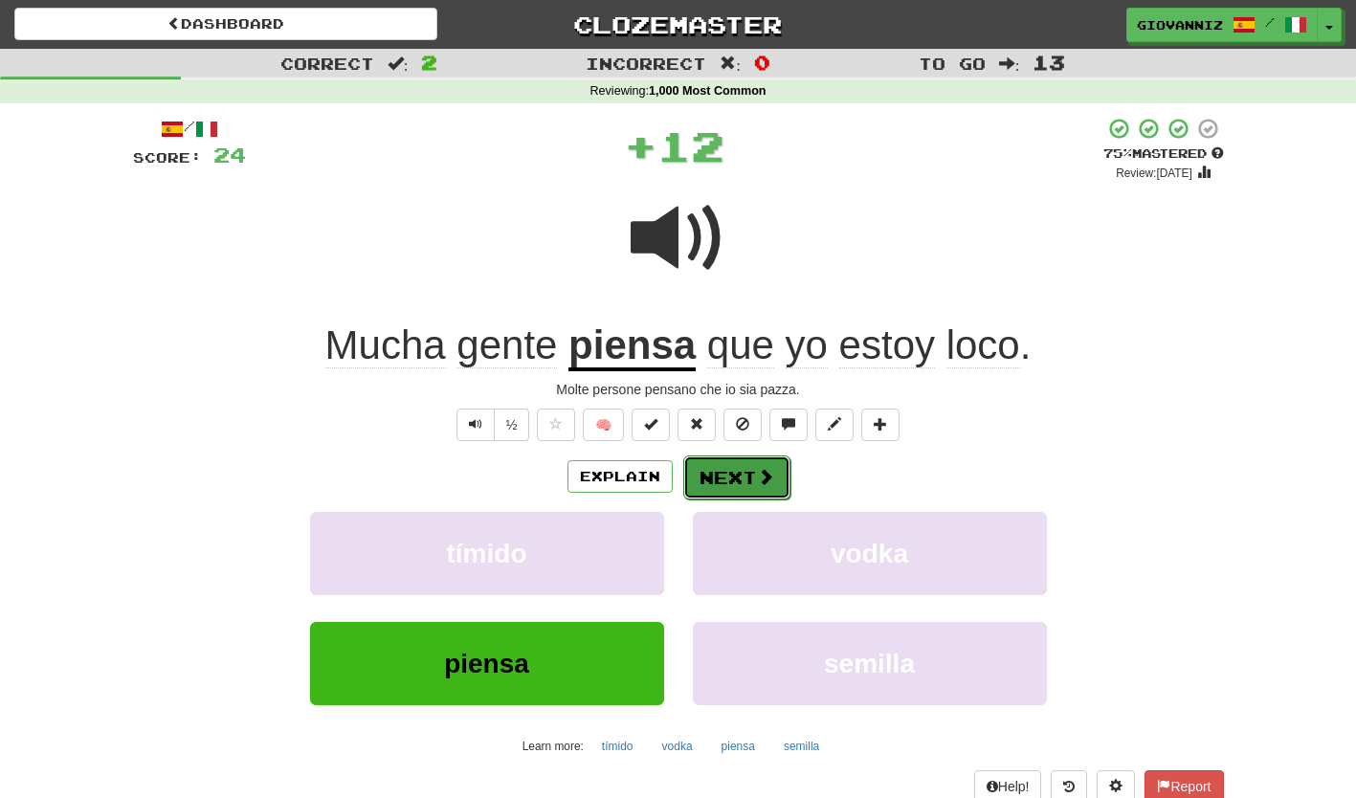
click at [719, 474] on button "Next" at bounding box center [736, 478] width 107 height 44
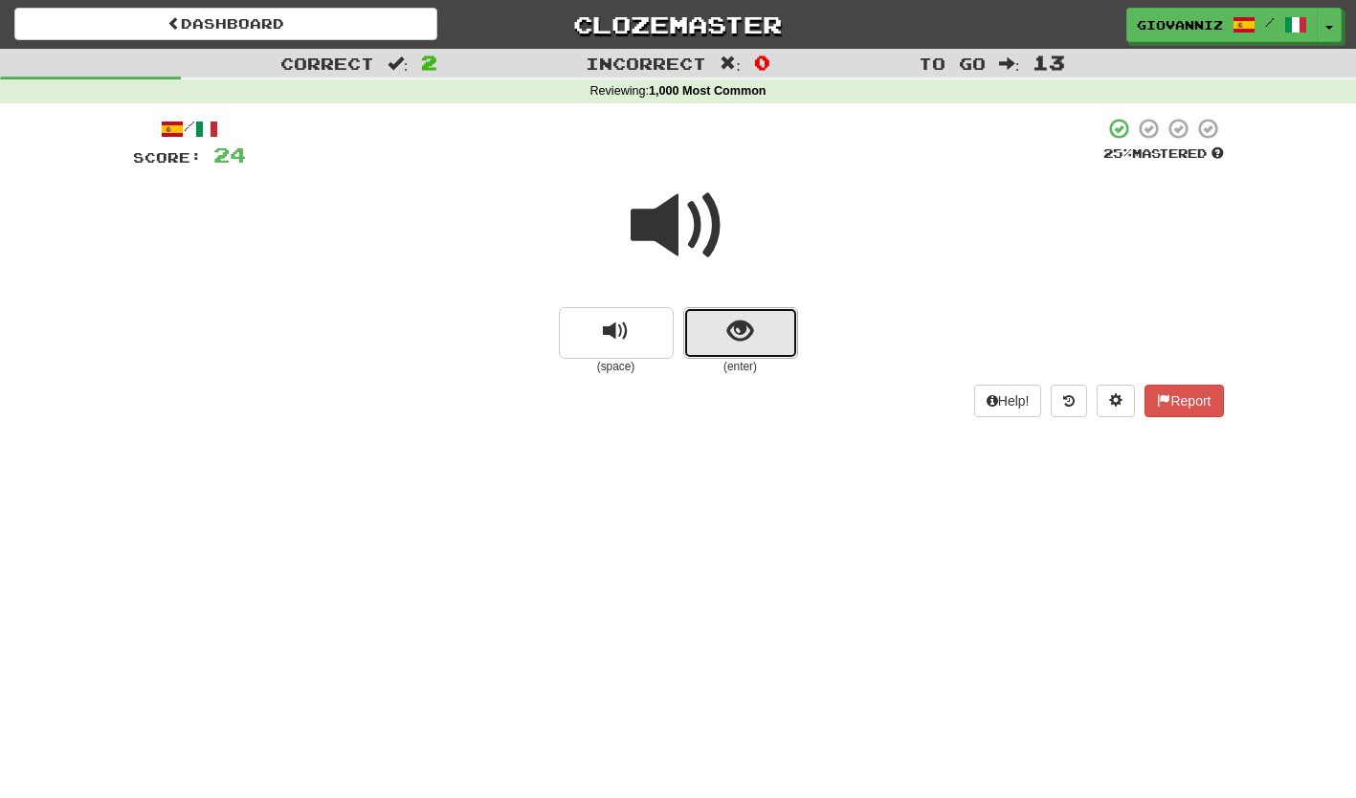
click at [715, 323] on button "show sentence" at bounding box center [740, 333] width 115 height 52
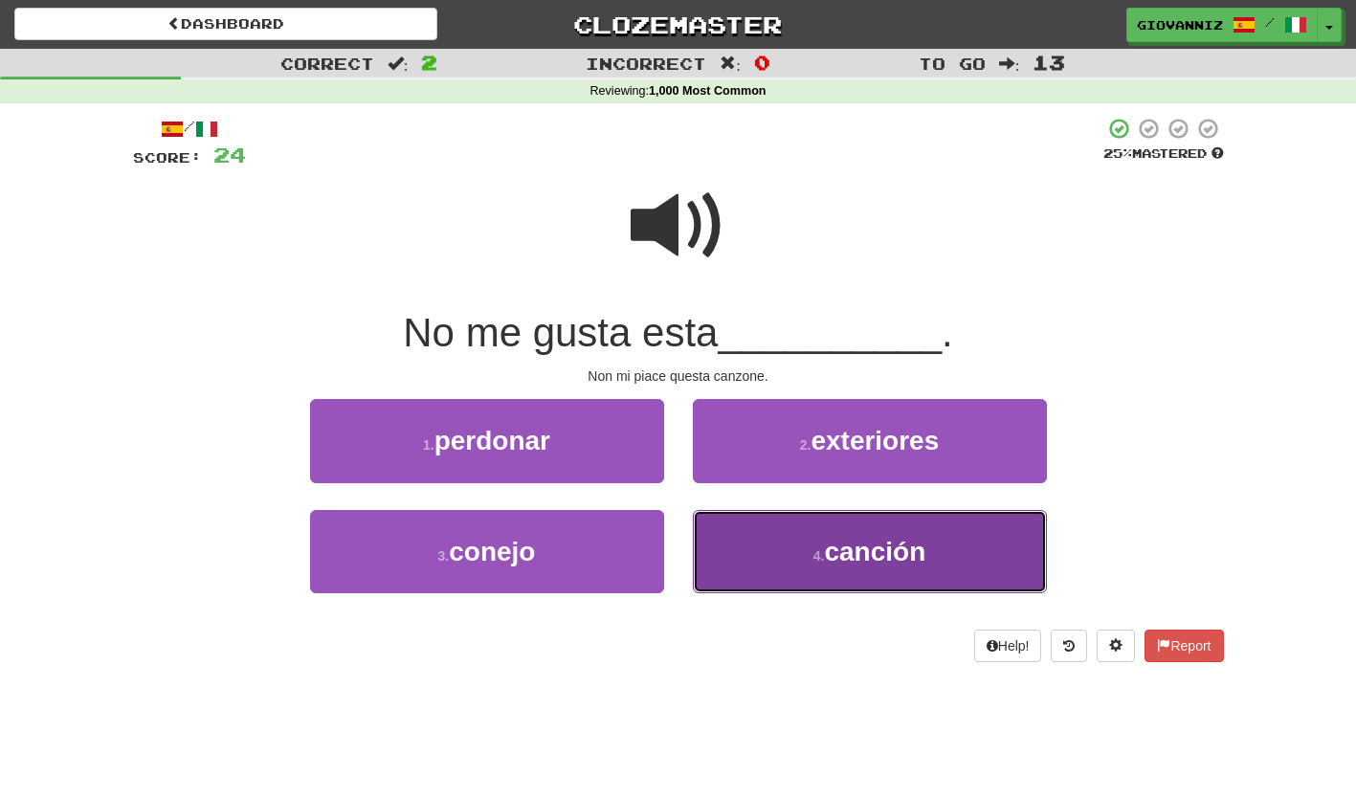
click at [788, 553] on button "4 . canción" at bounding box center [870, 551] width 354 height 83
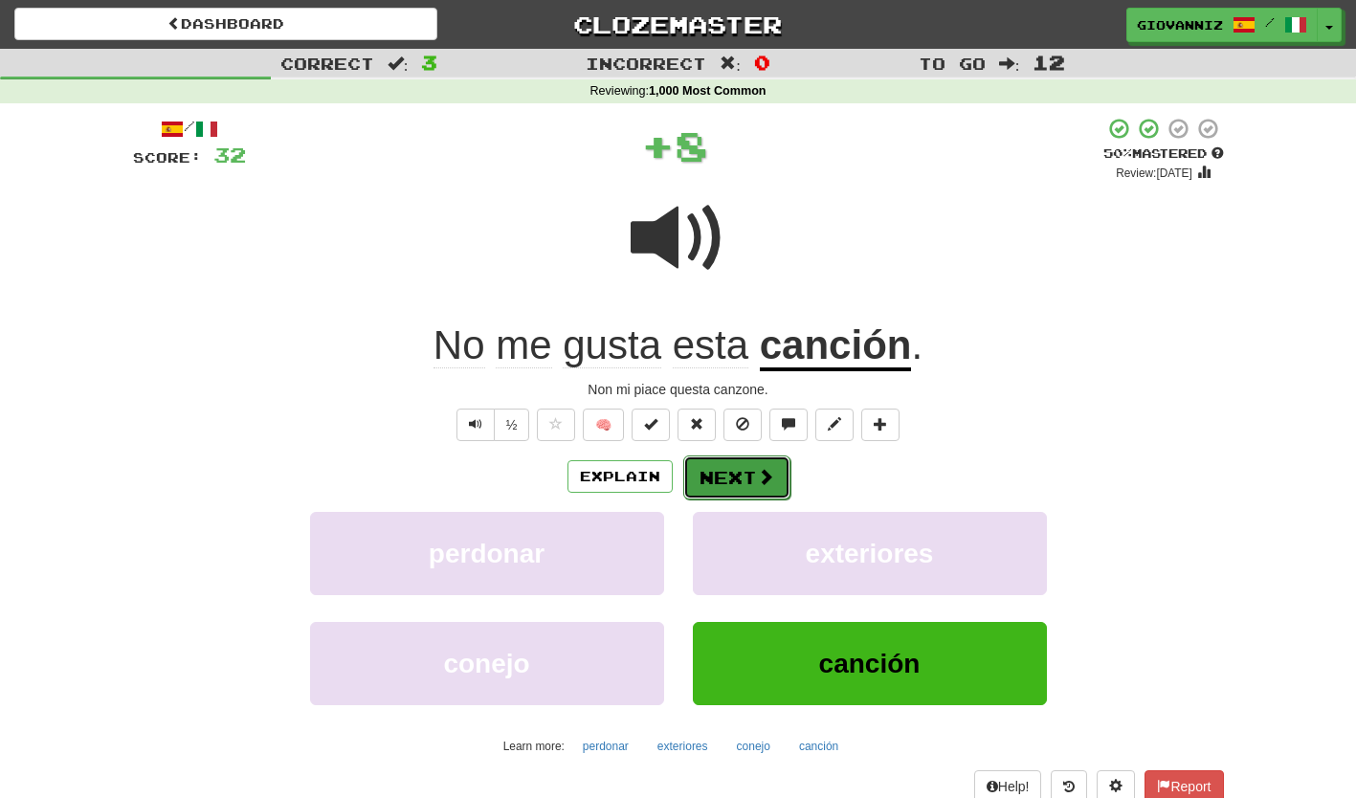
click at [723, 475] on button "Next" at bounding box center [736, 478] width 107 height 44
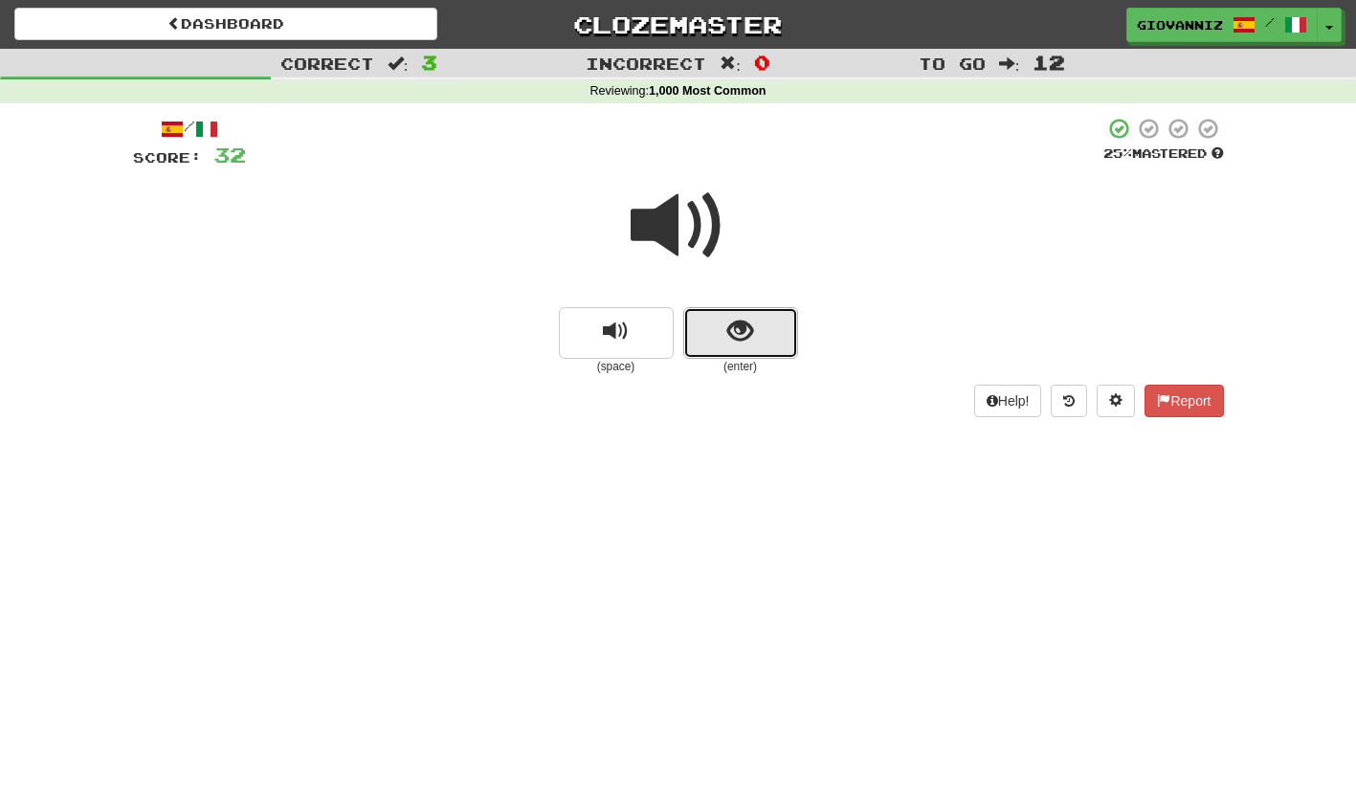
click at [706, 333] on button "show sentence" at bounding box center [740, 333] width 115 height 52
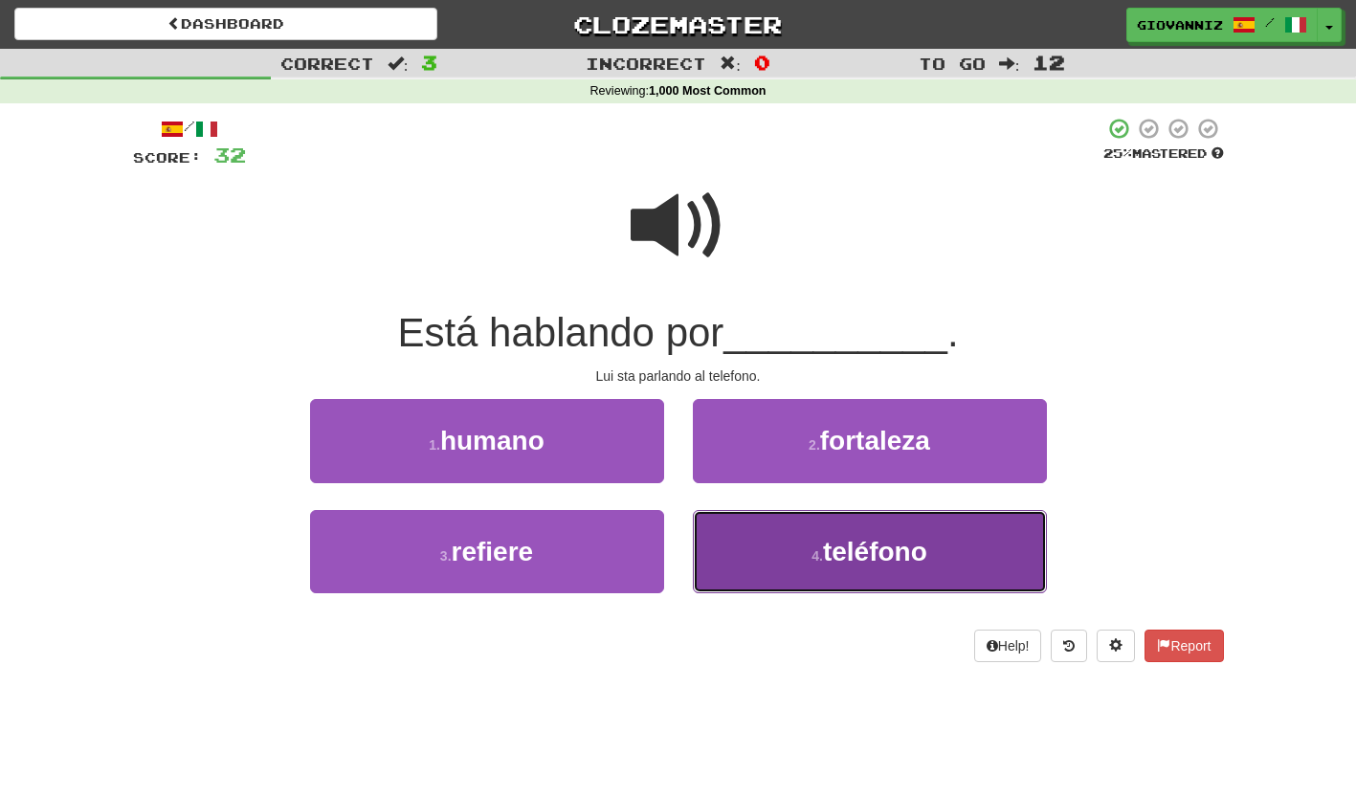
click at [759, 543] on button "4 . teléfono" at bounding box center [870, 551] width 354 height 83
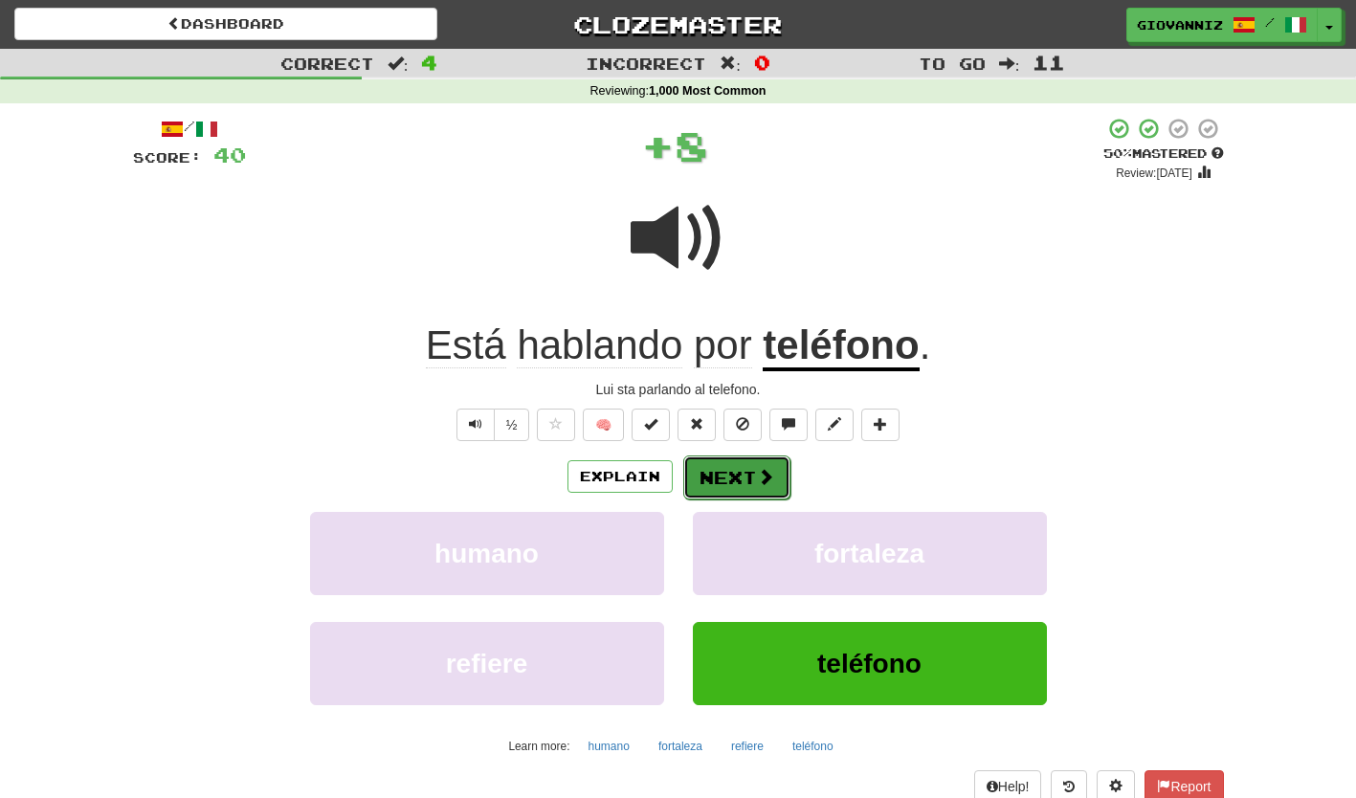
click at [714, 476] on button "Next" at bounding box center [736, 478] width 107 height 44
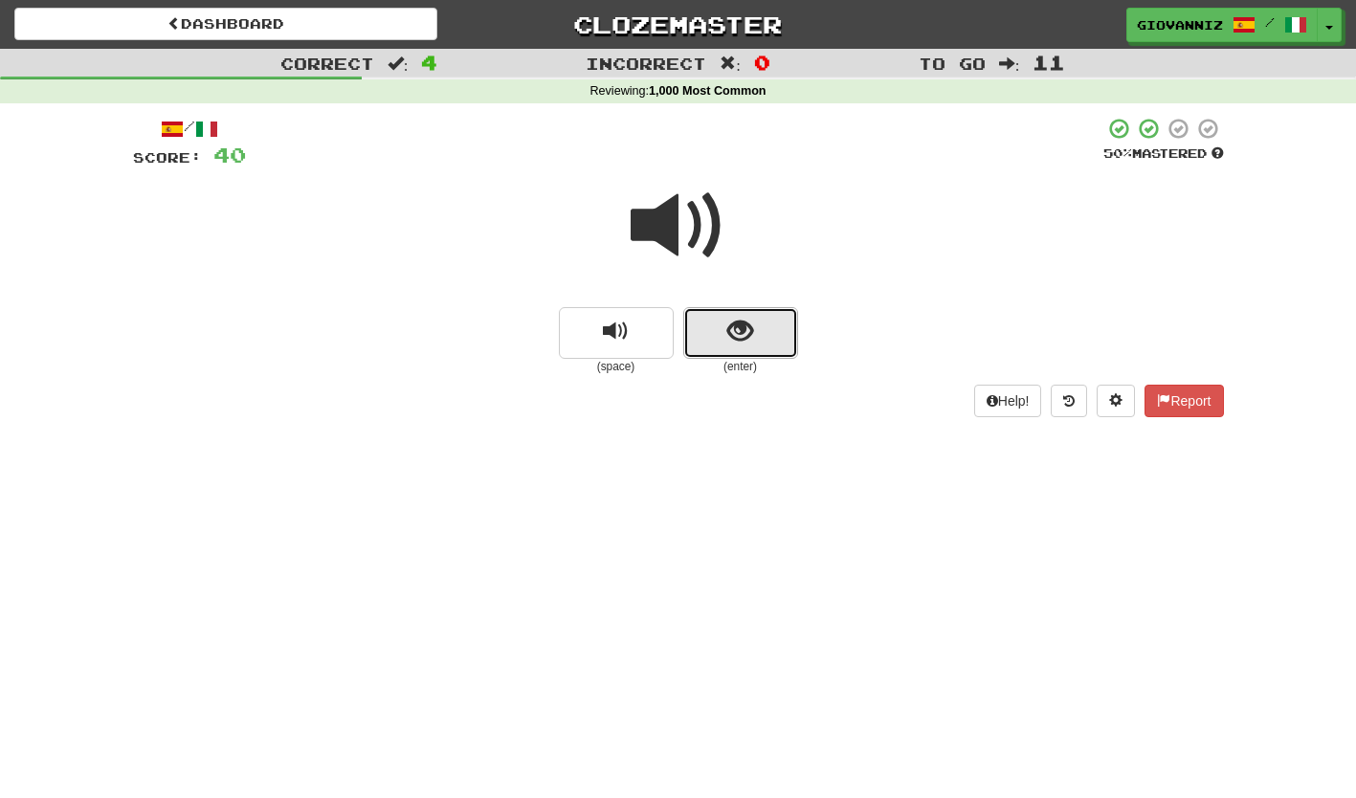
click at [709, 338] on button "show sentence" at bounding box center [740, 333] width 115 height 52
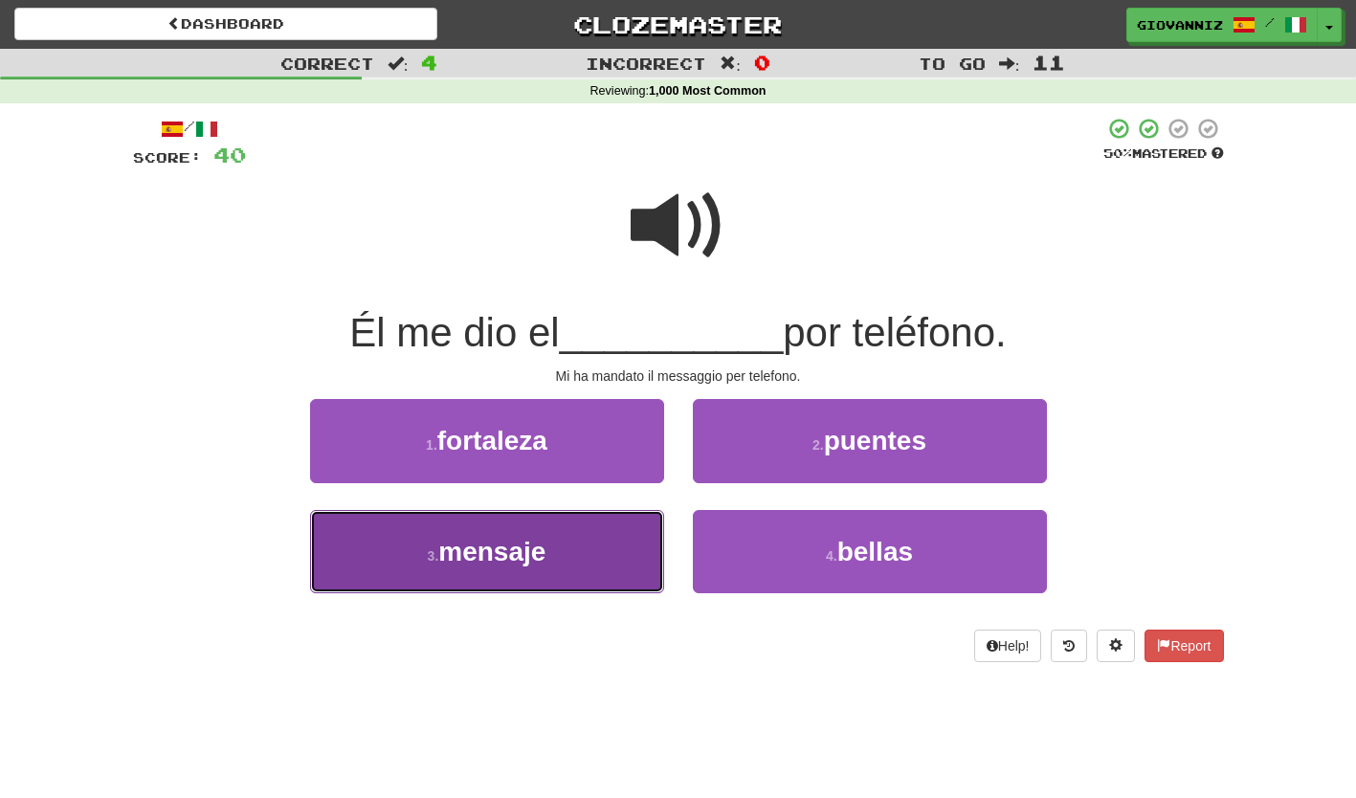
click at [608, 546] on button "3 . mensaje" at bounding box center [487, 551] width 354 height 83
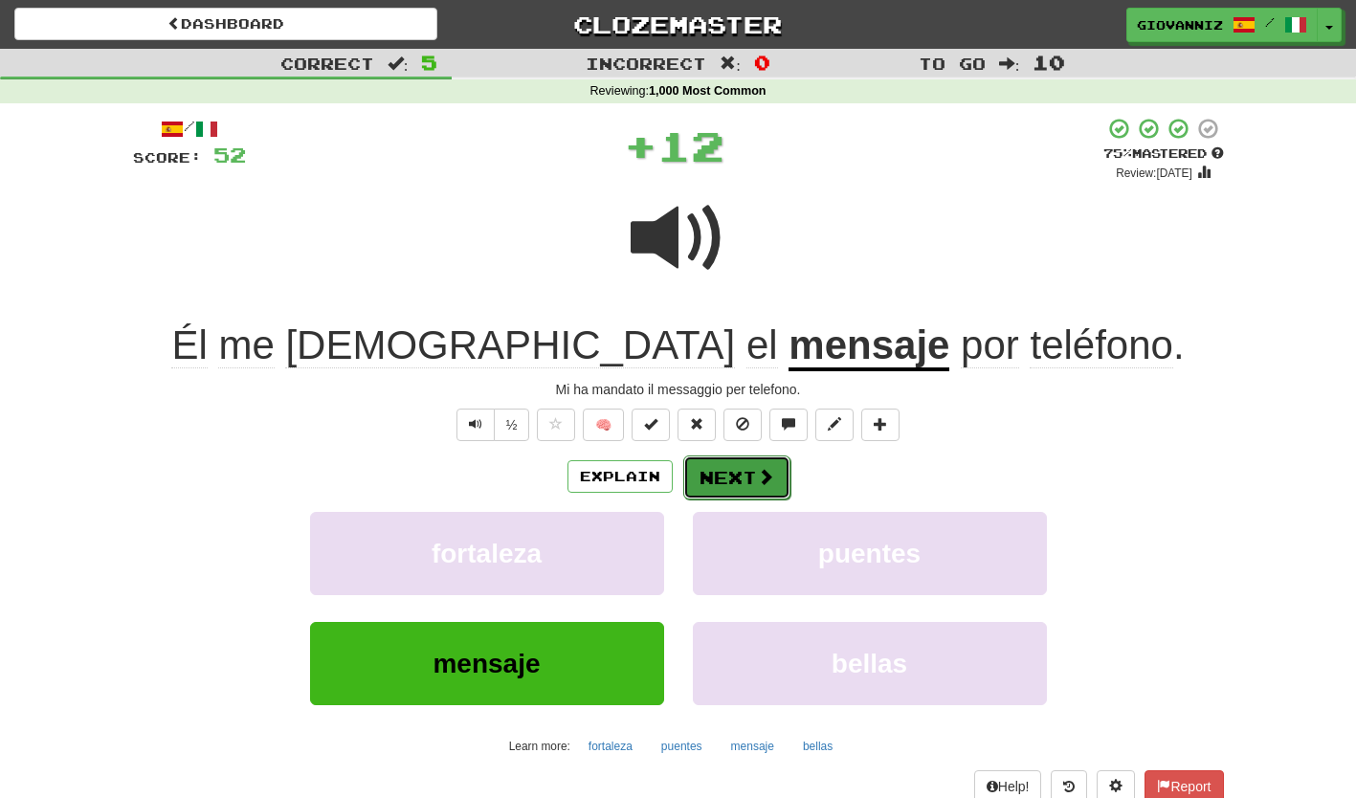
click at [712, 477] on button "Next" at bounding box center [736, 478] width 107 height 44
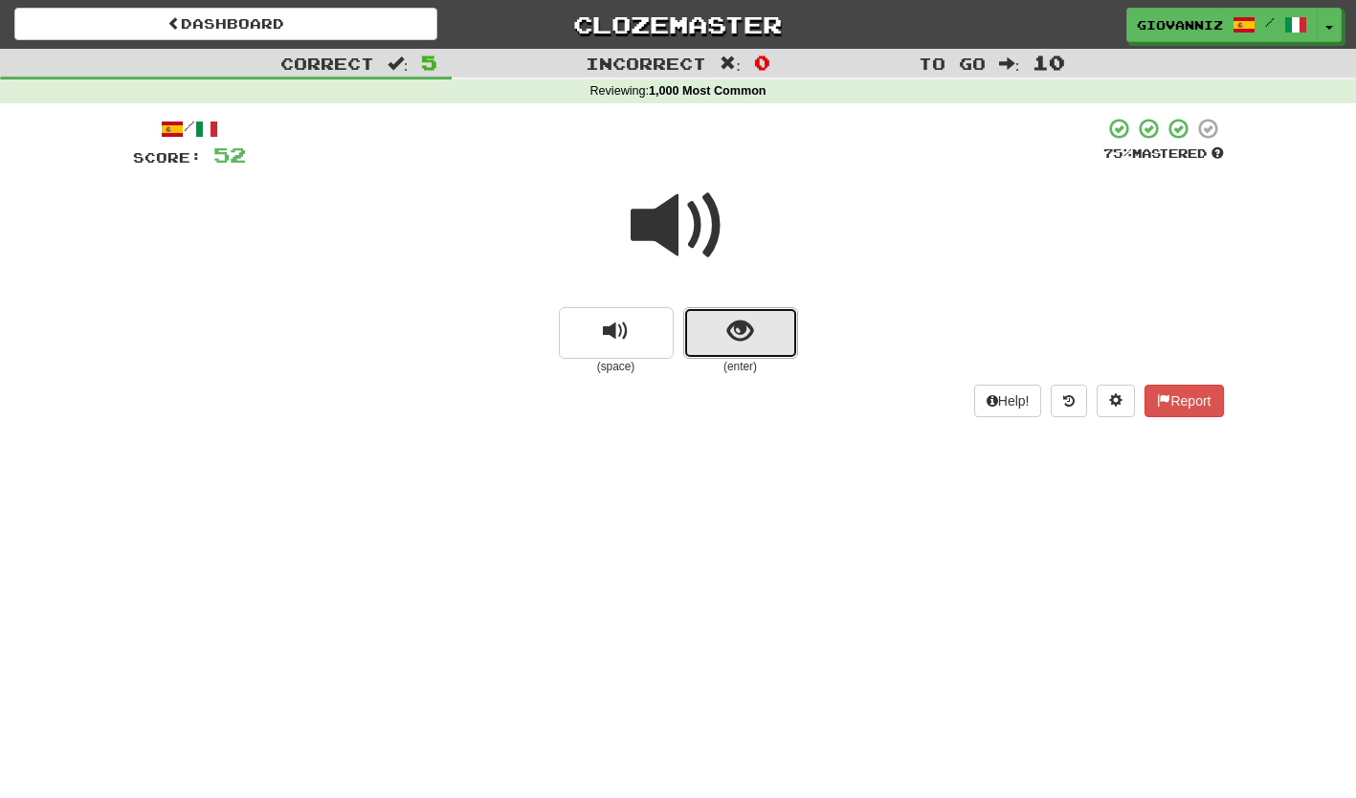
click at [721, 348] on button "show sentence" at bounding box center [740, 333] width 115 height 52
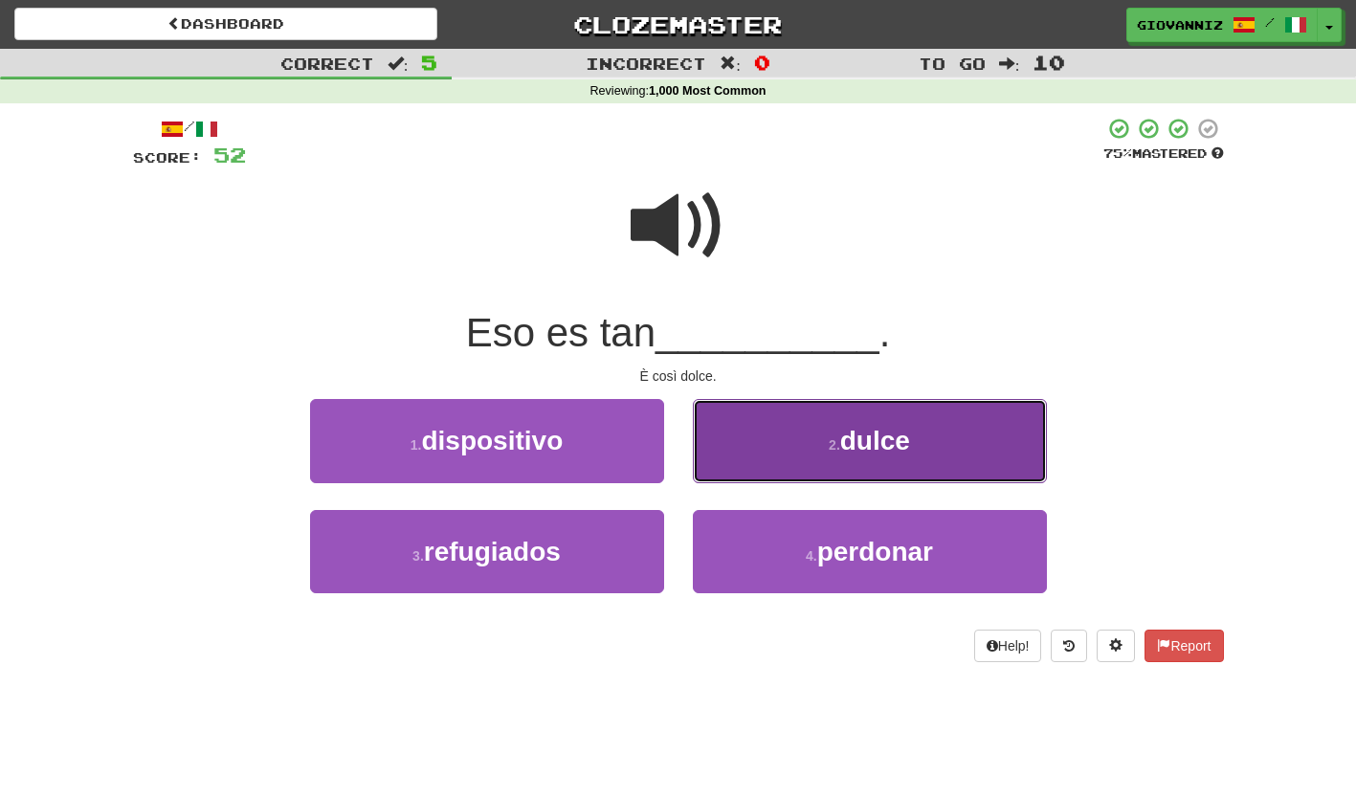
click at [714, 455] on button "2 . dulce" at bounding box center [870, 440] width 354 height 83
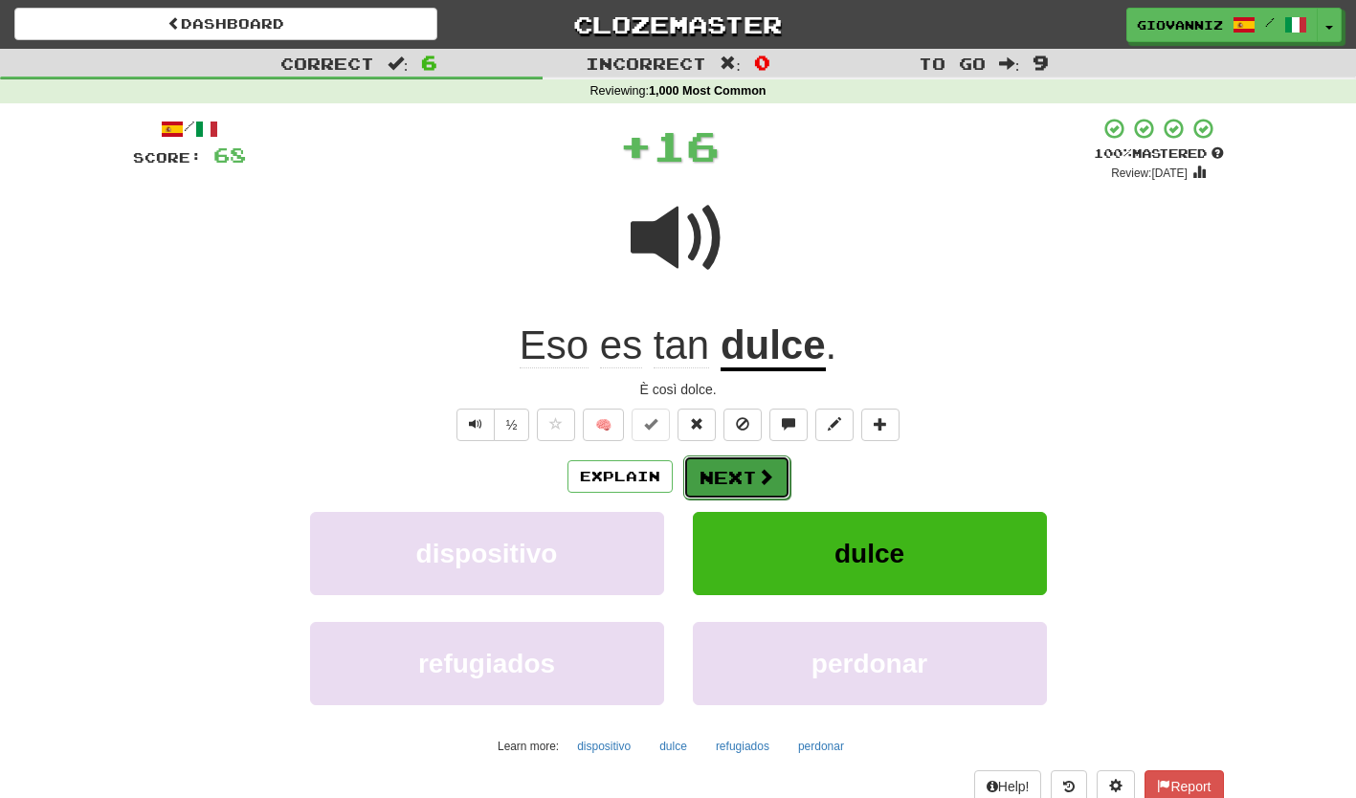
click at [709, 477] on button "Next" at bounding box center [736, 478] width 107 height 44
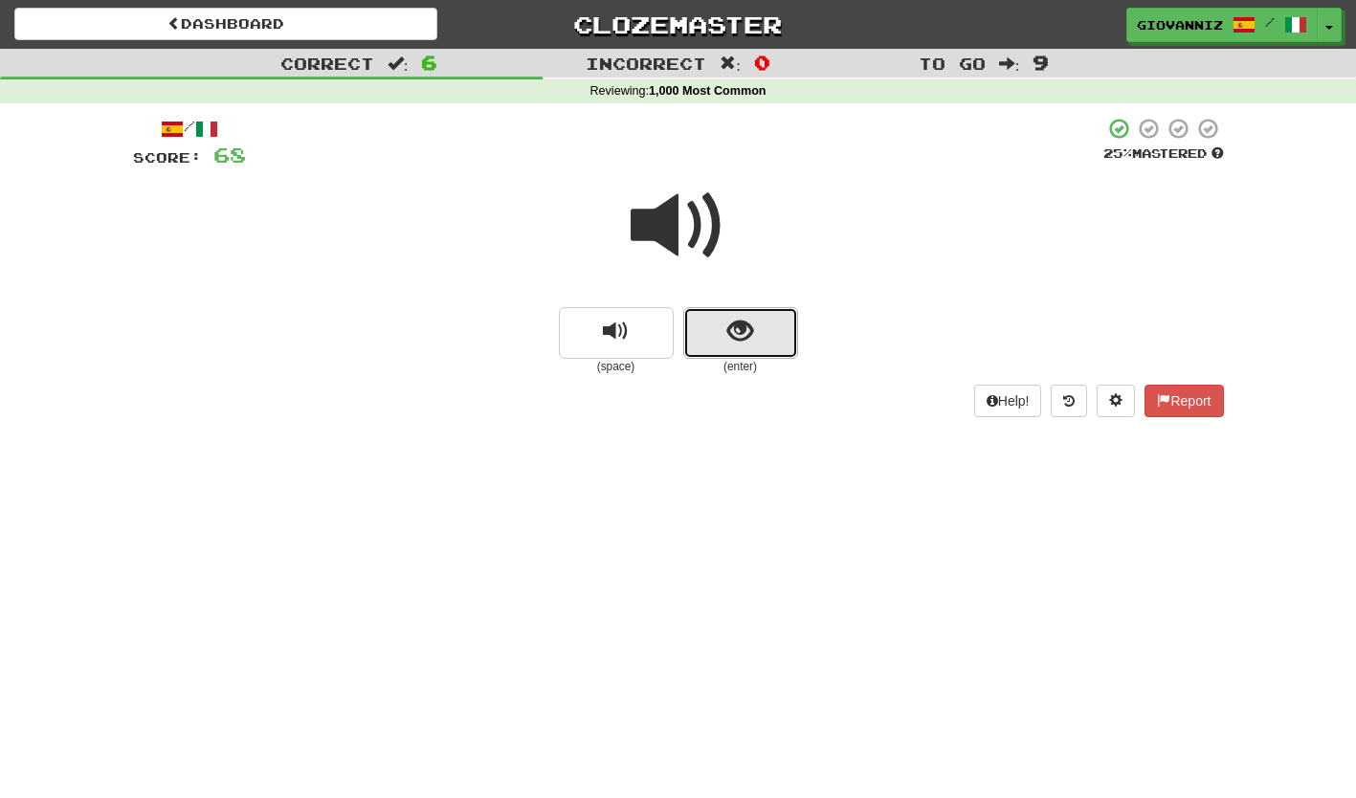
click at [720, 346] on button "show sentence" at bounding box center [740, 333] width 115 height 52
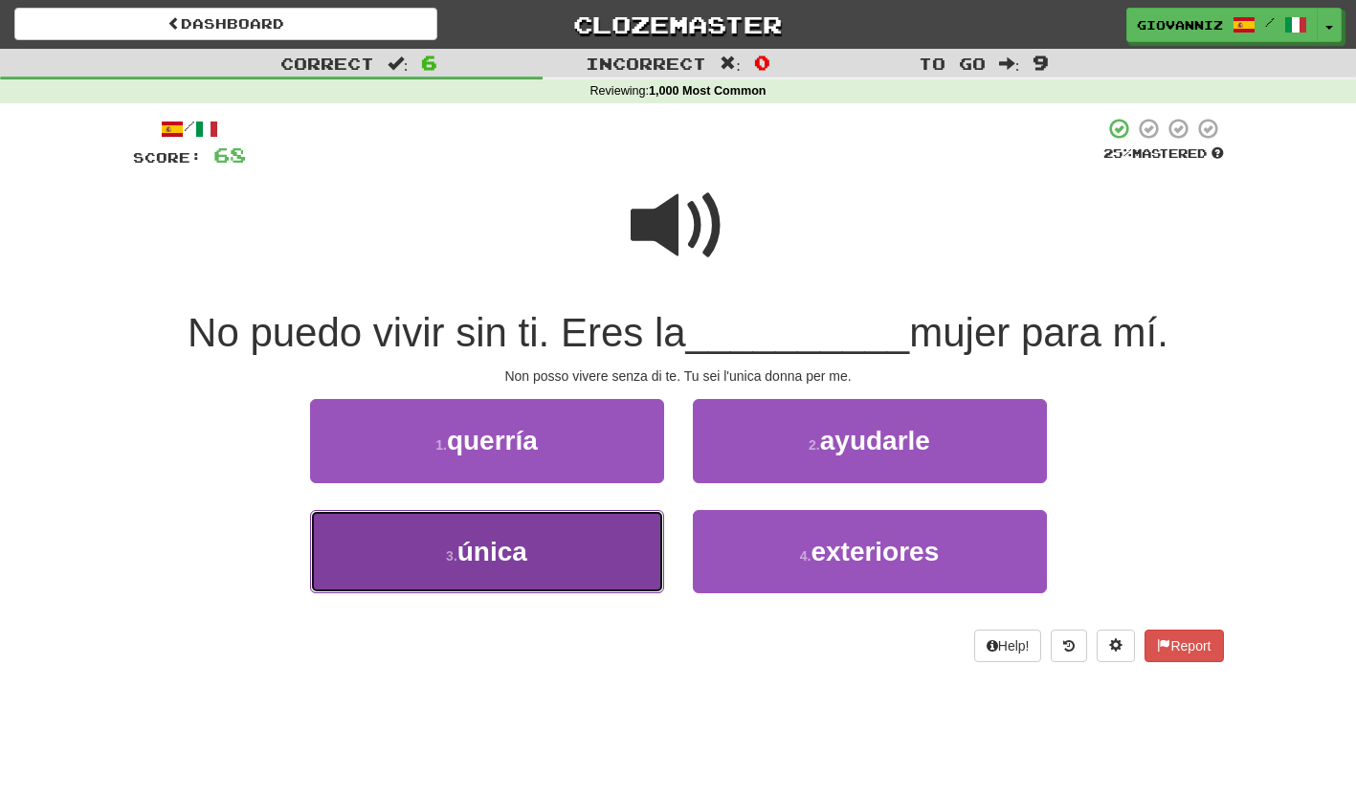
click at [611, 541] on button "3 . única" at bounding box center [487, 551] width 354 height 83
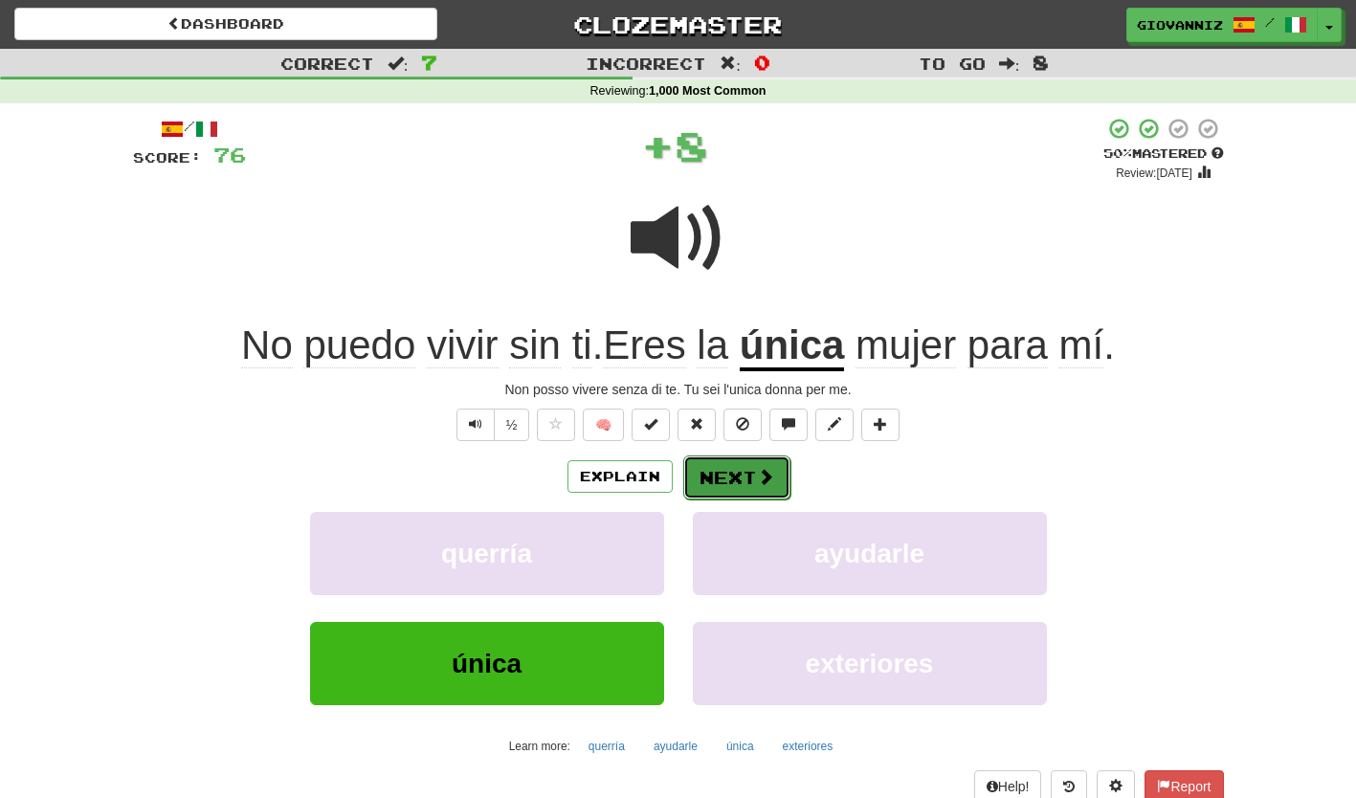
click at [713, 476] on button "Next" at bounding box center [736, 478] width 107 height 44
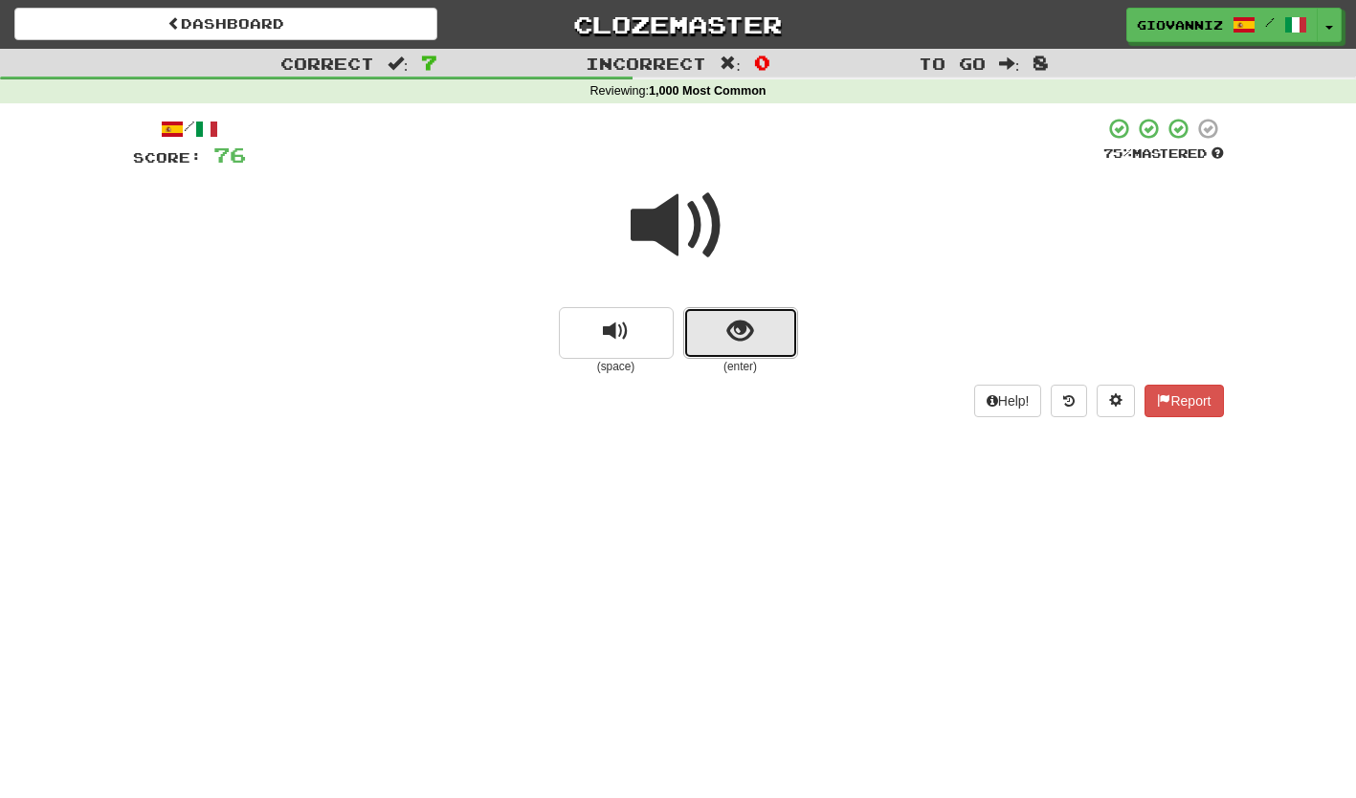
click at [703, 339] on button "show sentence" at bounding box center [740, 333] width 115 height 52
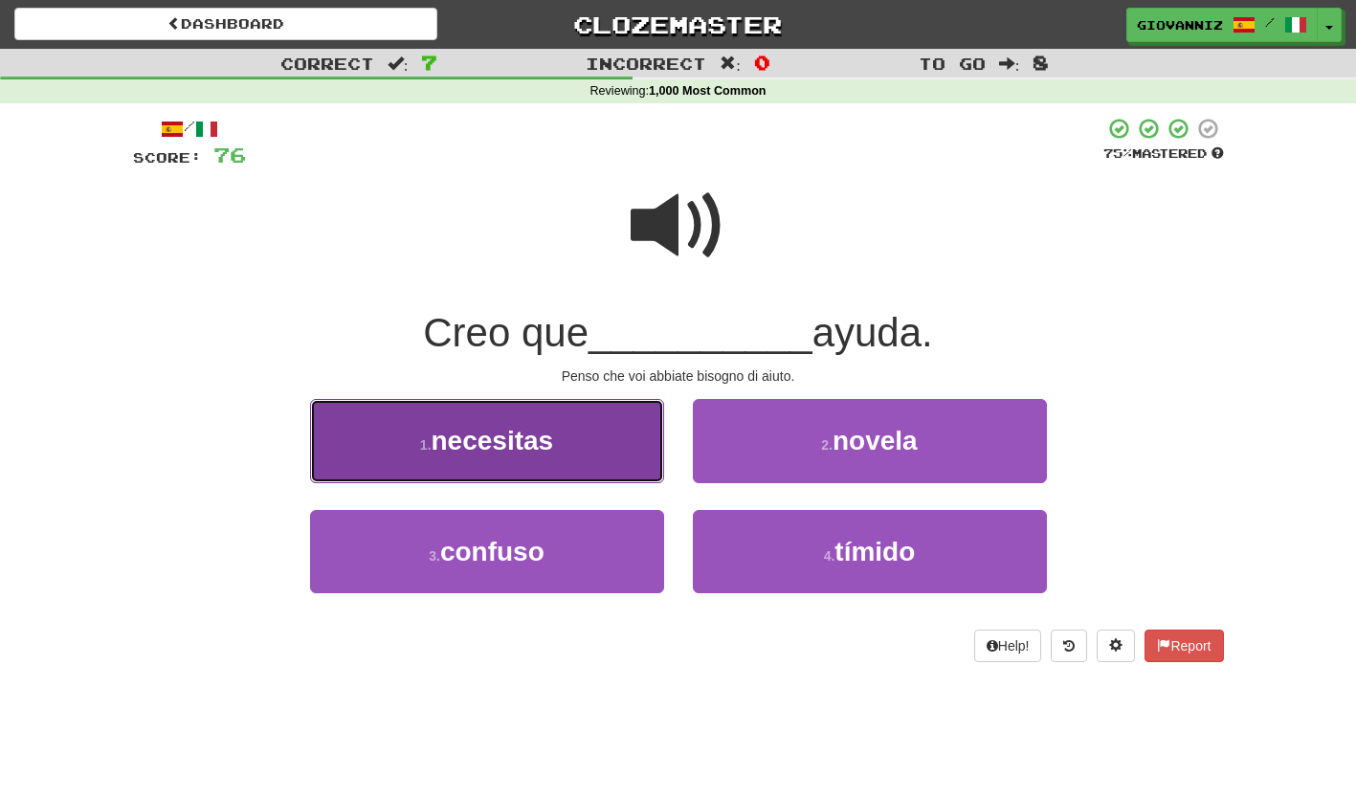
click at [618, 434] on button "1 . necesitas" at bounding box center [487, 440] width 354 height 83
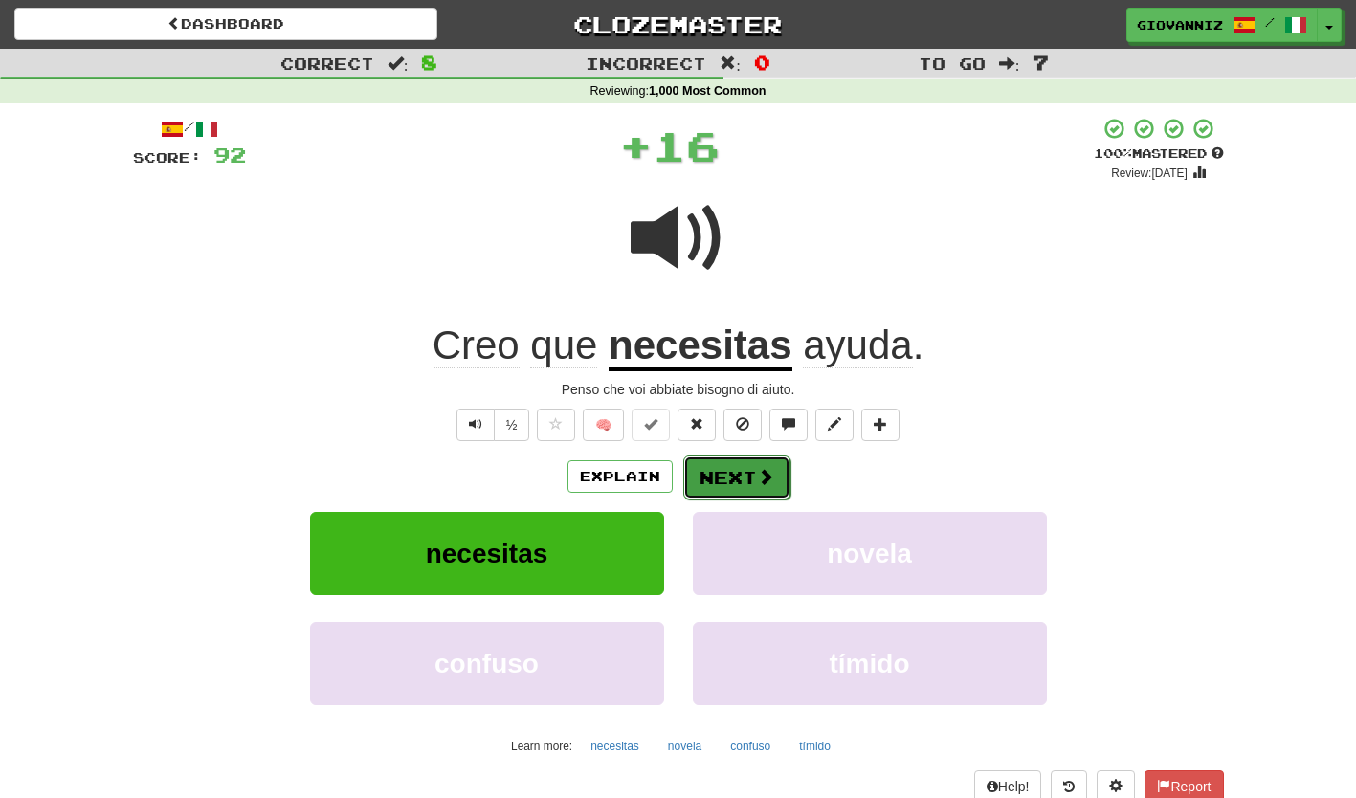
click at [714, 475] on button "Next" at bounding box center [736, 478] width 107 height 44
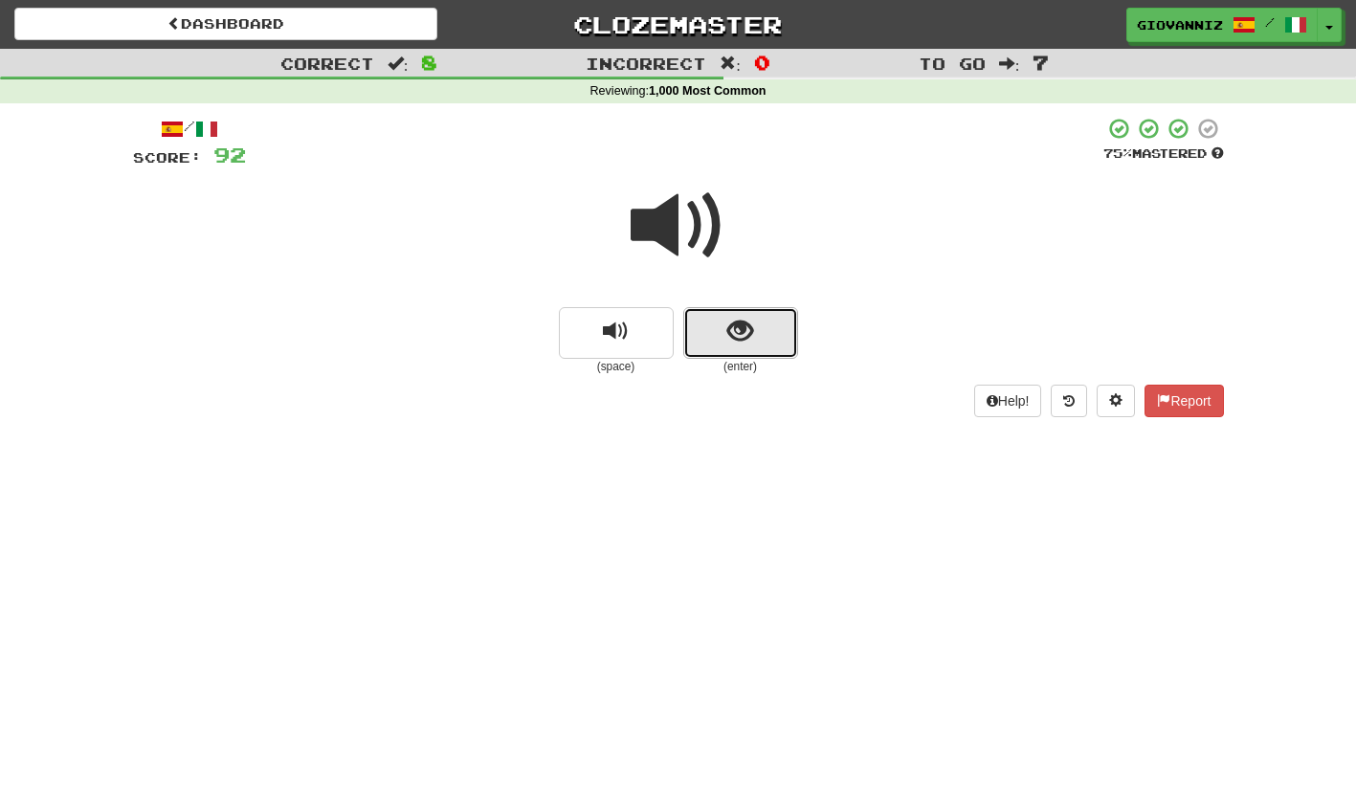
click at [720, 343] on button "show sentence" at bounding box center [740, 333] width 115 height 52
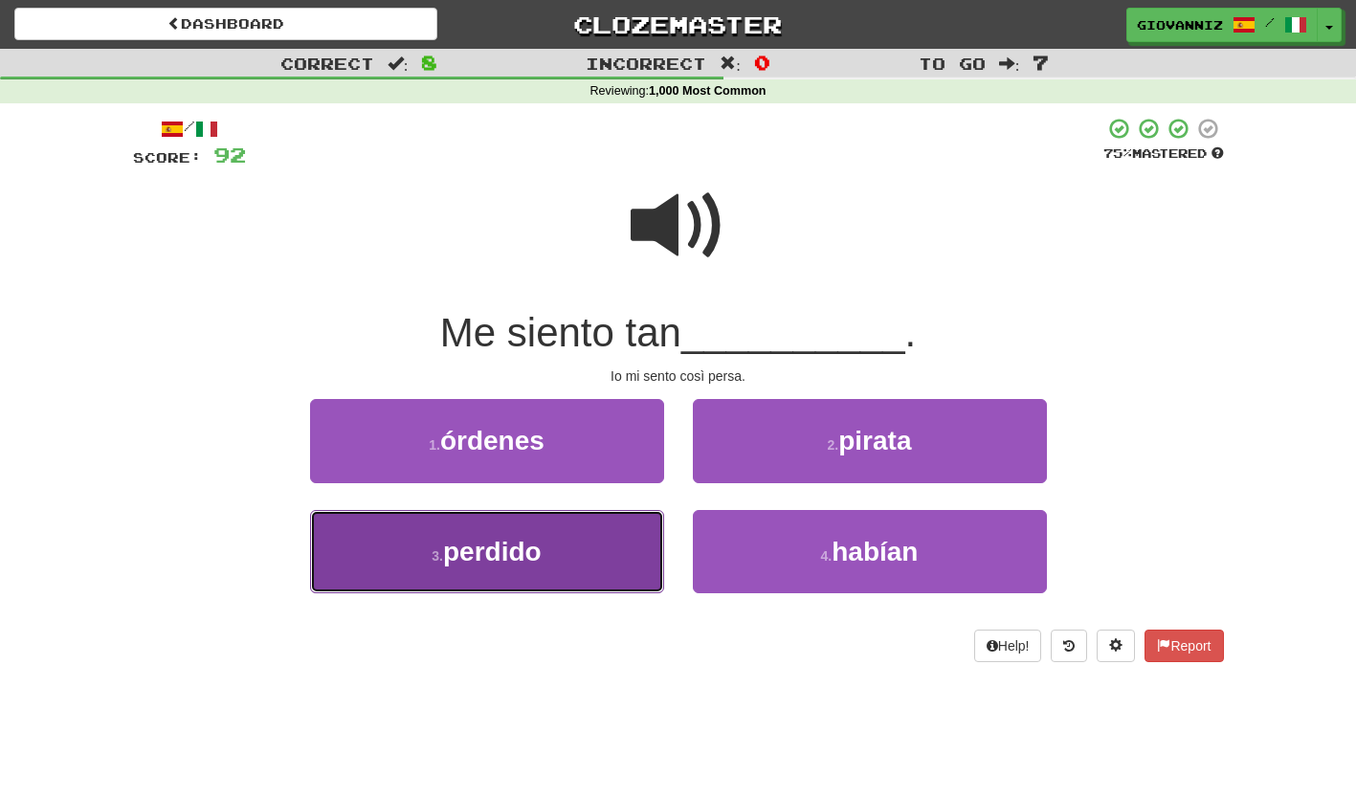
click at [612, 551] on button "3 . perdido" at bounding box center [487, 551] width 354 height 83
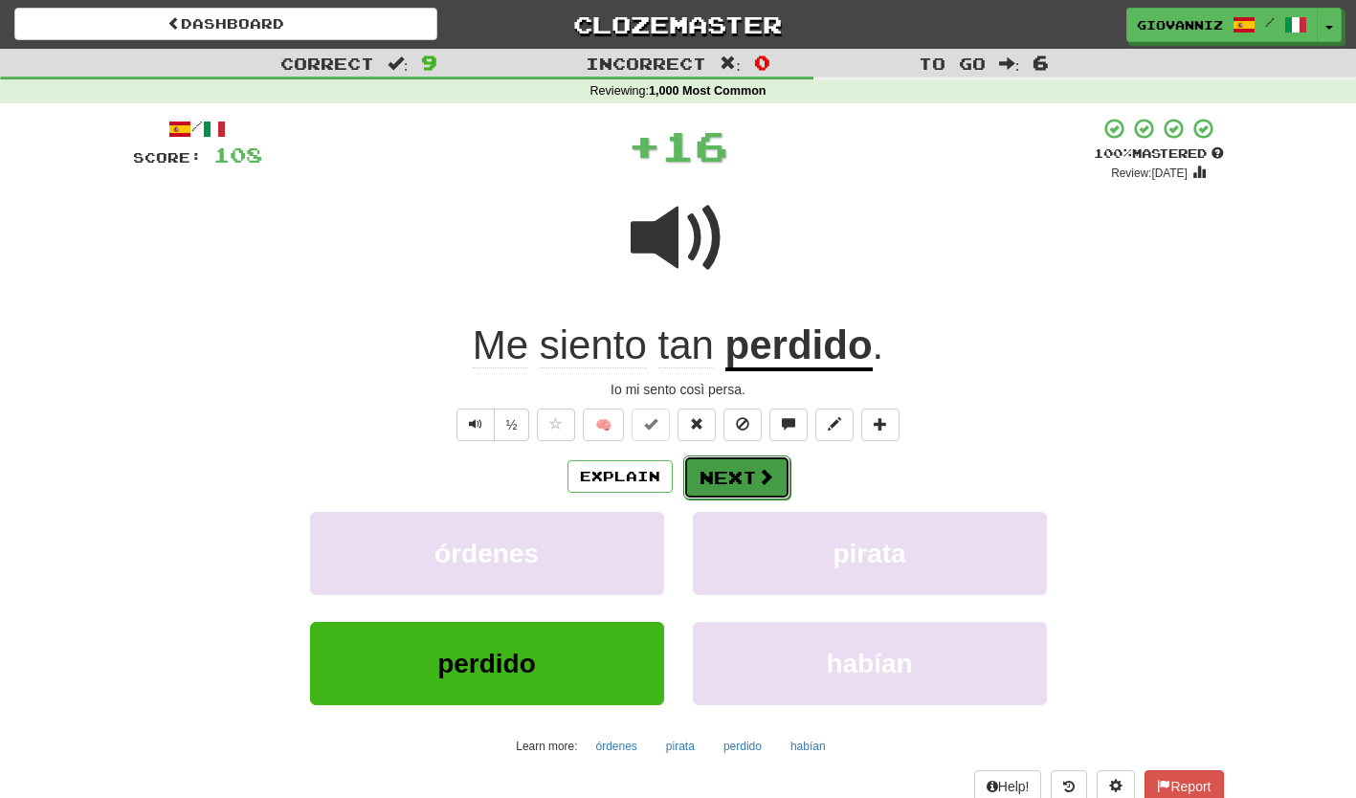
click at [717, 476] on button "Next" at bounding box center [736, 478] width 107 height 44
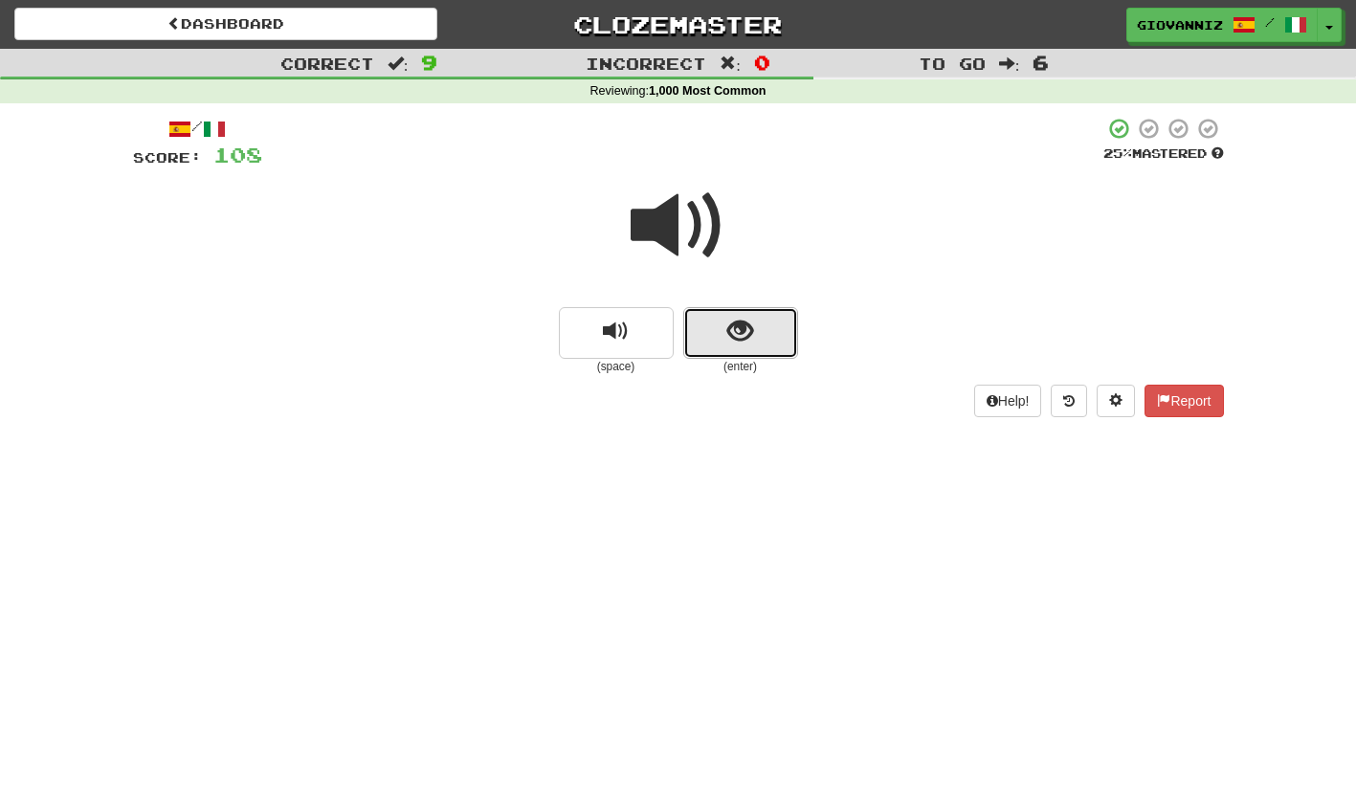
click at [712, 343] on button "show sentence" at bounding box center [740, 333] width 115 height 52
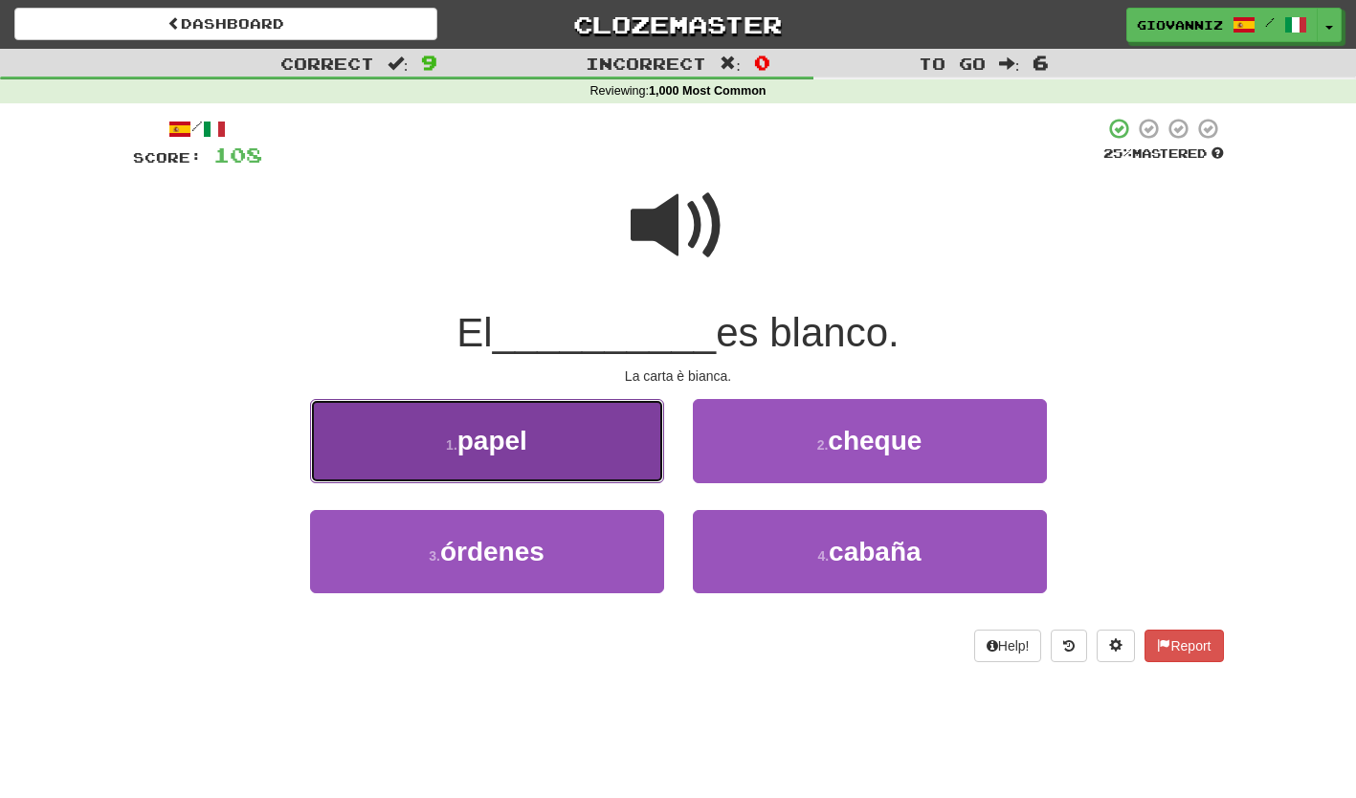
click at [603, 434] on button "1 . papel" at bounding box center [487, 440] width 354 height 83
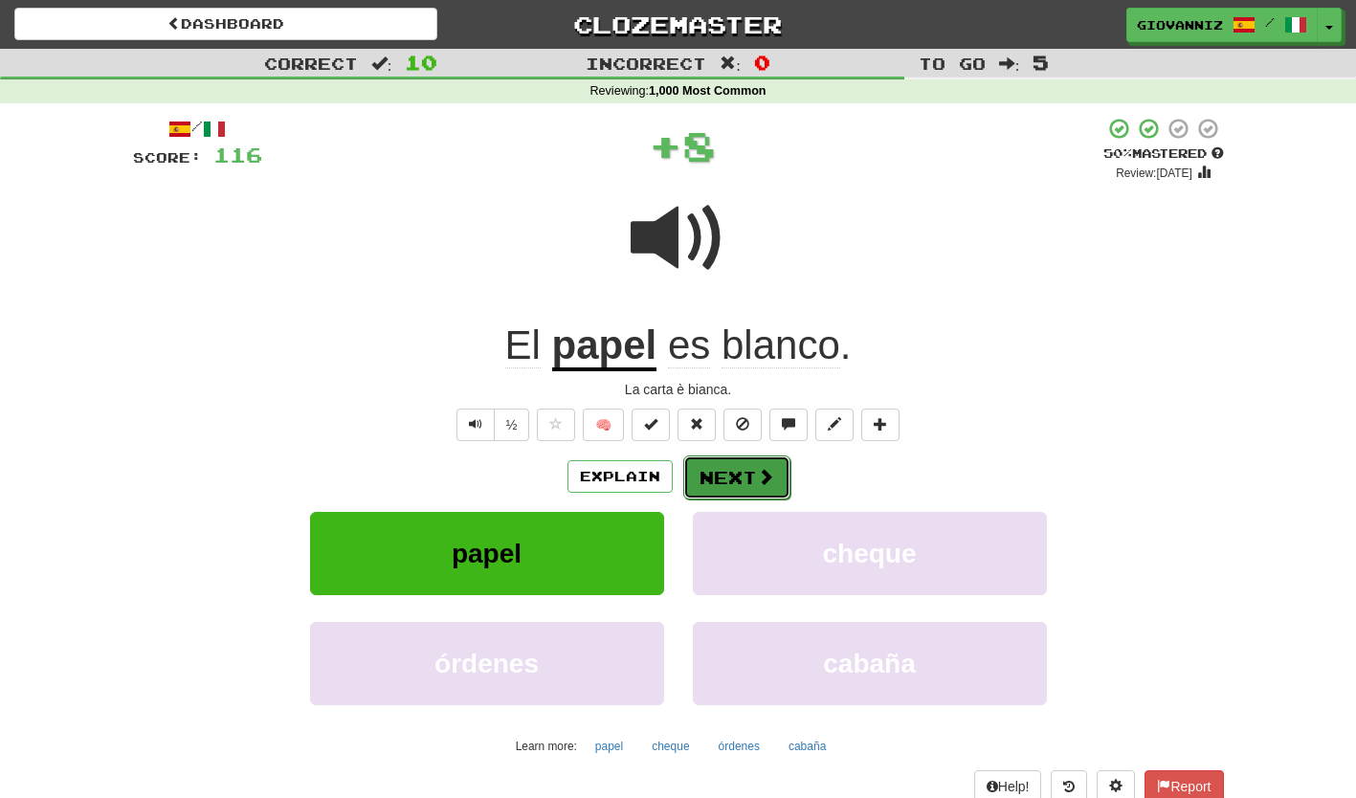
click at [720, 476] on button "Next" at bounding box center [736, 478] width 107 height 44
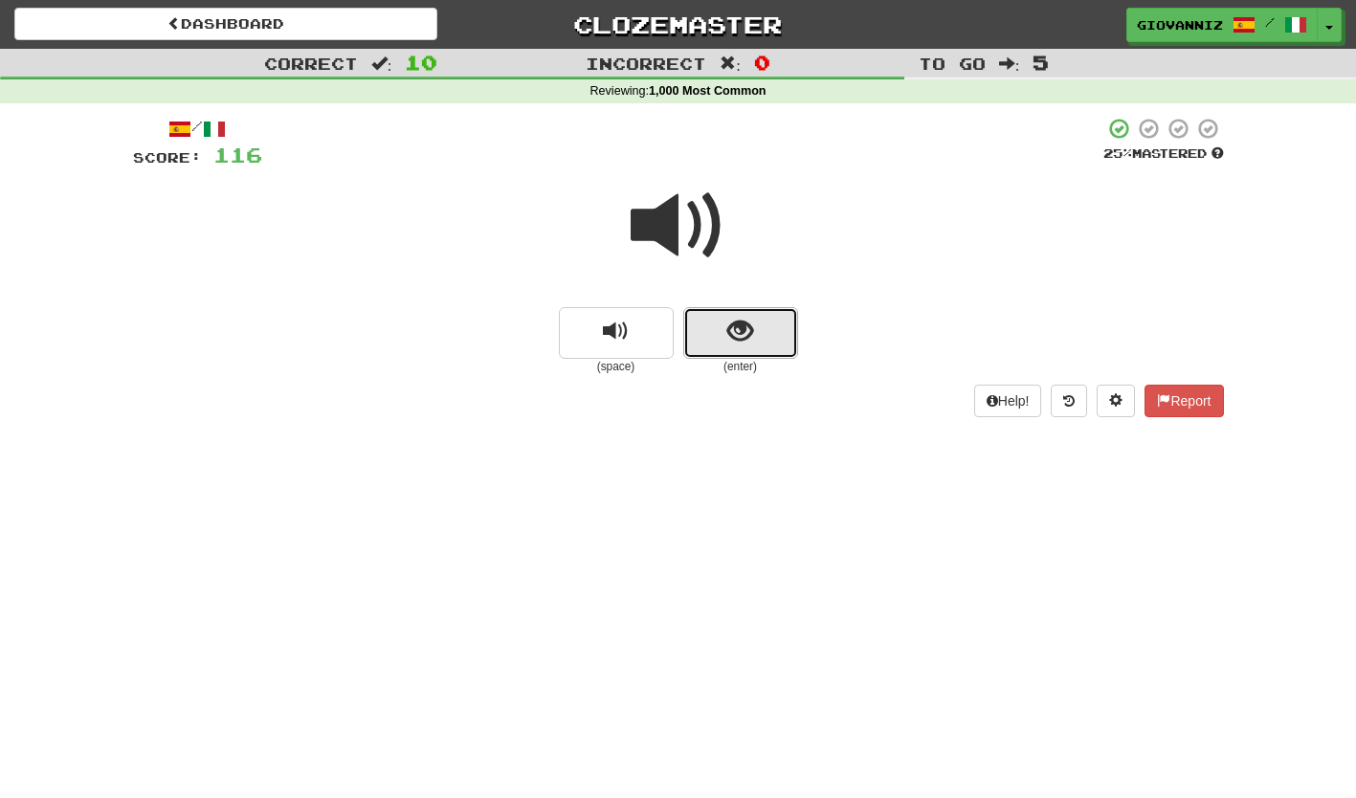
click at [716, 342] on button "show sentence" at bounding box center [740, 333] width 115 height 52
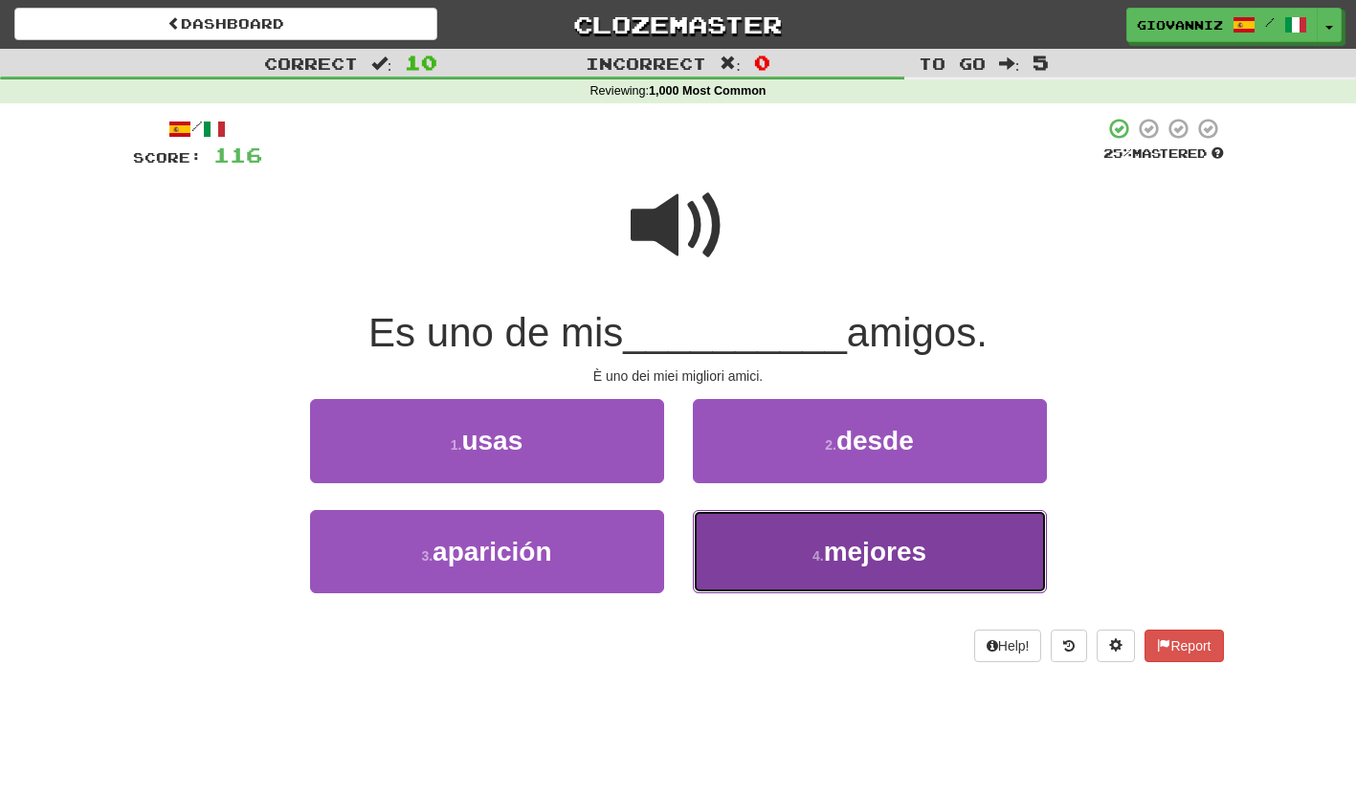
click at [799, 555] on button "4 . mejores" at bounding box center [870, 551] width 354 height 83
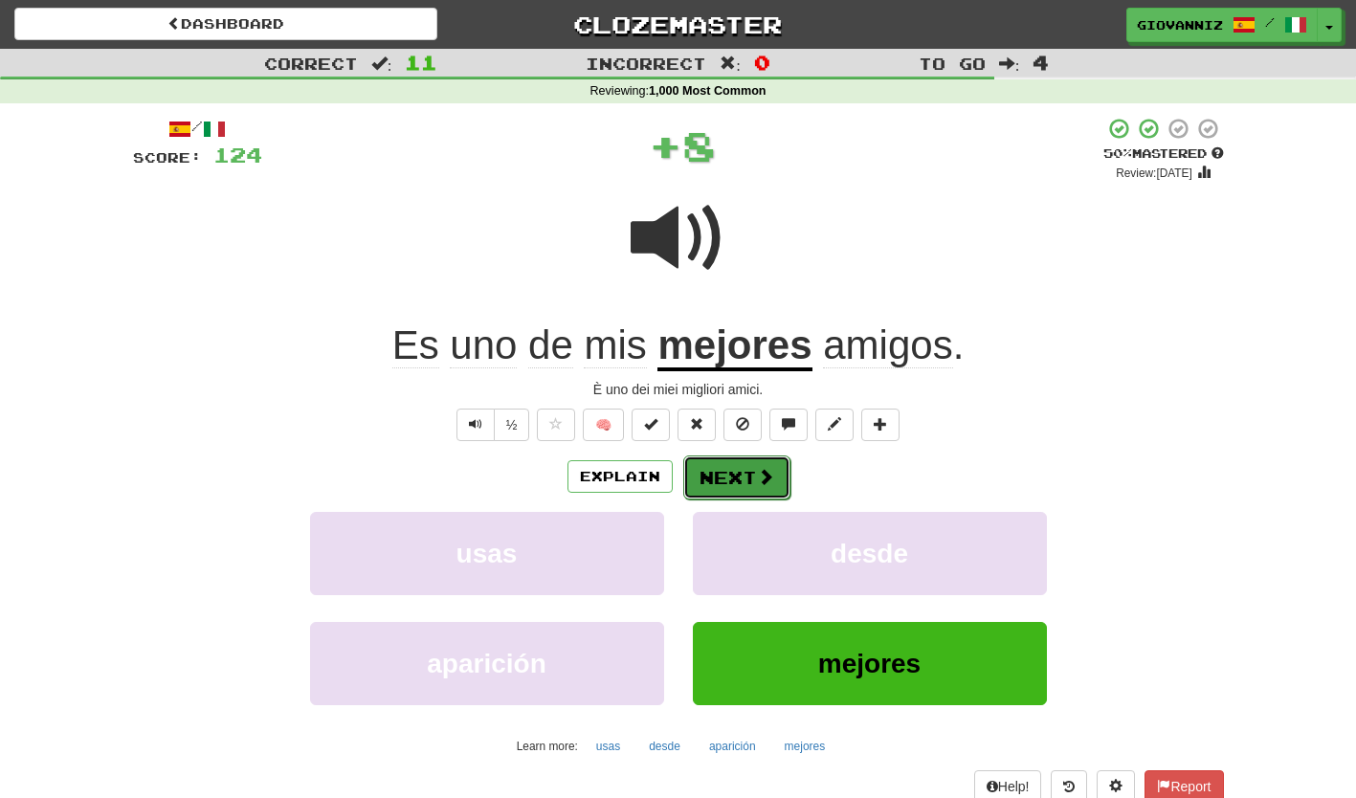
click at [719, 477] on button "Next" at bounding box center [736, 478] width 107 height 44
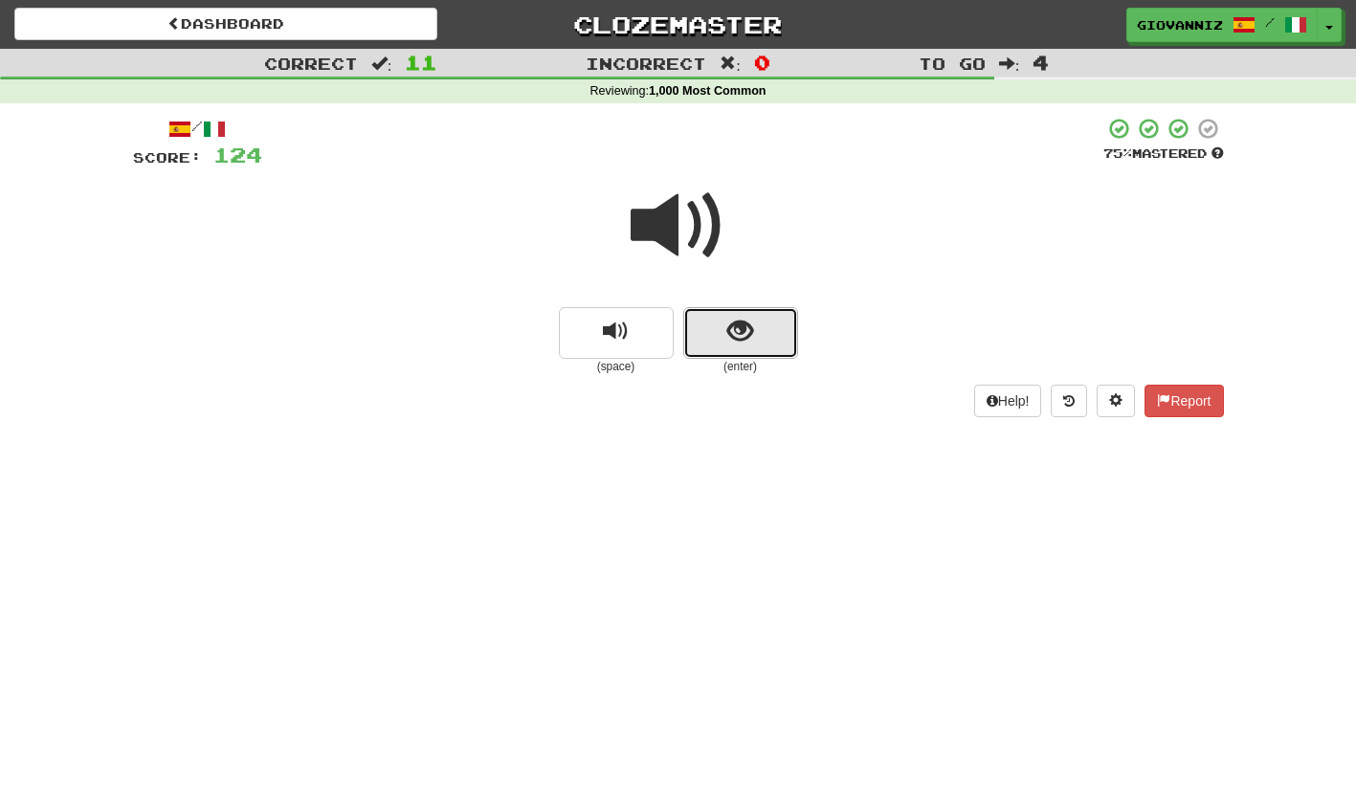
click at [708, 319] on button "show sentence" at bounding box center [740, 333] width 115 height 52
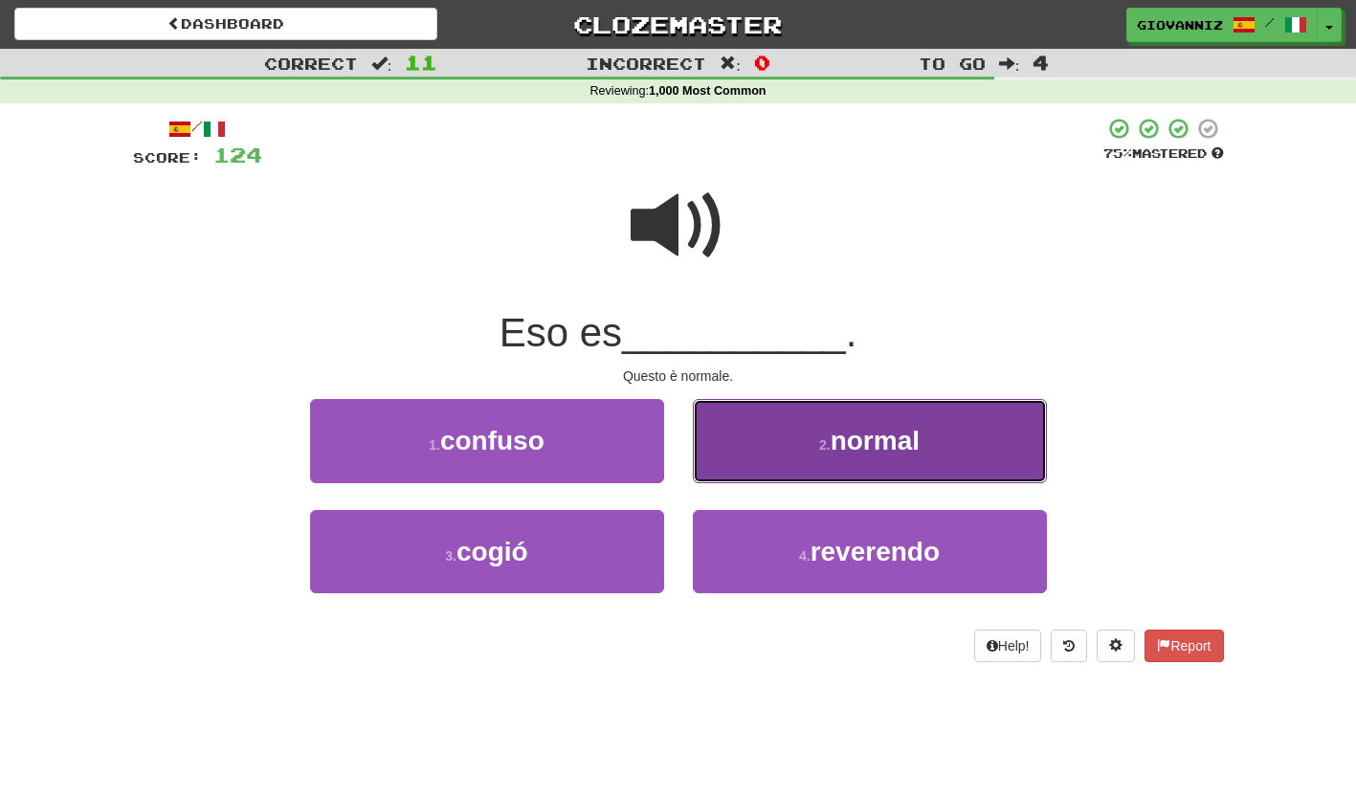
click at [756, 445] on button "2 . normal" at bounding box center [870, 440] width 354 height 83
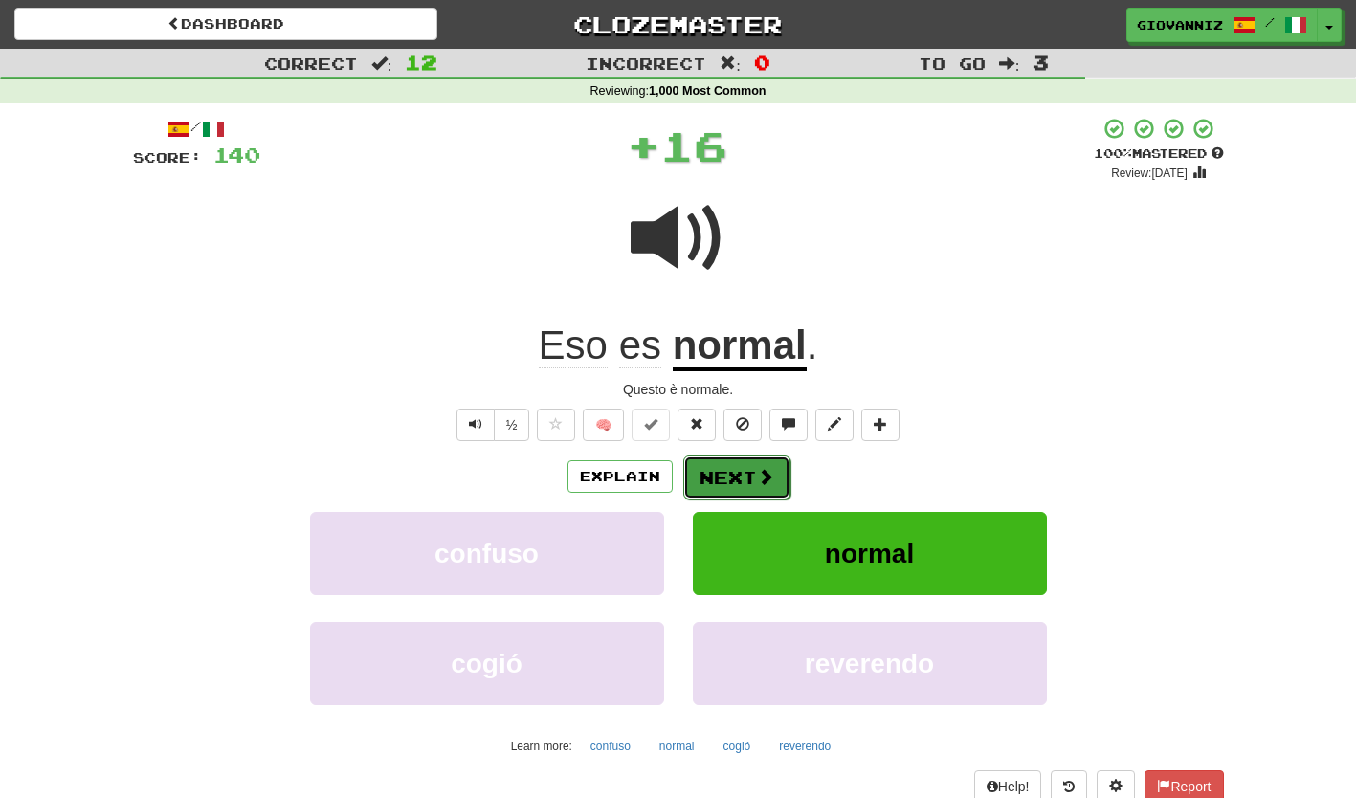
click at [715, 476] on button "Next" at bounding box center [736, 478] width 107 height 44
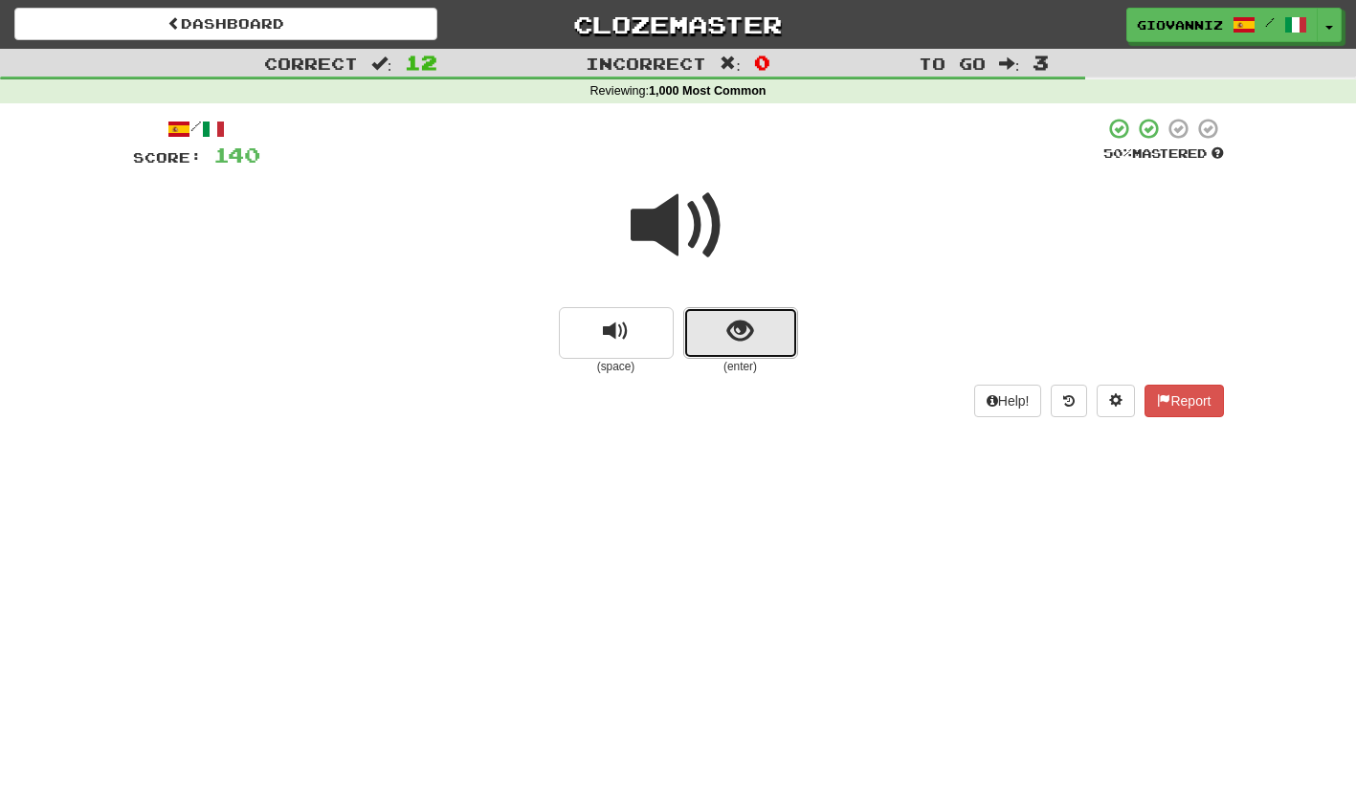
click at [703, 339] on button "show sentence" at bounding box center [740, 333] width 115 height 52
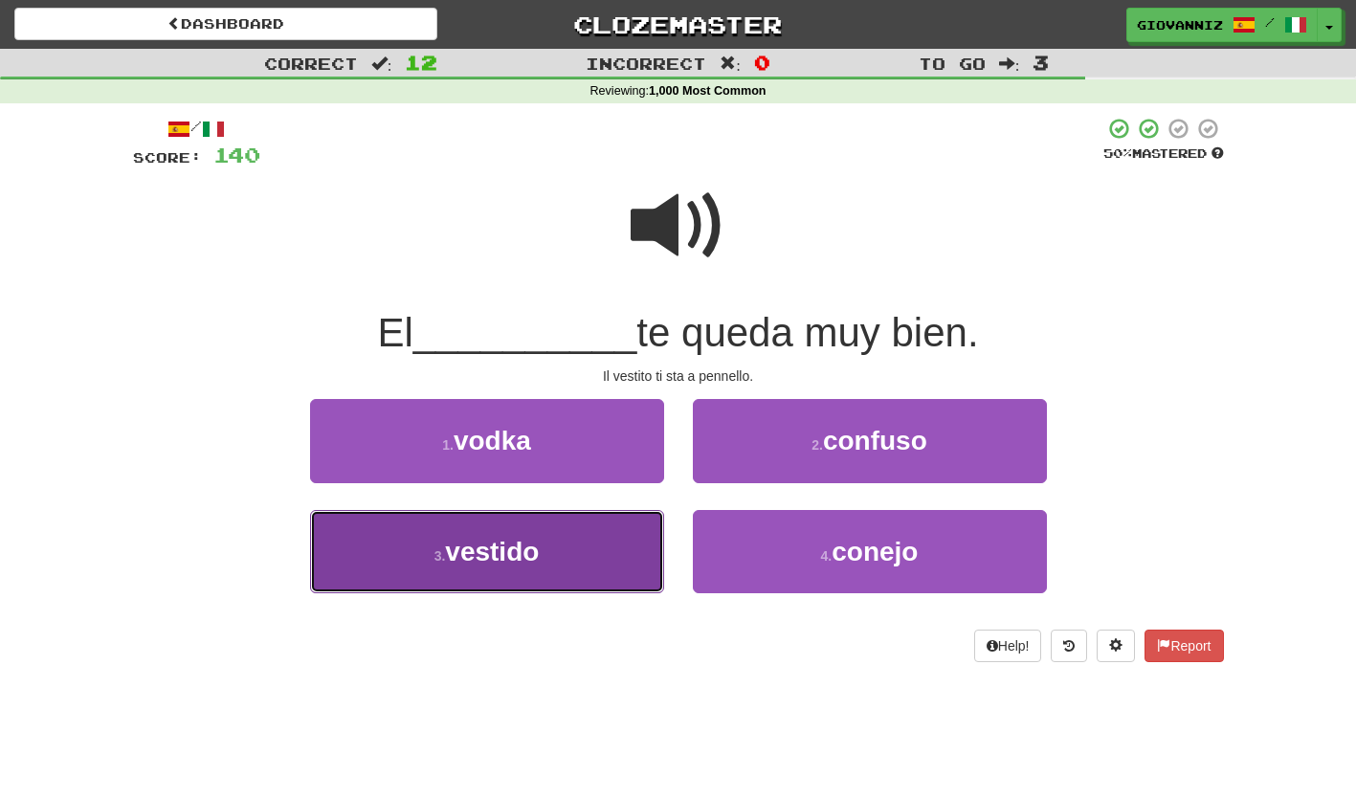
click at [618, 542] on button "3 . vestido" at bounding box center [487, 551] width 354 height 83
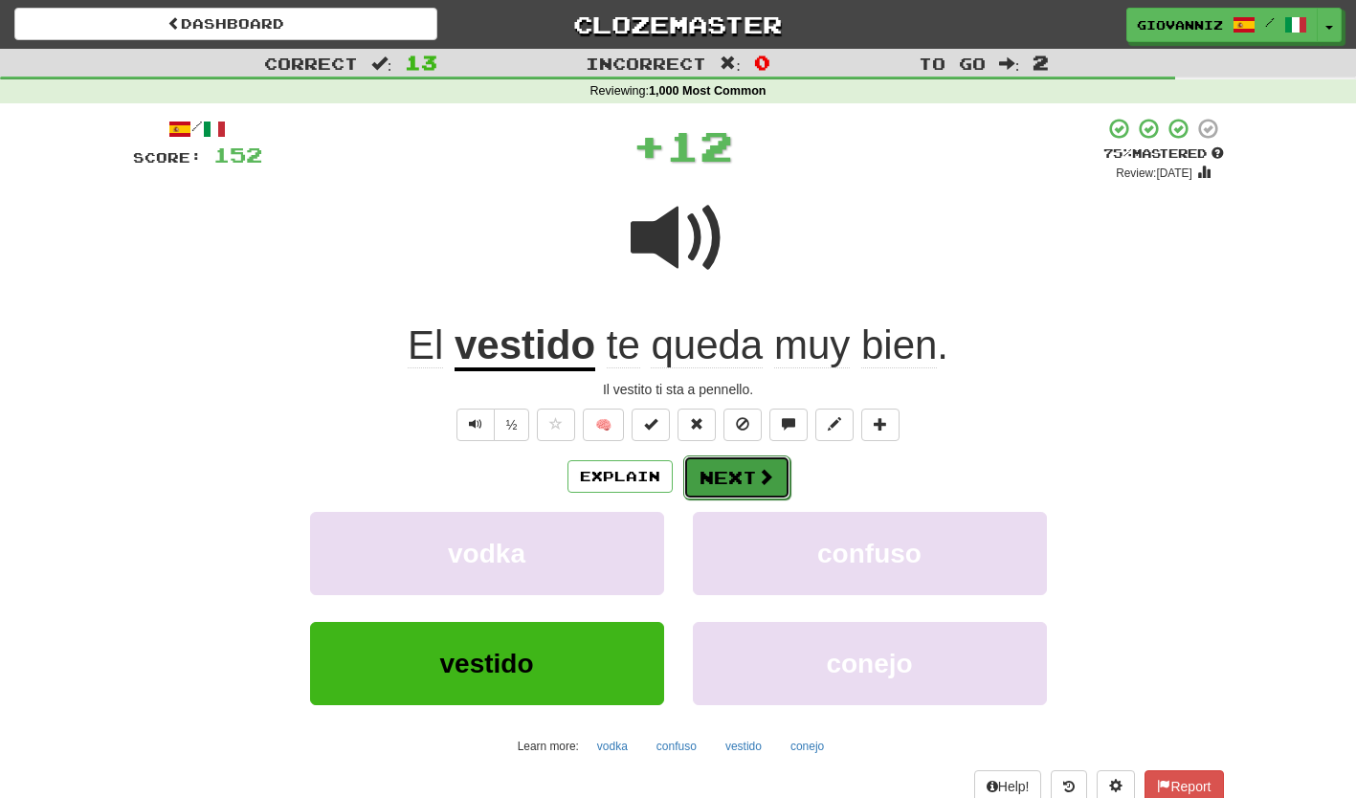
click at [719, 473] on button "Next" at bounding box center [736, 478] width 107 height 44
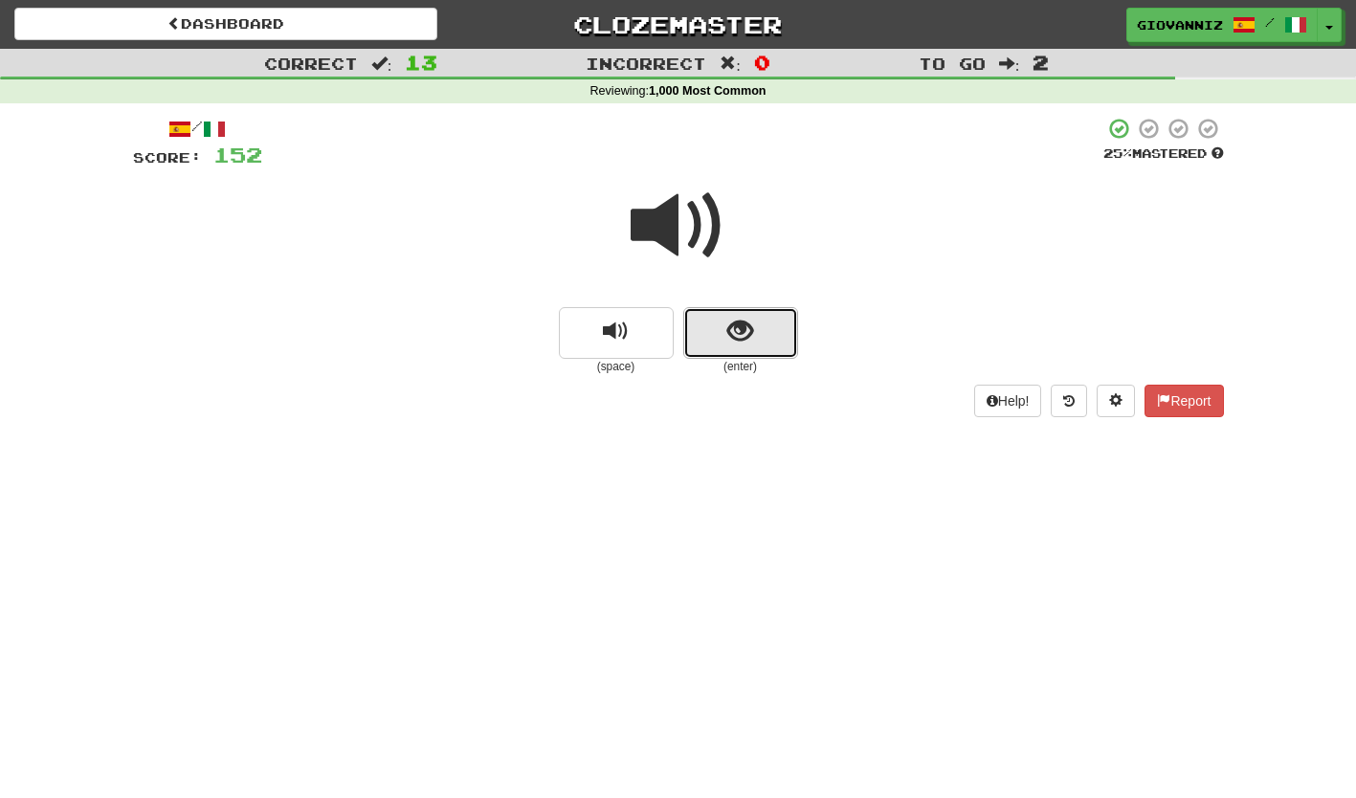
click at [709, 335] on button "show sentence" at bounding box center [740, 333] width 115 height 52
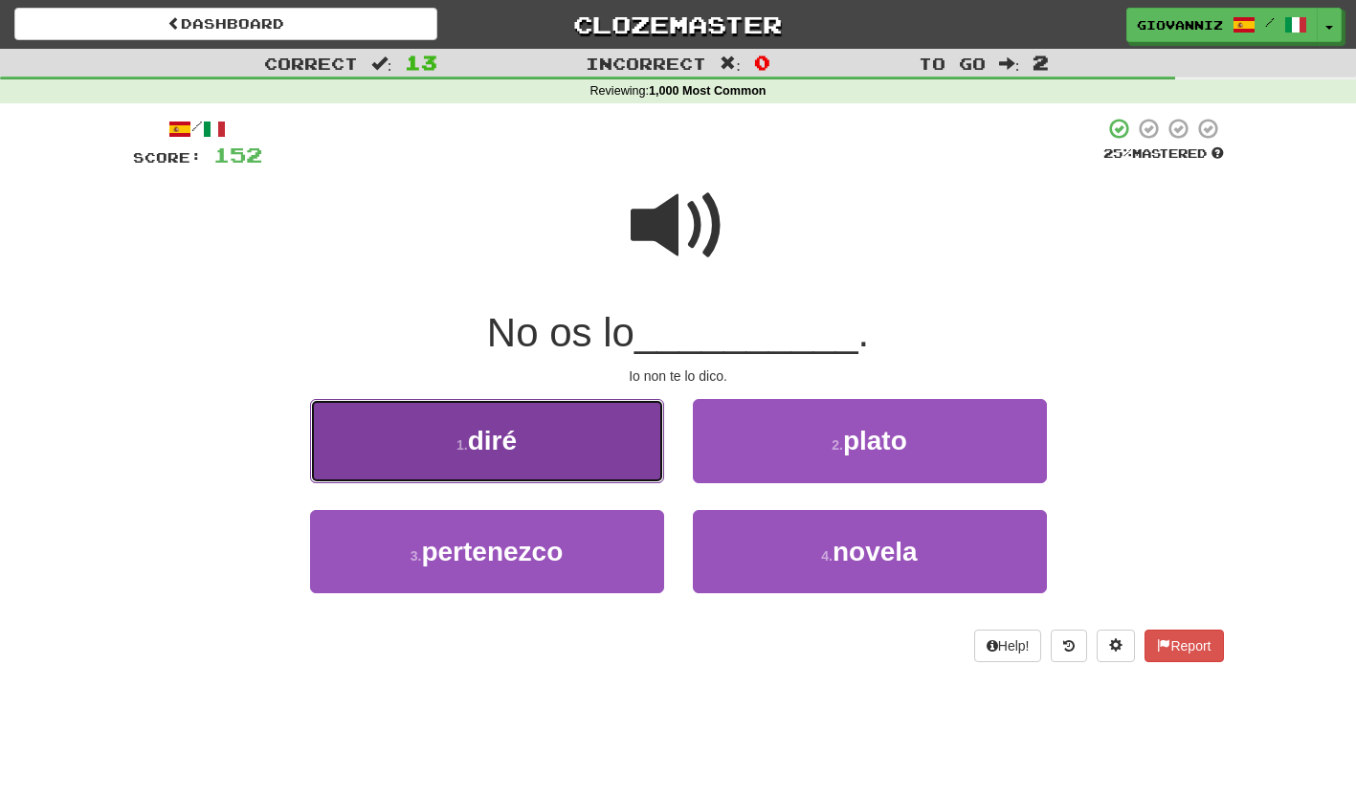
click at [610, 448] on button "1 . diré" at bounding box center [487, 440] width 354 height 83
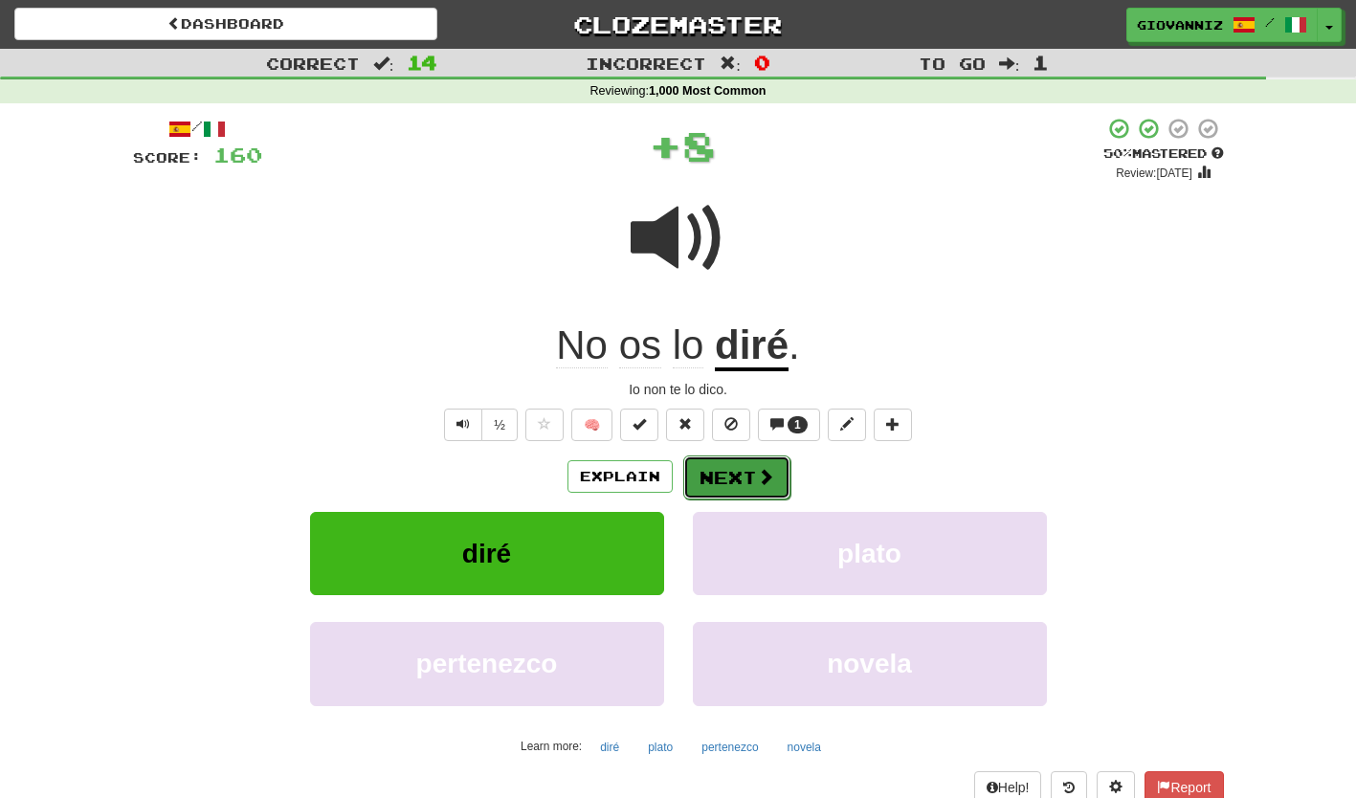
click at [724, 472] on button "Next" at bounding box center [736, 478] width 107 height 44
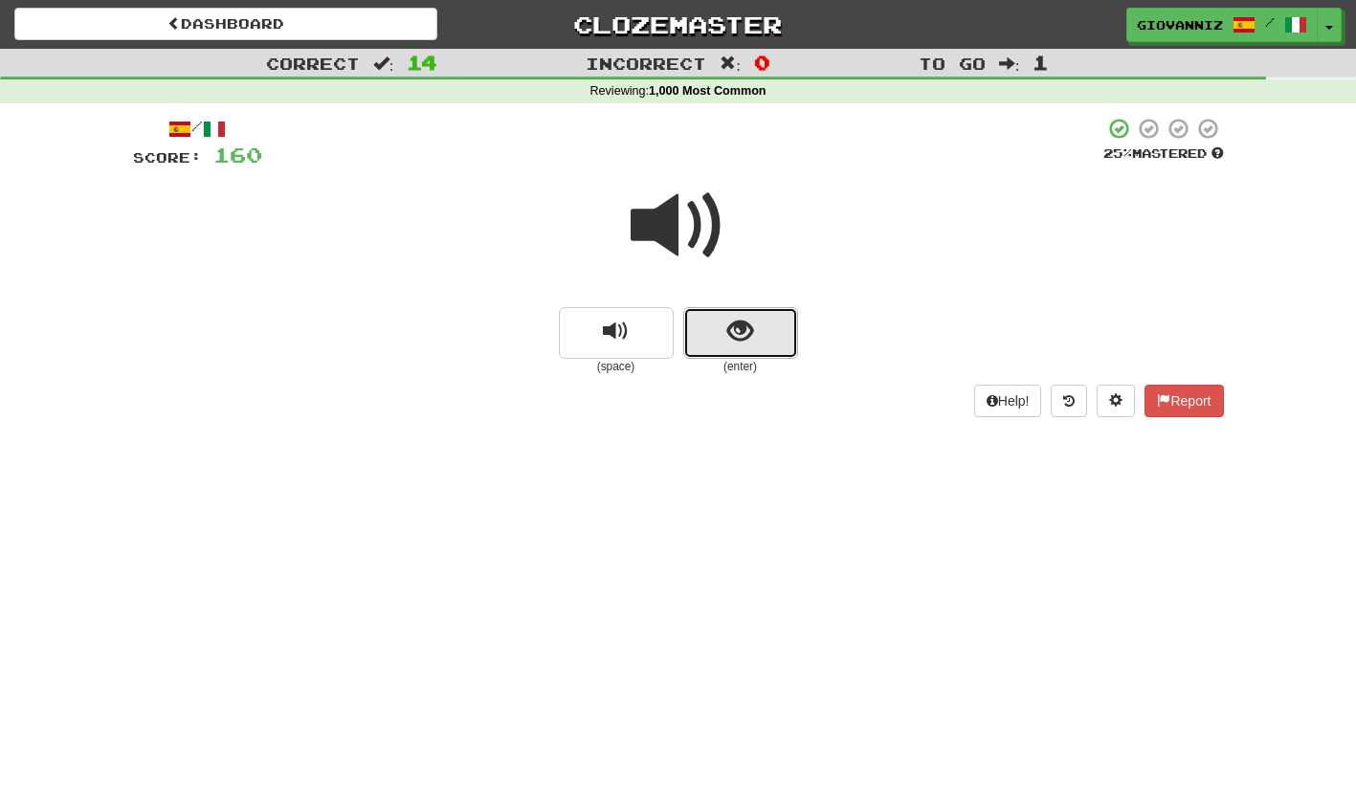
click at [702, 331] on button "show sentence" at bounding box center [740, 333] width 115 height 52
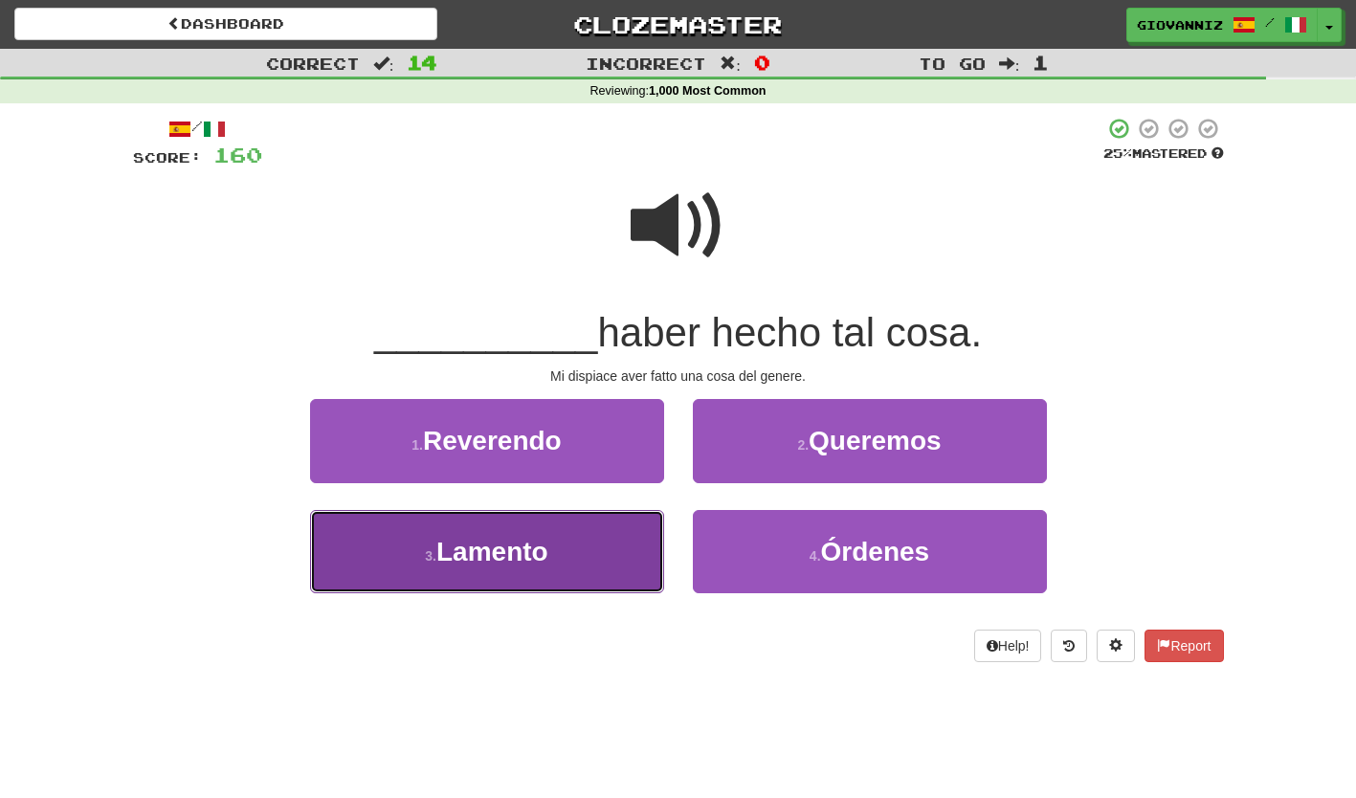
click at [603, 546] on button "3 . Lamento" at bounding box center [487, 551] width 354 height 83
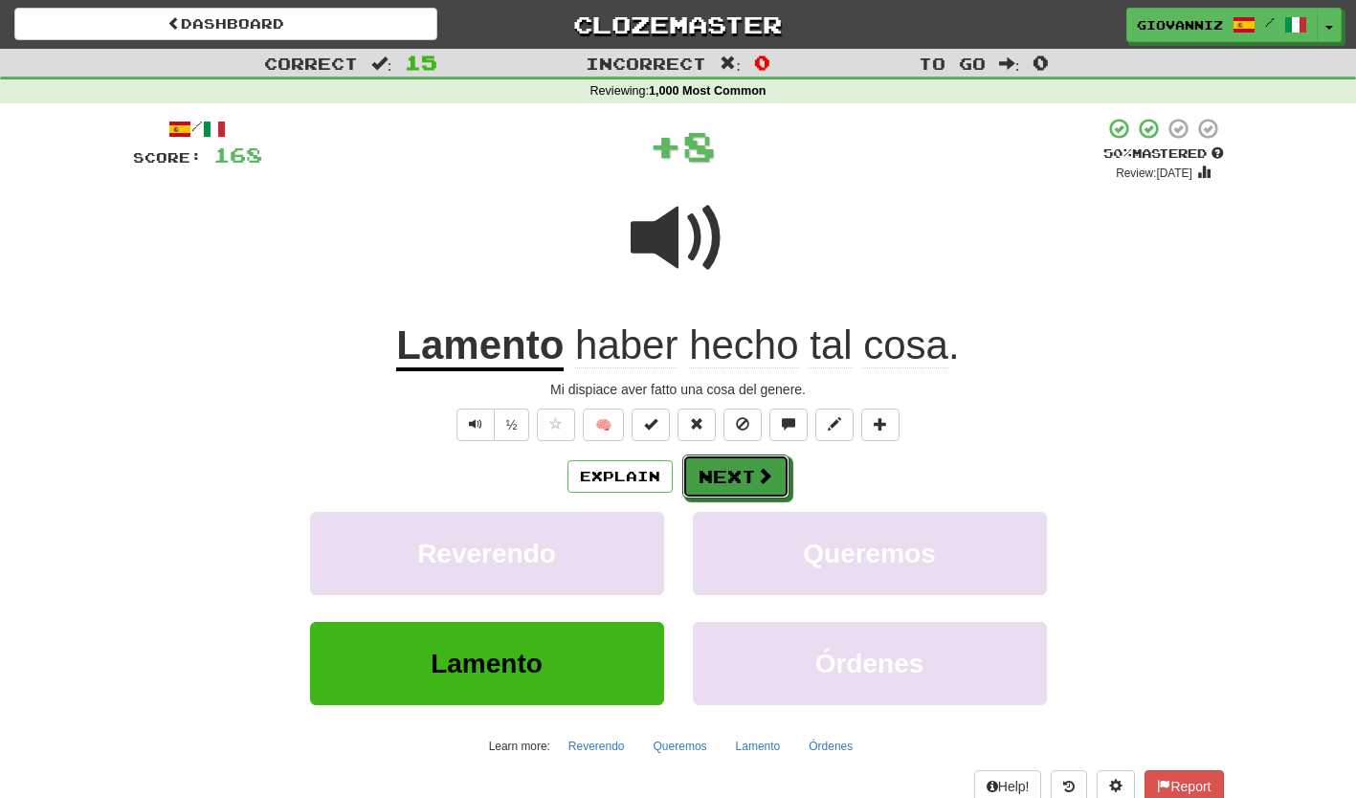
click at [718, 481] on button "Next" at bounding box center [735, 477] width 107 height 44
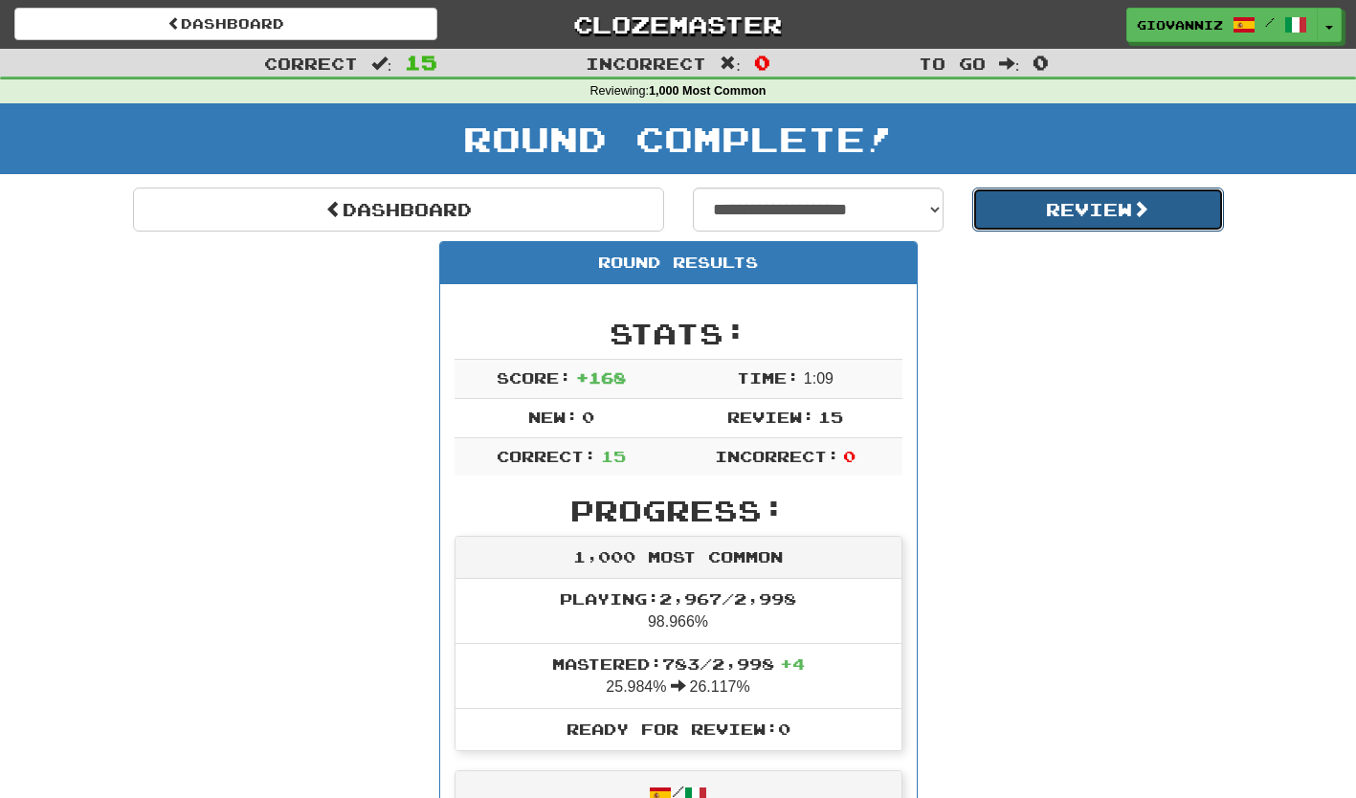
click at [1064, 203] on button "Review" at bounding box center [1098, 210] width 252 height 44
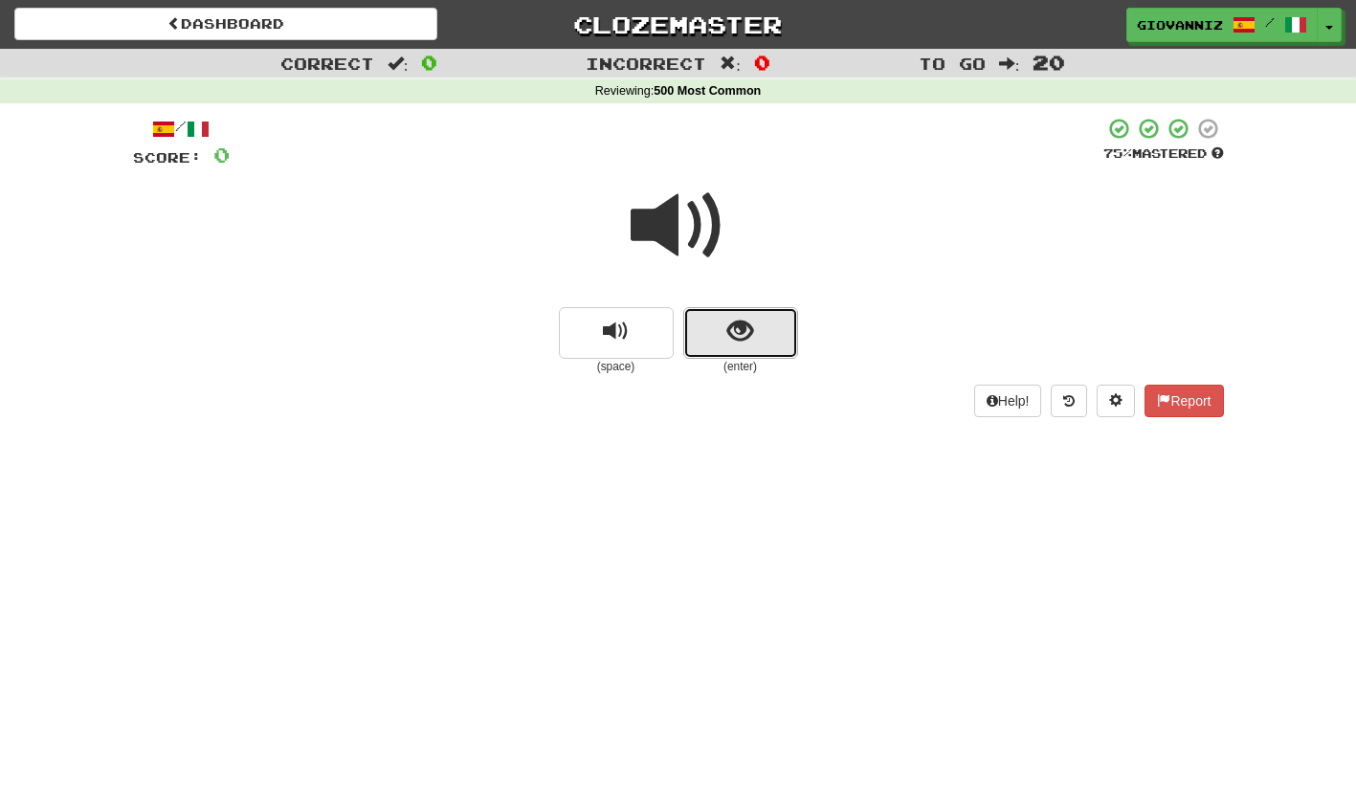
click at [773, 345] on button "show sentence" at bounding box center [740, 333] width 115 height 52
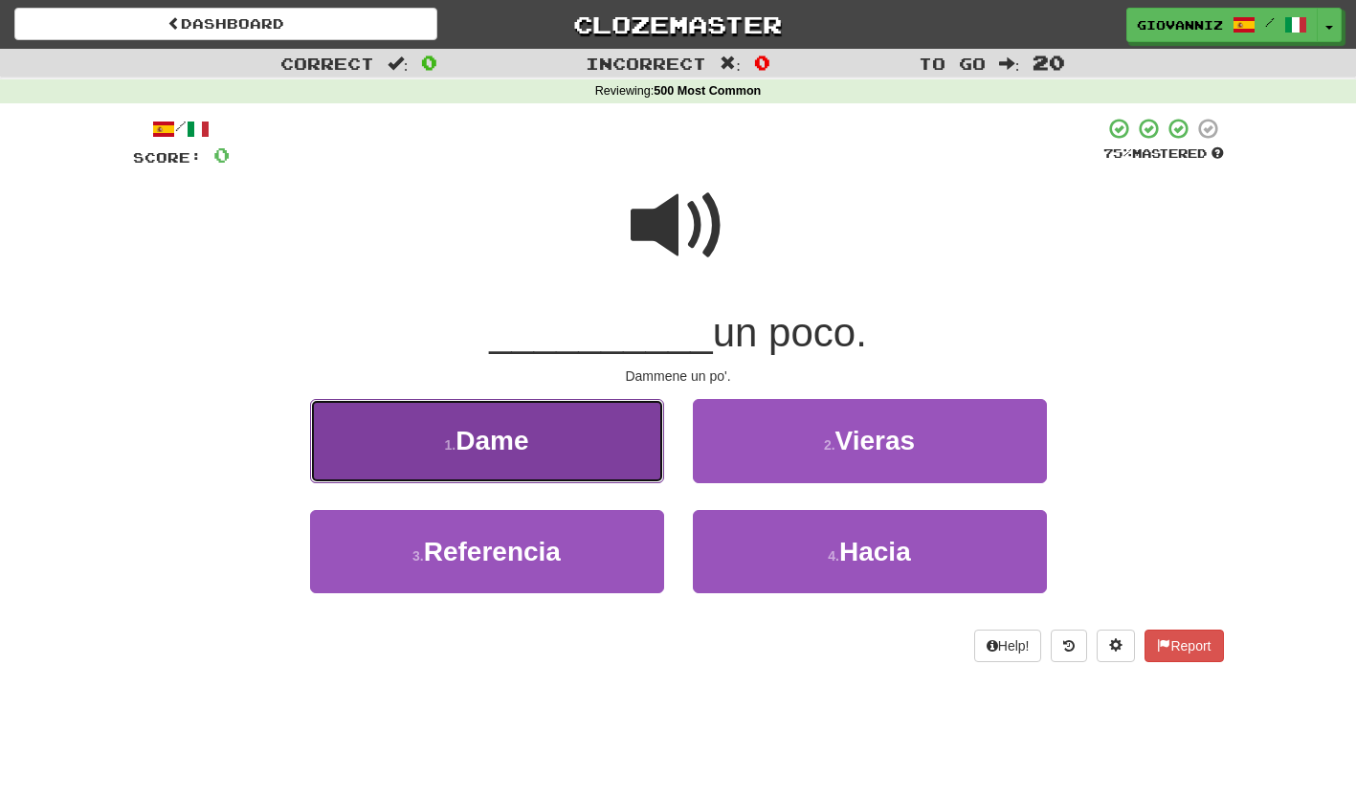
click at [582, 451] on button "1 . Dame" at bounding box center [487, 440] width 354 height 83
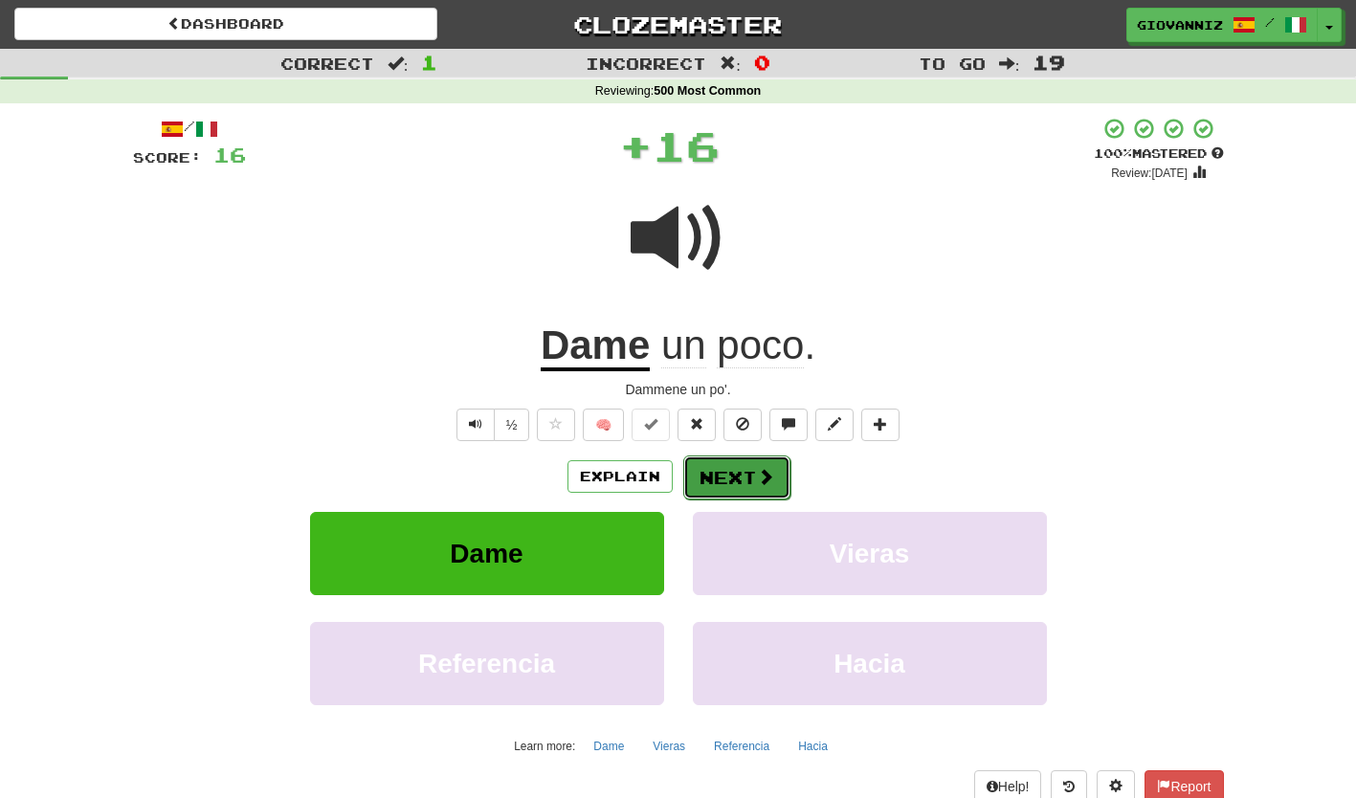
click at [723, 470] on button "Next" at bounding box center [736, 478] width 107 height 44
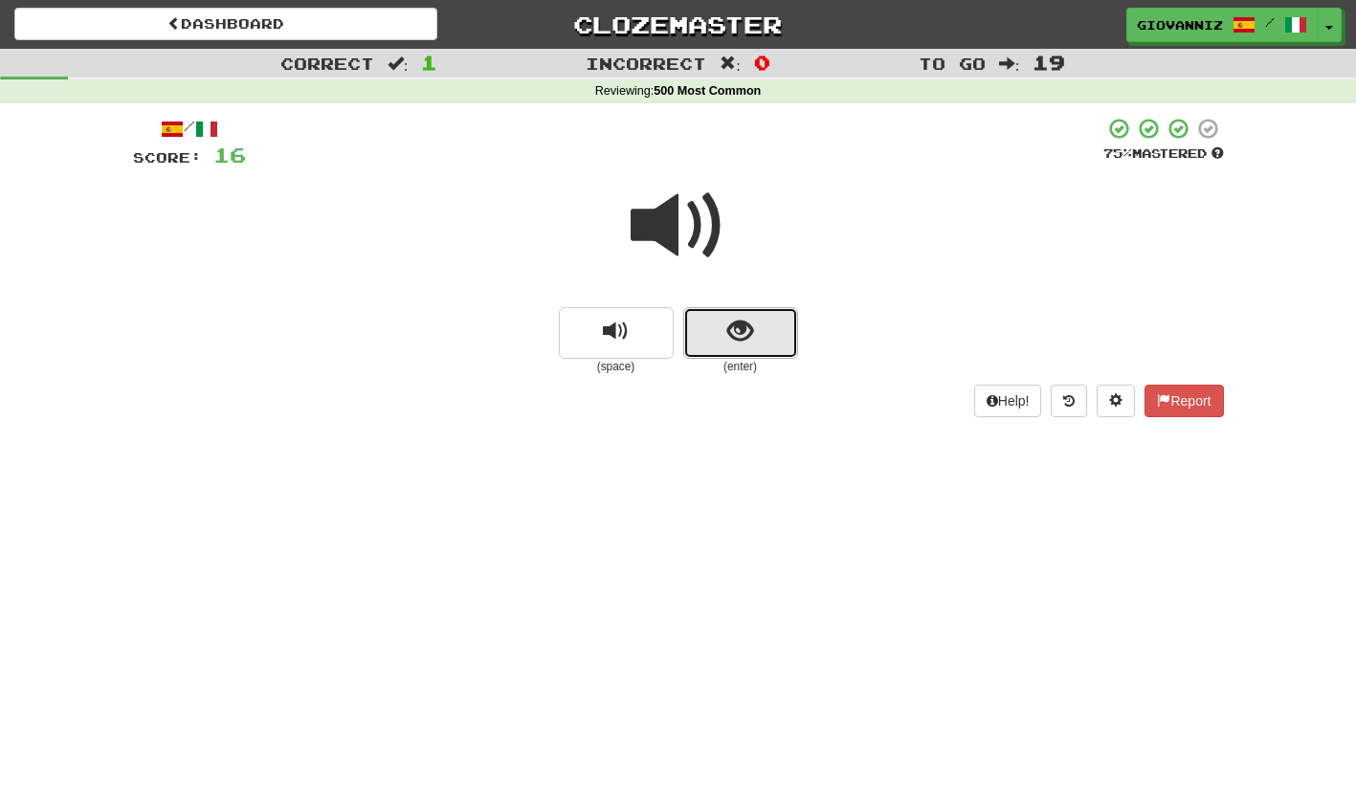
click at [727, 341] on span "show sentence" at bounding box center [740, 332] width 26 height 26
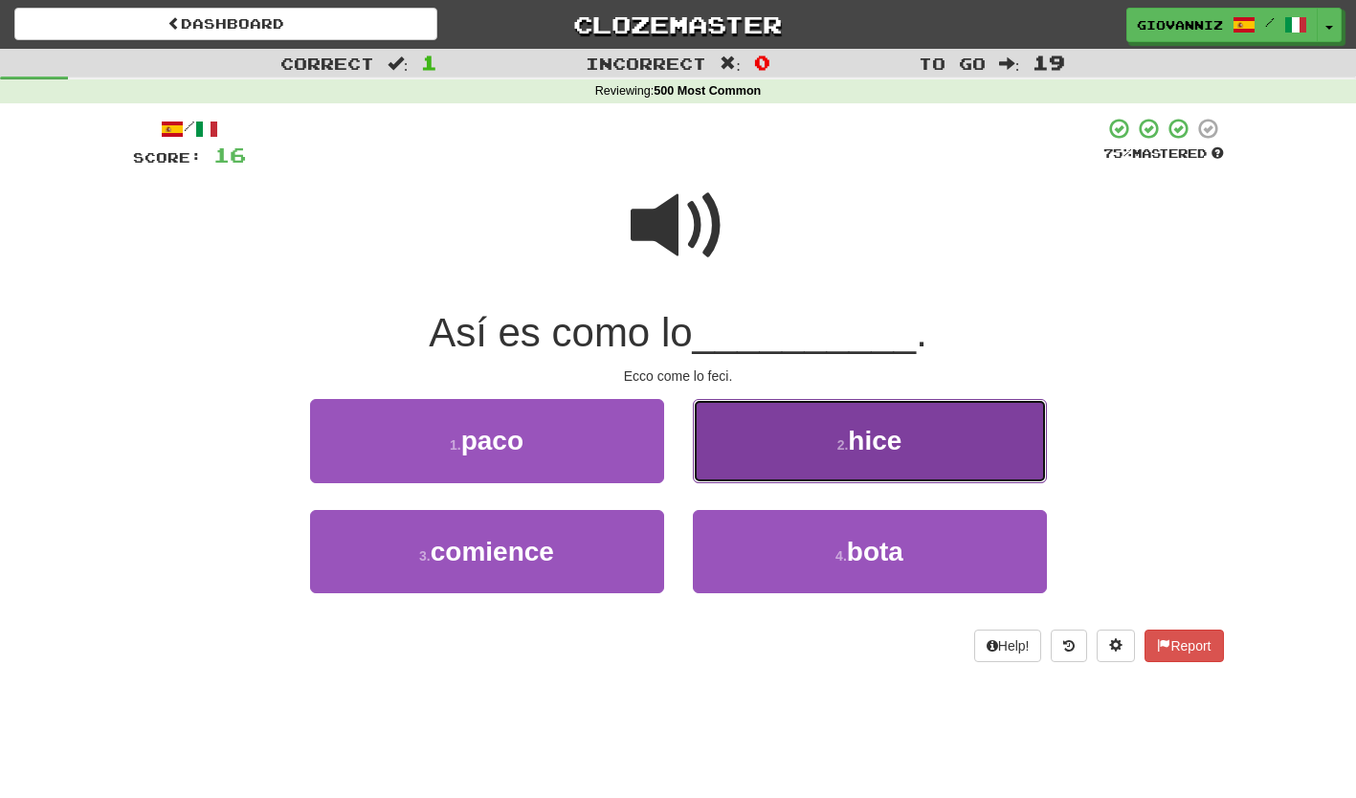
click at [771, 455] on button "2 . hice" at bounding box center [870, 440] width 354 height 83
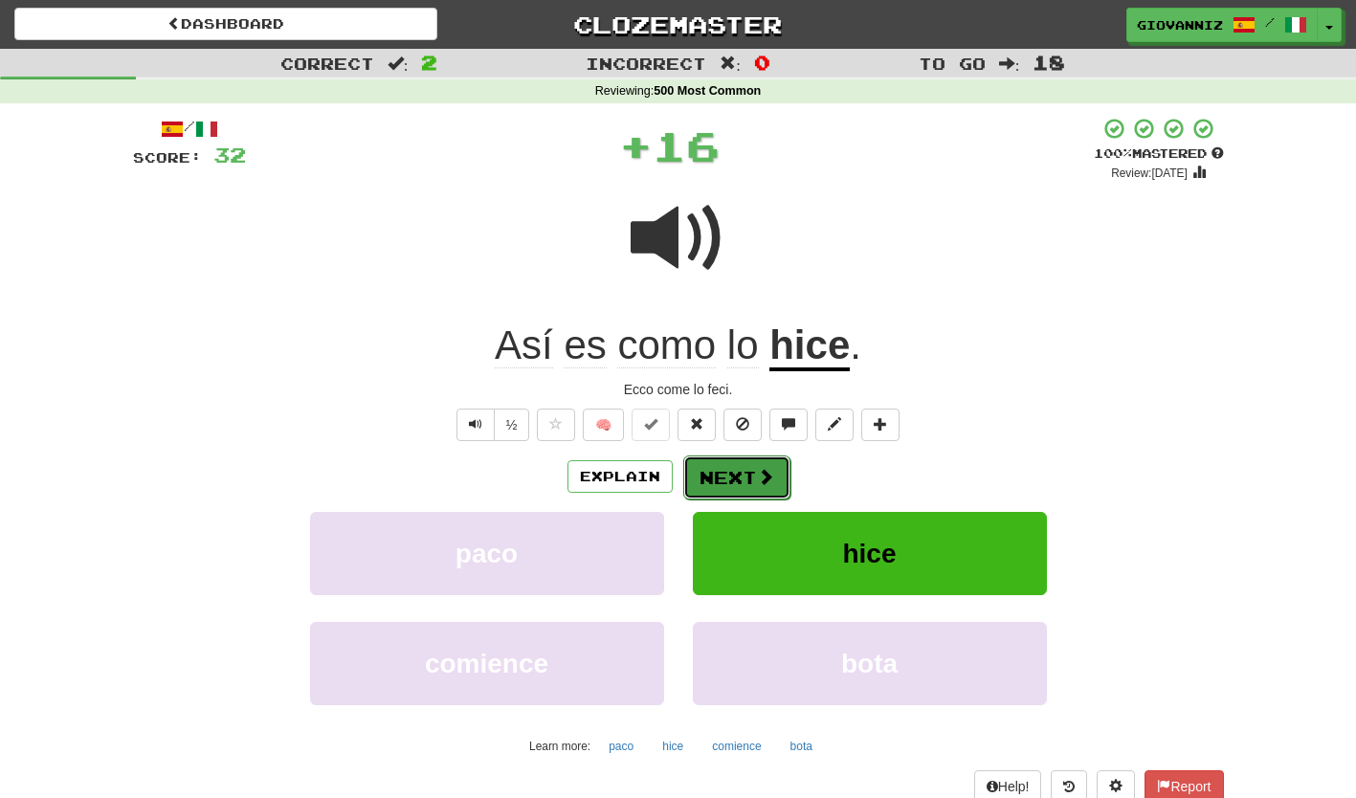
click at [726, 470] on button "Next" at bounding box center [736, 478] width 107 height 44
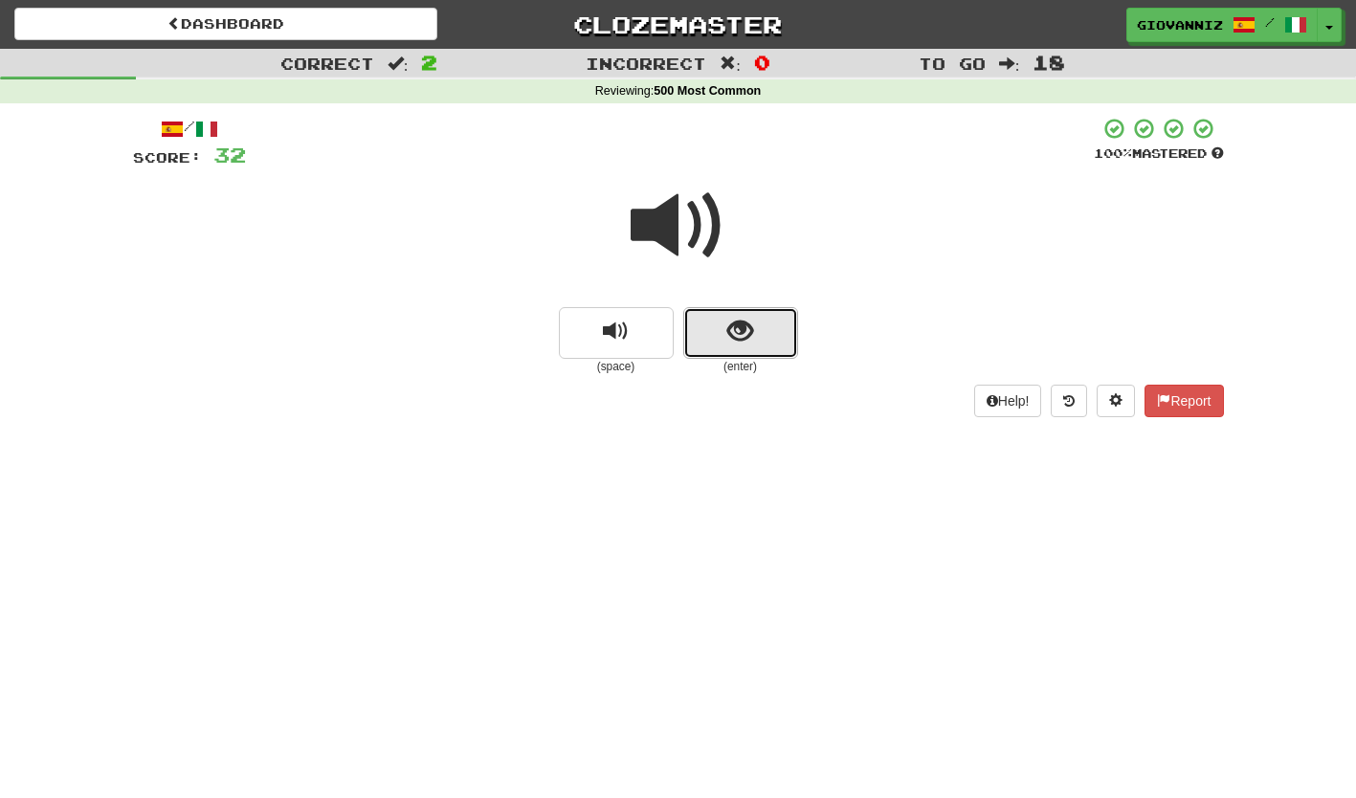
click at [712, 348] on button "show sentence" at bounding box center [740, 333] width 115 height 52
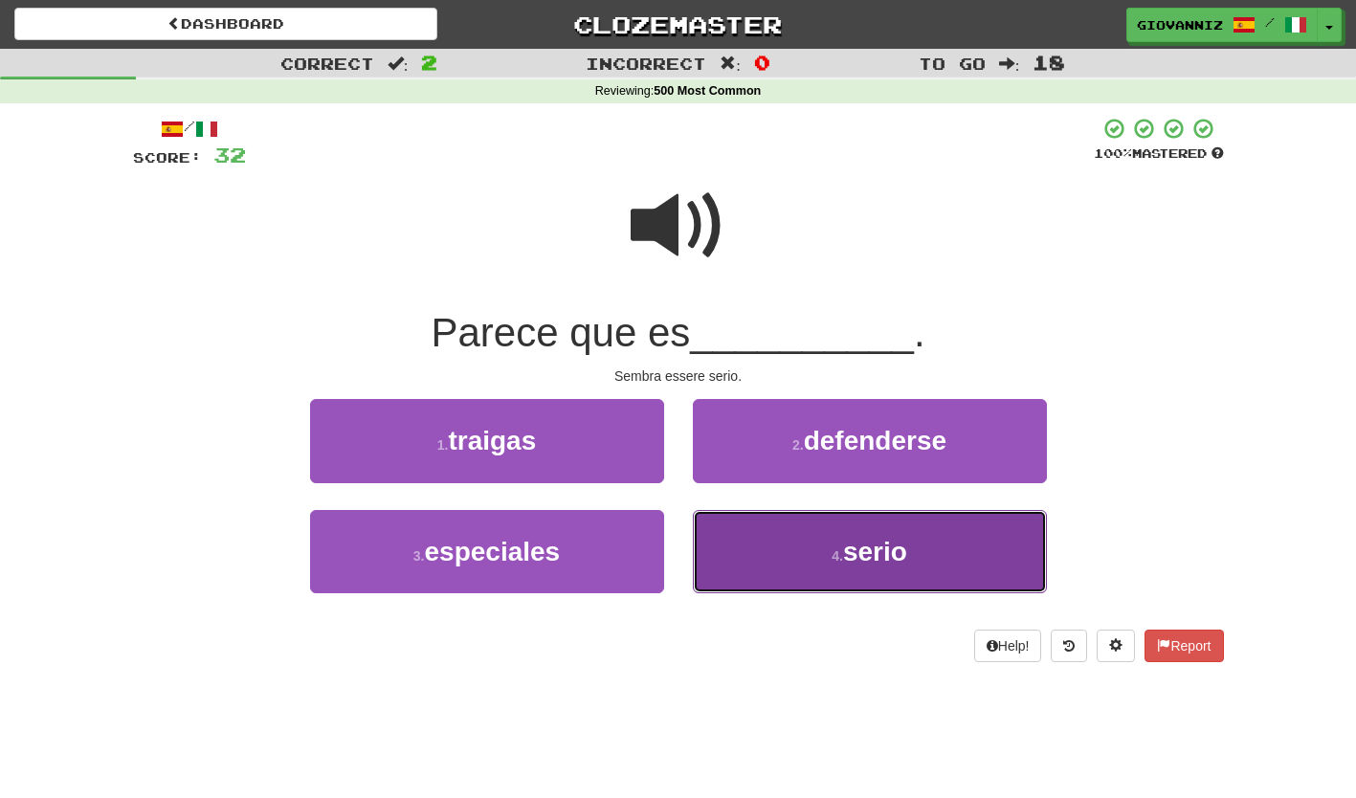
click at [787, 536] on button "4 . serio" at bounding box center [870, 551] width 354 height 83
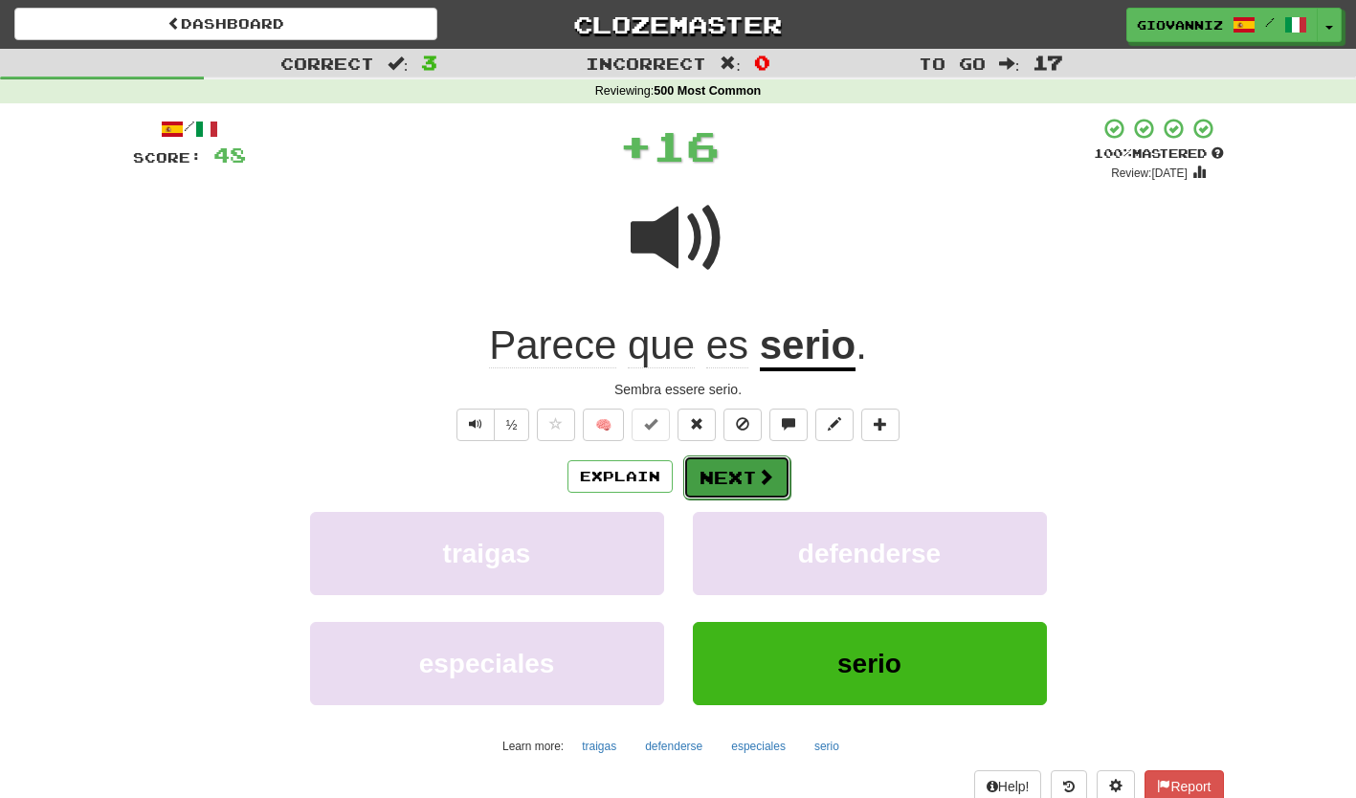
click at [717, 474] on button "Next" at bounding box center [736, 478] width 107 height 44
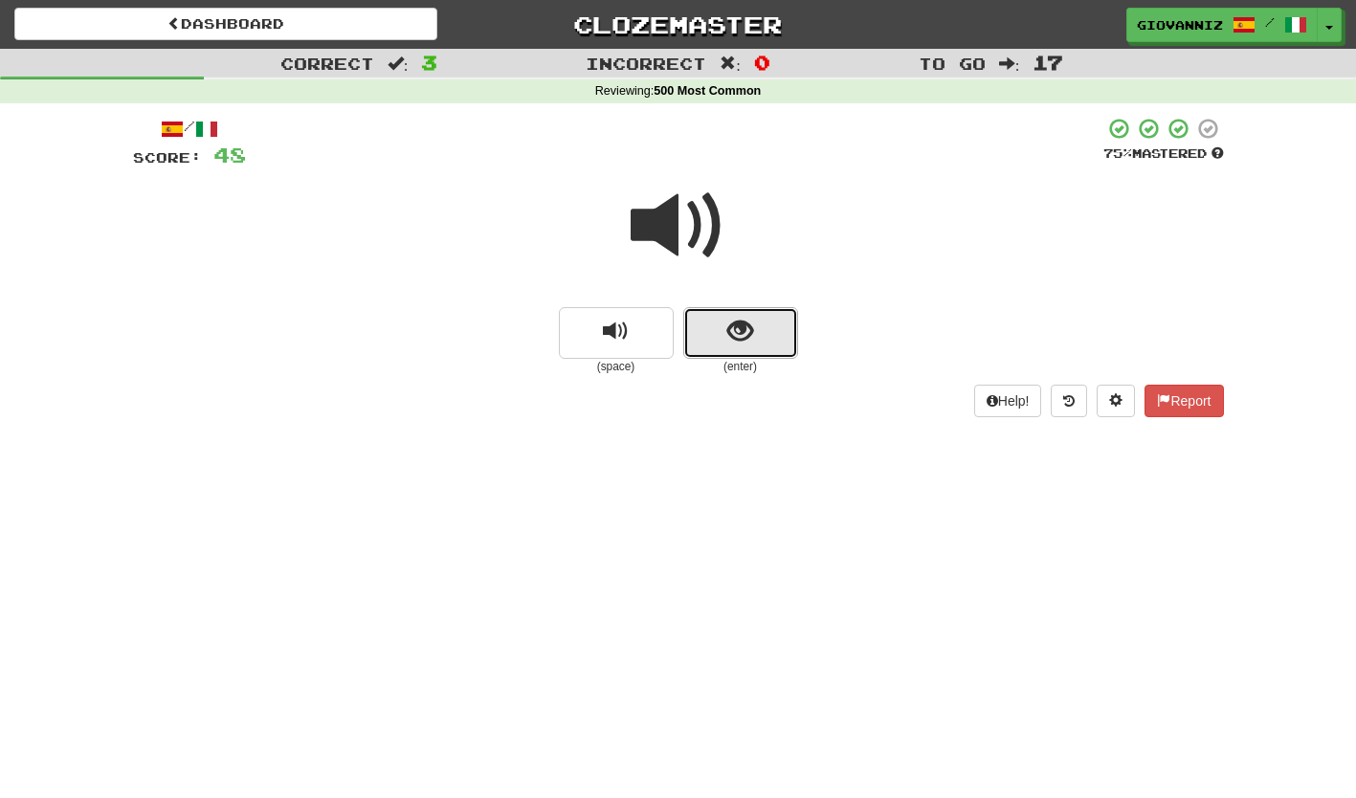
click at [705, 346] on button "show sentence" at bounding box center [740, 333] width 115 height 52
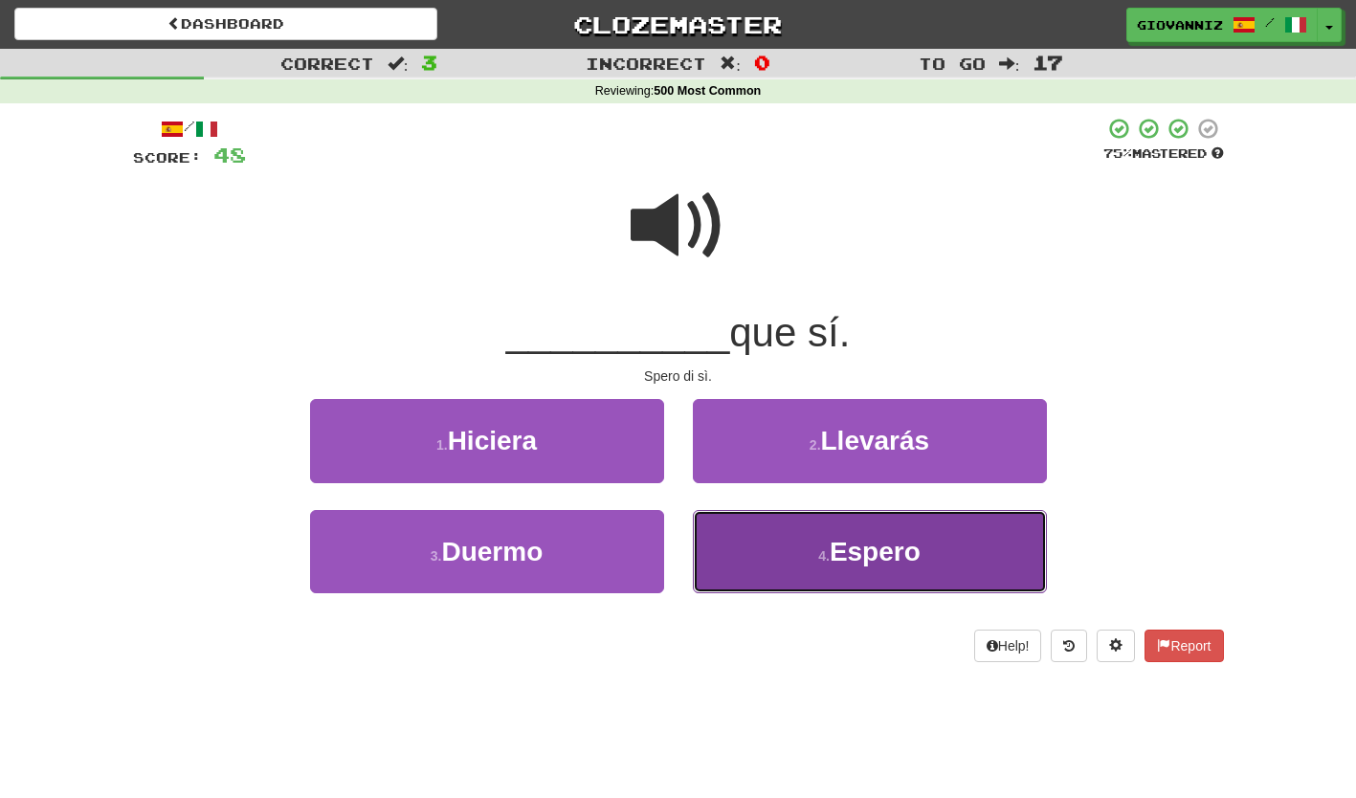
click at [733, 562] on button "4 . Espero" at bounding box center [870, 551] width 354 height 83
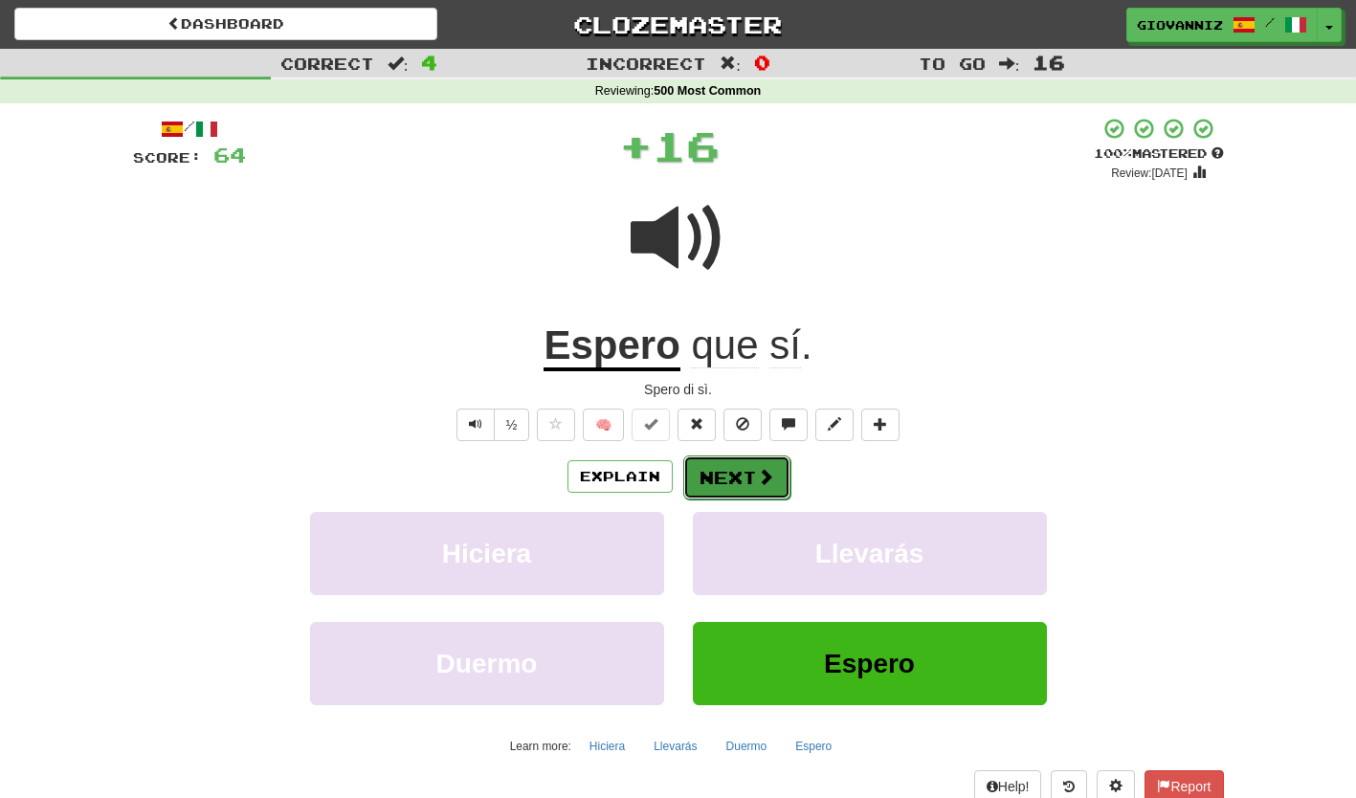
click at [716, 477] on button "Next" at bounding box center [736, 478] width 107 height 44
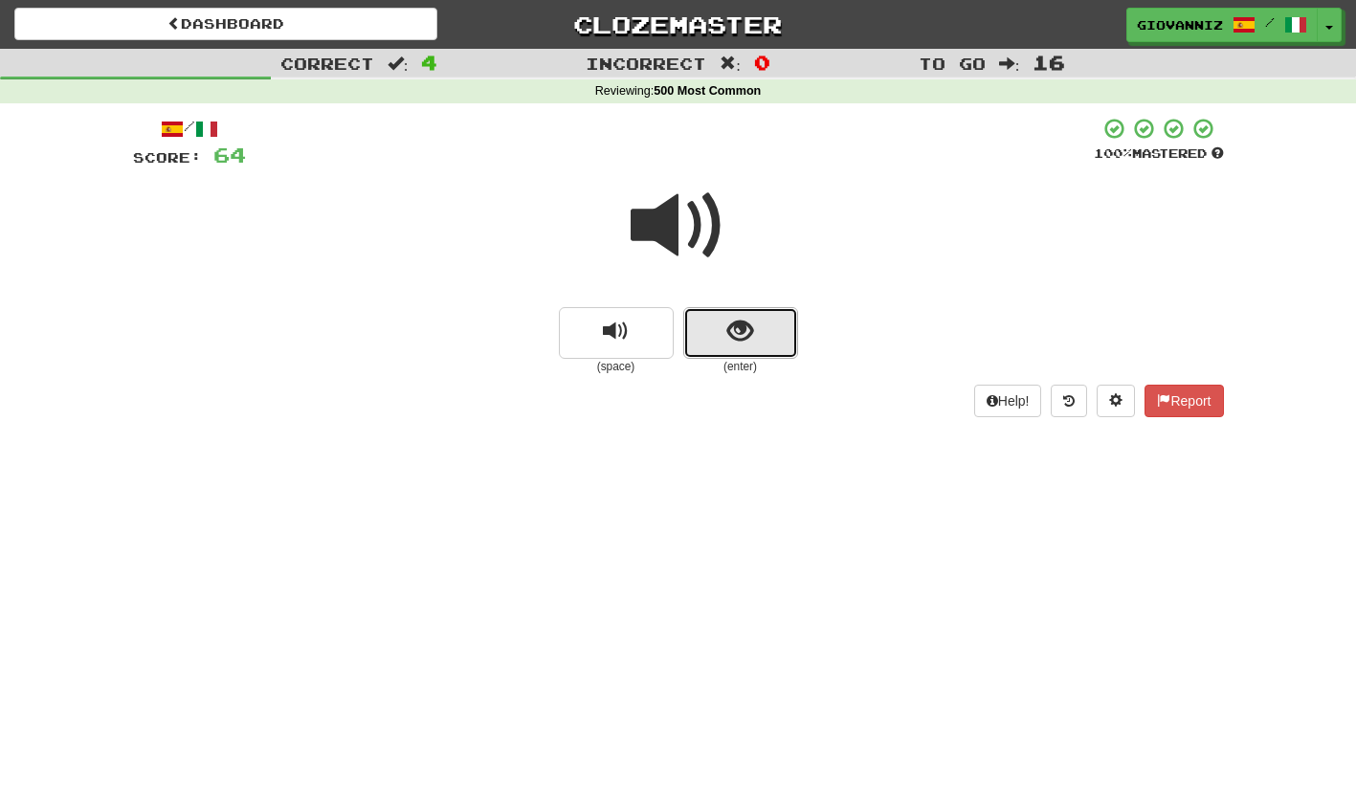
click at [777, 348] on button "show sentence" at bounding box center [740, 333] width 115 height 52
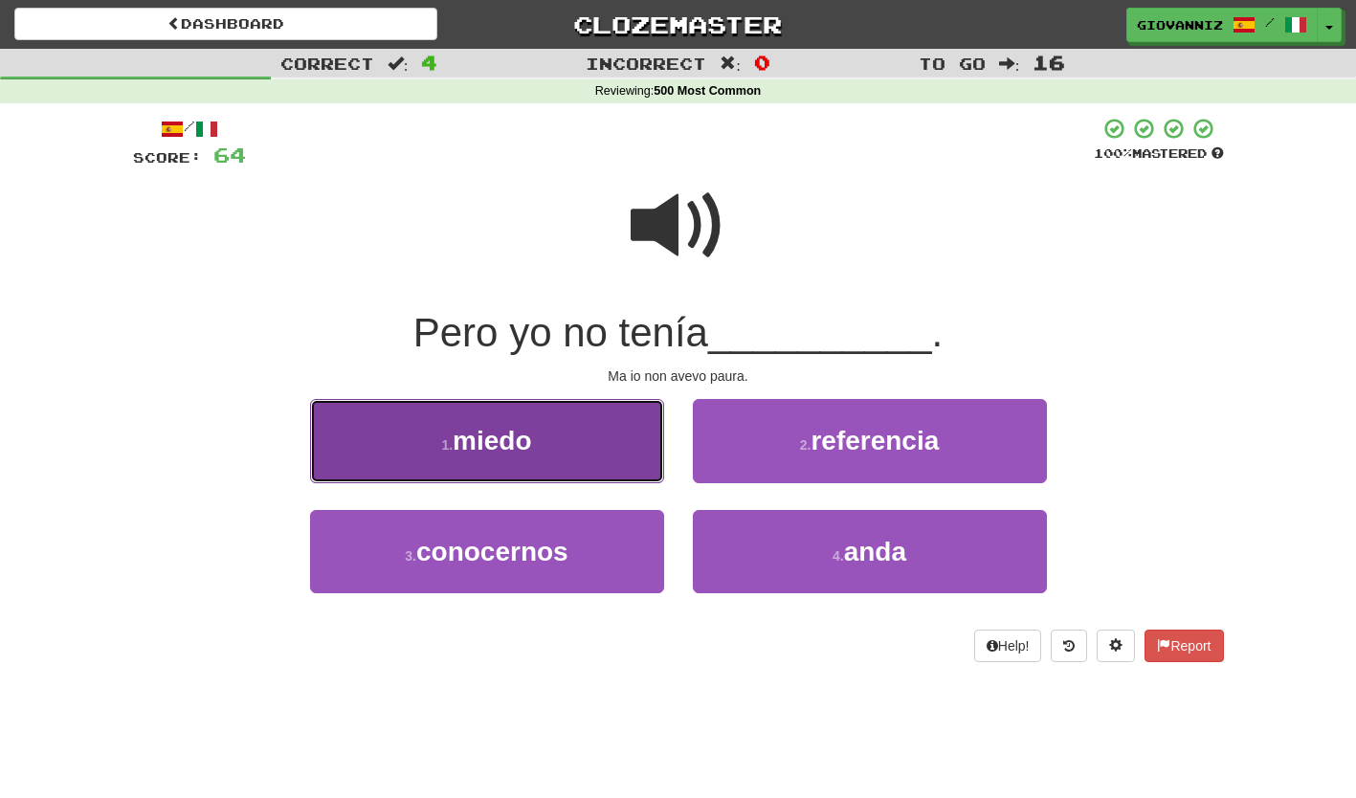
click at [601, 456] on button "1 . miedo" at bounding box center [487, 440] width 354 height 83
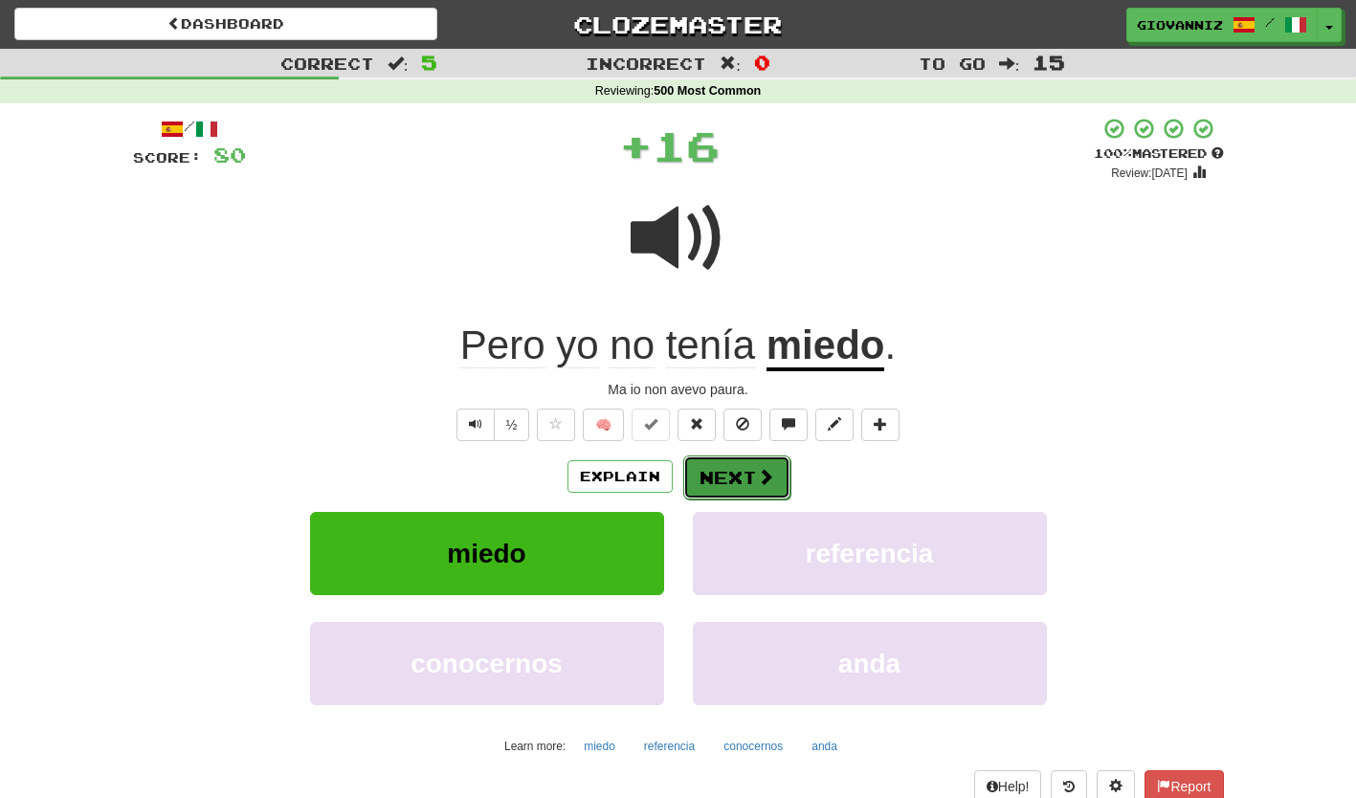
click at [726, 472] on button "Next" at bounding box center [736, 478] width 107 height 44
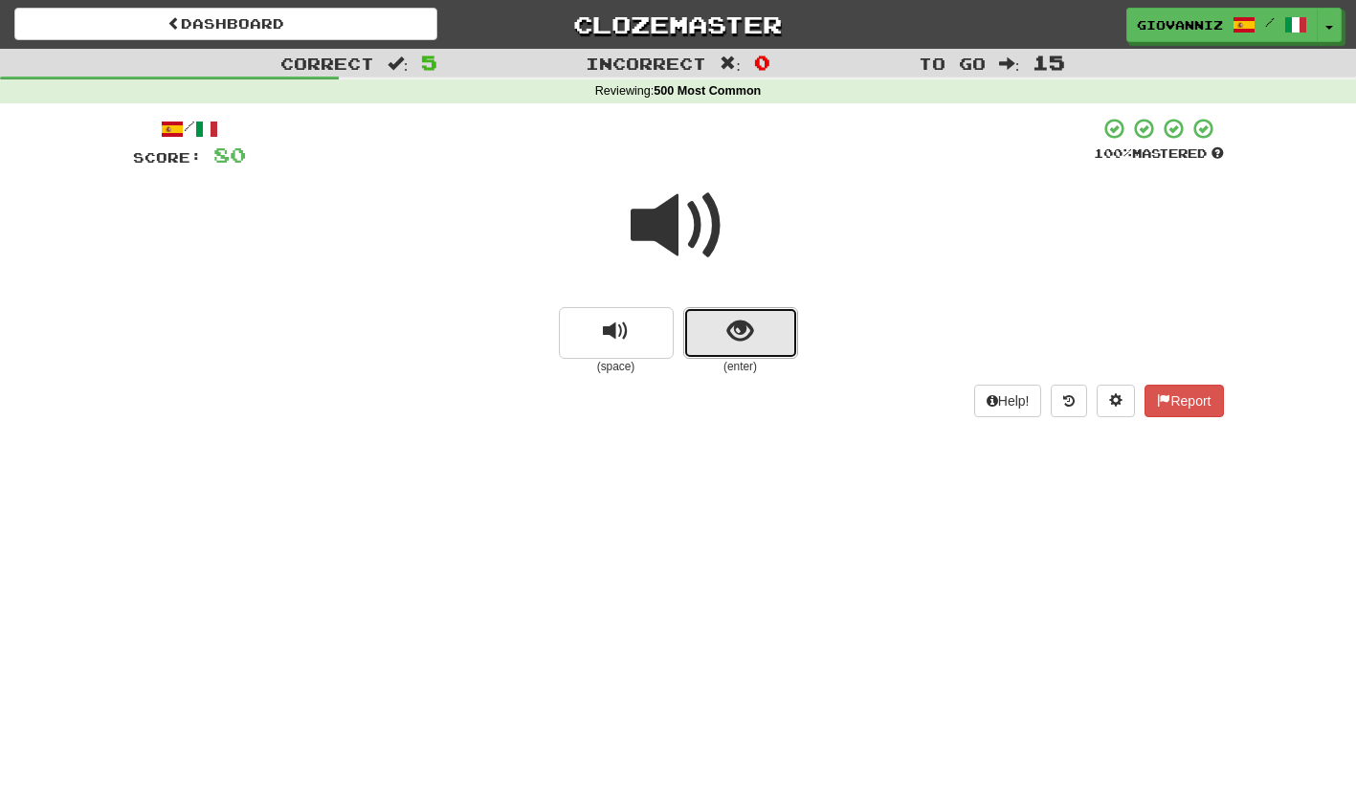
click at [701, 328] on button "show sentence" at bounding box center [740, 333] width 115 height 52
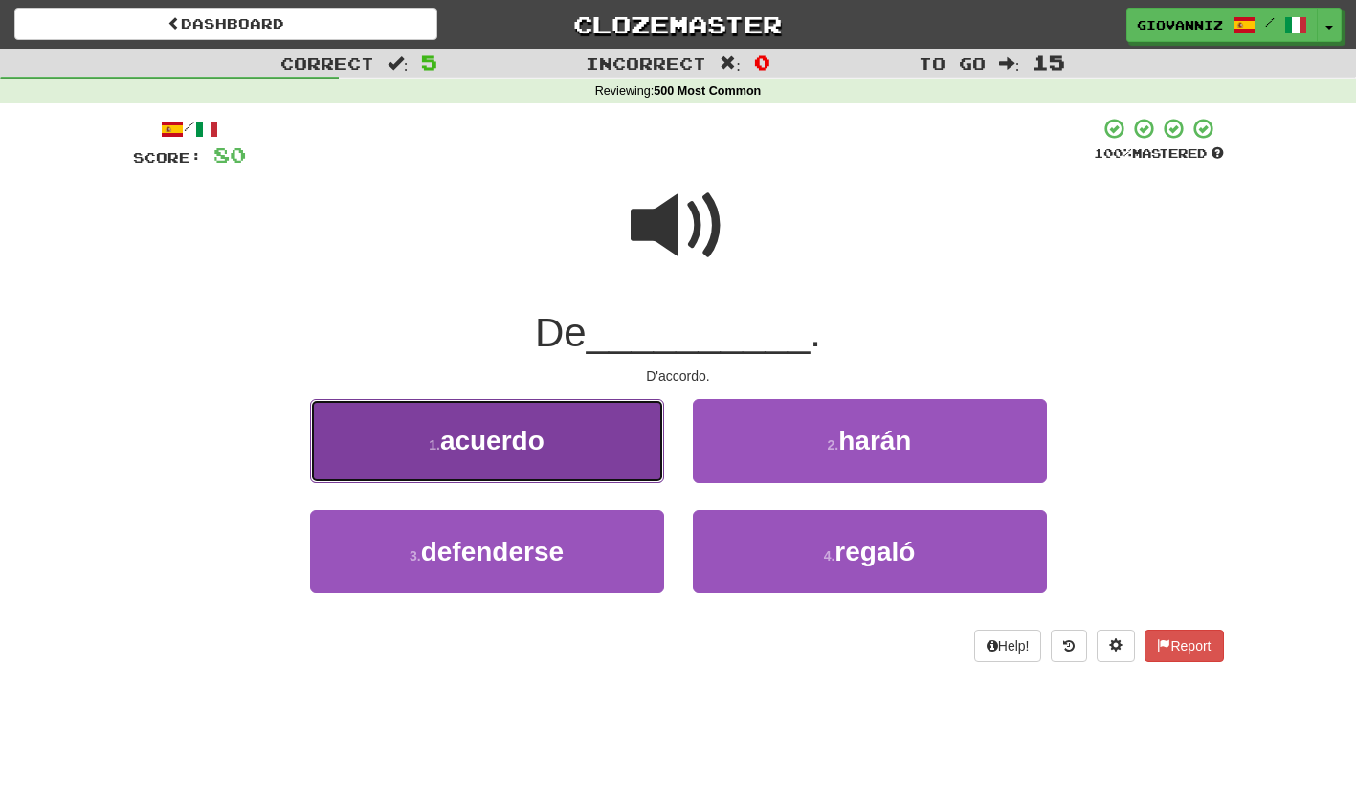
click at [605, 437] on button "1 . acuerdo" at bounding box center [487, 440] width 354 height 83
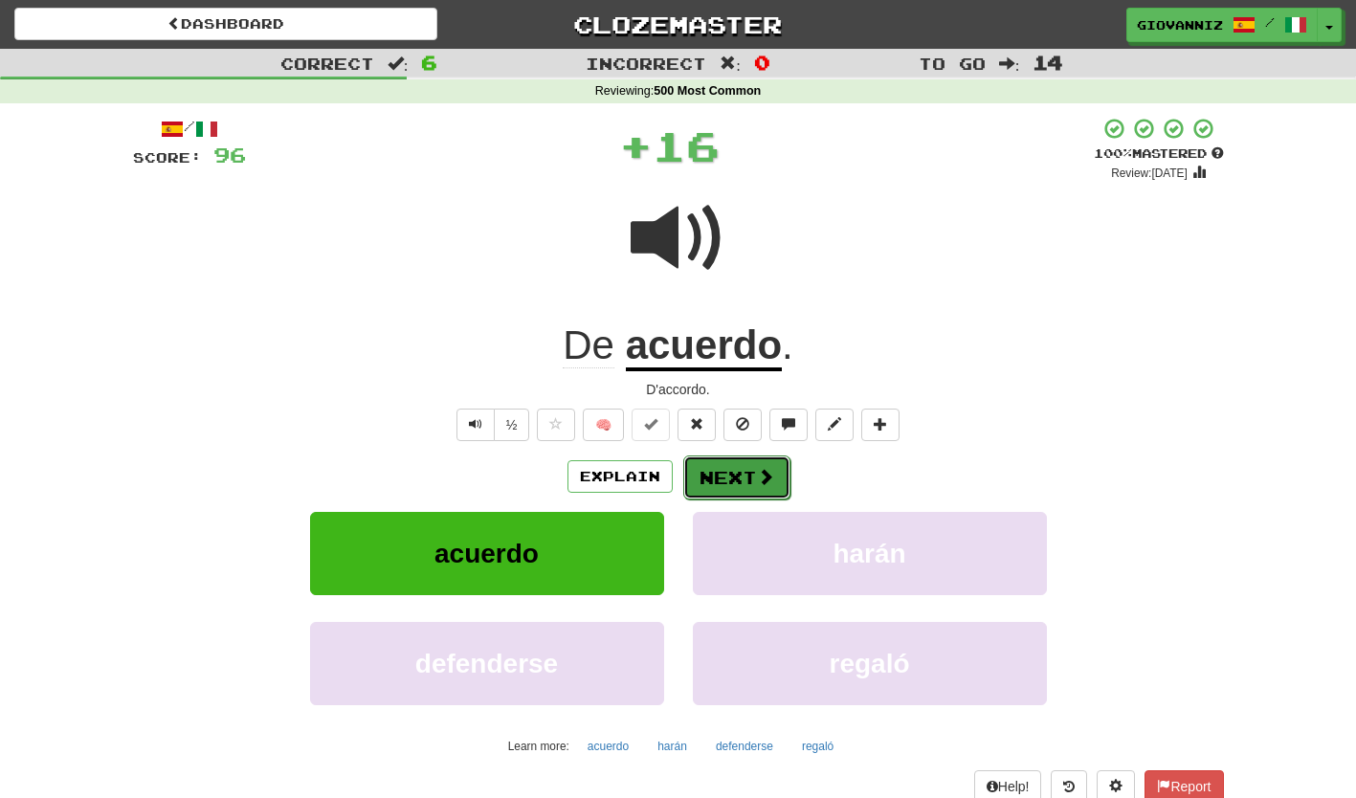
click at [734, 471] on button "Next" at bounding box center [736, 478] width 107 height 44
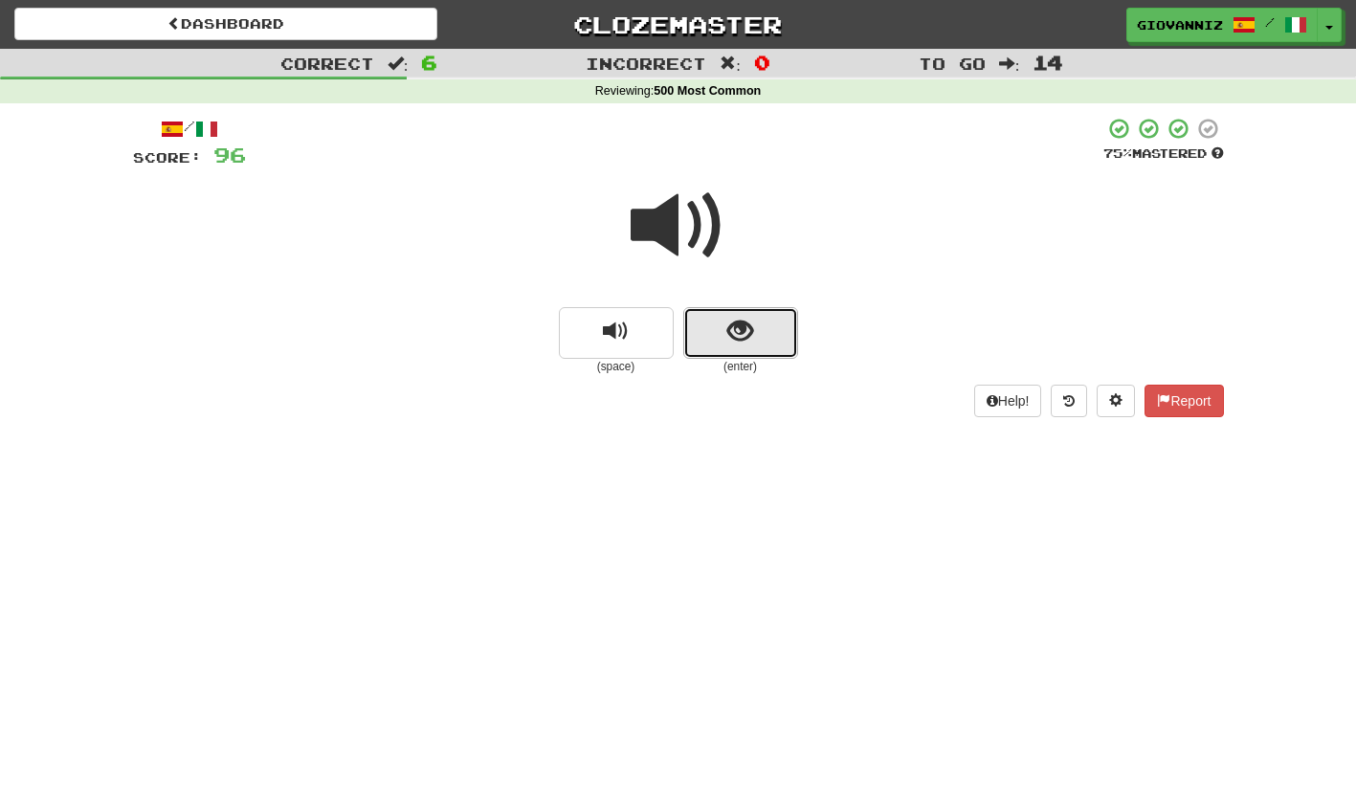
click at [702, 324] on button "show sentence" at bounding box center [740, 333] width 115 height 52
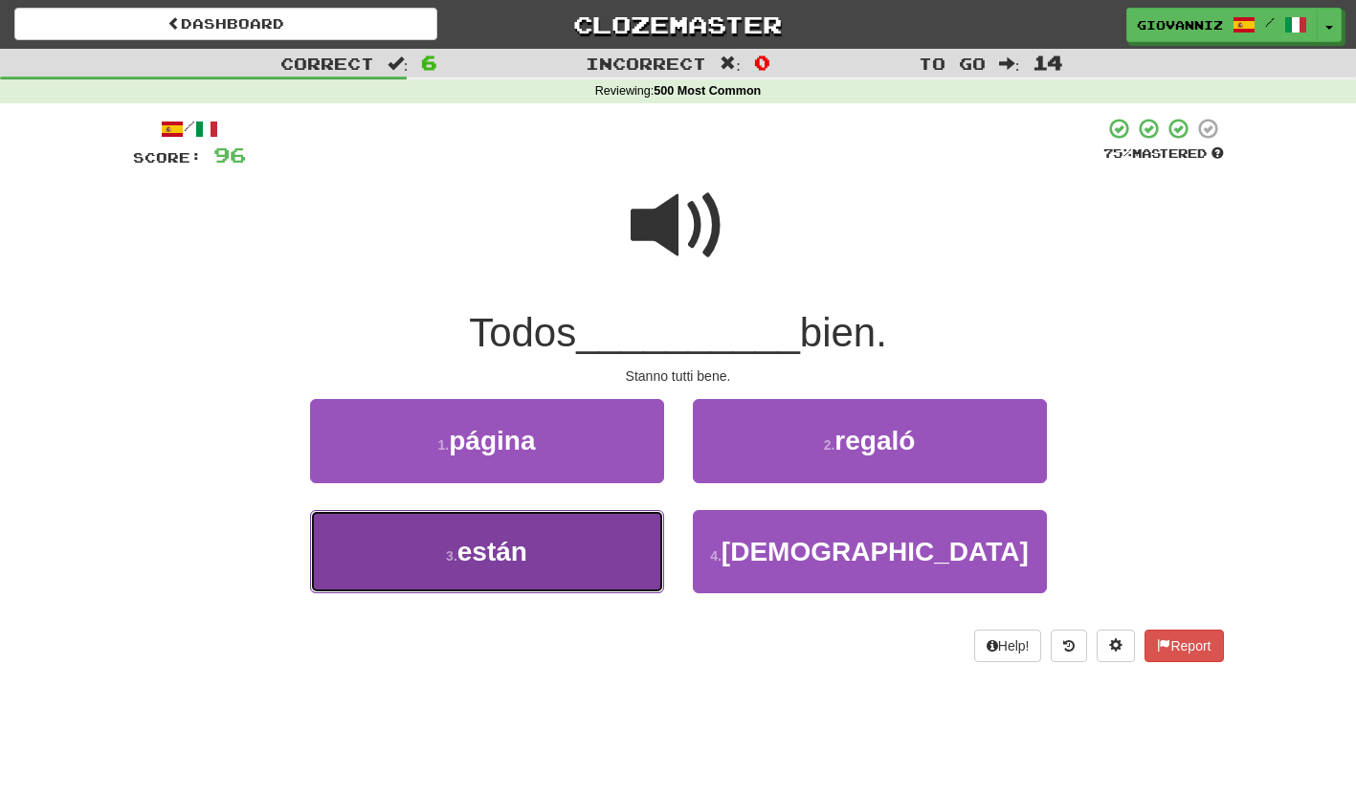
click at [600, 532] on button "3 . están" at bounding box center [487, 551] width 354 height 83
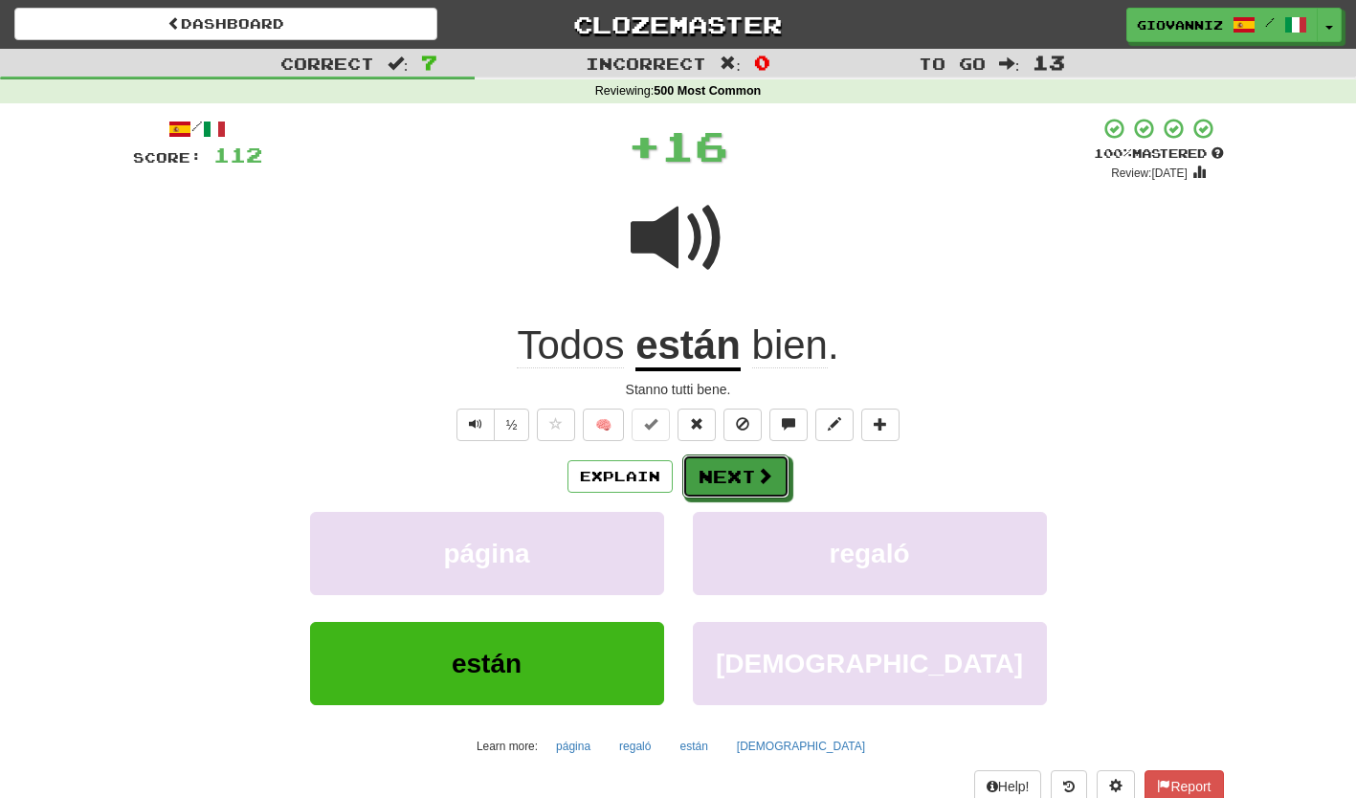
click at [715, 470] on button "Next" at bounding box center [735, 477] width 107 height 44
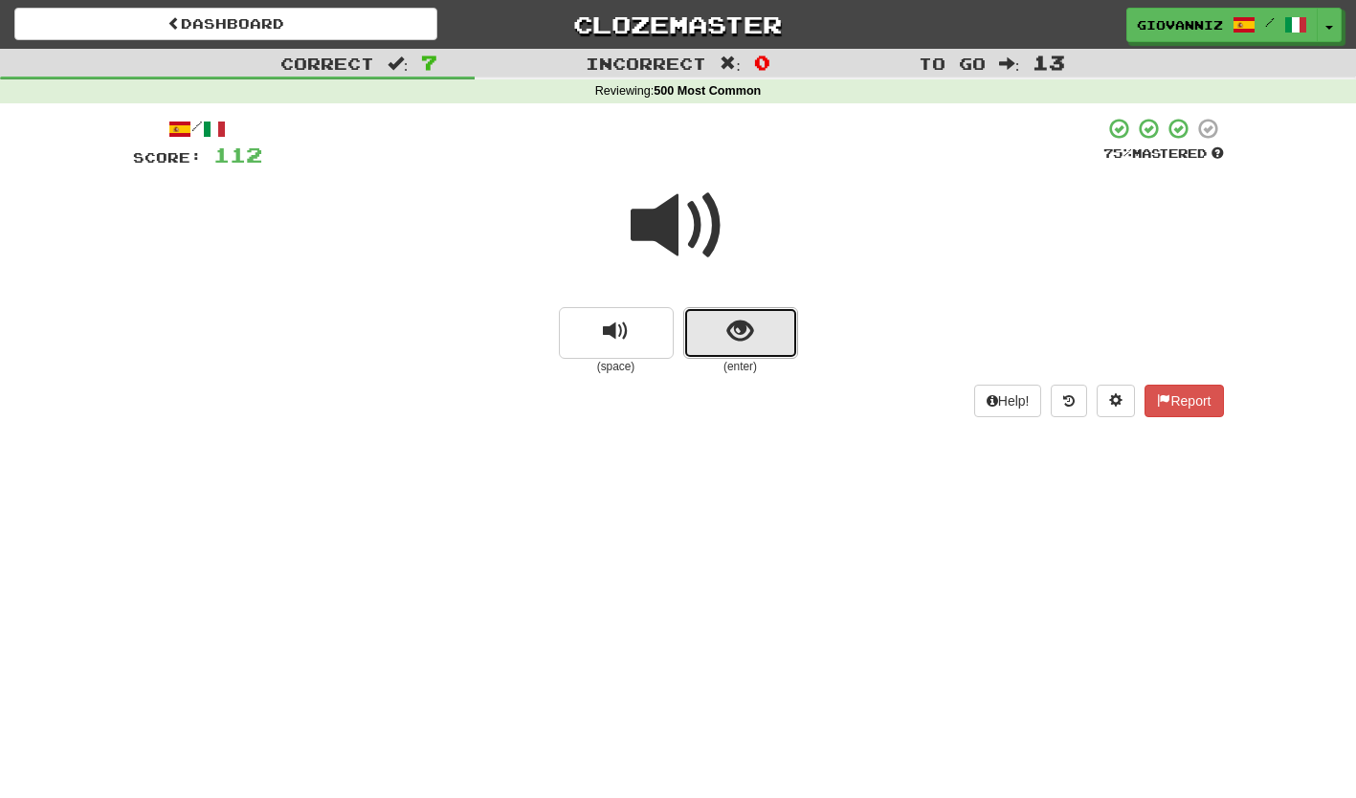
click at [719, 345] on button "show sentence" at bounding box center [740, 333] width 115 height 52
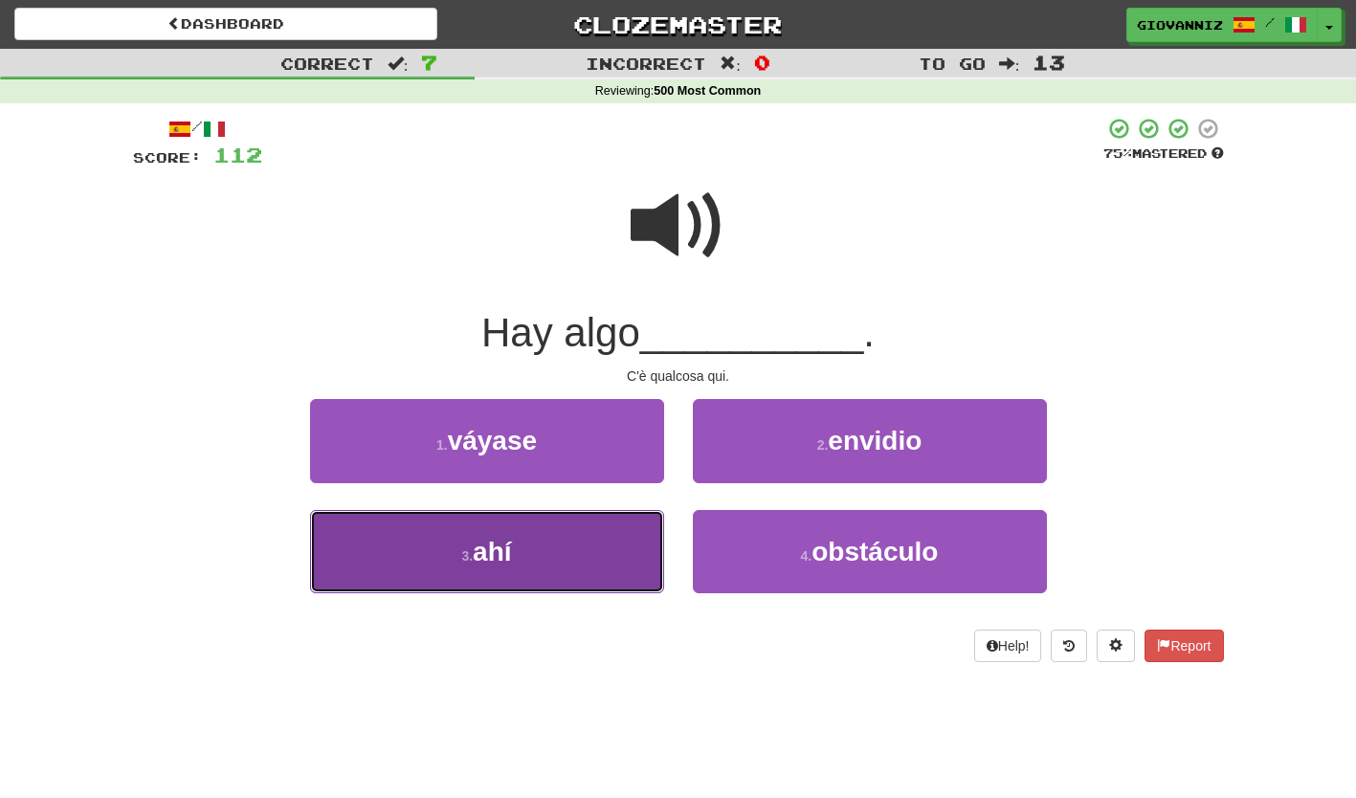
click at [592, 549] on button "3 . ahí" at bounding box center [487, 551] width 354 height 83
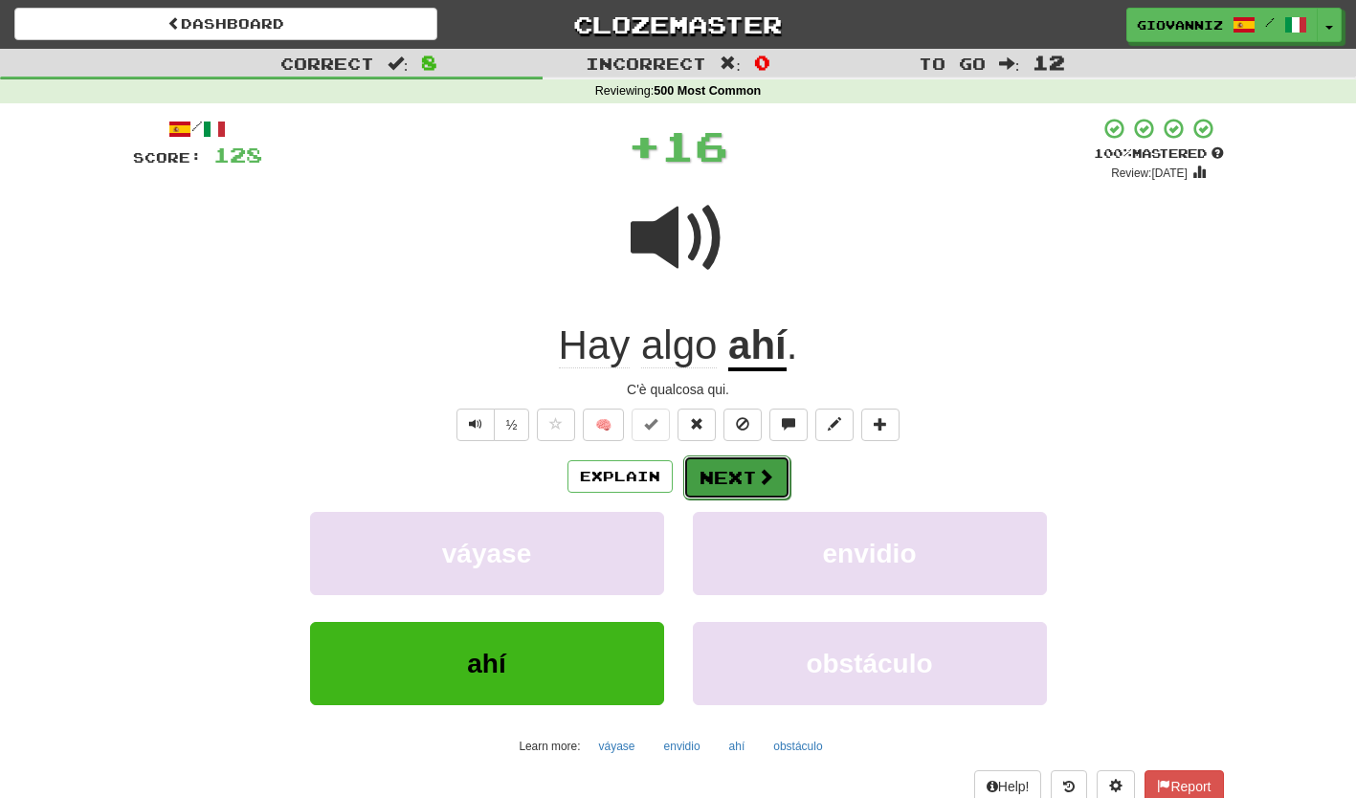
click at [704, 469] on button "Next" at bounding box center [736, 478] width 107 height 44
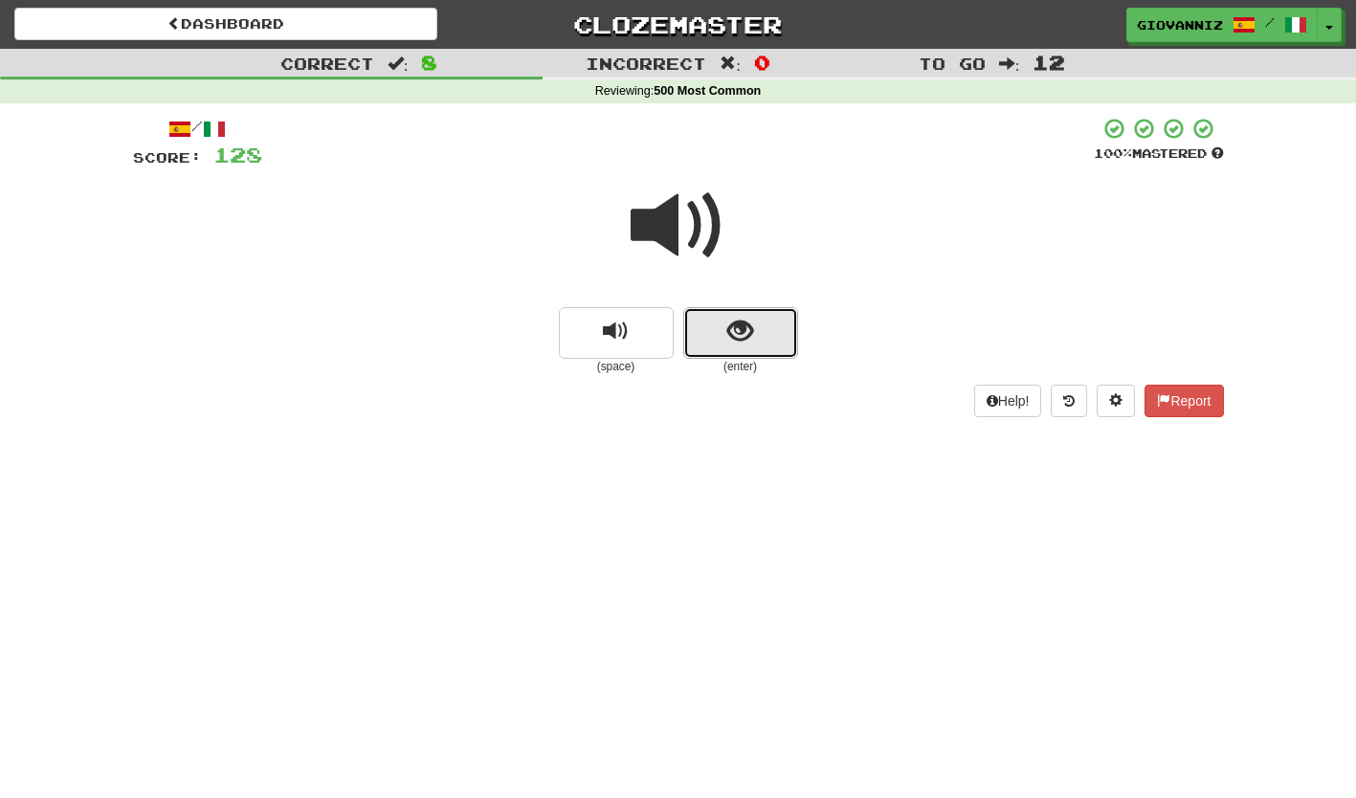
click at [702, 327] on button "show sentence" at bounding box center [740, 333] width 115 height 52
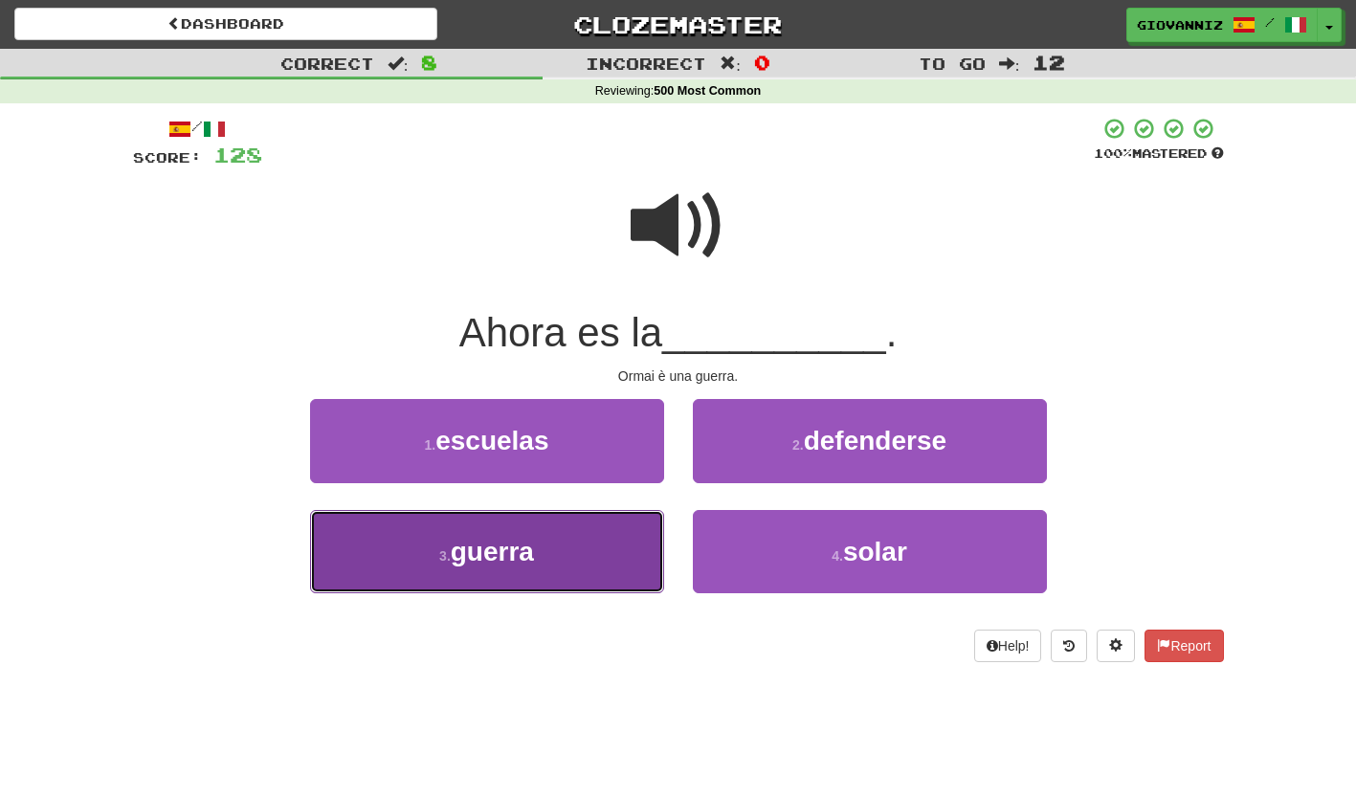
click at [575, 549] on button "3 . guerra" at bounding box center [487, 551] width 354 height 83
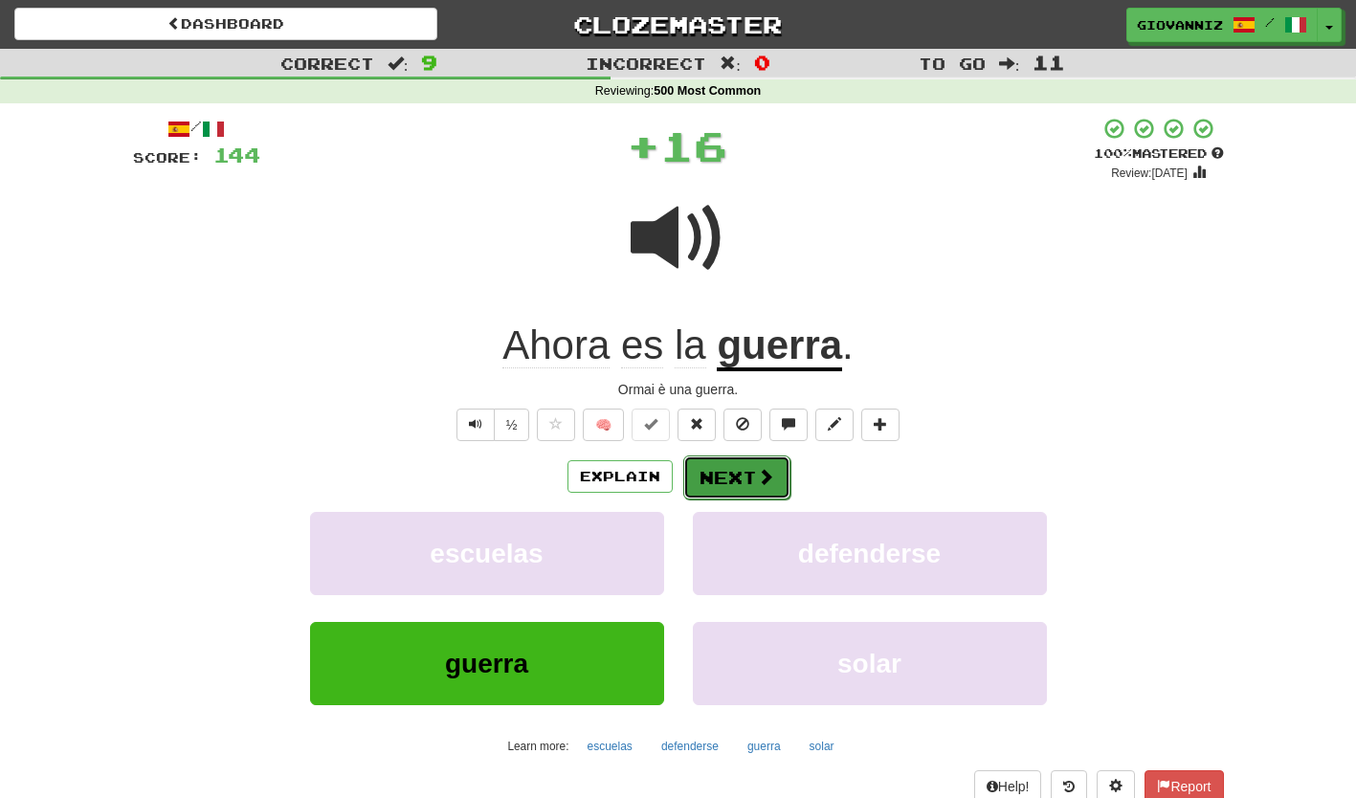
click at [722, 473] on button "Next" at bounding box center [736, 478] width 107 height 44
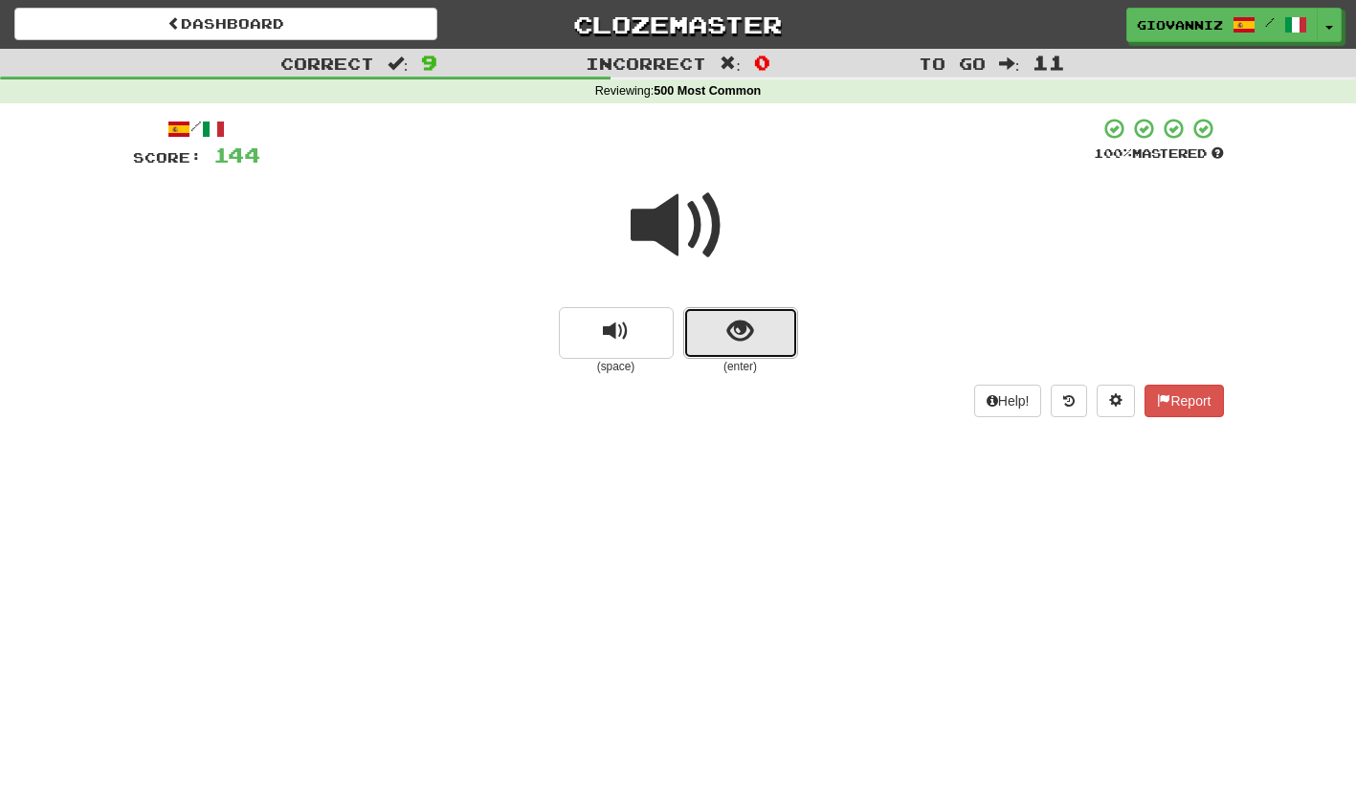
click at [709, 334] on button "show sentence" at bounding box center [740, 333] width 115 height 52
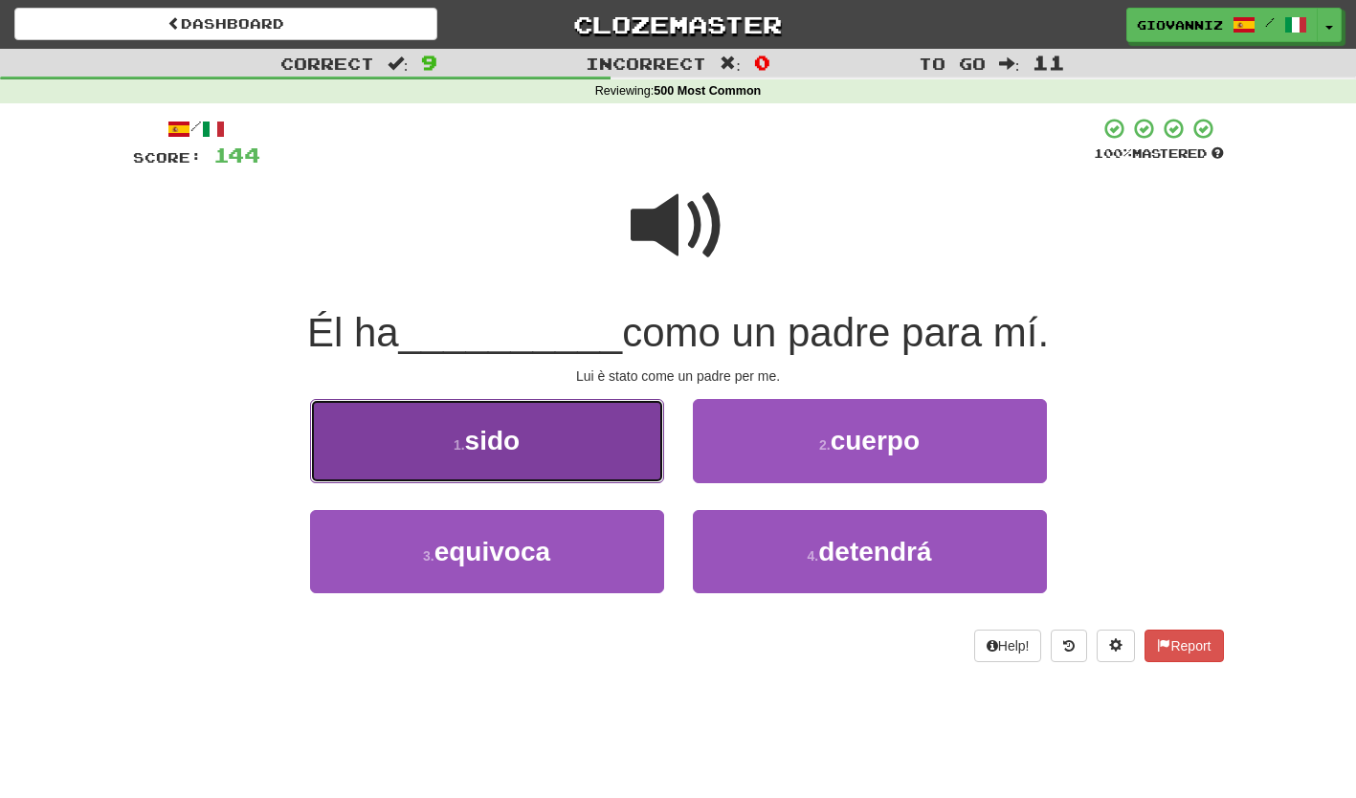
click at [550, 434] on button "1 . sido" at bounding box center [487, 440] width 354 height 83
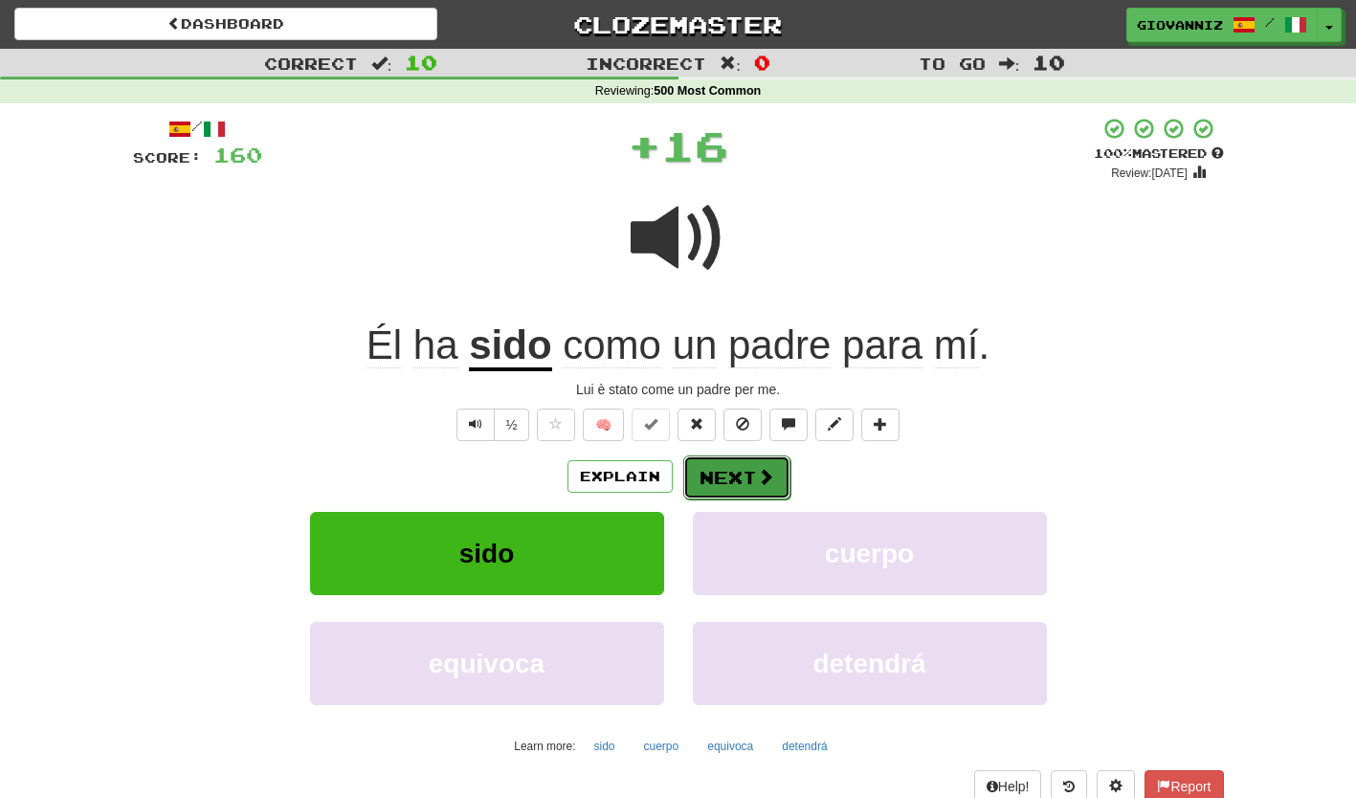
click at [724, 474] on button "Next" at bounding box center [736, 478] width 107 height 44
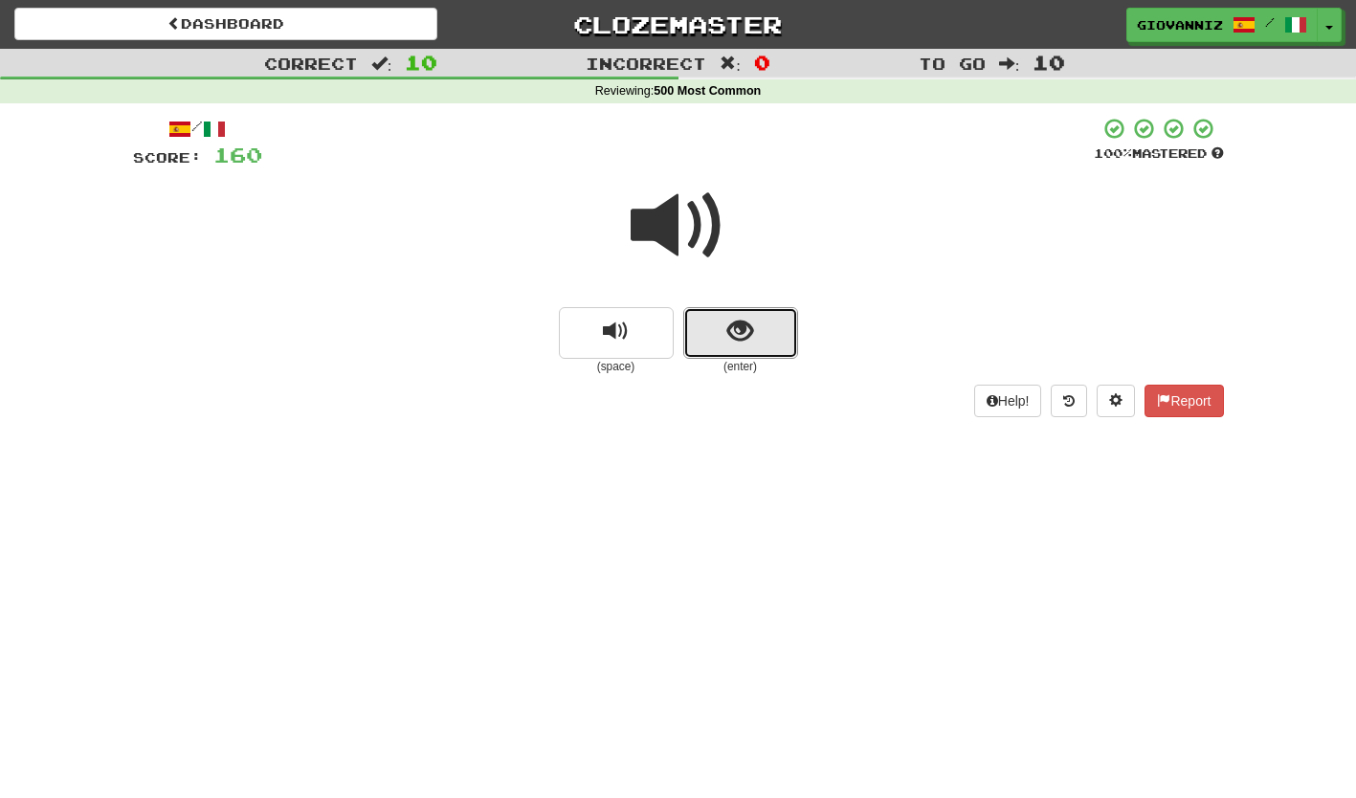
click at [711, 345] on button "show sentence" at bounding box center [740, 333] width 115 height 52
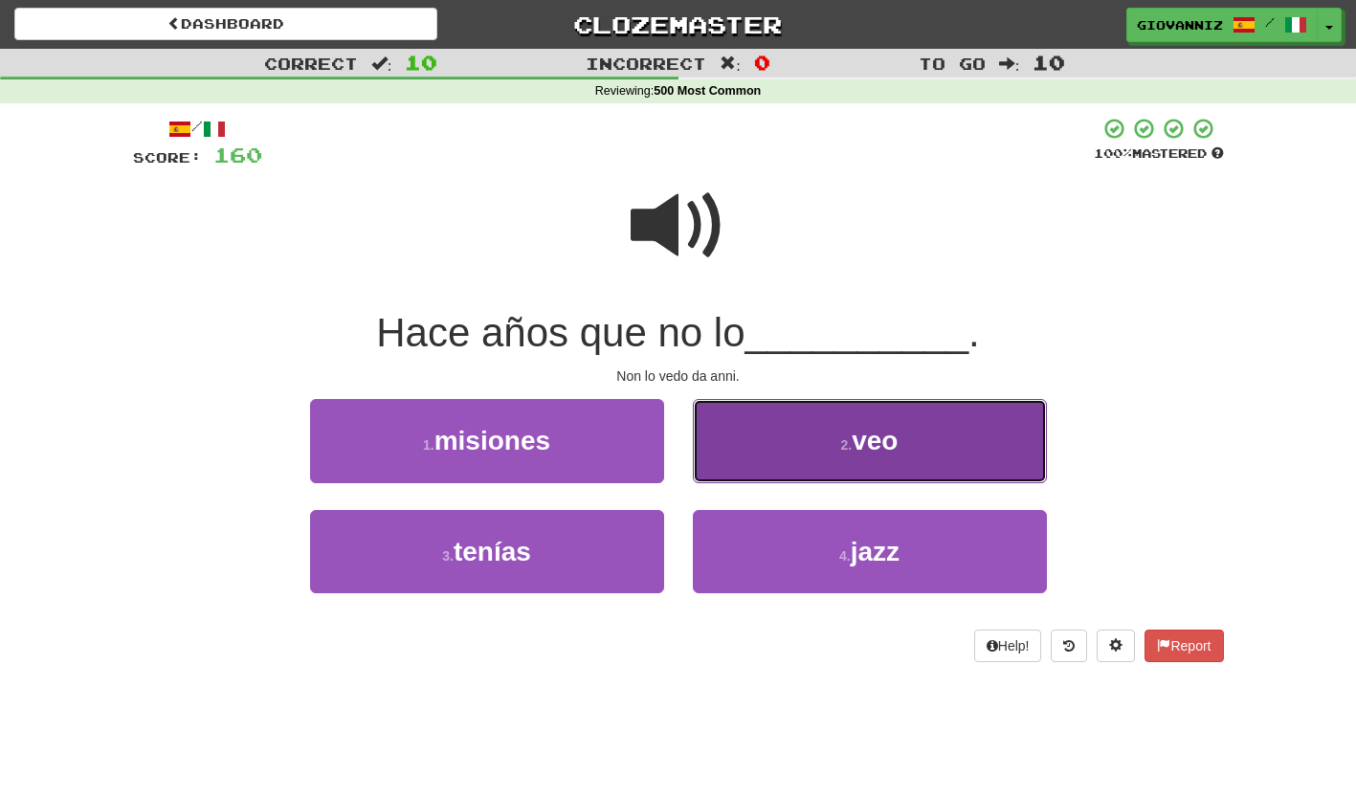
click at [744, 442] on button "2 . veo" at bounding box center [870, 440] width 354 height 83
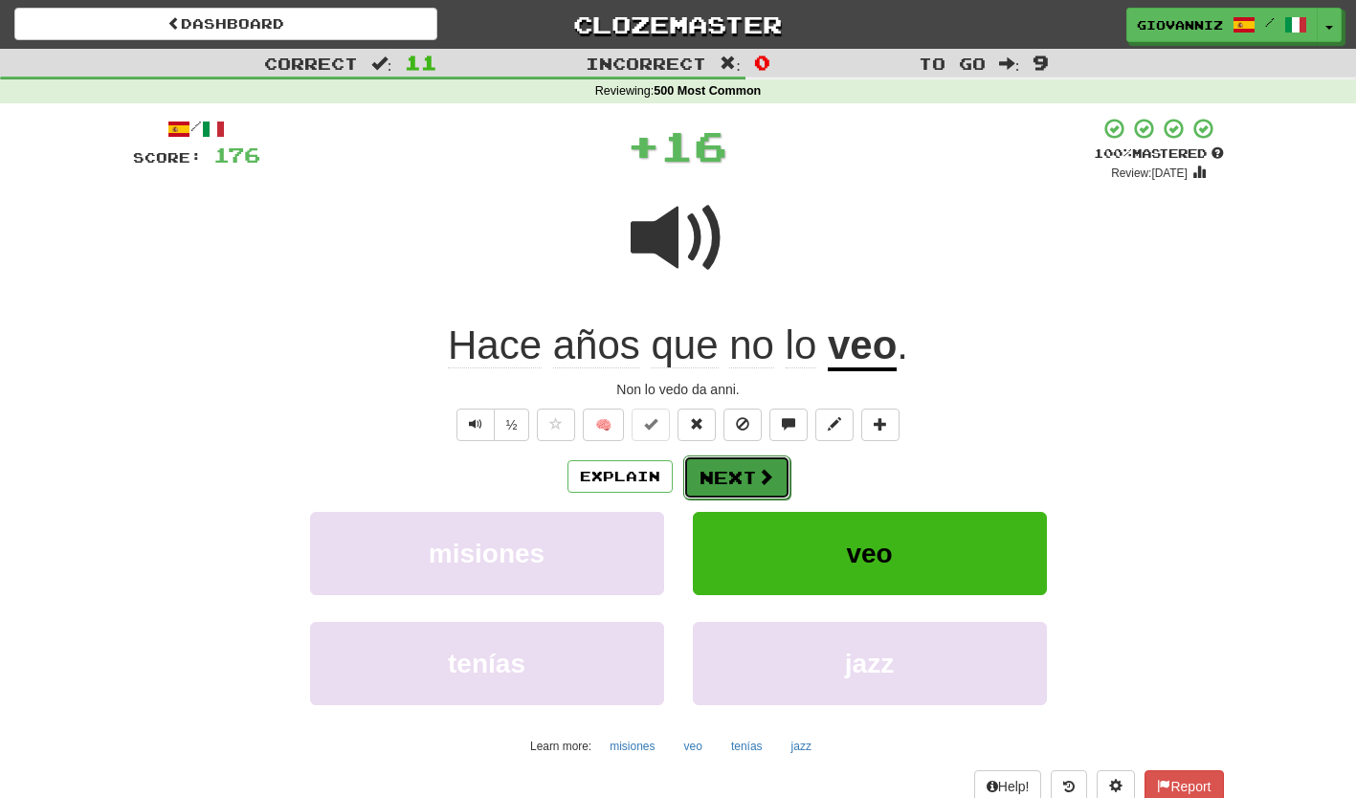
click at [716, 477] on button "Next" at bounding box center [736, 478] width 107 height 44
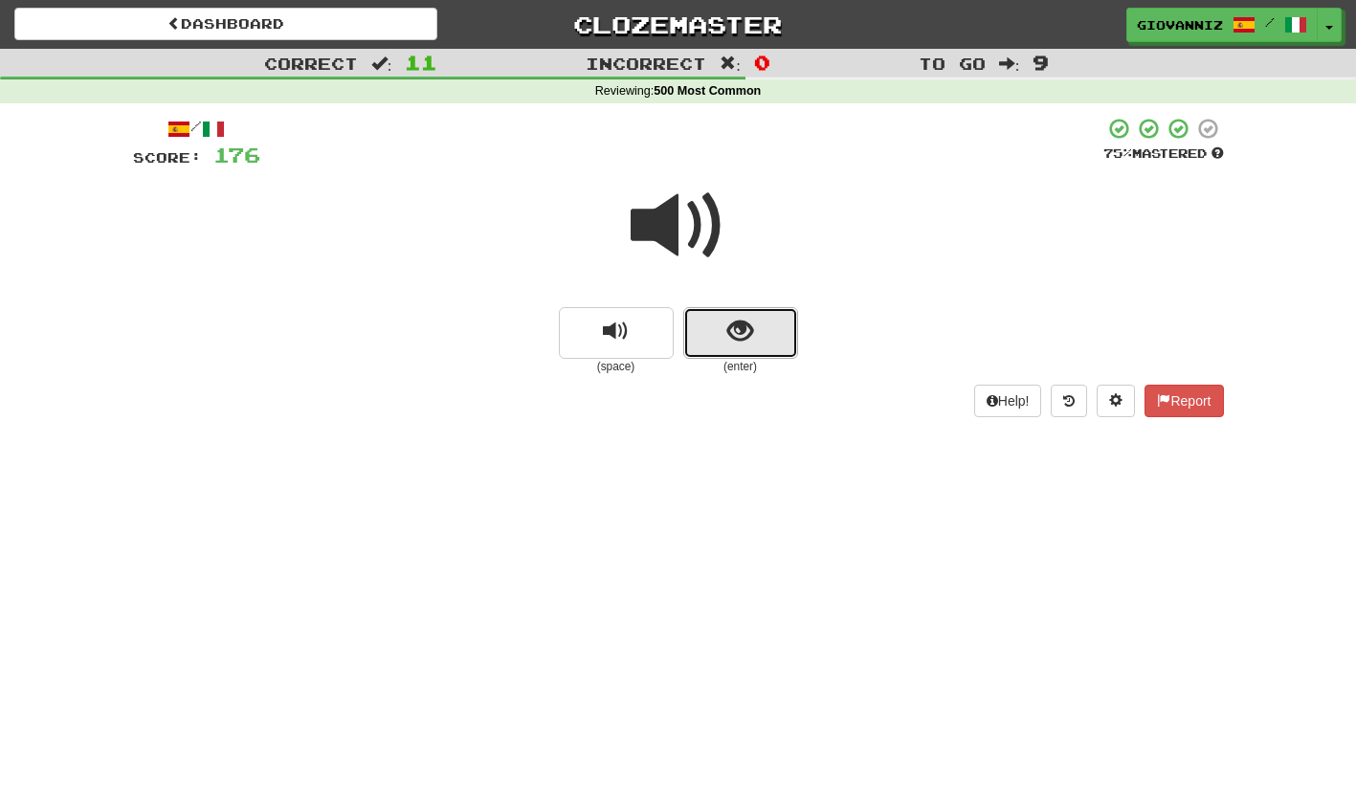
click at [709, 344] on button "show sentence" at bounding box center [740, 333] width 115 height 52
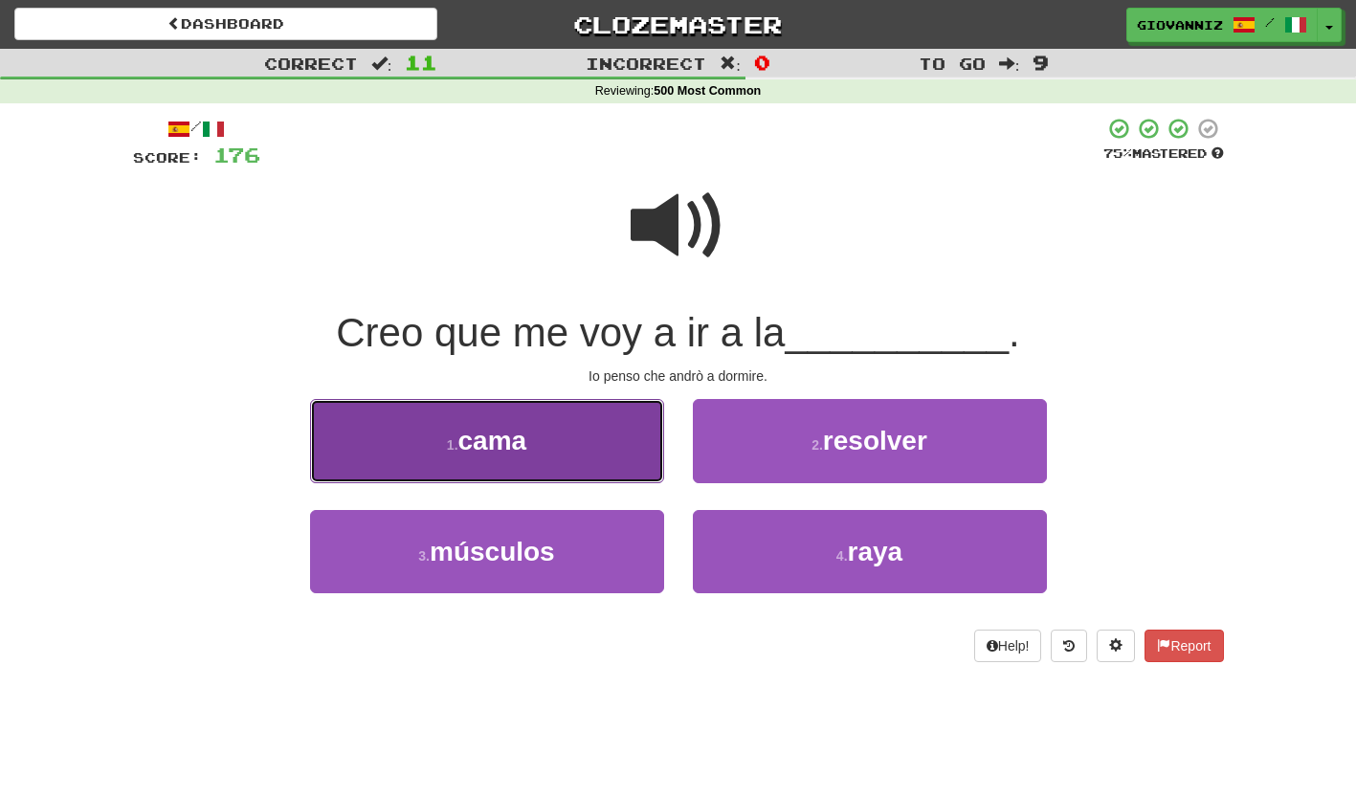
click at [579, 451] on button "1 . cama" at bounding box center [487, 440] width 354 height 83
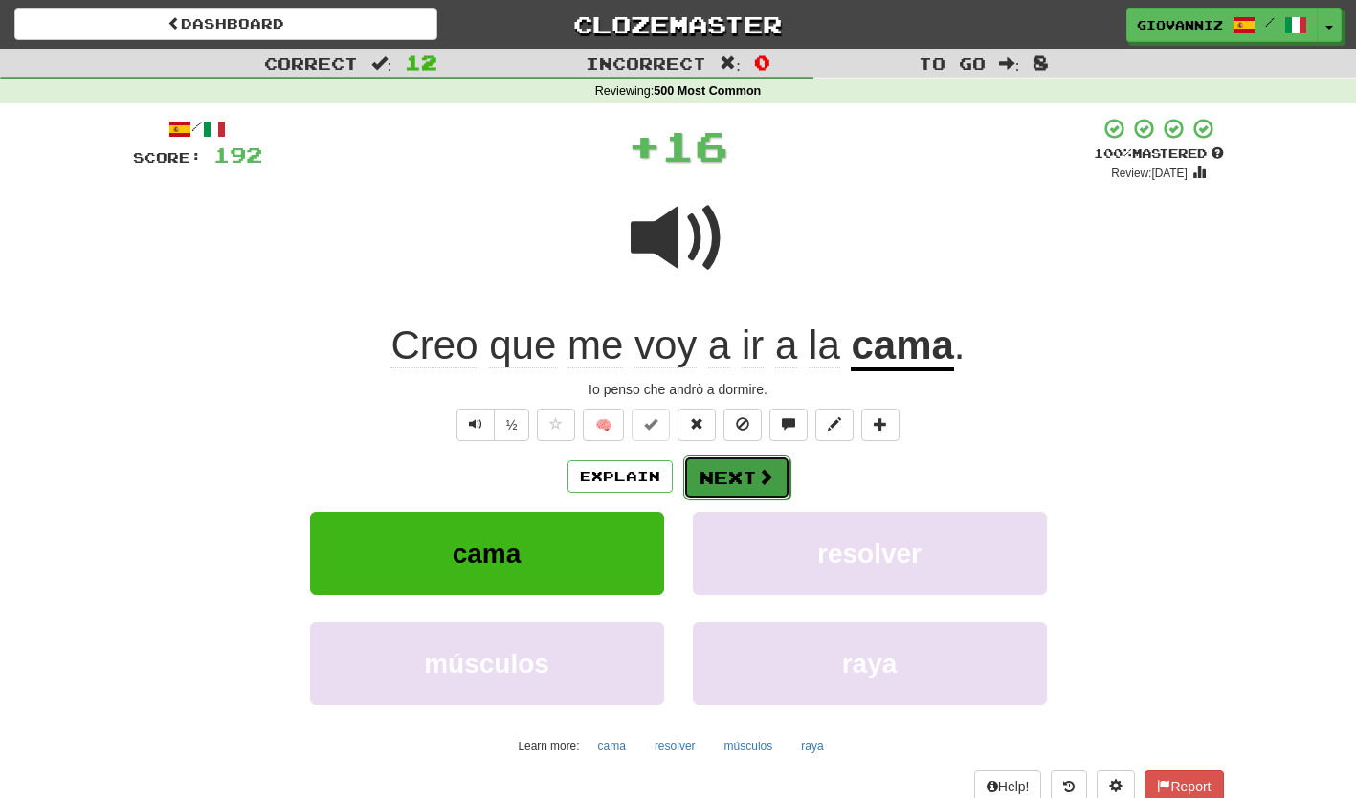
click at [731, 479] on button "Next" at bounding box center [736, 478] width 107 height 44
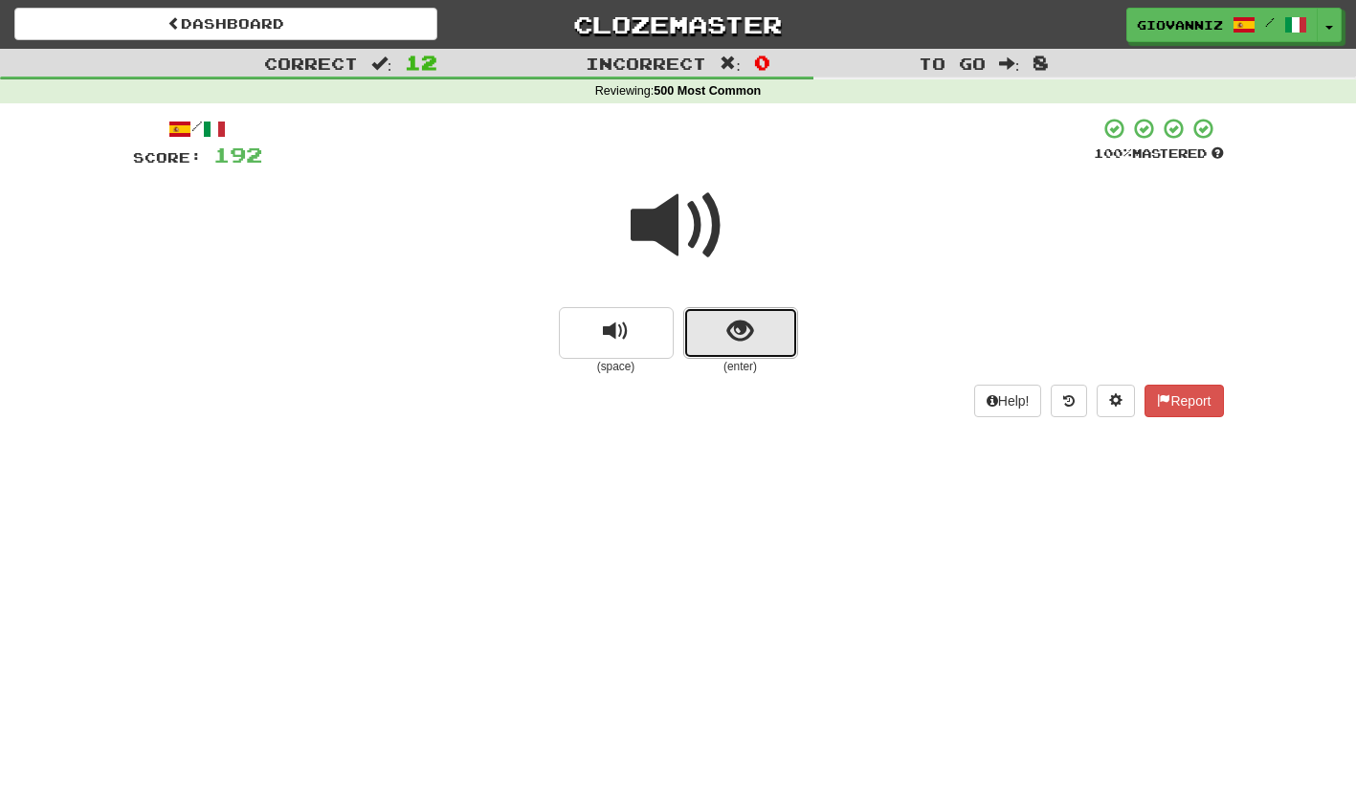
click at [710, 345] on button "show sentence" at bounding box center [740, 333] width 115 height 52
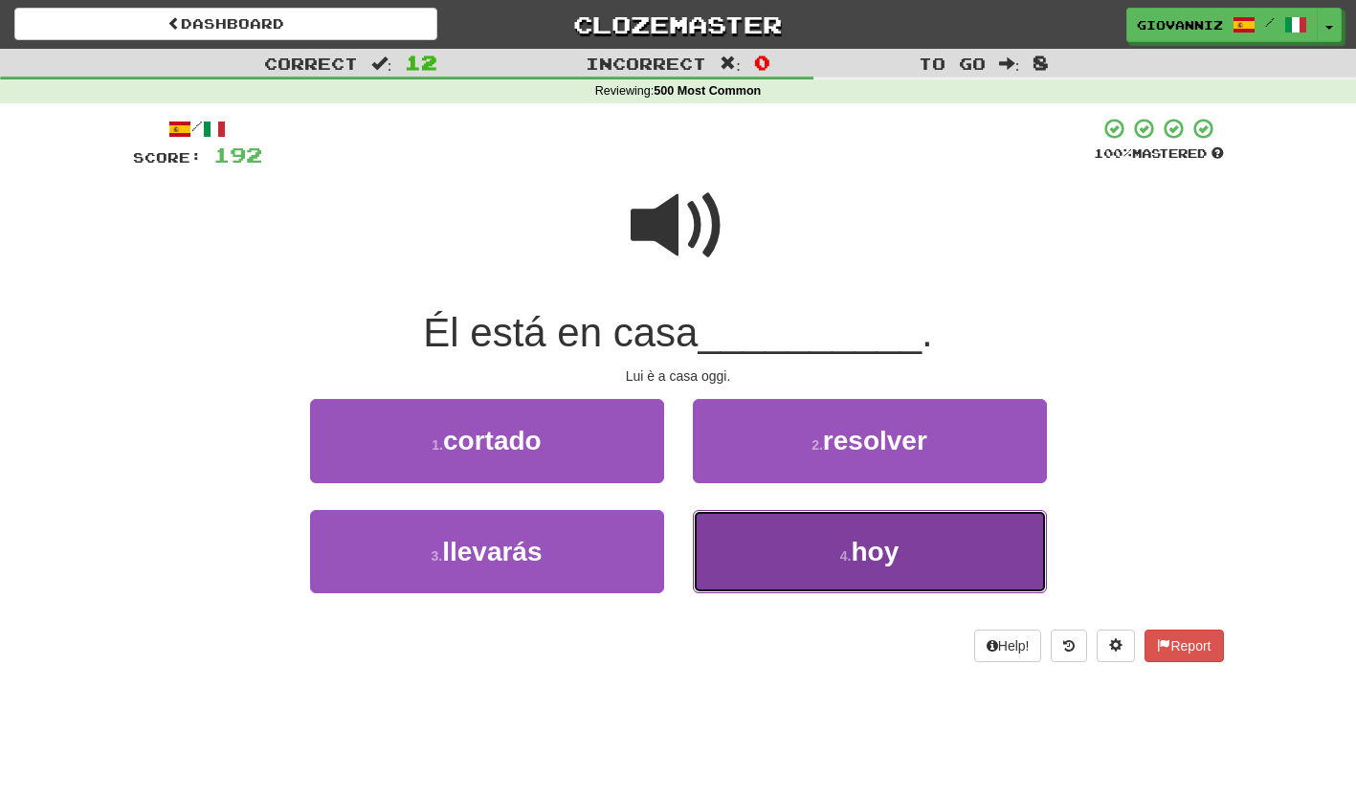
click at [758, 546] on button "4 . hoy" at bounding box center [870, 551] width 354 height 83
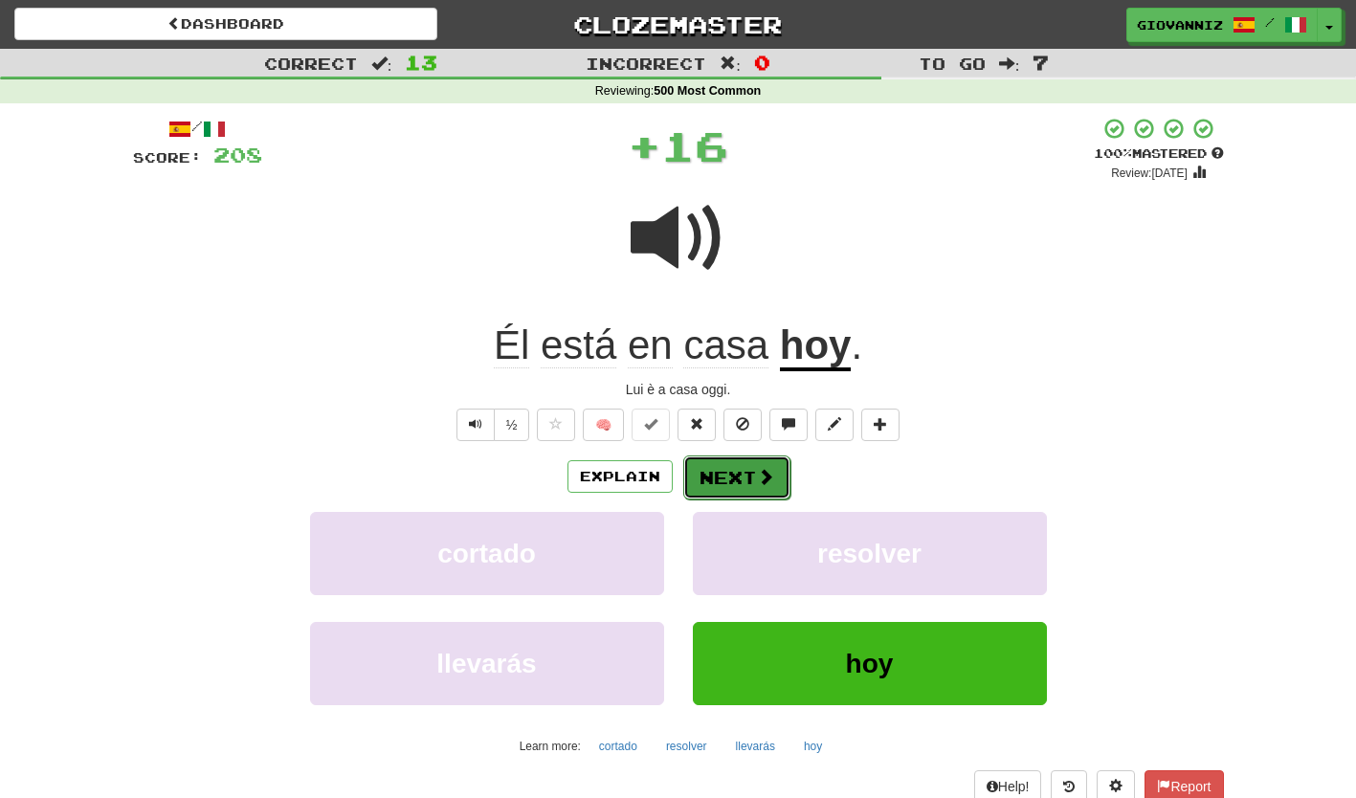
click at [728, 474] on button "Next" at bounding box center [736, 478] width 107 height 44
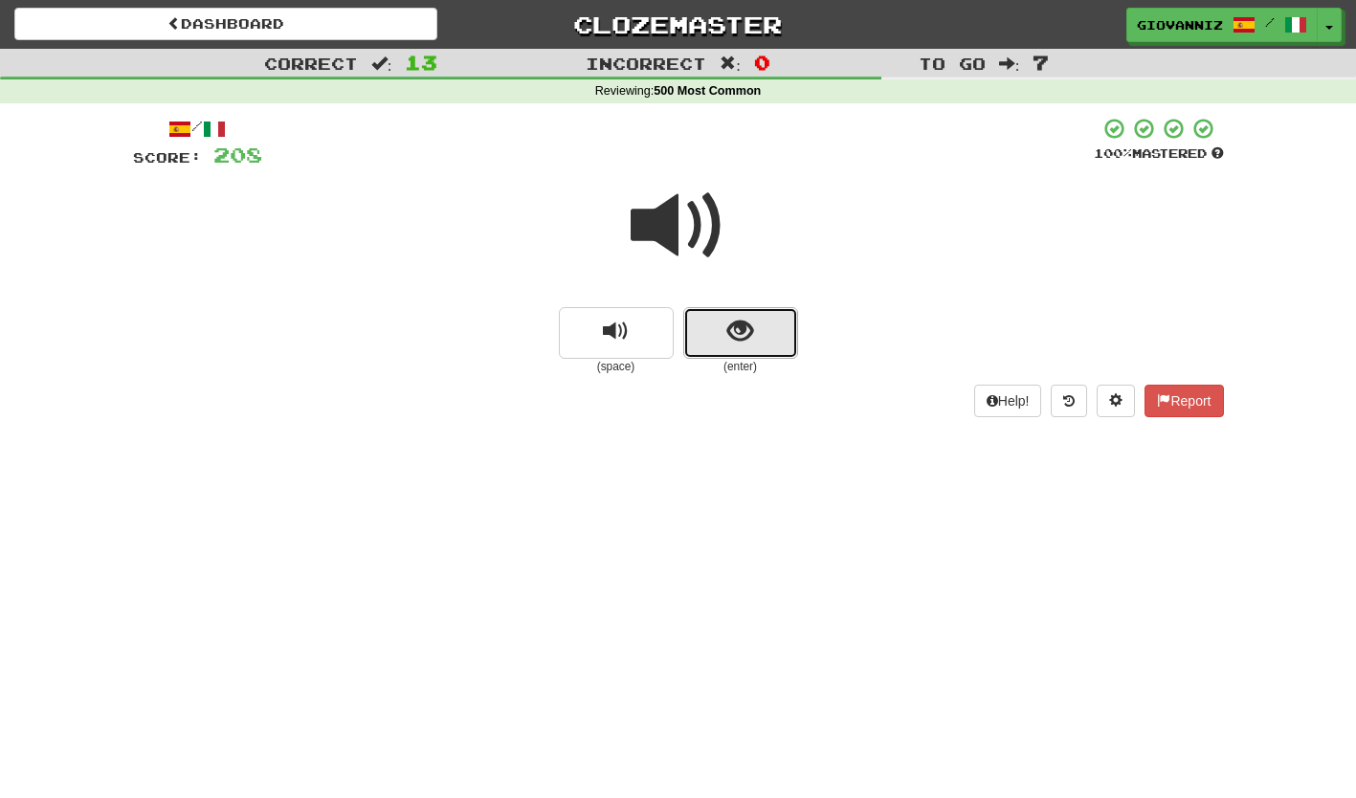
click at [710, 349] on button "show sentence" at bounding box center [740, 333] width 115 height 52
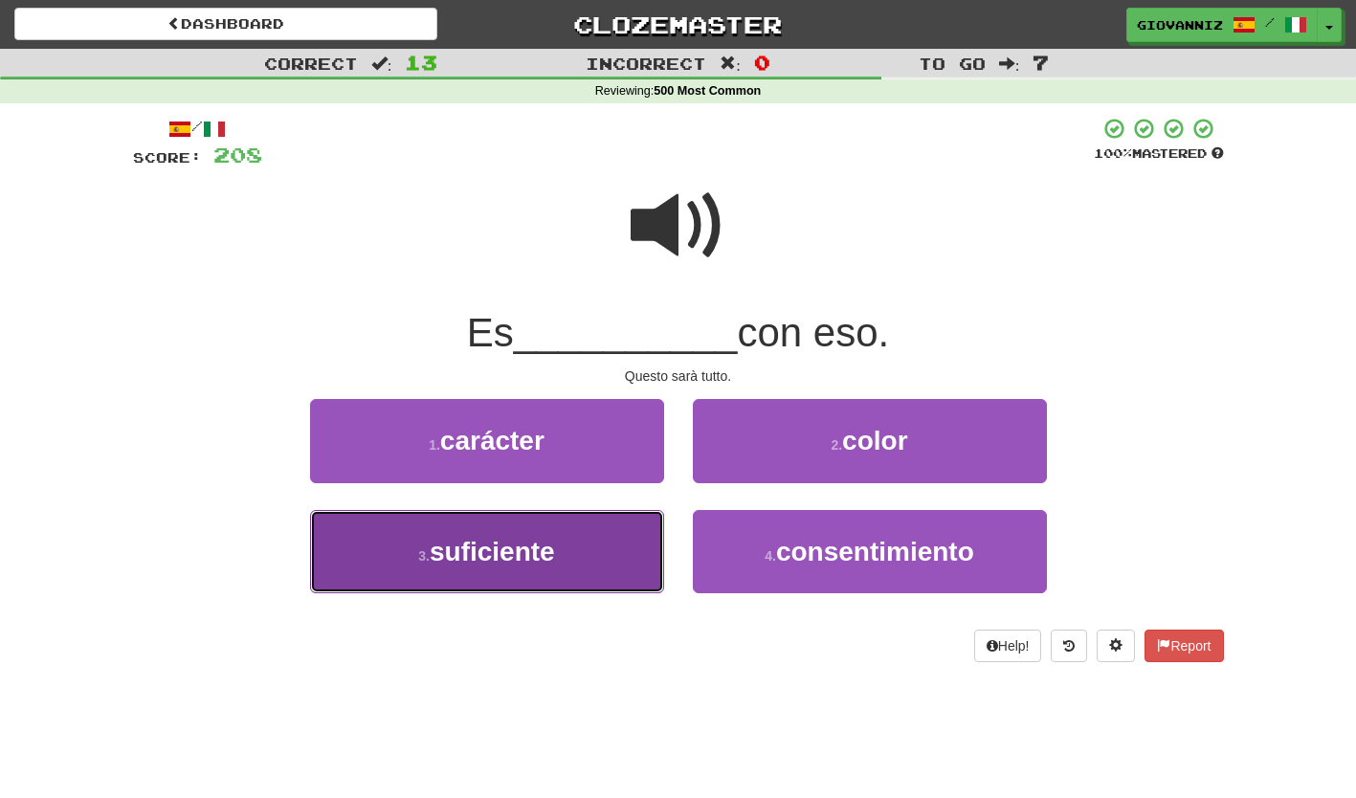
click at [590, 555] on button "3 . suficiente" at bounding box center [487, 551] width 354 height 83
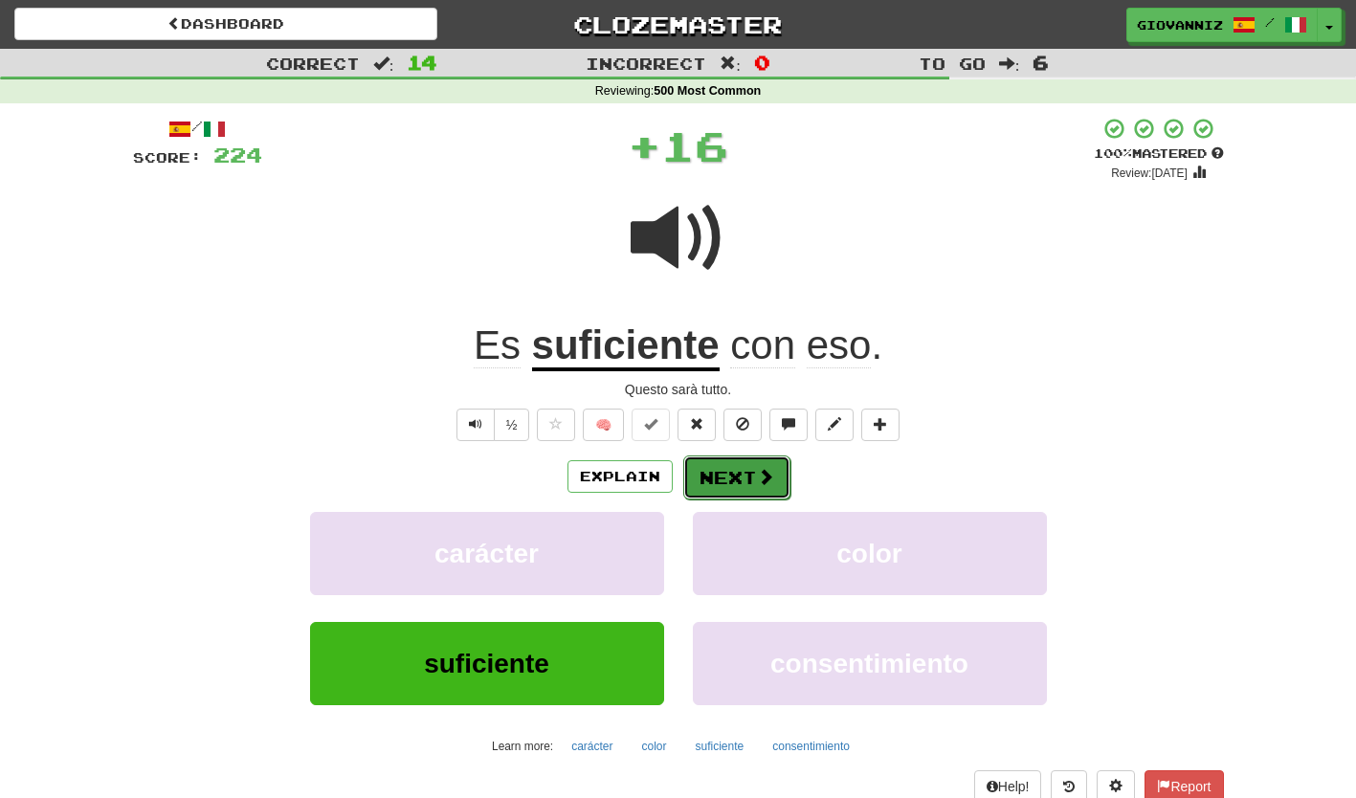
click at [731, 480] on button "Next" at bounding box center [736, 478] width 107 height 44
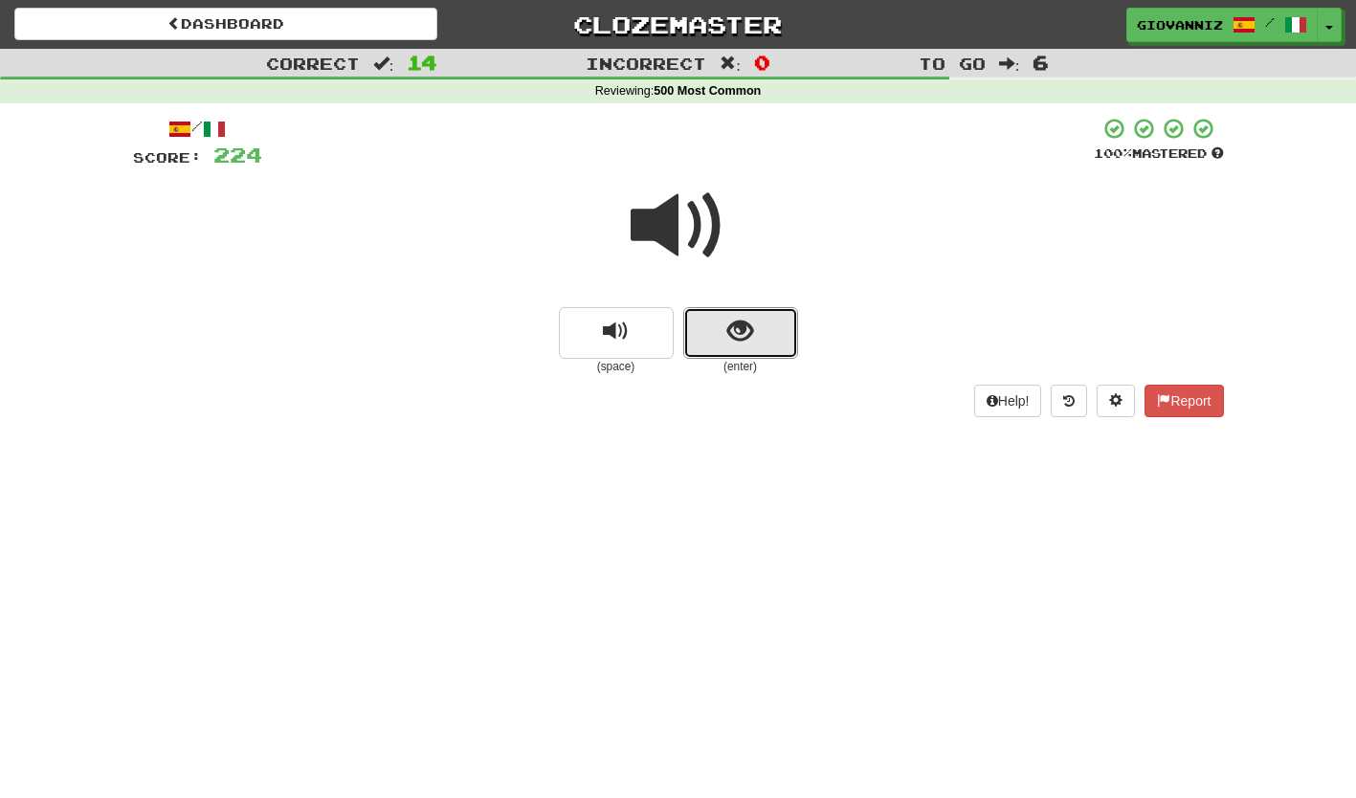
click at [728, 323] on span "show sentence" at bounding box center [740, 332] width 26 height 26
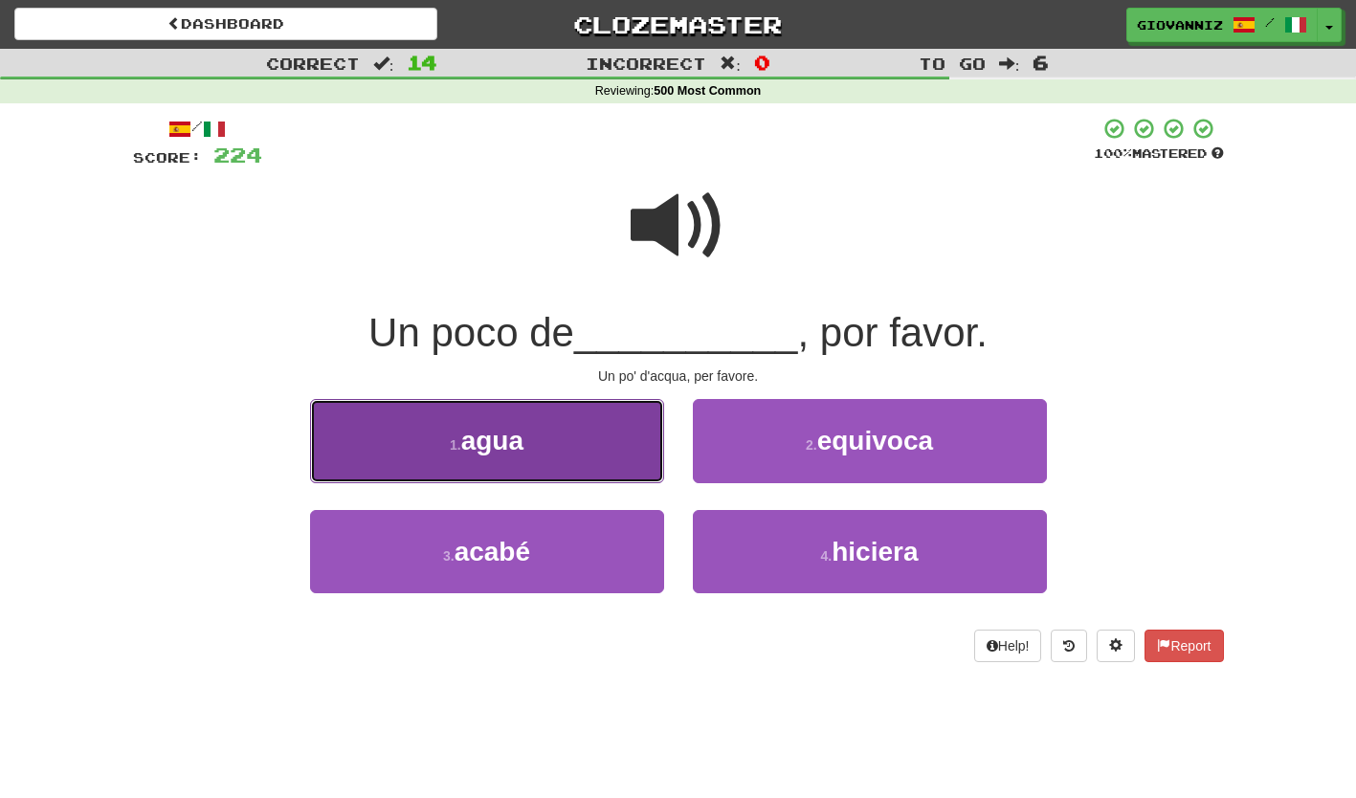
click at [576, 451] on button "1 . agua" at bounding box center [487, 440] width 354 height 83
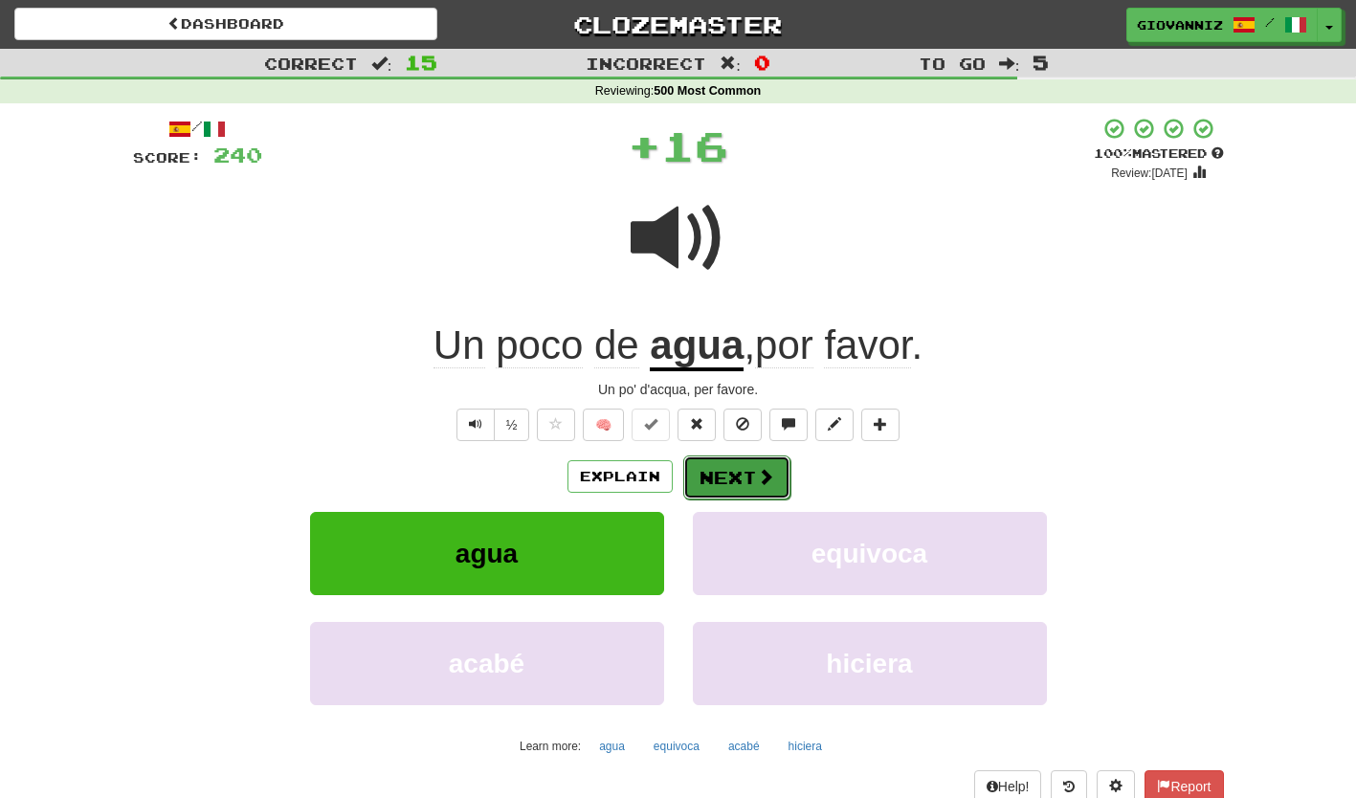
click at [720, 476] on button "Next" at bounding box center [736, 478] width 107 height 44
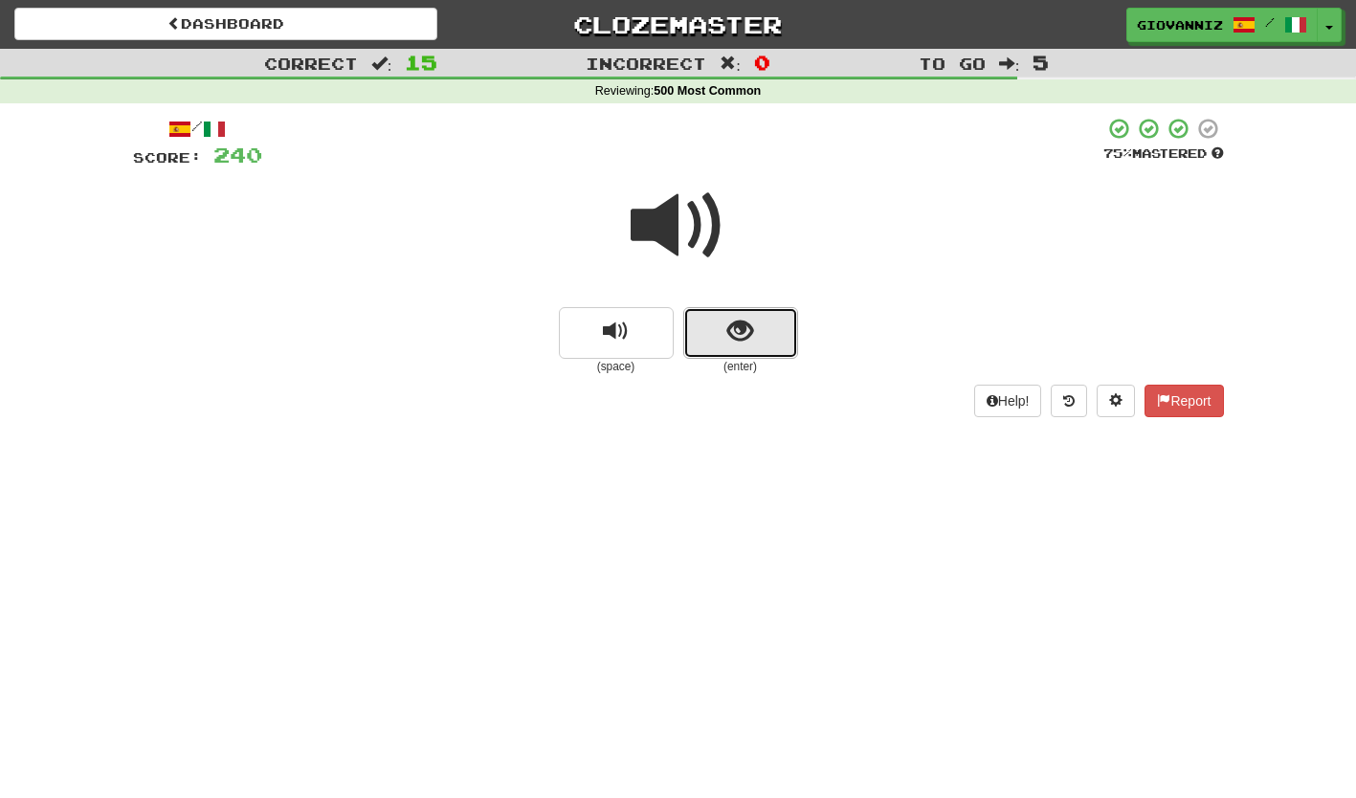
click at [724, 344] on button "show sentence" at bounding box center [740, 333] width 115 height 52
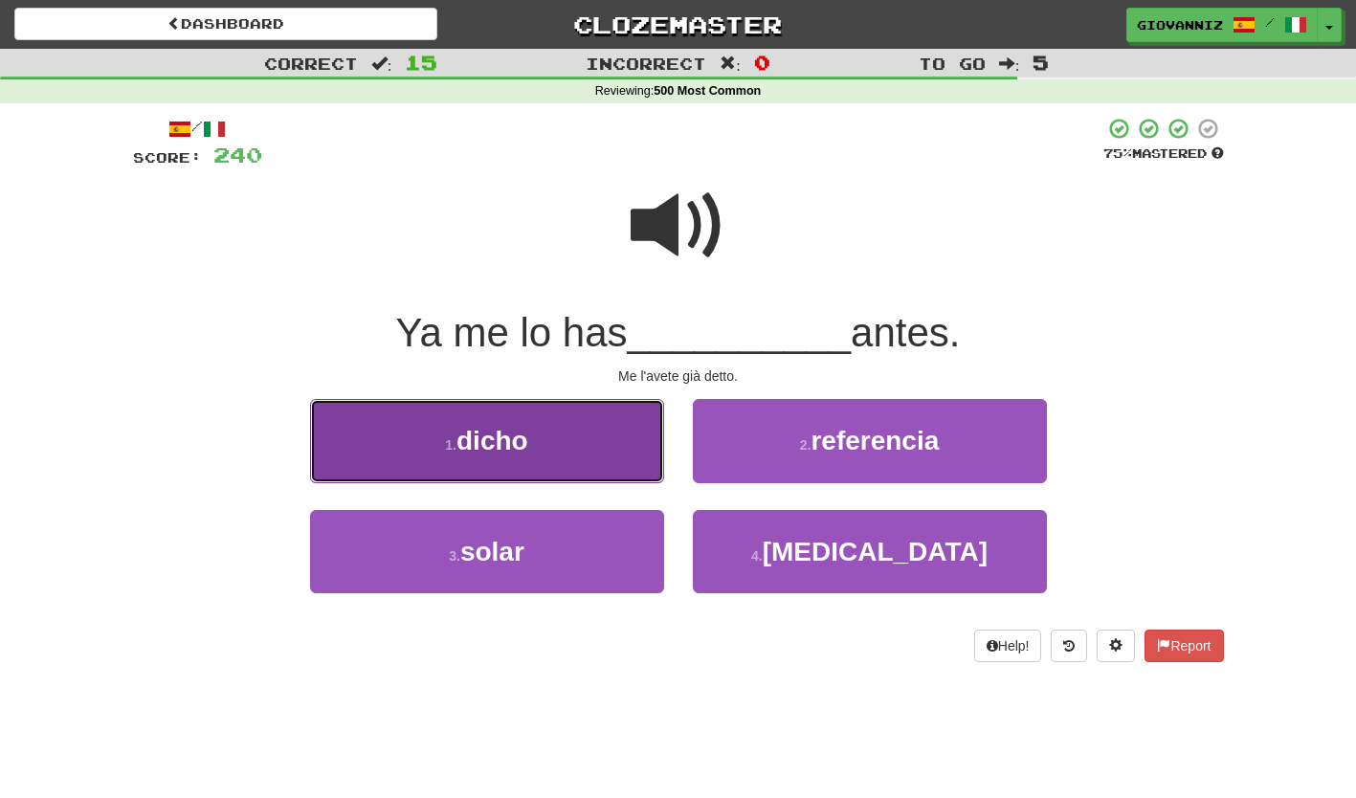
click at [588, 443] on button "1 . dicho" at bounding box center [487, 440] width 354 height 83
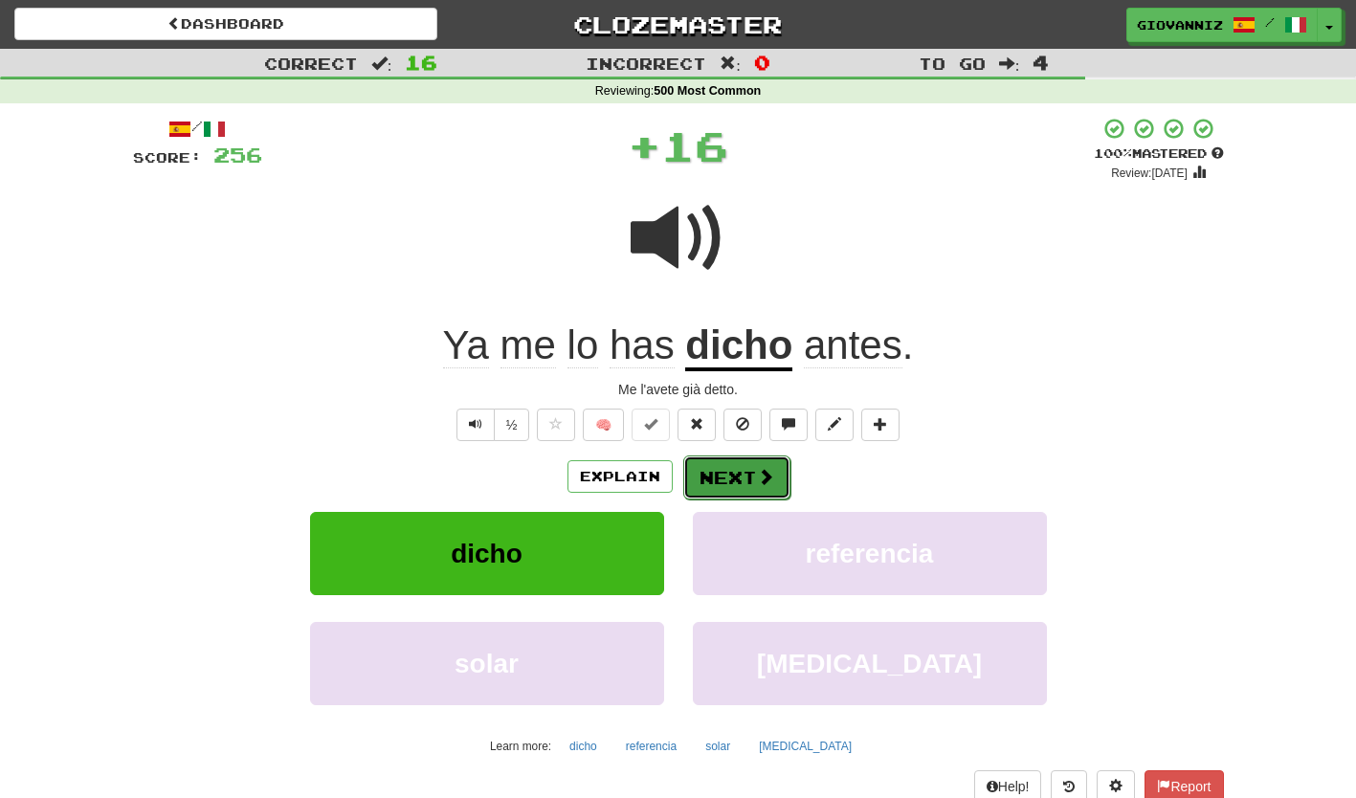
click at [729, 471] on button "Next" at bounding box center [736, 478] width 107 height 44
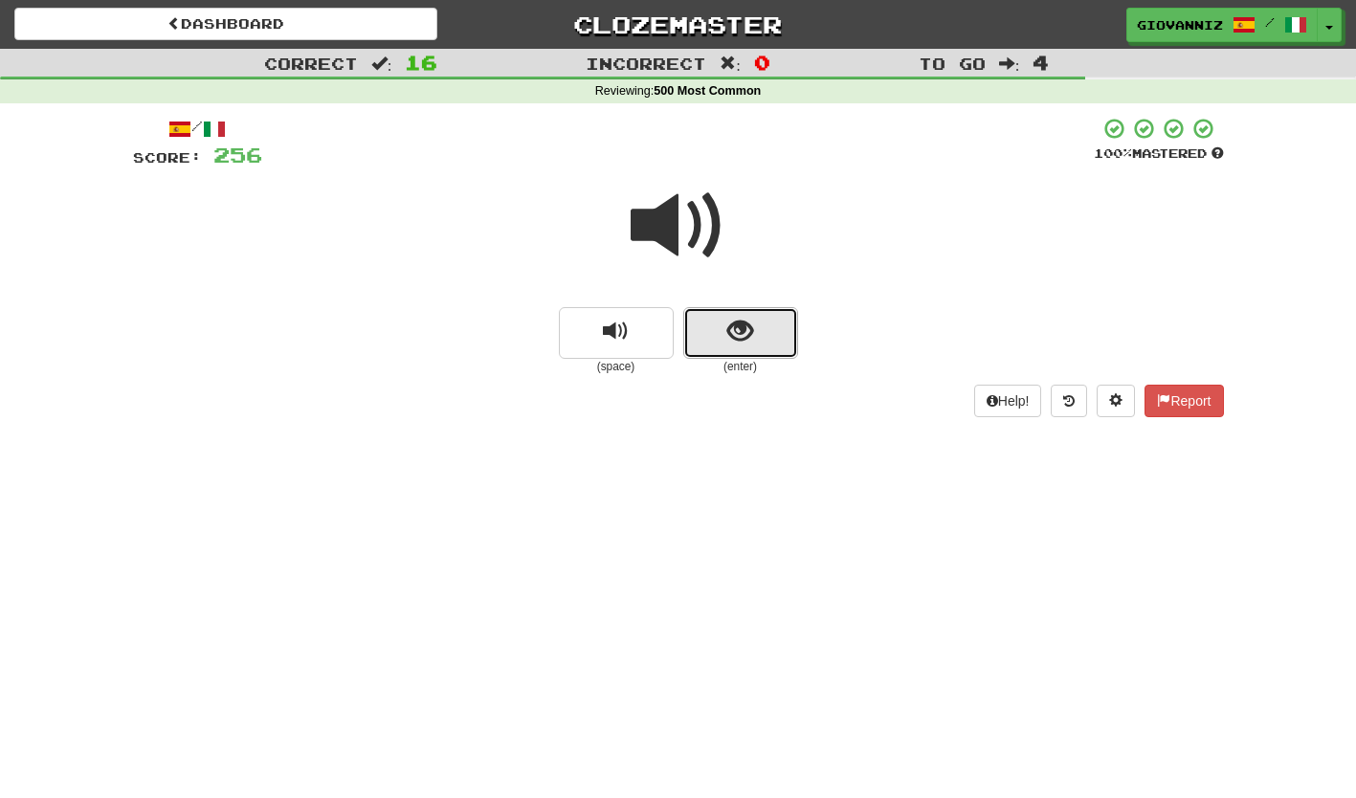
click at [718, 336] on button "show sentence" at bounding box center [740, 333] width 115 height 52
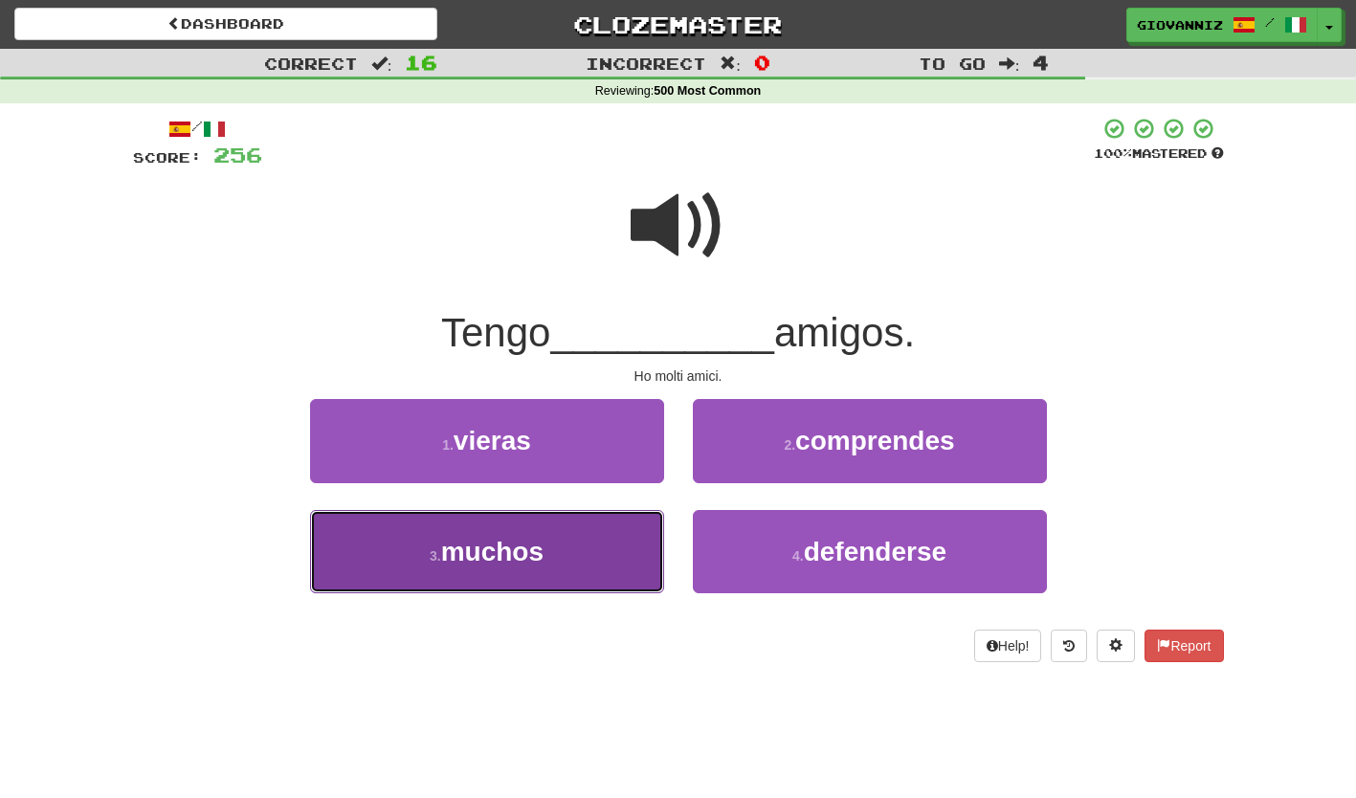
click at [619, 551] on button "3 . muchos" at bounding box center [487, 551] width 354 height 83
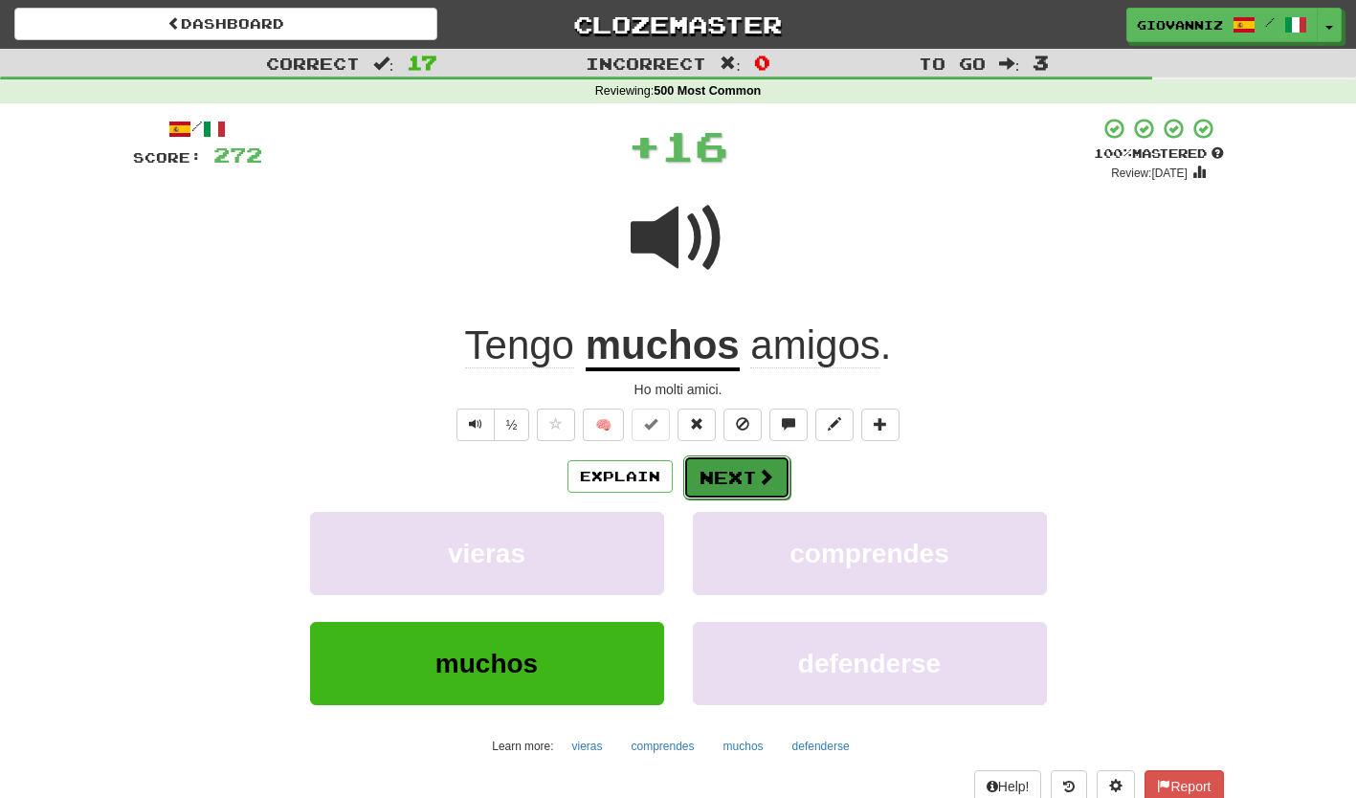
click at [718, 478] on button "Next" at bounding box center [736, 478] width 107 height 44
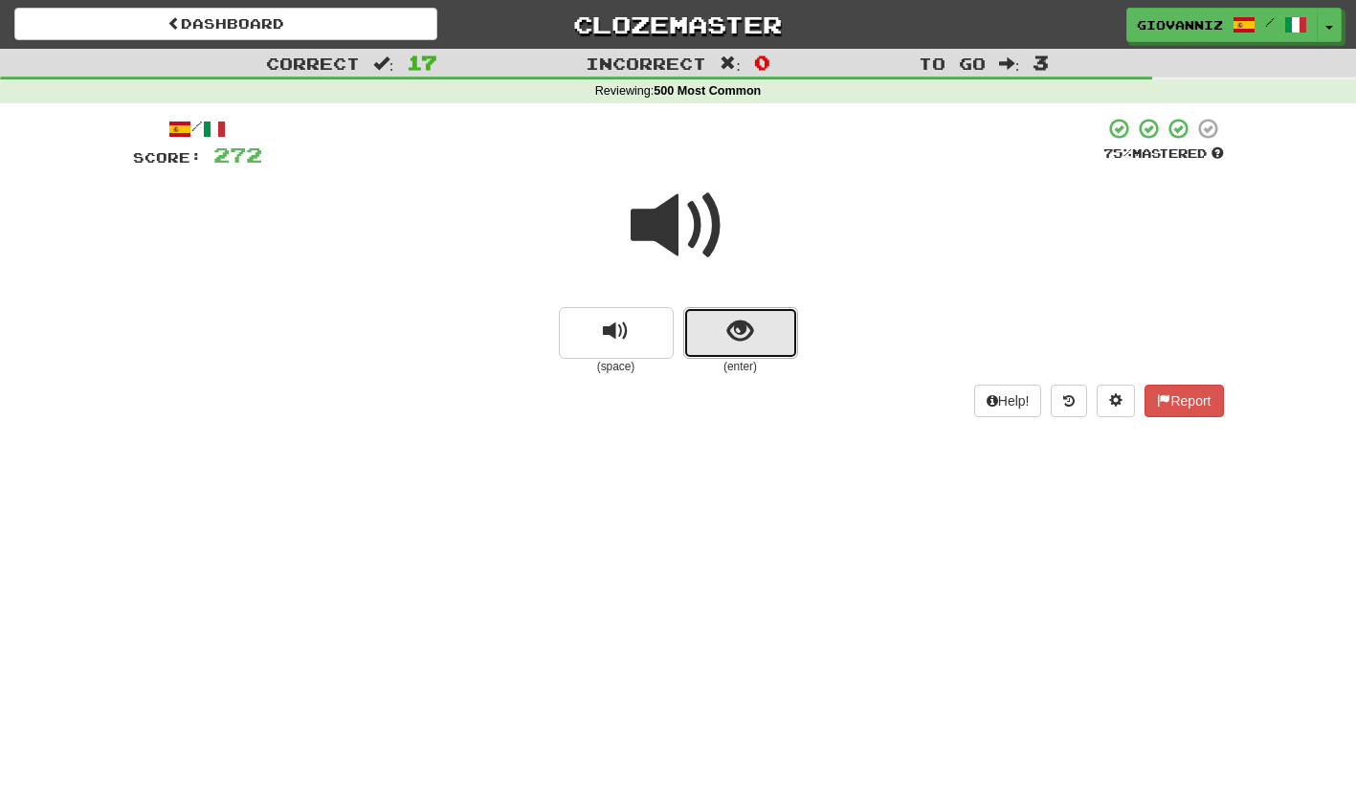
click at [708, 330] on button "show sentence" at bounding box center [740, 333] width 115 height 52
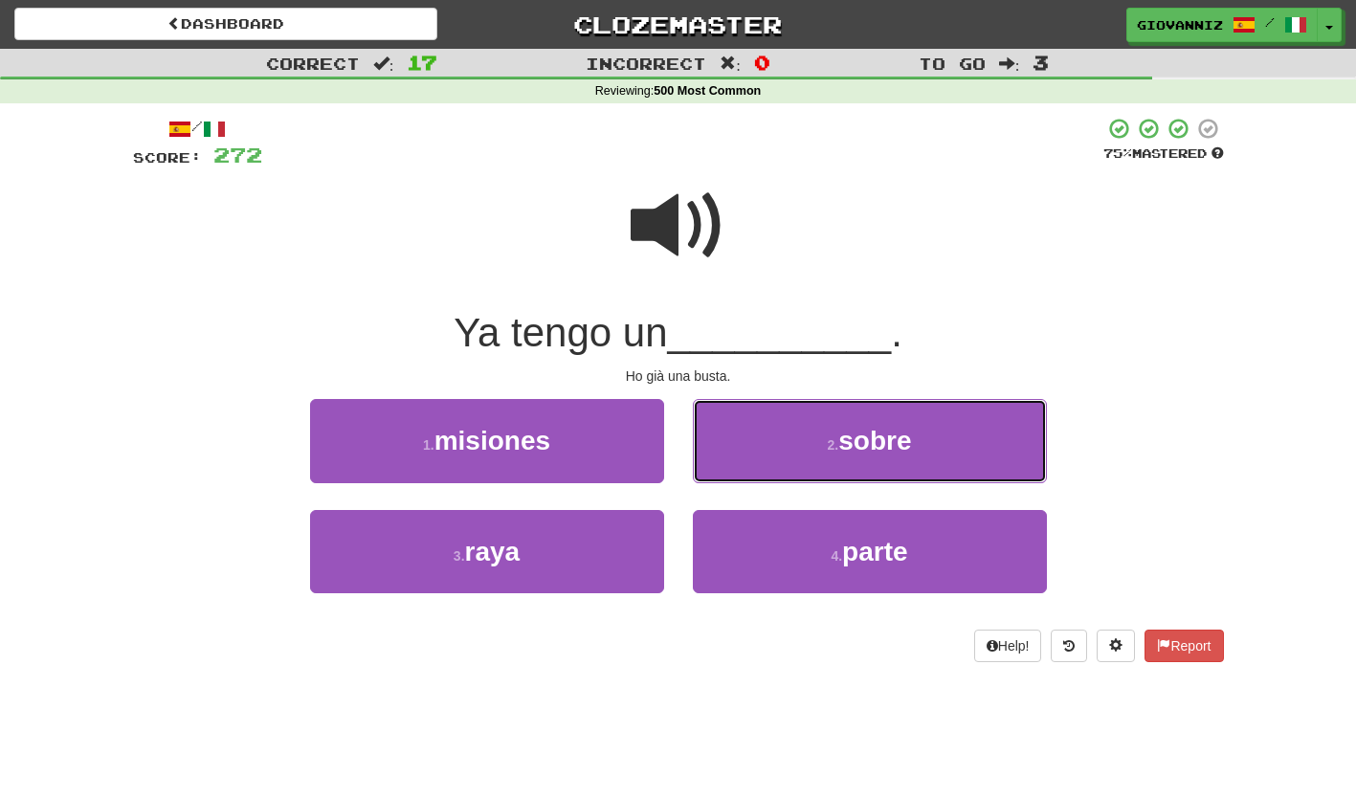
click at [764, 445] on button "2 . sobre" at bounding box center [870, 440] width 354 height 83
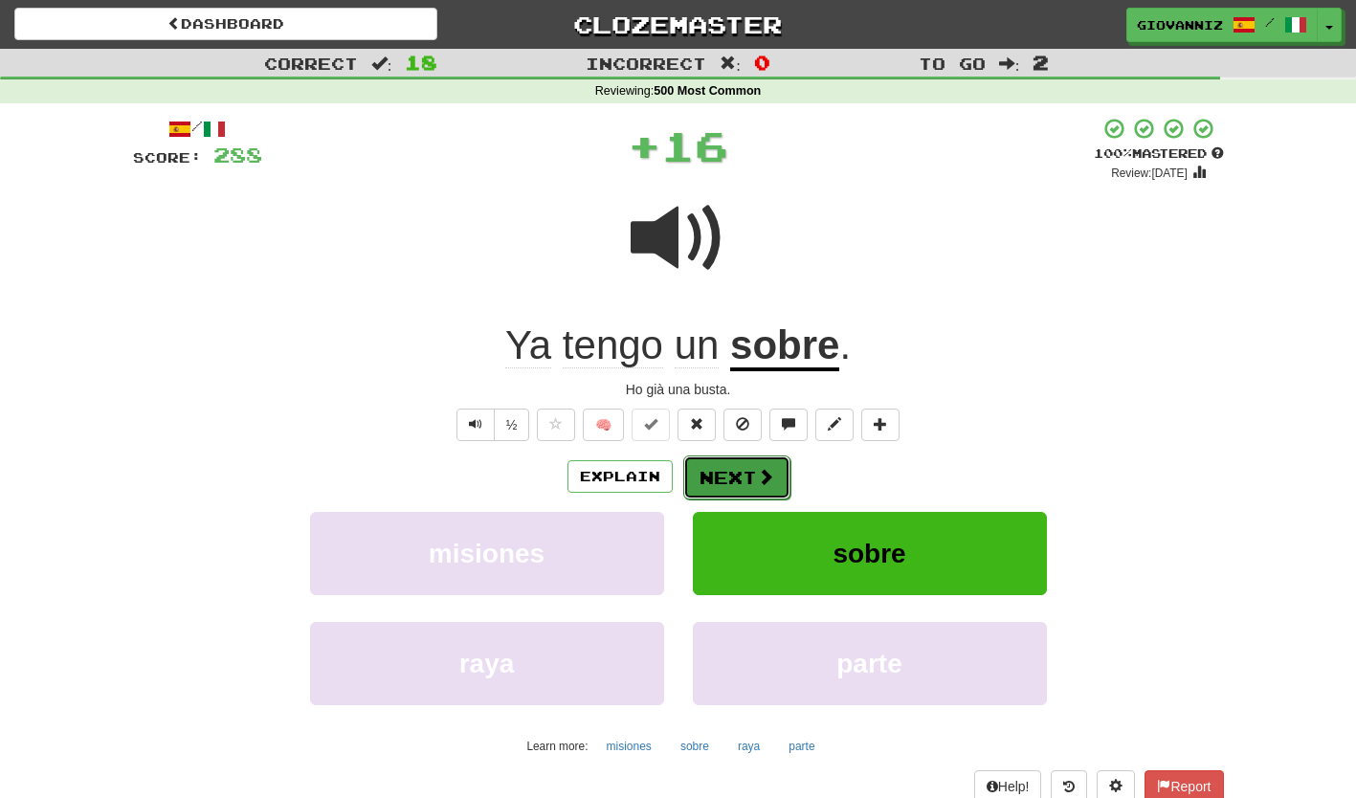
click at [711, 470] on button "Next" at bounding box center [736, 478] width 107 height 44
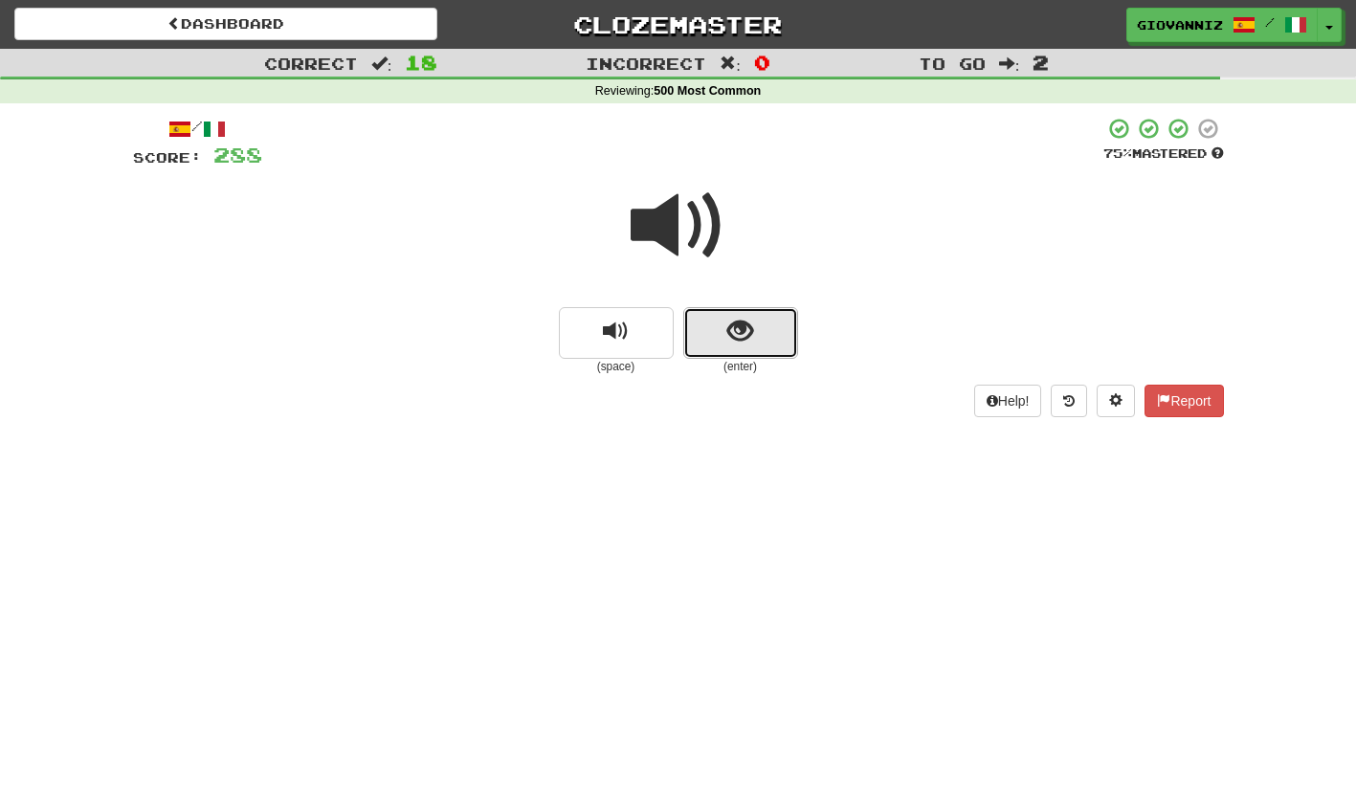
click at [710, 347] on button "show sentence" at bounding box center [740, 333] width 115 height 52
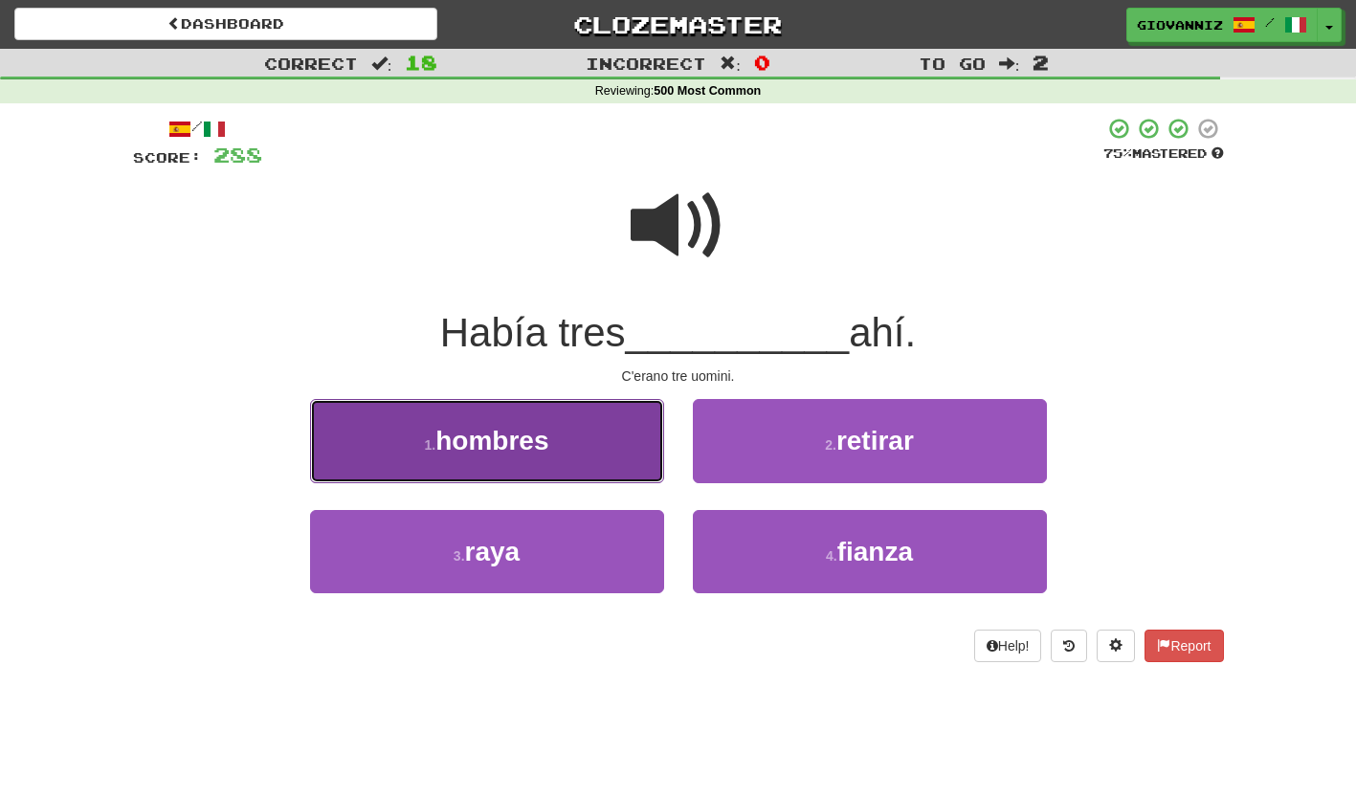
click at [589, 445] on button "1 . hombres" at bounding box center [487, 440] width 354 height 83
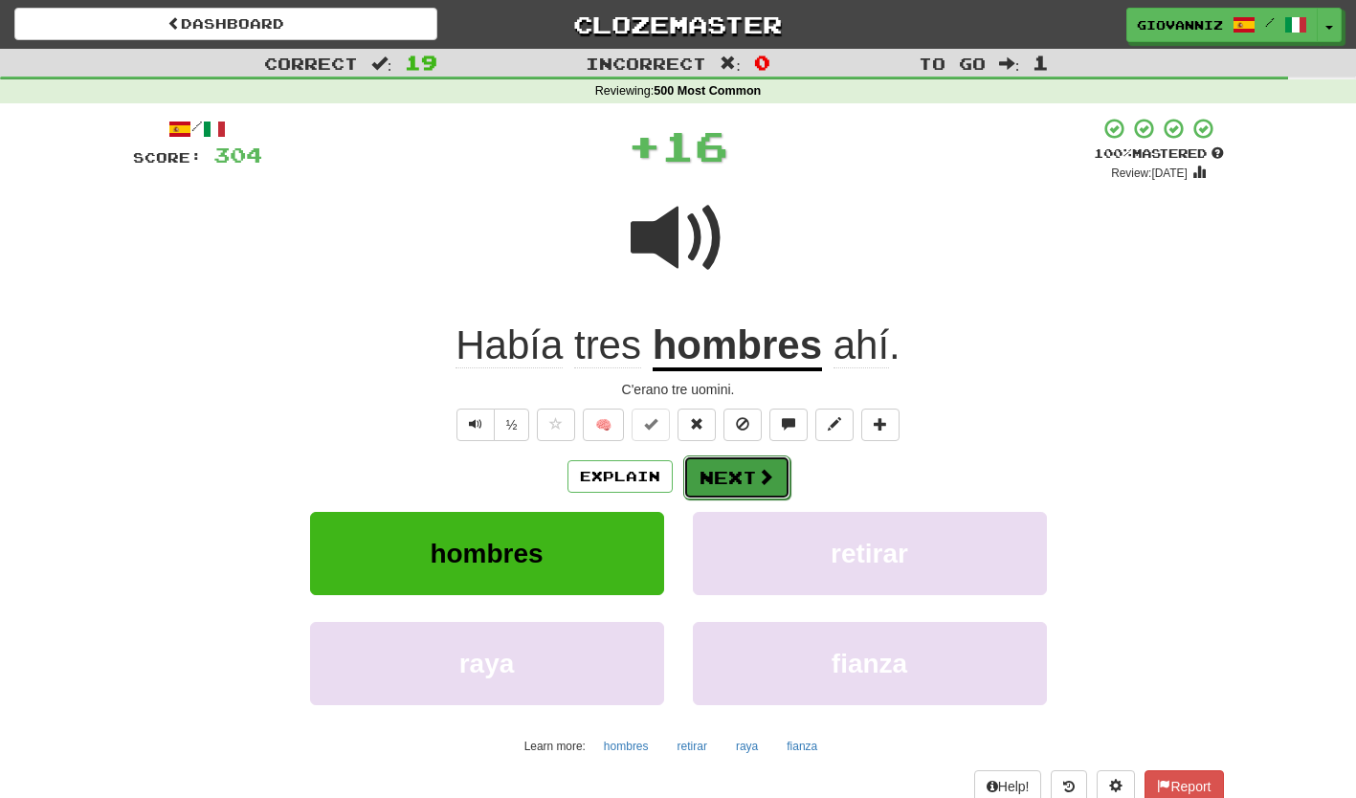
click at [720, 475] on button "Next" at bounding box center [736, 478] width 107 height 44
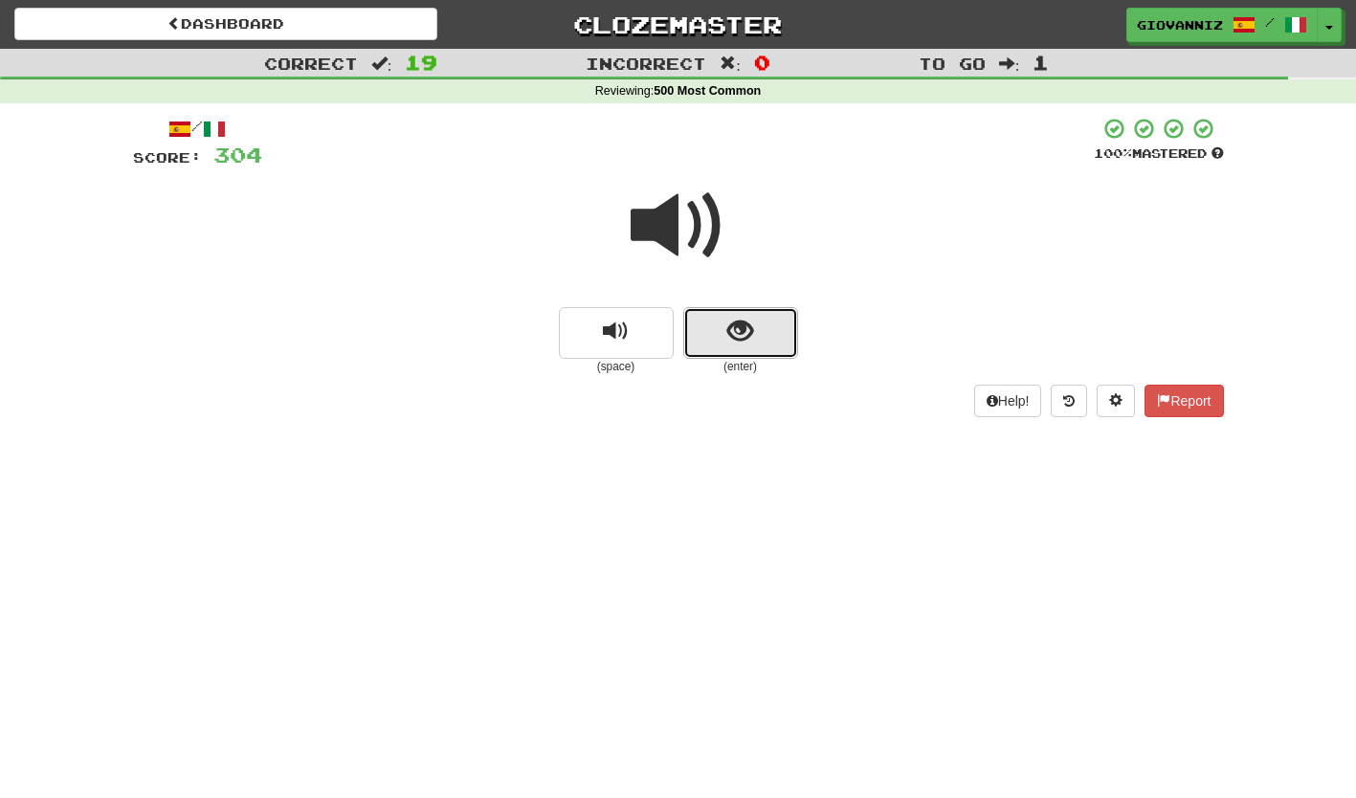
click at [708, 338] on button "show sentence" at bounding box center [740, 333] width 115 height 52
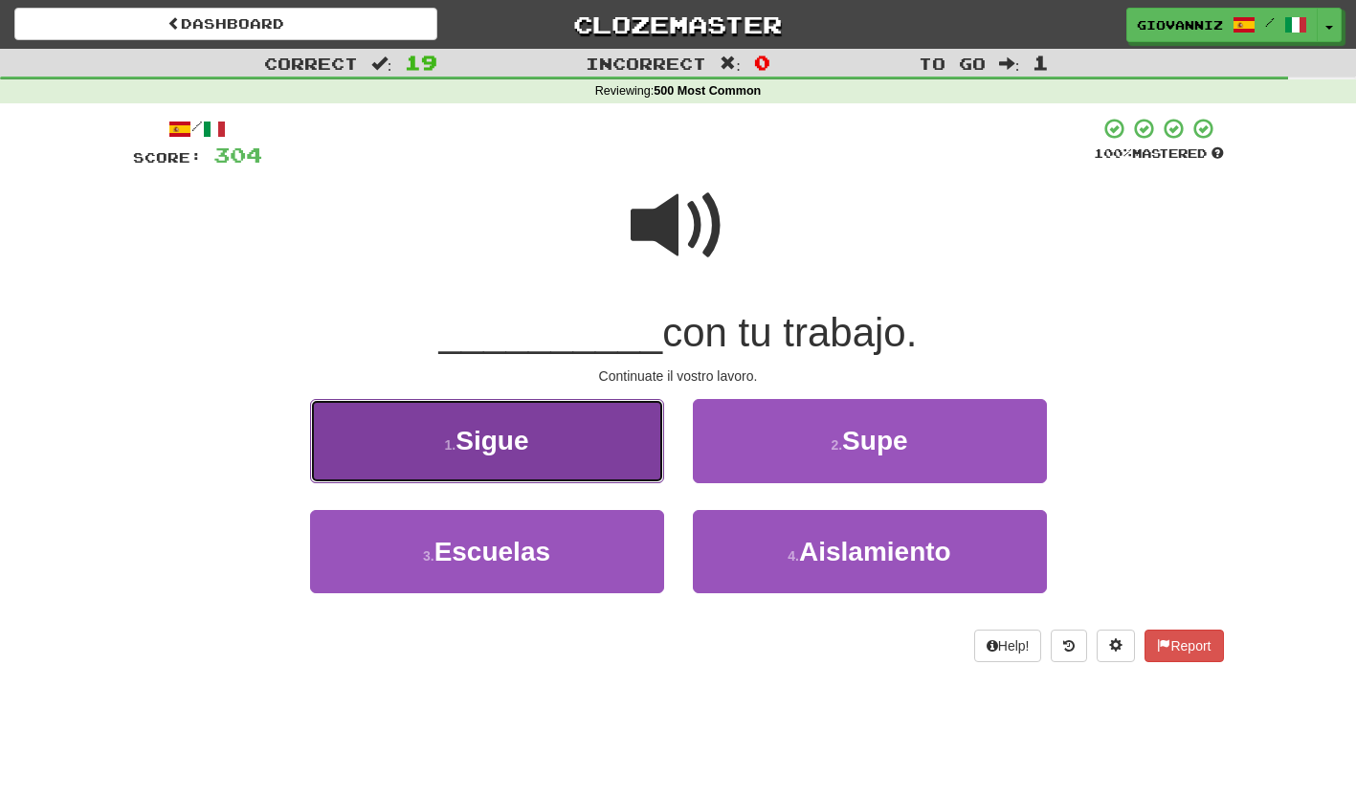
click at [601, 451] on button "1 . Sigue" at bounding box center [487, 440] width 354 height 83
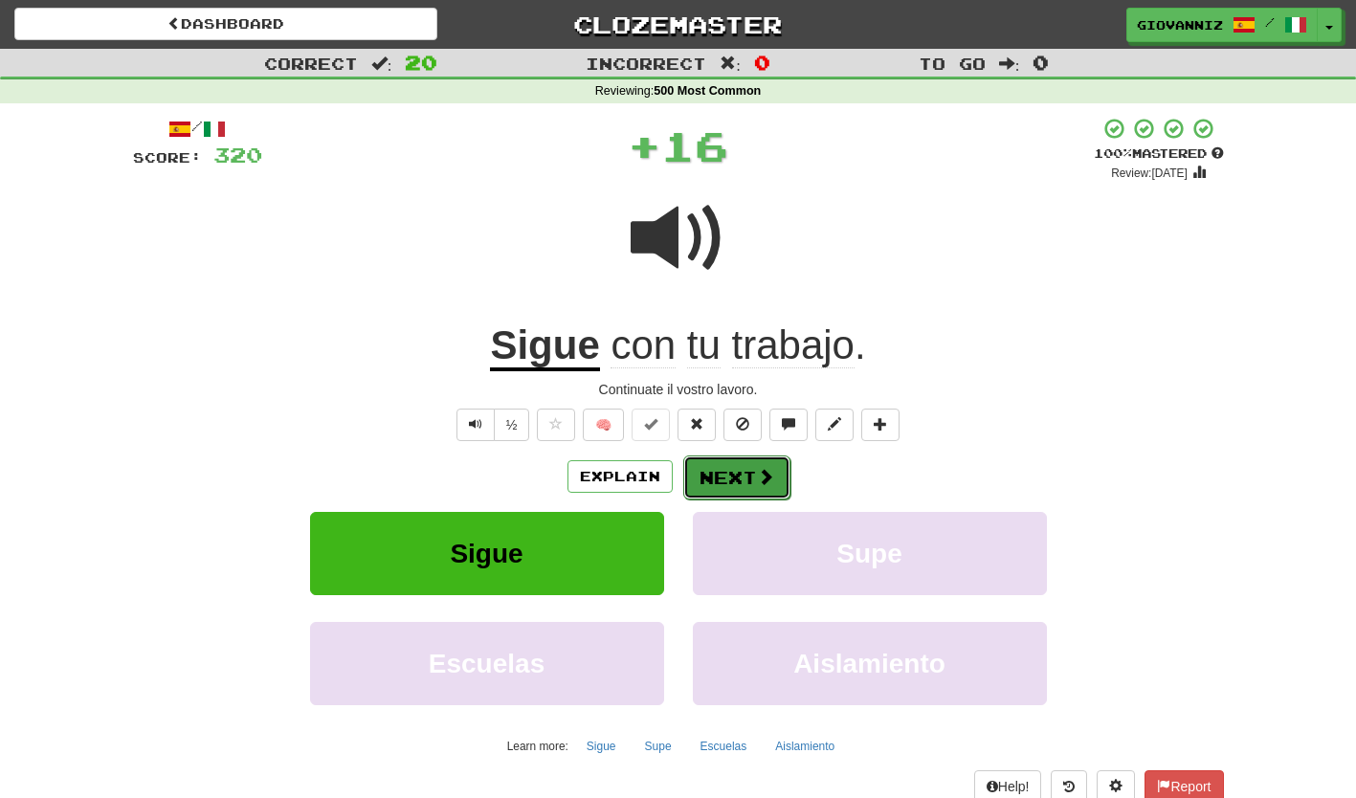
click at [717, 477] on button "Next" at bounding box center [736, 478] width 107 height 44
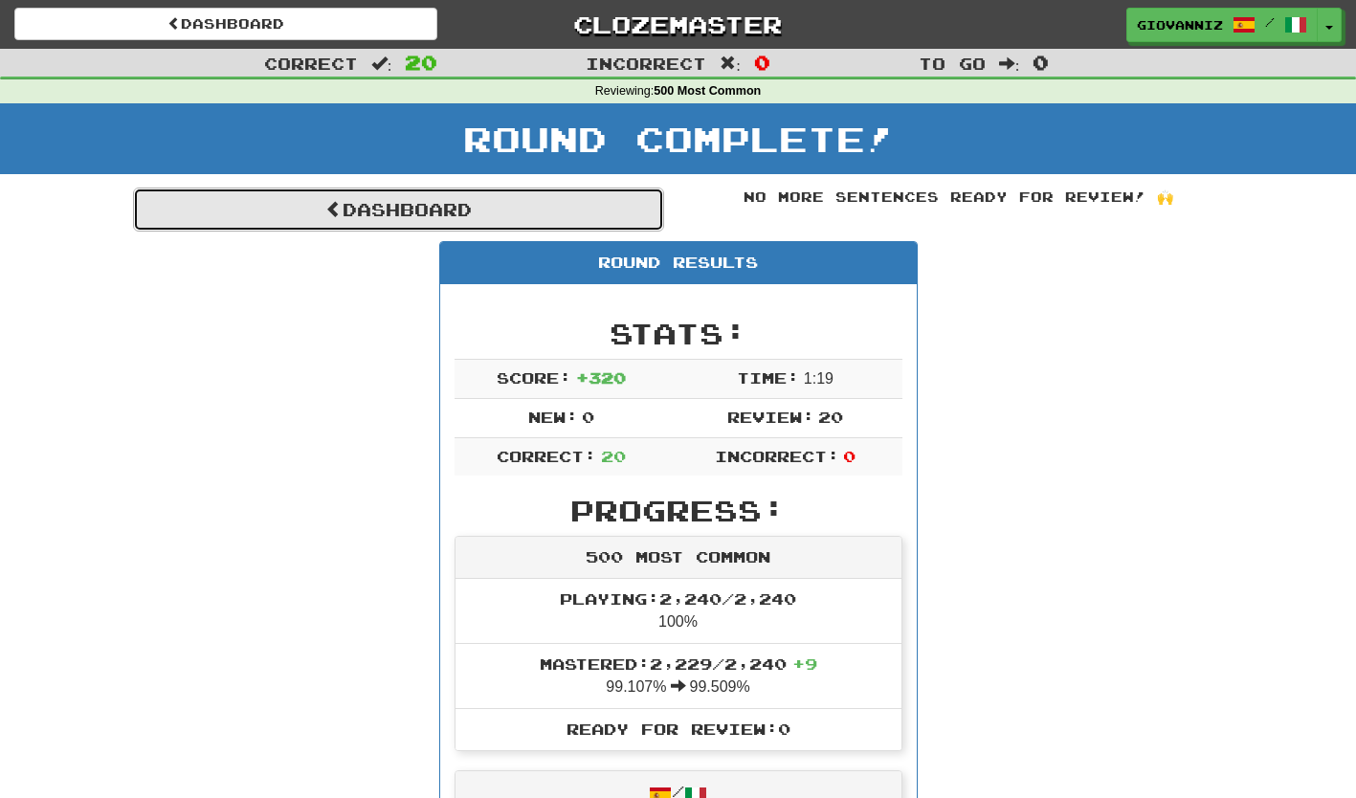
click at [381, 203] on link "Dashboard" at bounding box center [398, 210] width 531 height 44
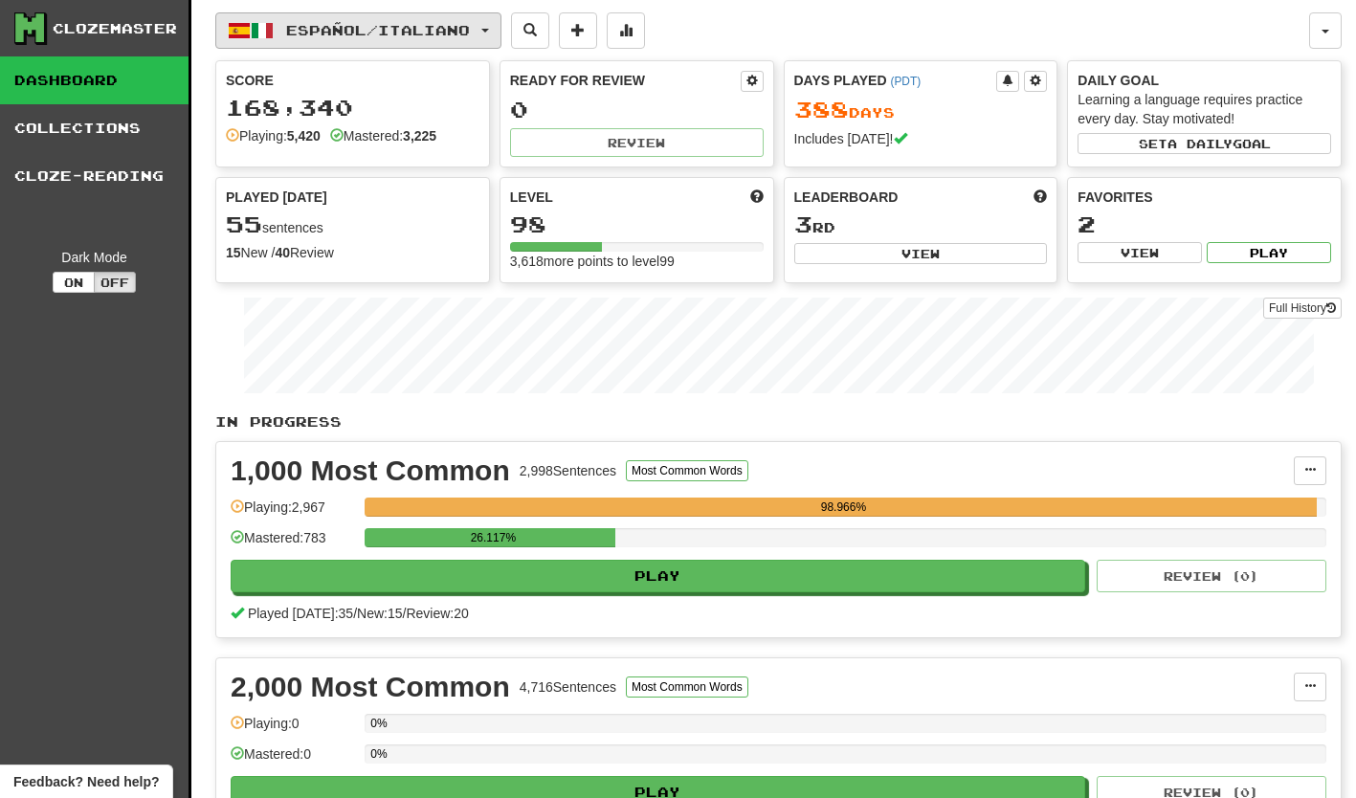
click at [489, 29] on span "button" at bounding box center [485, 31] width 8 height 4
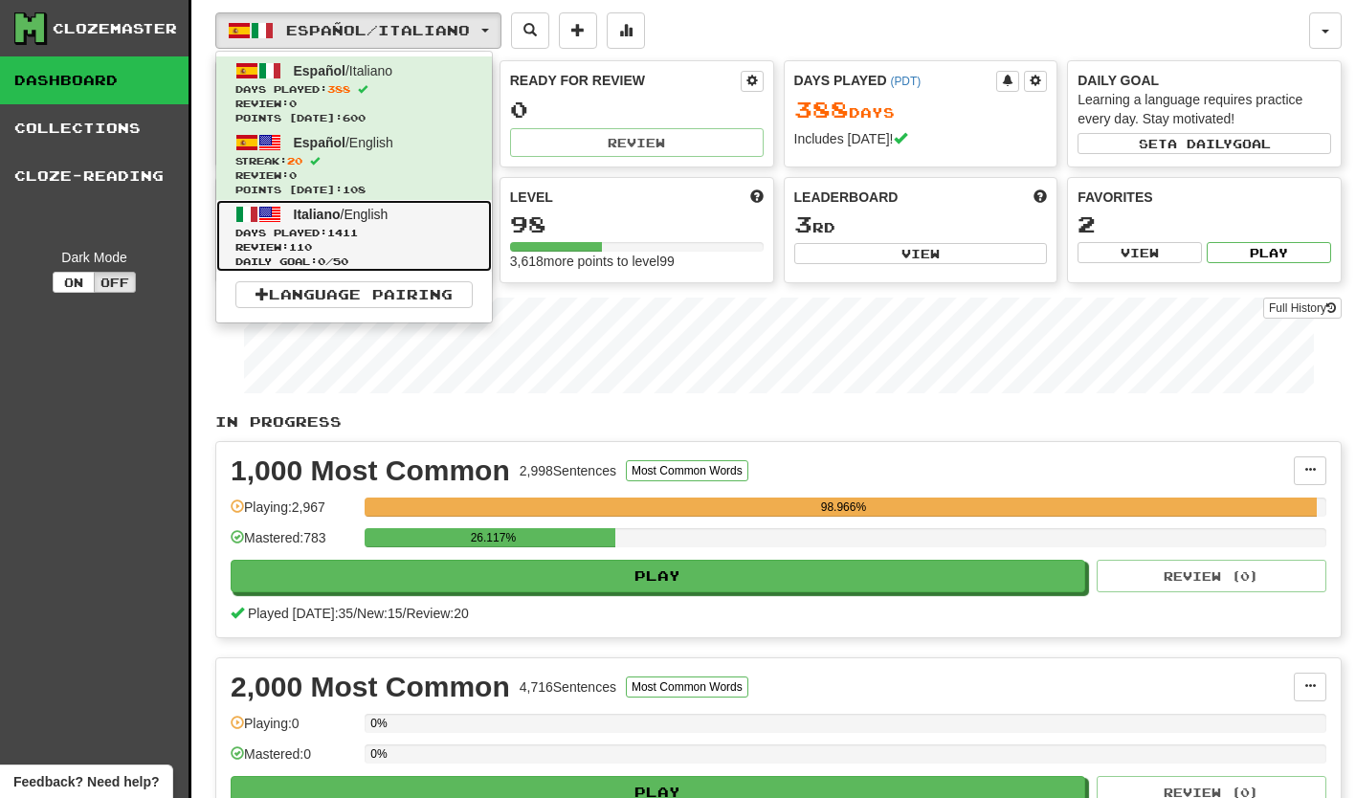
click at [326, 226] on span "Days Played: 1411" at bounding box center [353, 233] width 237 height 14
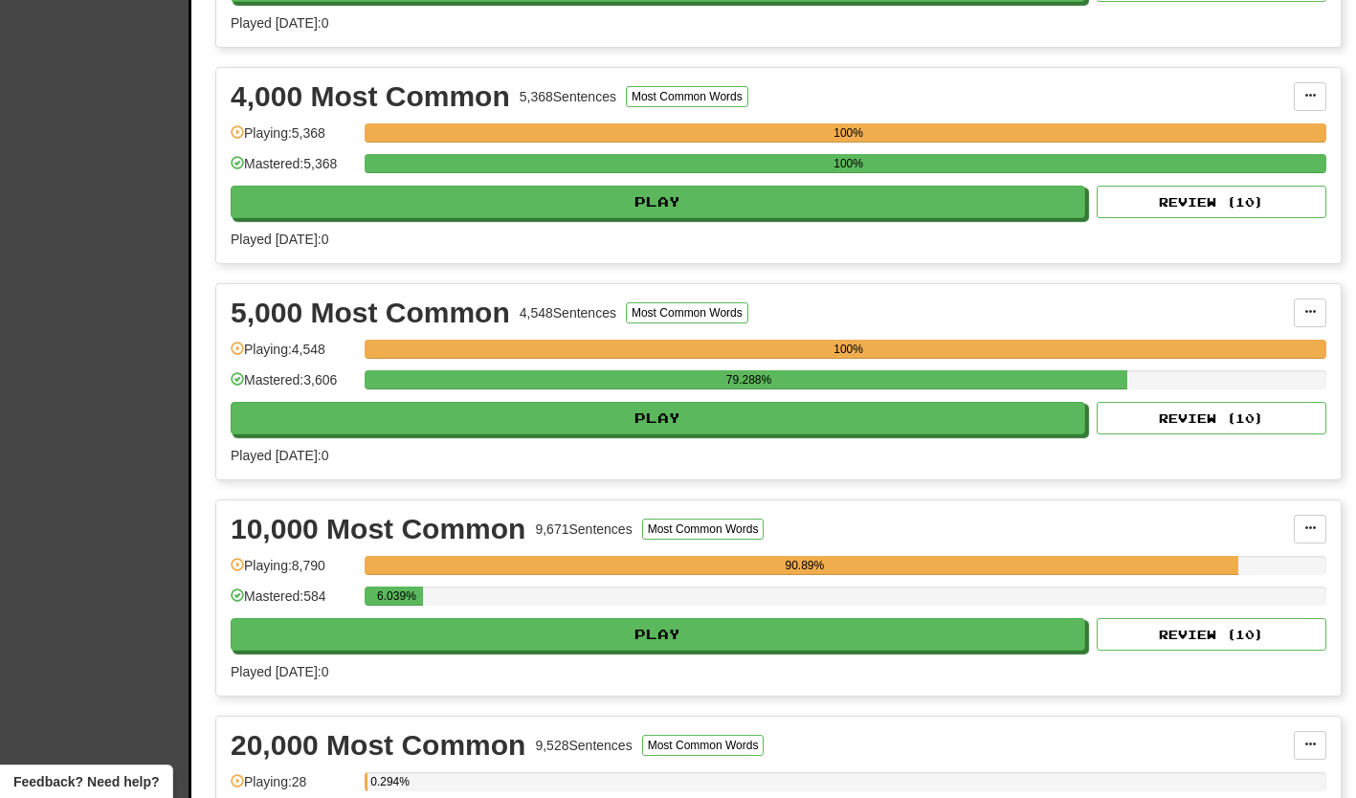
scroll to position [1053, 0]
